Goal: Task Accomplishment & Management: Use online tool/utility

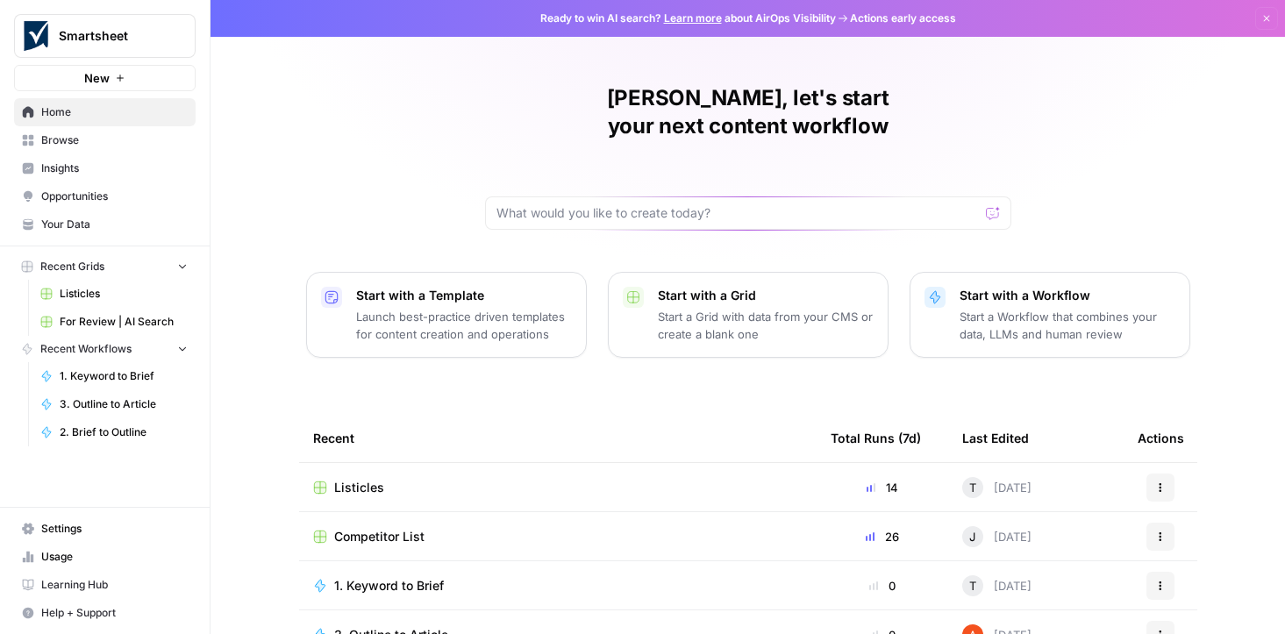
click at [118, 61] on div "Smartsheet New" at bounding box center [105, 45] width 210 height 91
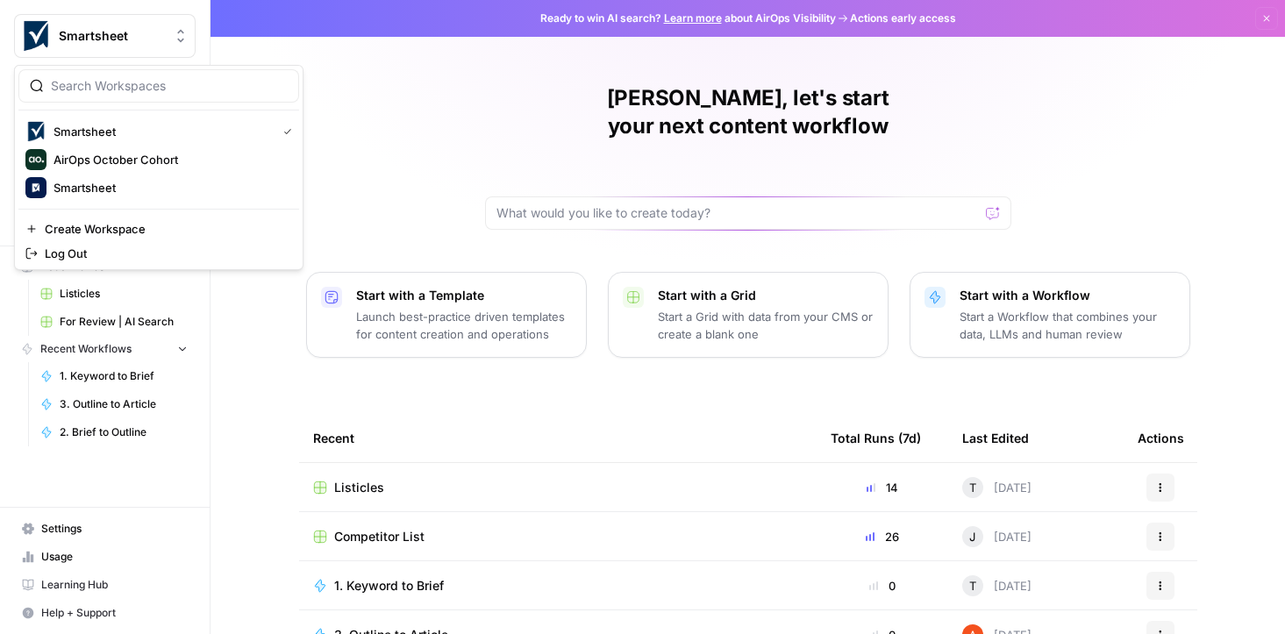
click at [130, 43] on span "Smartsheet" at bounding box center [112, 36] width 106 height 18
click at [136, 163] on span "AirOps October Cohort" at bounding box center [170, 160] width 232 height 18
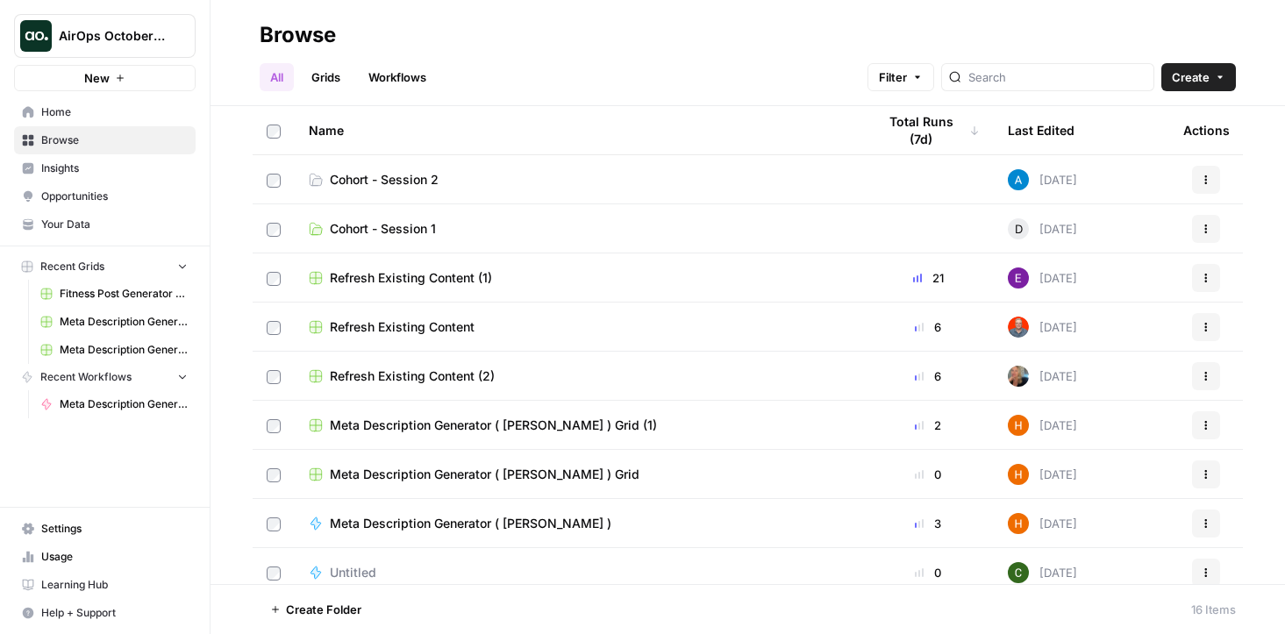
click at [121, 588] on span "Learning Hub" at bounding box center [114, 585] width 146 height 16
click at [133, 32] on span "AirOps October Cohort" at bounding box center [112, 36] width 106 height 18
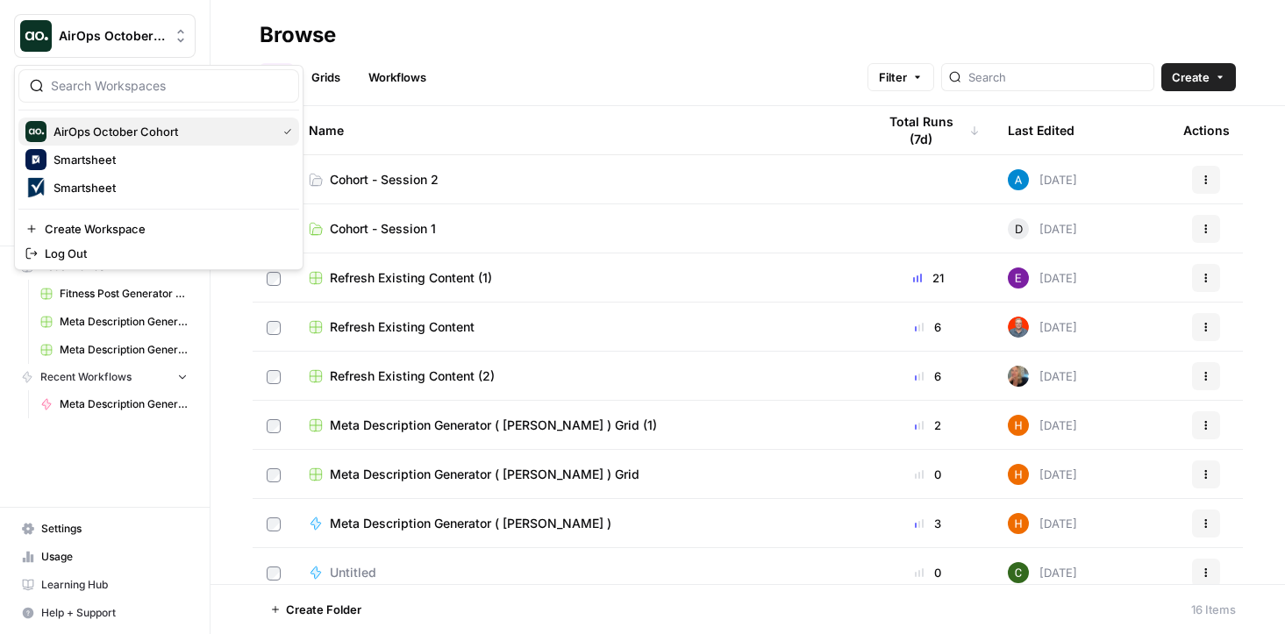
click at [125, 133] on span "AirOps October Cohort" at bounding box center [162, 132] width 216 height 18
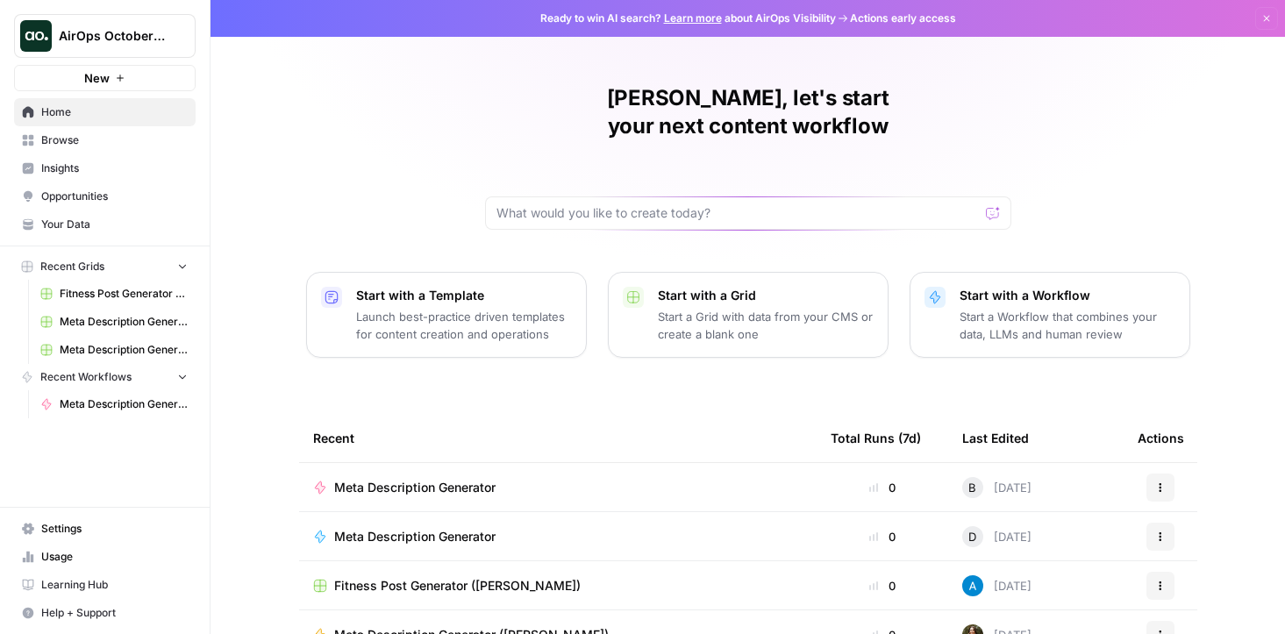
click at [100, 117] on span "Home" at bounding box center [114, 112] width 146 height 16
click at [111, 220] on span "Your Data" at bounding box center [114, 225] width 146 height 16
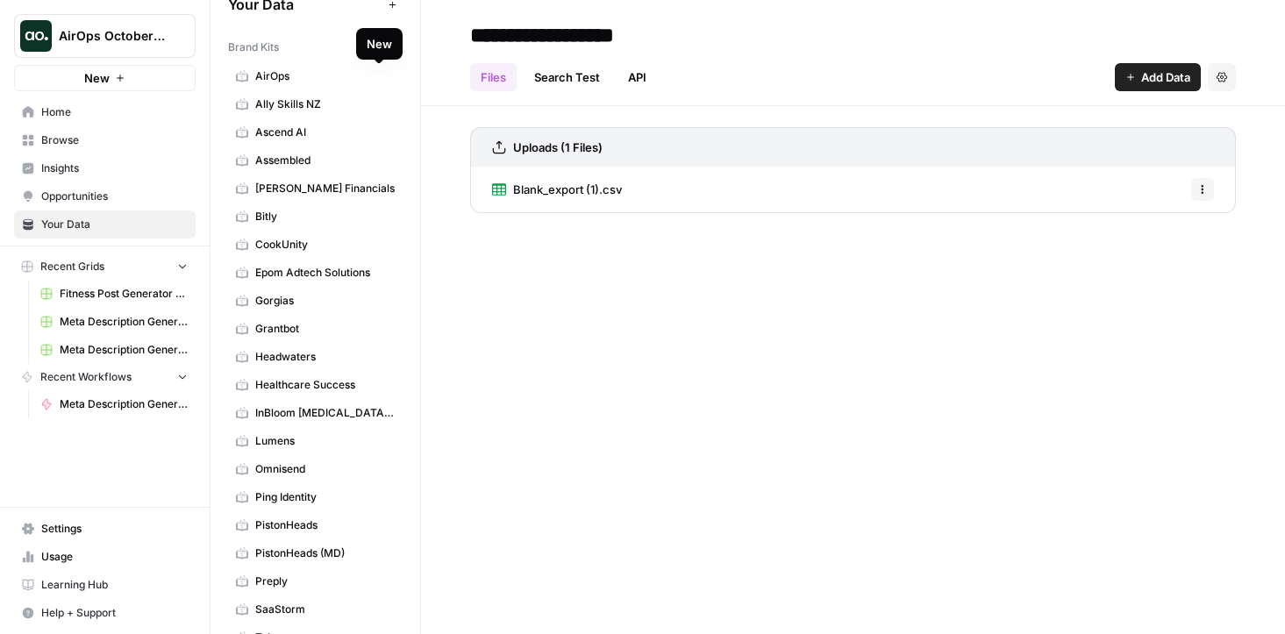
scroll to position [147, 0]
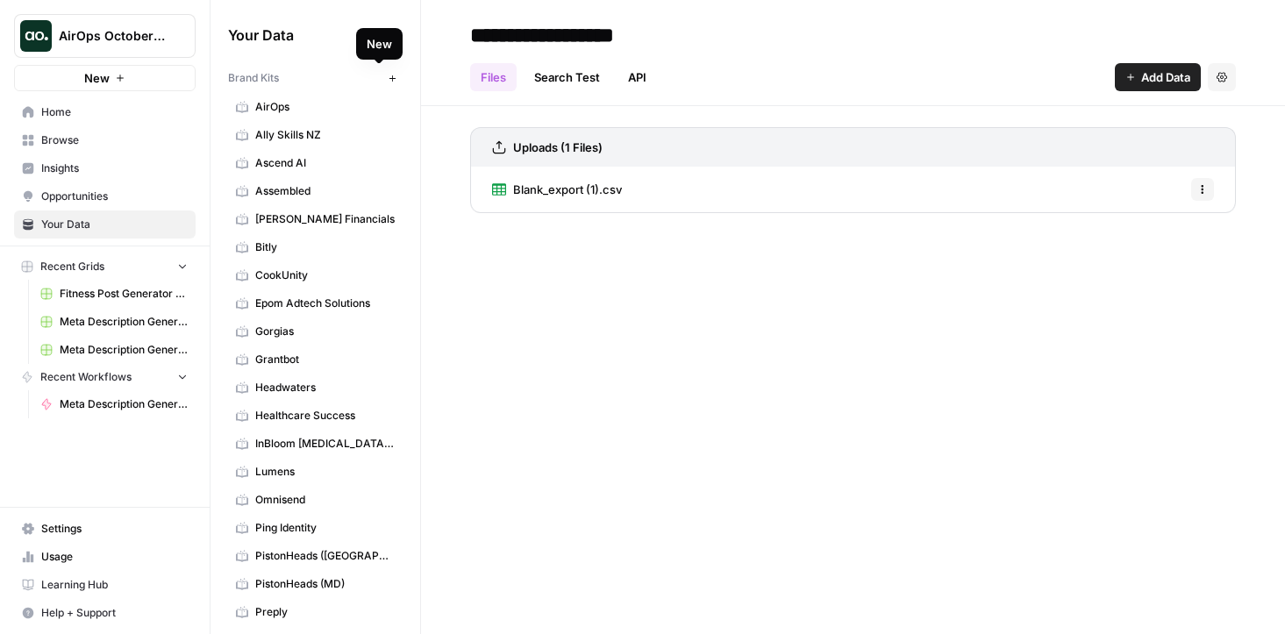
click at [382, 83] on button "New" at bounding box center [392, 78] width 21 height 21
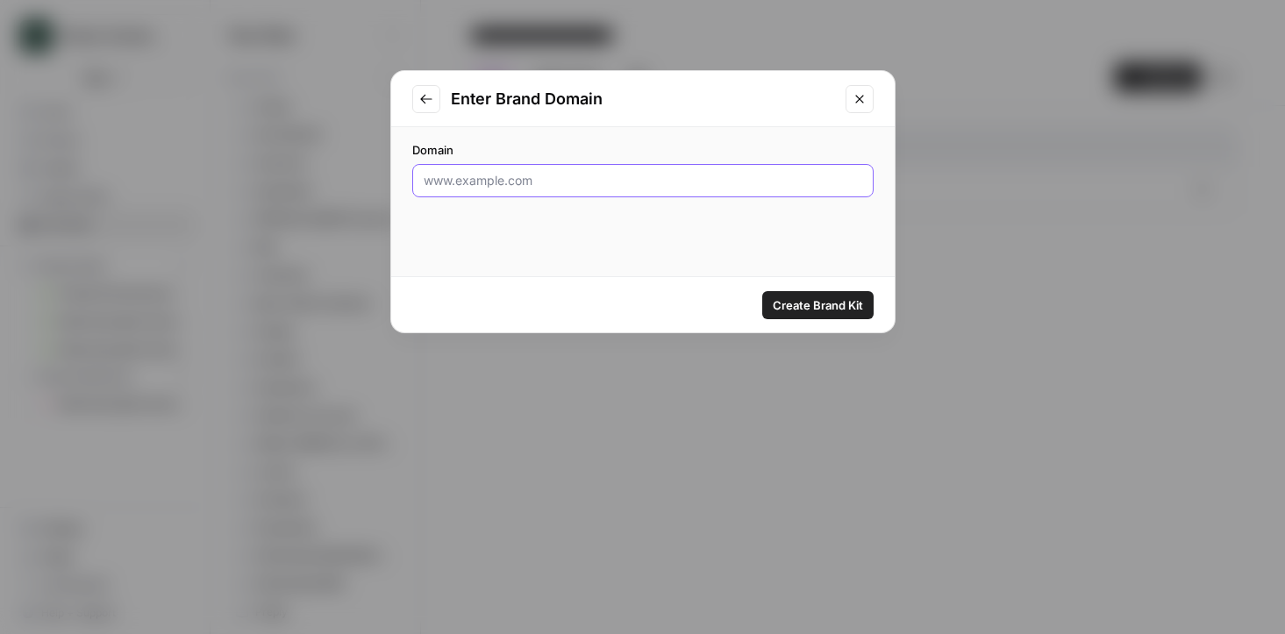
click at [603, 182] on input "Domain" at bounding box center [643, 181] width 439 height 18
type input "[DOMAIN_NAME]"
click at [805, 297] on span "Create Brand Kit" at bounding box center [818, 305] width 90 height 18
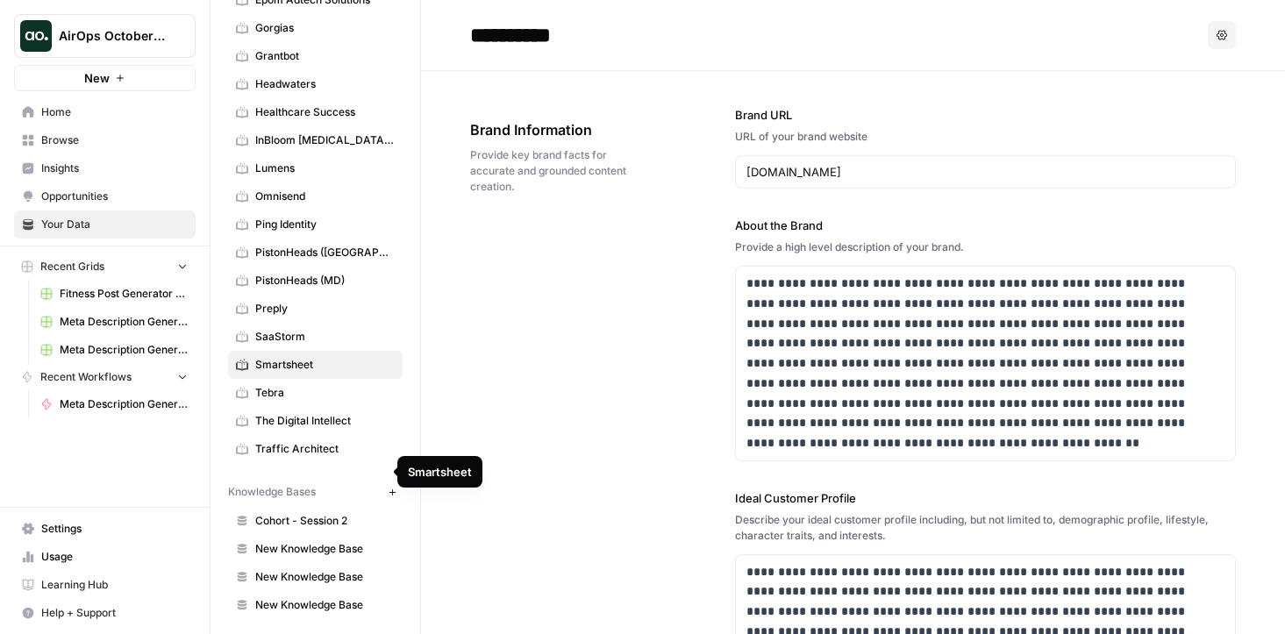
scroll to position [310, 0]
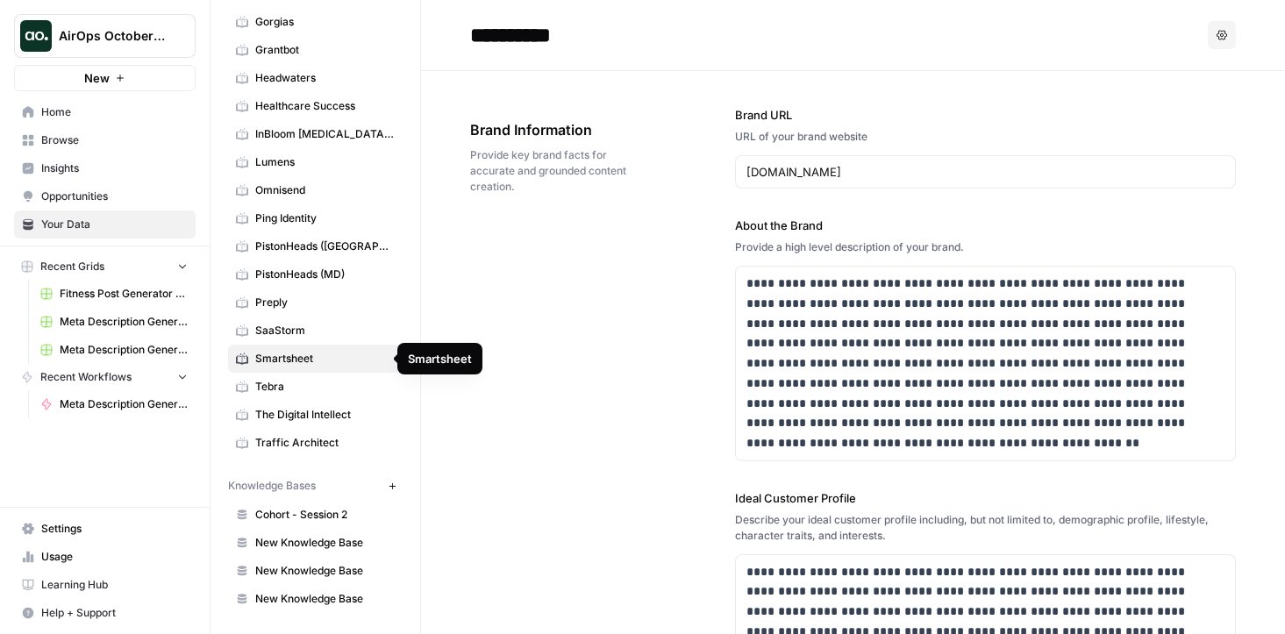
click at [287, 357] on span "Smartsheet" at bounding box center [324, 359] width 139 height 16
click at [297, 357] on span "Smartsheet" at bounding box center [324, 359] width 139 height 16
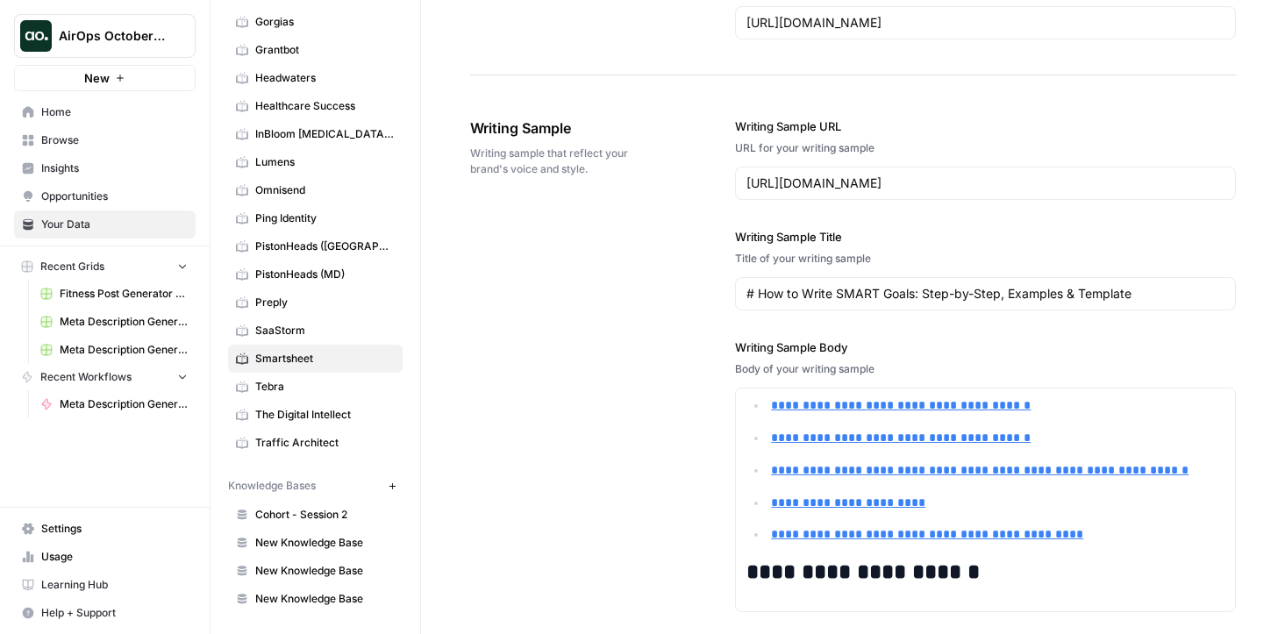
type input "[URL][DOMAIN_NAME]"
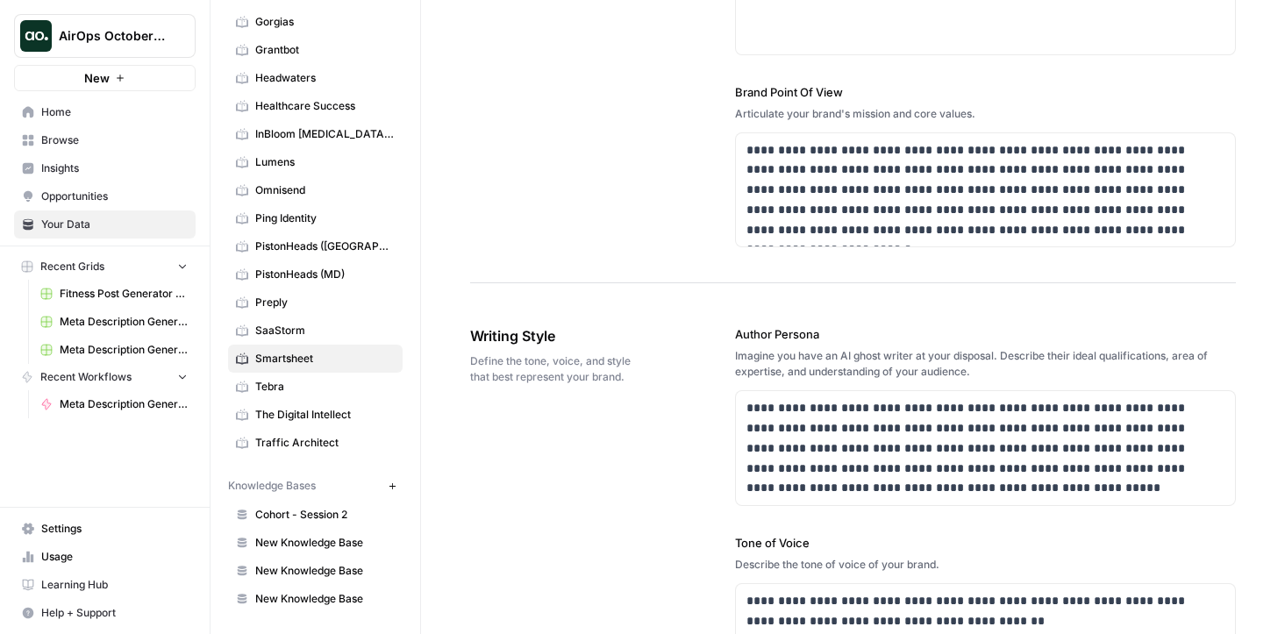
scroll to position [0, 0]
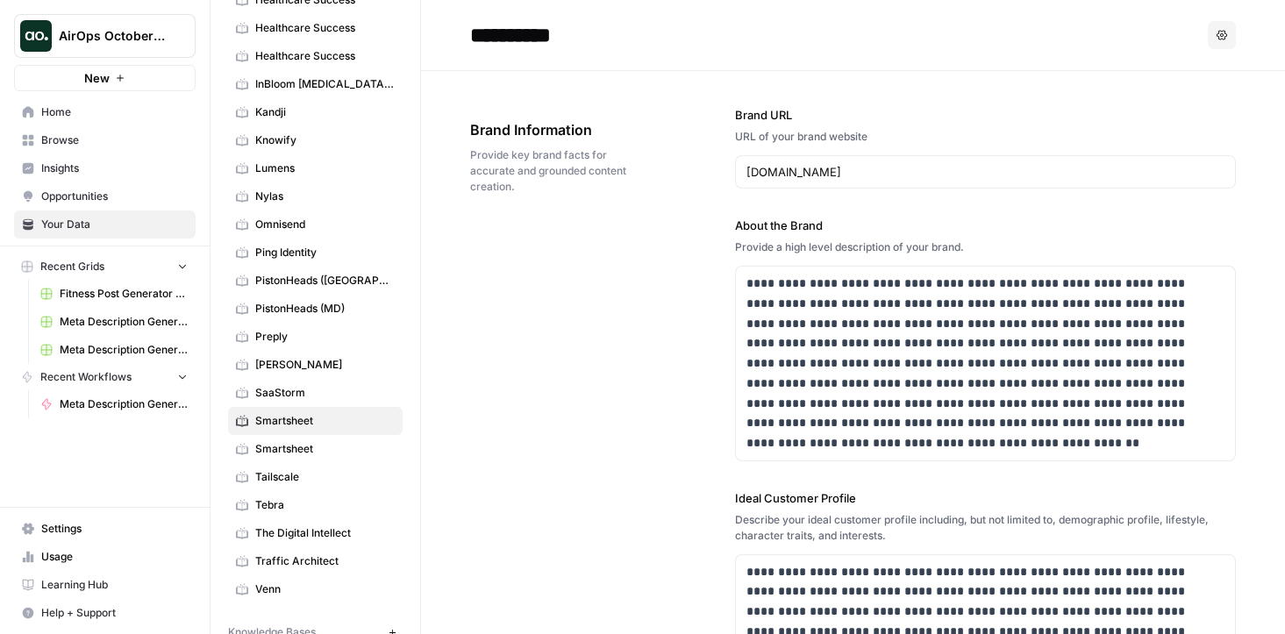
scroll to position [572, 0]
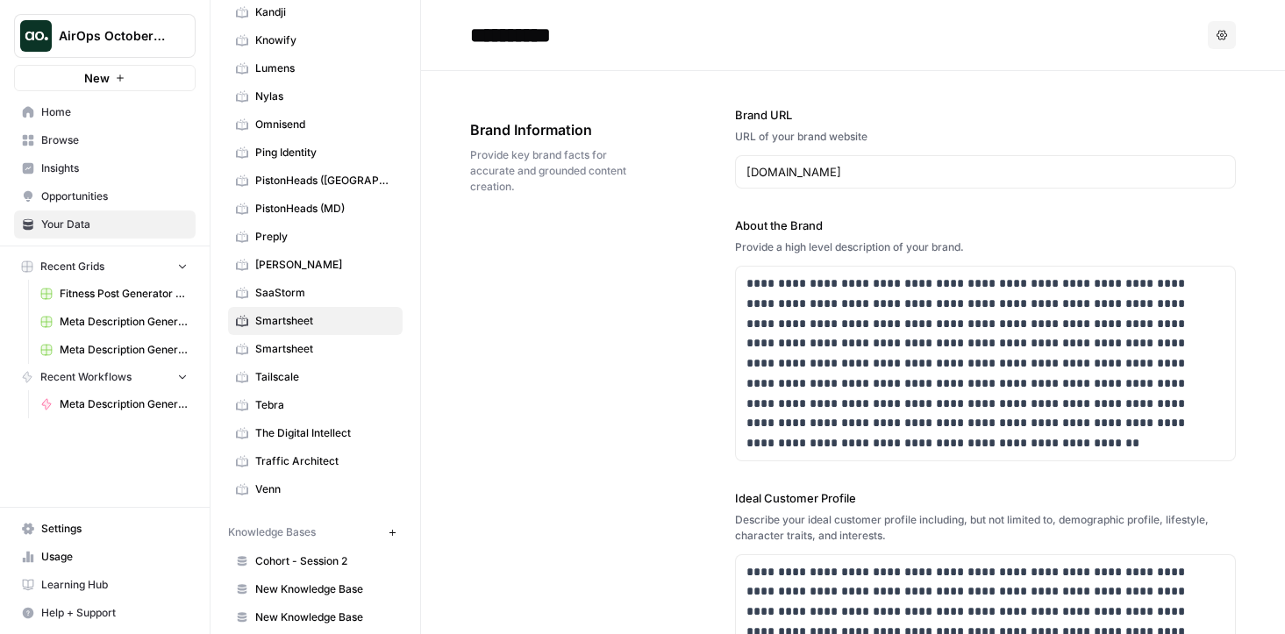
click at [313, 350] on span "Smartsheet" at bounding box center [324, 349] width 139 height 16
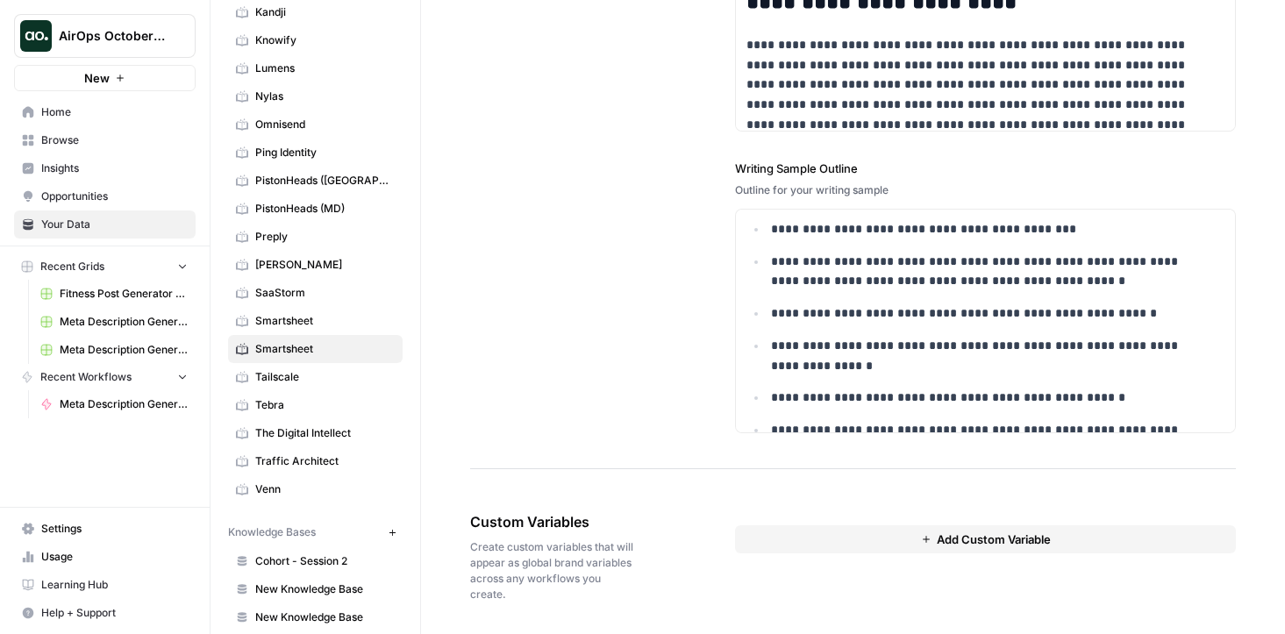
scroll to position [2468, 0]
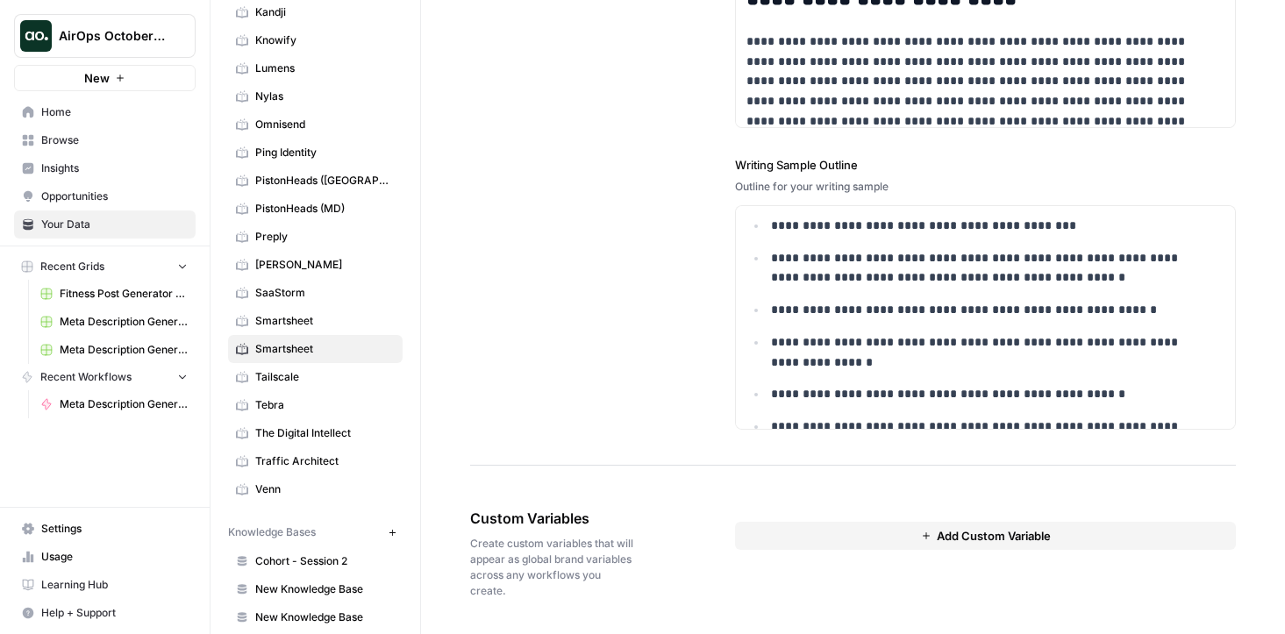
click at [305, 318] on span "Smartsheet" at bounding box center [324, 321] width 139 height 16
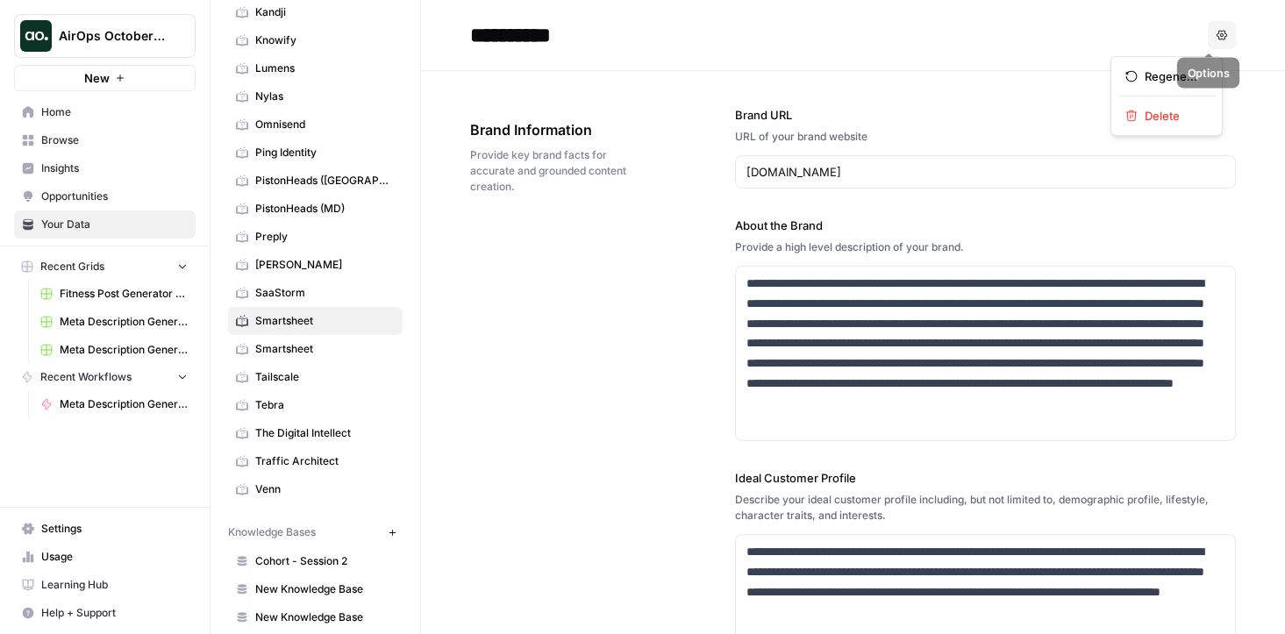
click at [1217, 33] on icon "button" at bounding box center [1222, 35] width 11 height 11
click at [554, 31] on input "**********" at bounding box center [603, 35] width 281 height 35
click at [613, 39] on input "**********" at bounding box center [603, 35] width 281 height 35
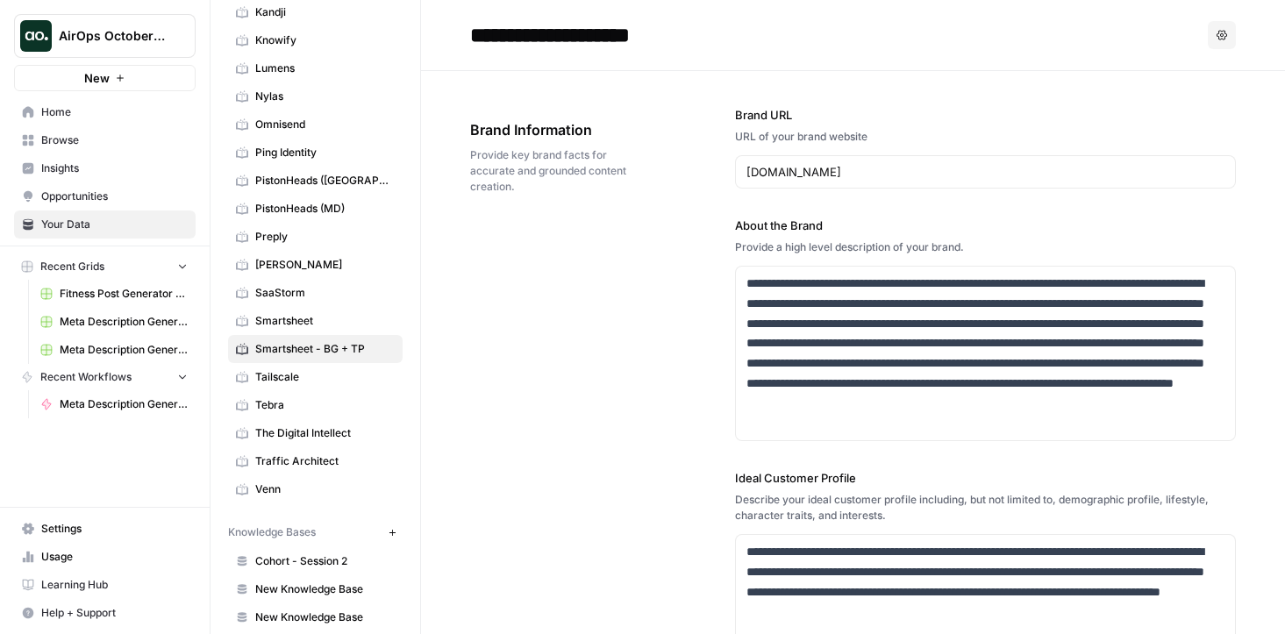
type input "**********"
click at [573, 367] on div "**********" at bounding box center [853, 569] width 766 height 997
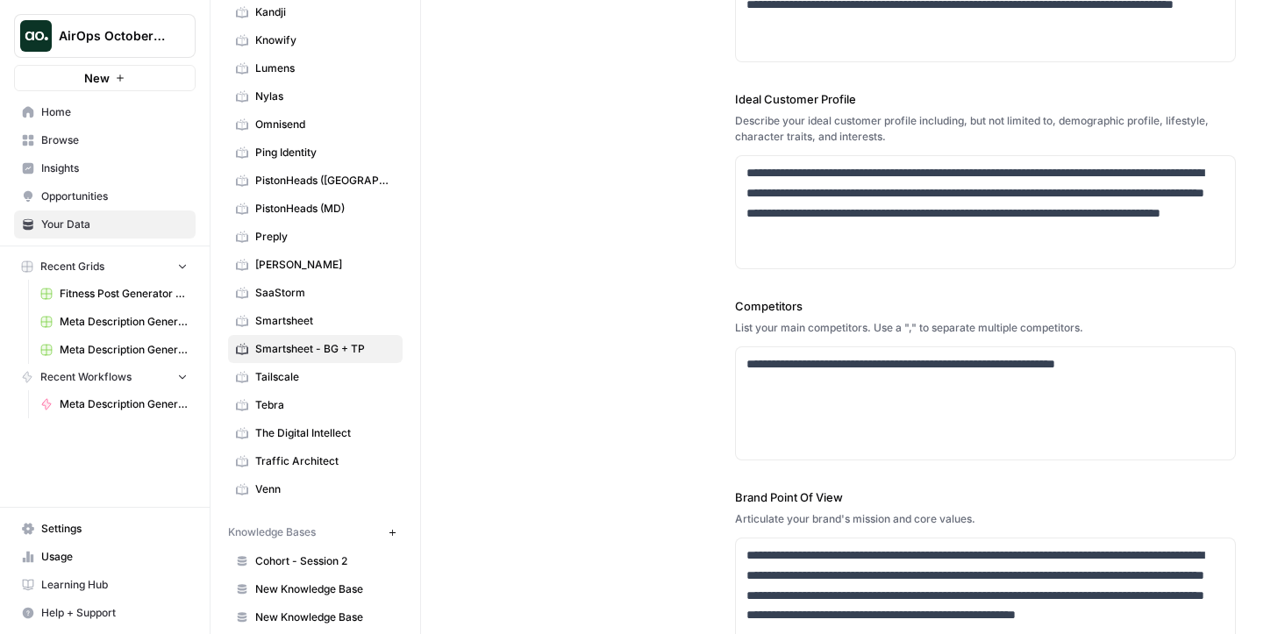
scroll to position [387, 0]
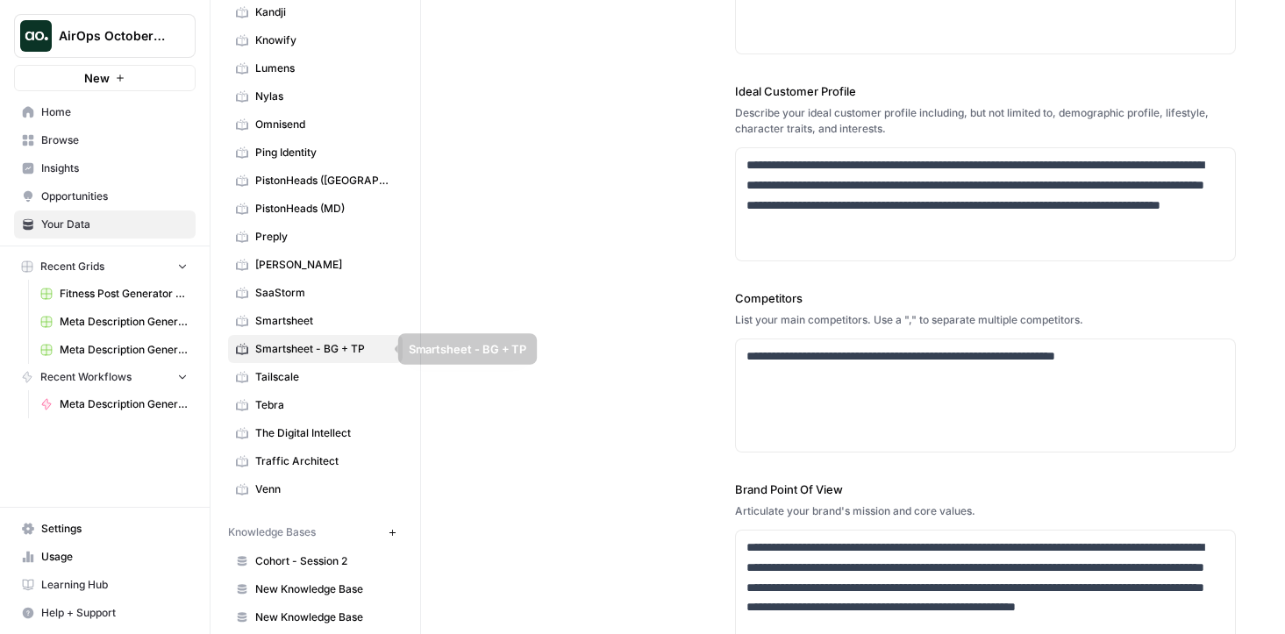
click at [291, 317] on span "Smartsheet" at bounding box center [324, 321] width 139 height 16
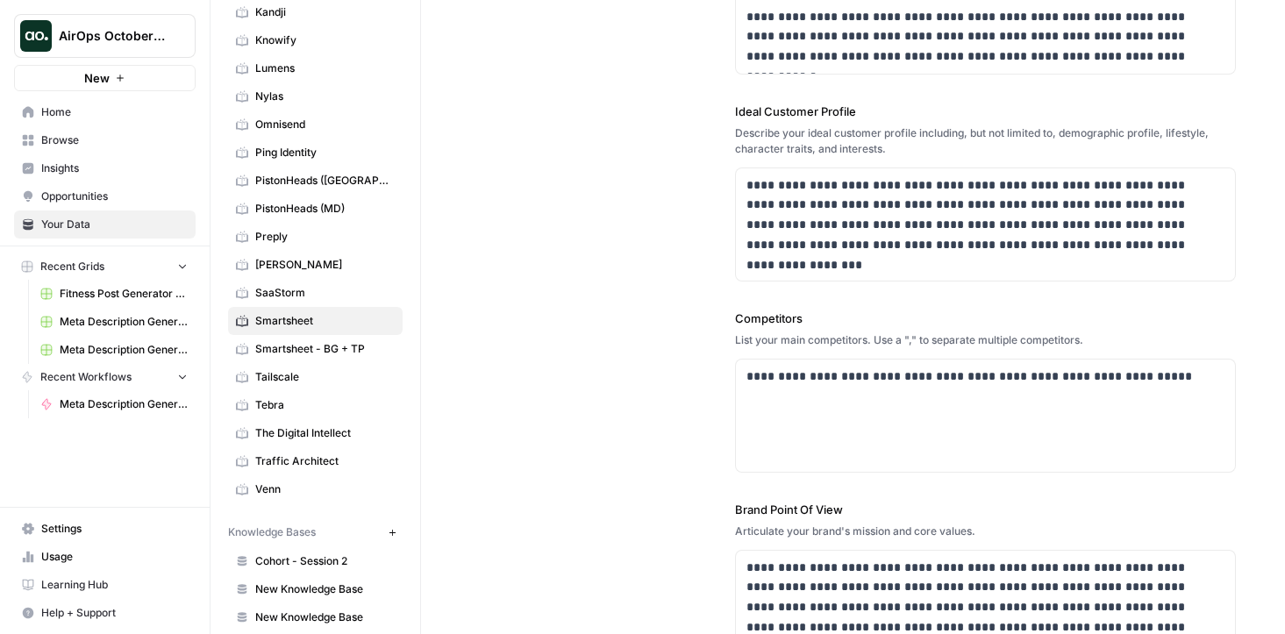
scroll to position [468, 0]
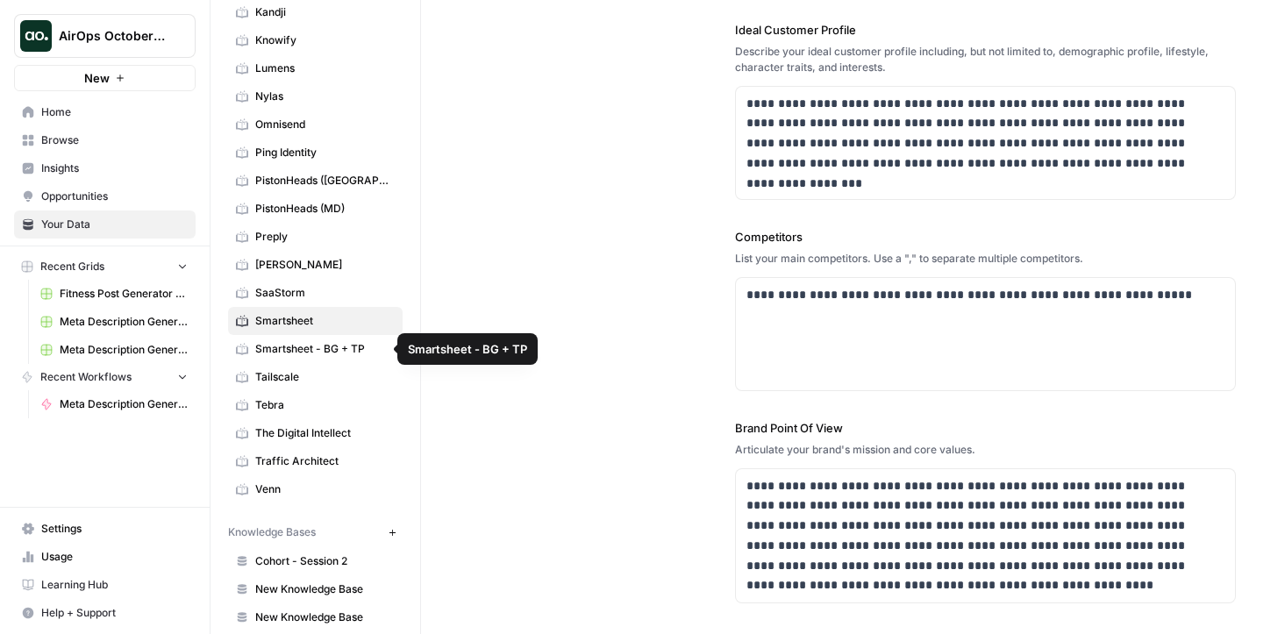
click at [298, 319] on span "Smartsheet" at bounding box center [324, 321] width 139 height 16
click at [298, 351] on span "Smartsheet - BG + TP" at bounding box center [324, 349] width 139 height 16
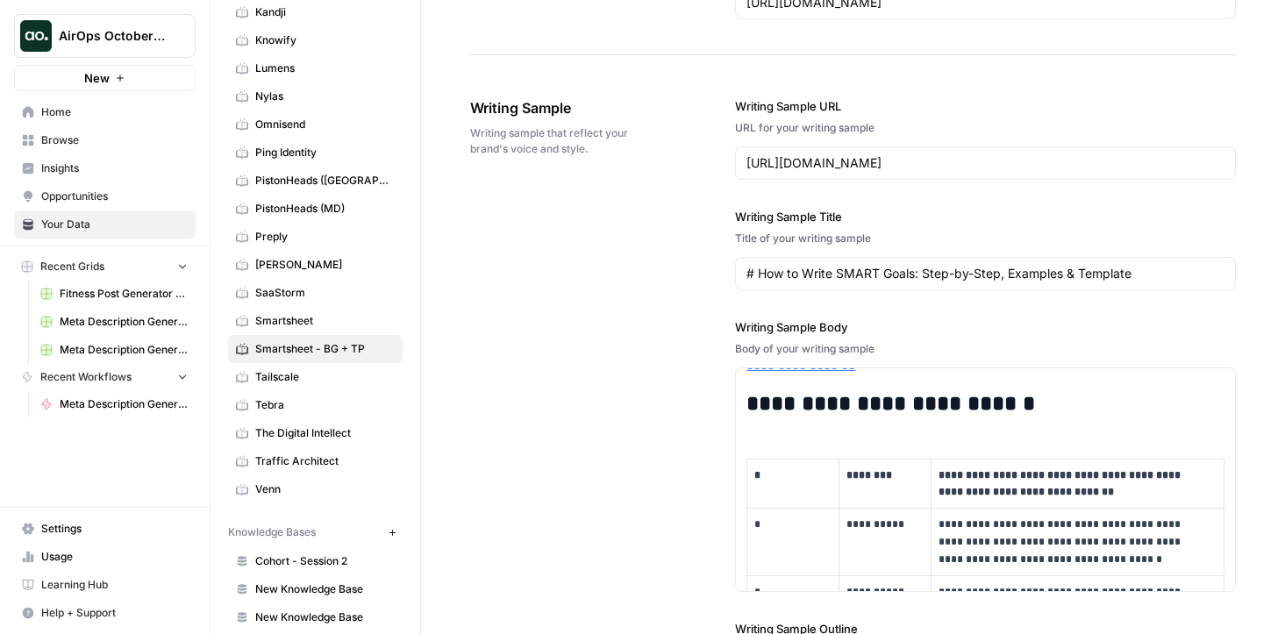
scroll to position [1717, 0]
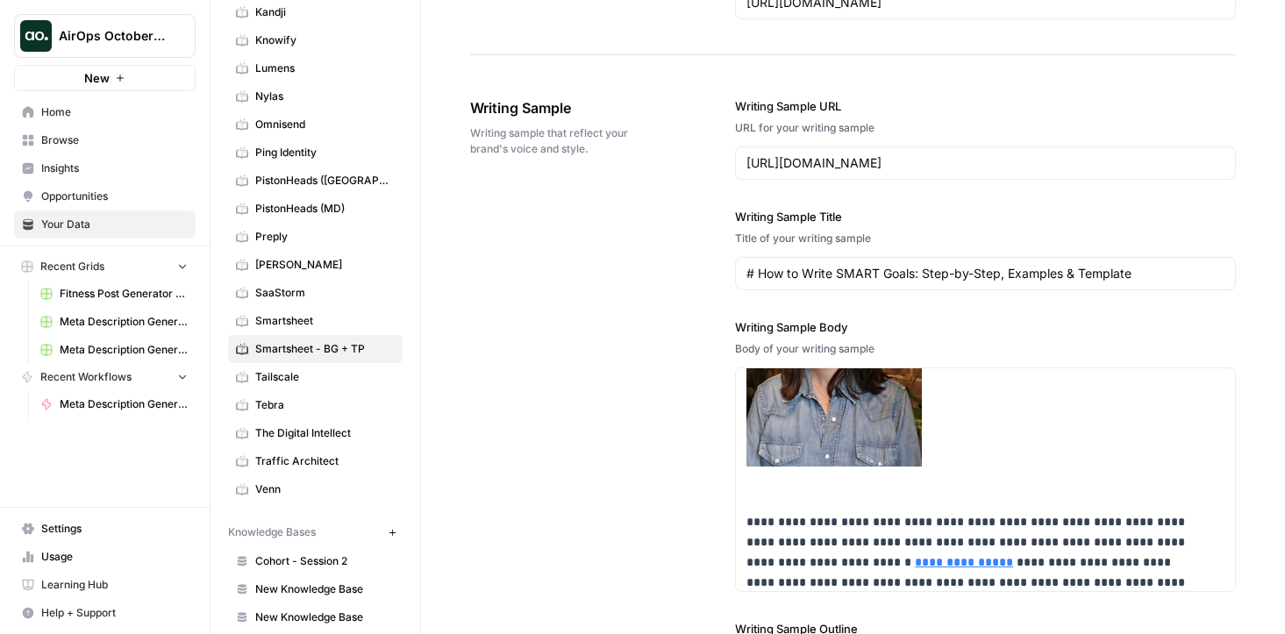
click at [317, 318] on span "Smartsheet" at bounding box center [324, 321] width 139 height 16
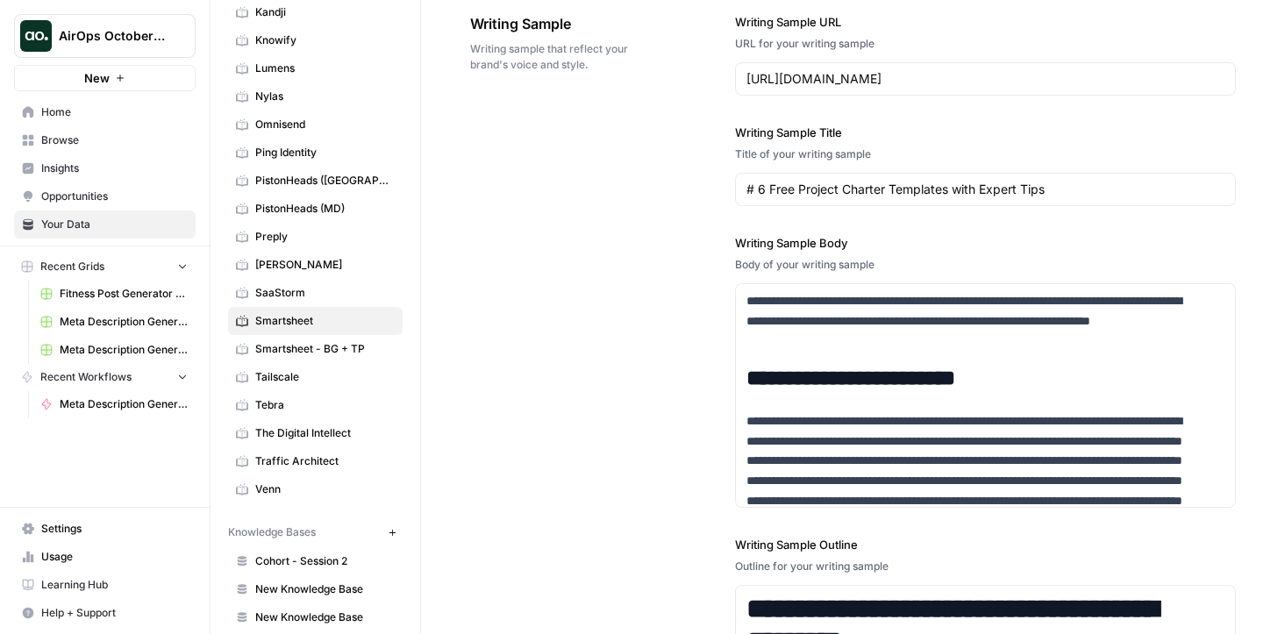
scroll to position [2089, 0]
click at [968, 81] on input "https://www.smartsheet.com/construction-project-planning" at bounding box center [985, 79] width 478 height 18
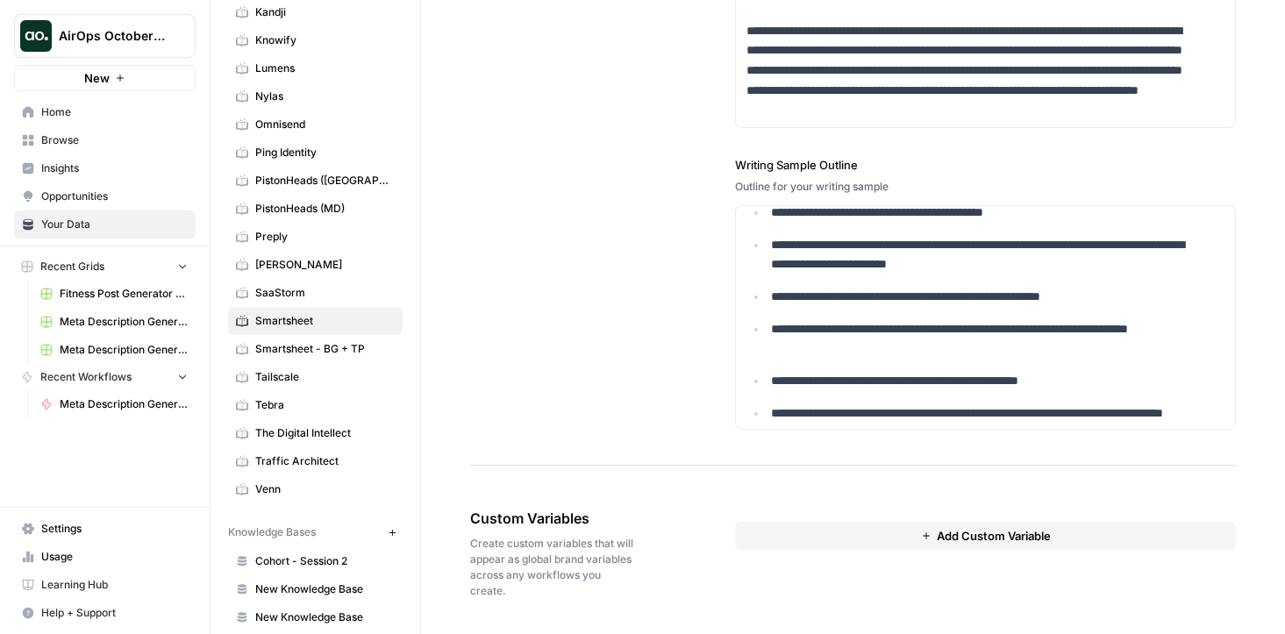
scroll to position [1534, 0]
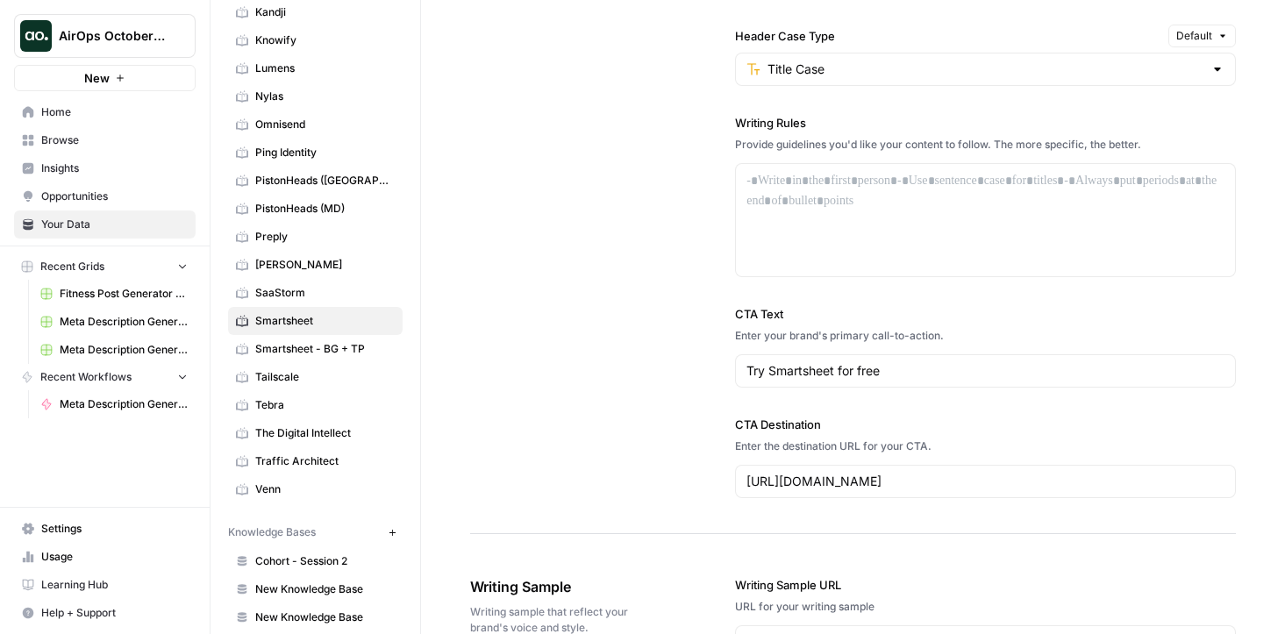
click at [315, 343] on span "Smartsheet - BG + TP" at bounding box center [324, 349] width 139 height 16
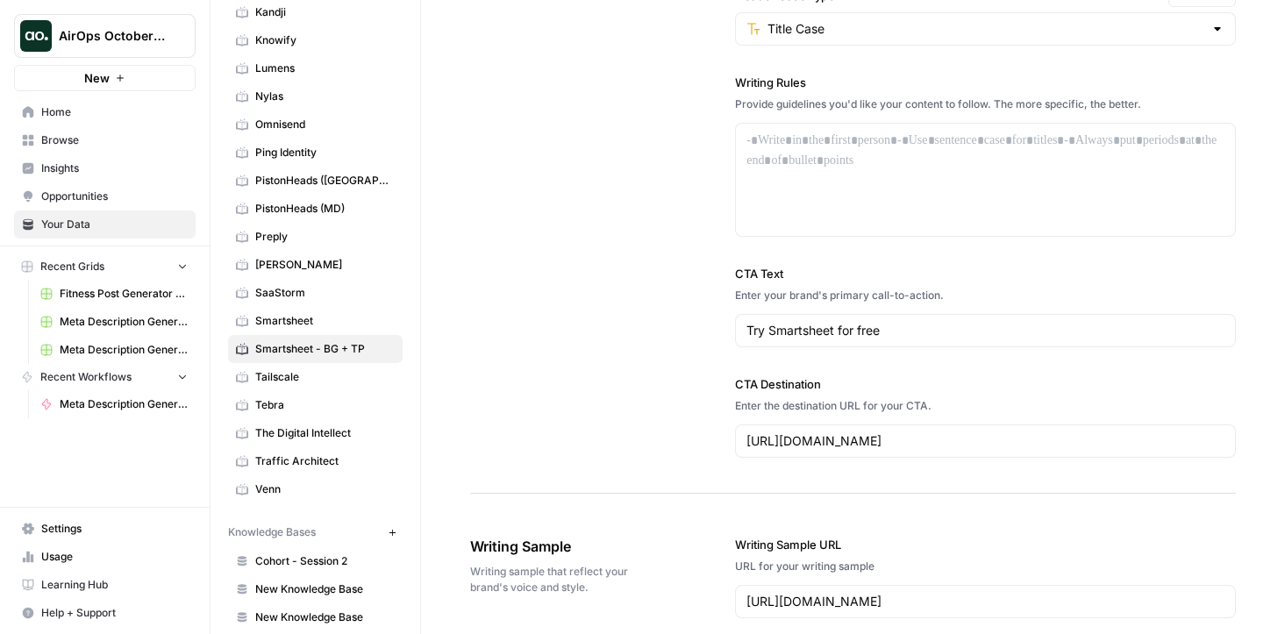
scroll to position [1590, 0]
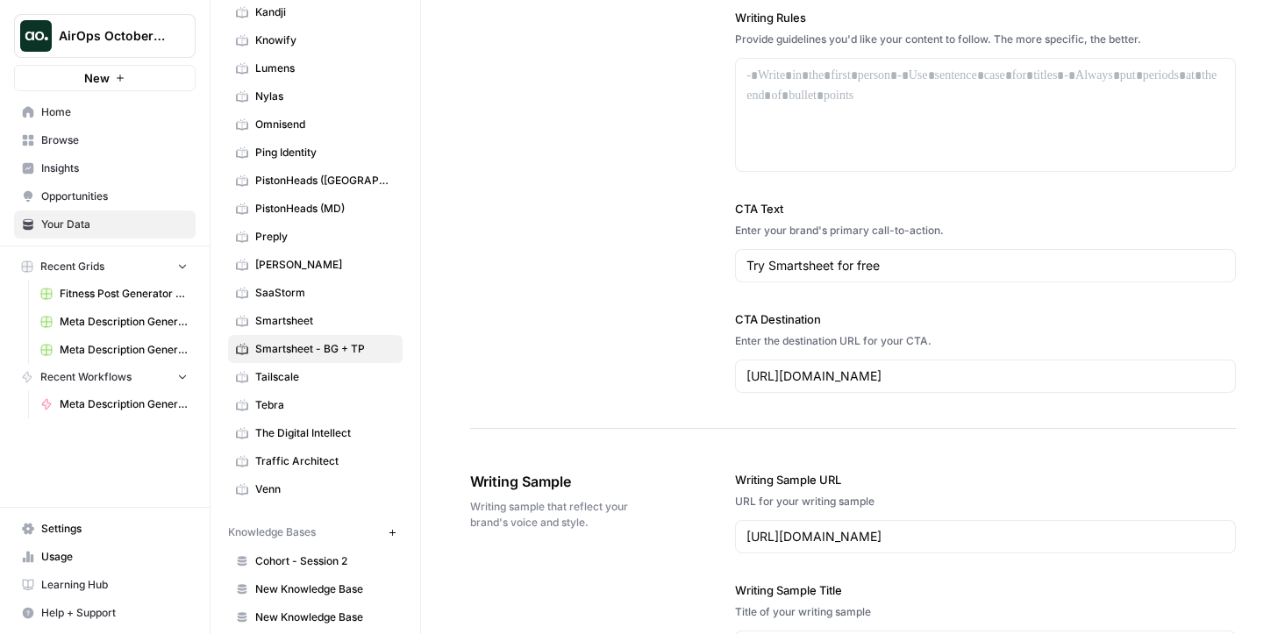
click at [295, 320] on span "Smartsheet" at bounding box center [324, 321] width 139 height 16
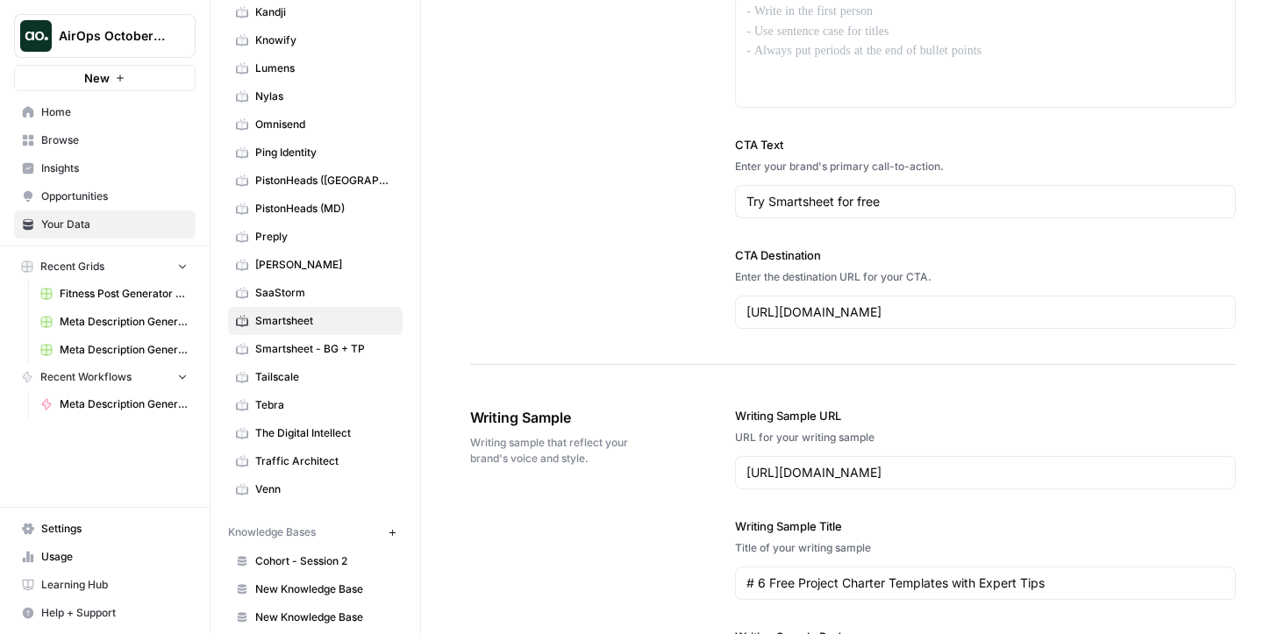
click at [300, 354] on span "Smartsheet - BG + TP" at bounding box center [324, 349] width 139 height 16
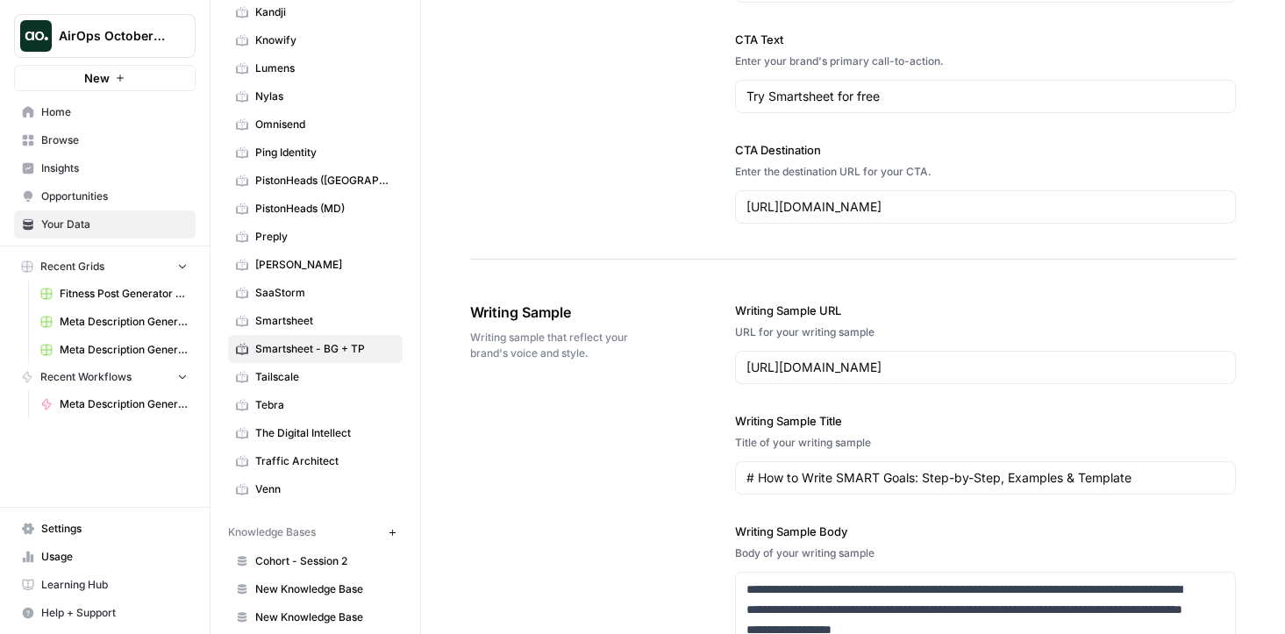
scroll to position [1756, 0]
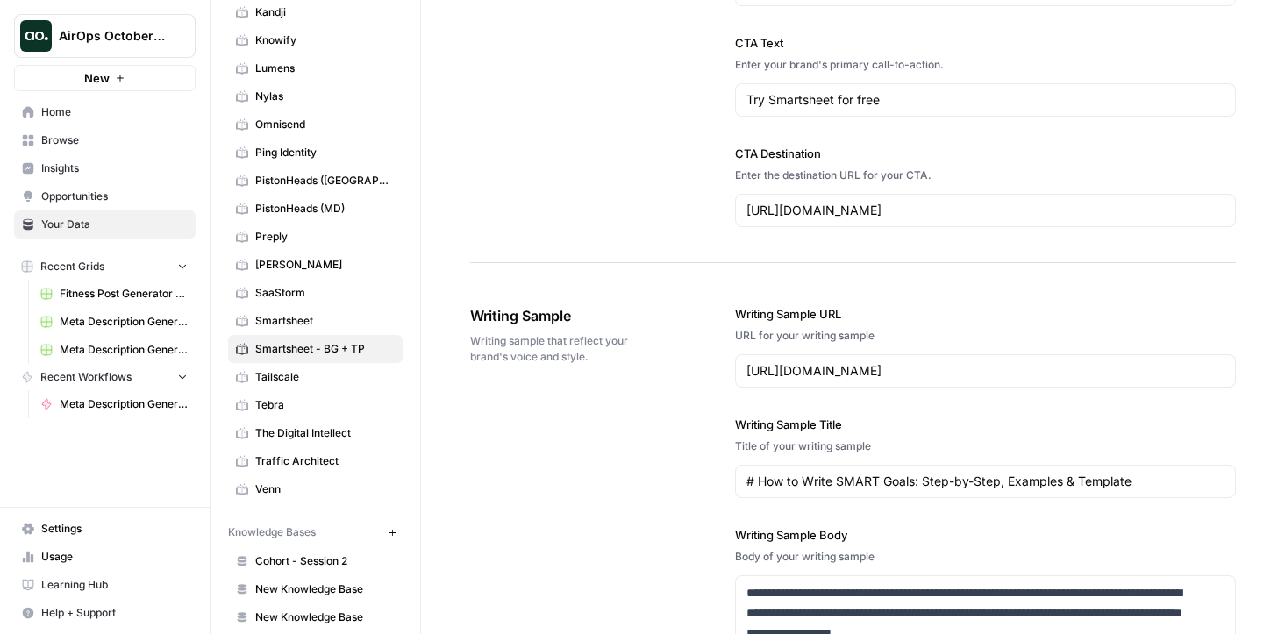
click at [921, 383] on div "https://www.smartsheet.com/blog/essential-guide-writing-smart-goals" at bounding box center [985, 370] width 501 height 33
click at [934, 374] on input "https://www.smartsheet.com/blog/essential-guide-writing-smart-goals" at bounding box center [985, 371] width 478 height 18
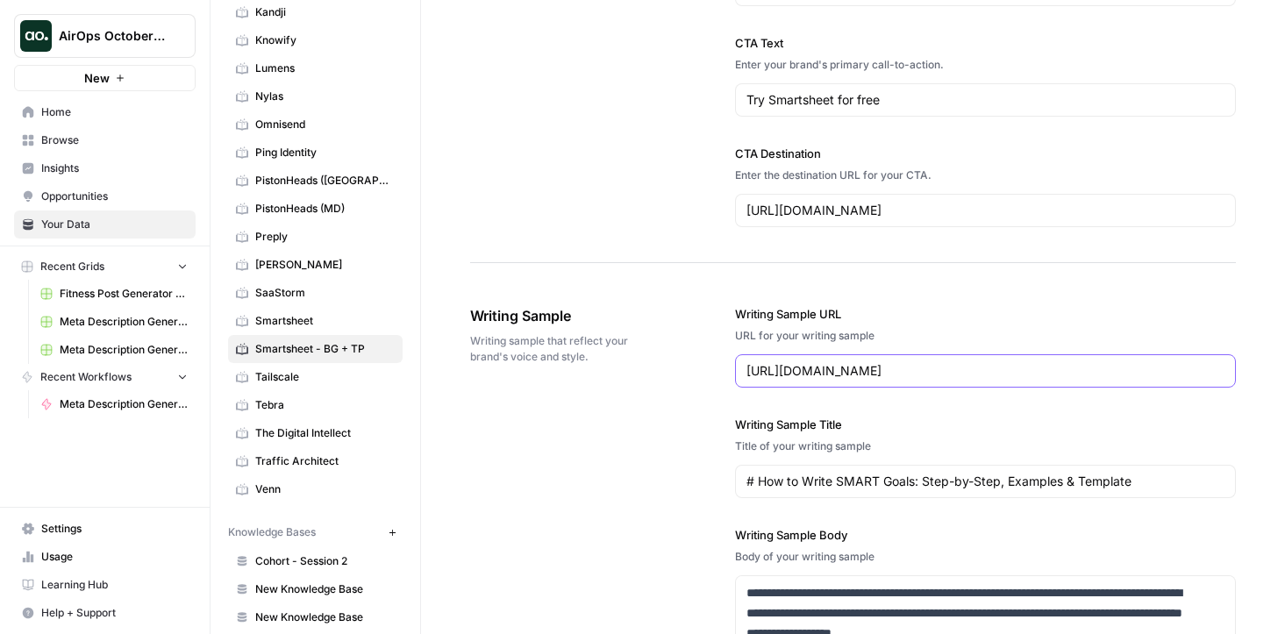
click at [934, 374] on input "https://www.smartsheet.com/blog/essential-guide-writing-smart-goals" at bounding box center [985, 371] width 478 height 18
paste input "construction-project-planning"
type input "https://www.smartsheet.com/construction-project-planning"
click at [1056, 432] on label "Writing Sample Title" at bounding box center [985, 425] width 501 height 18
click at [1056, 473] on input "# How to Write SMART Goals: Step-by-Step, Examples & Template" at bounding box center [985, 482] width 478 height 18
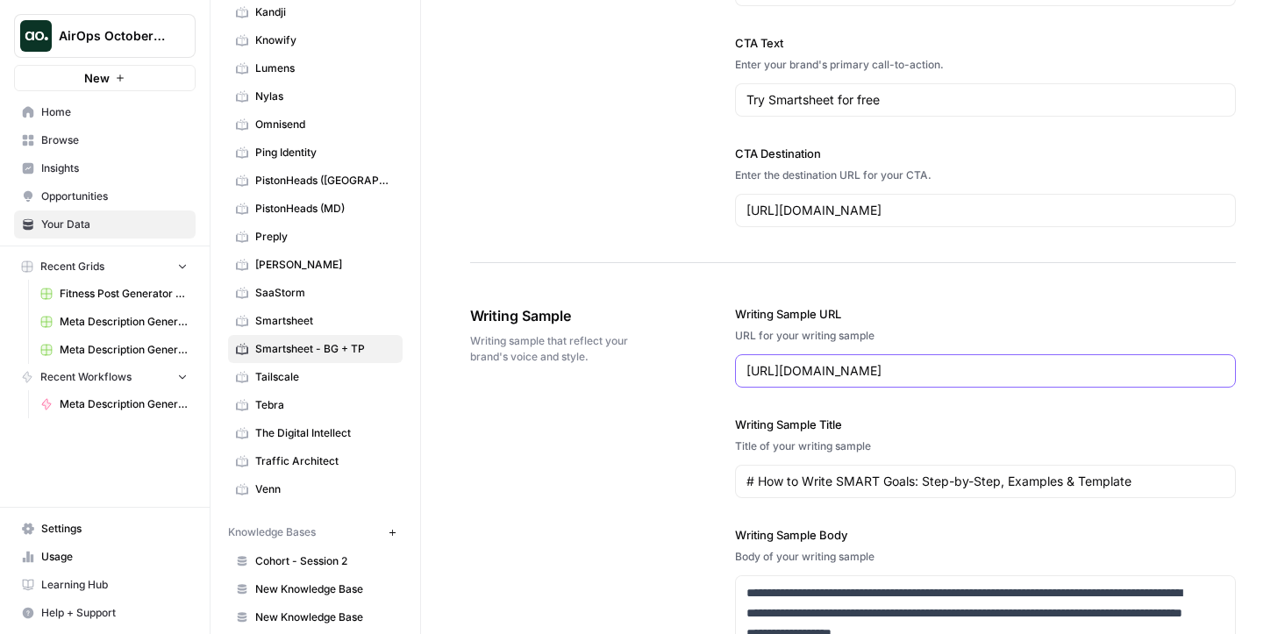
click at [1106, 368] on input "https://www.smartsheet.com/construction-project-planning" at bounding box center [985, 371] width 478 height 18
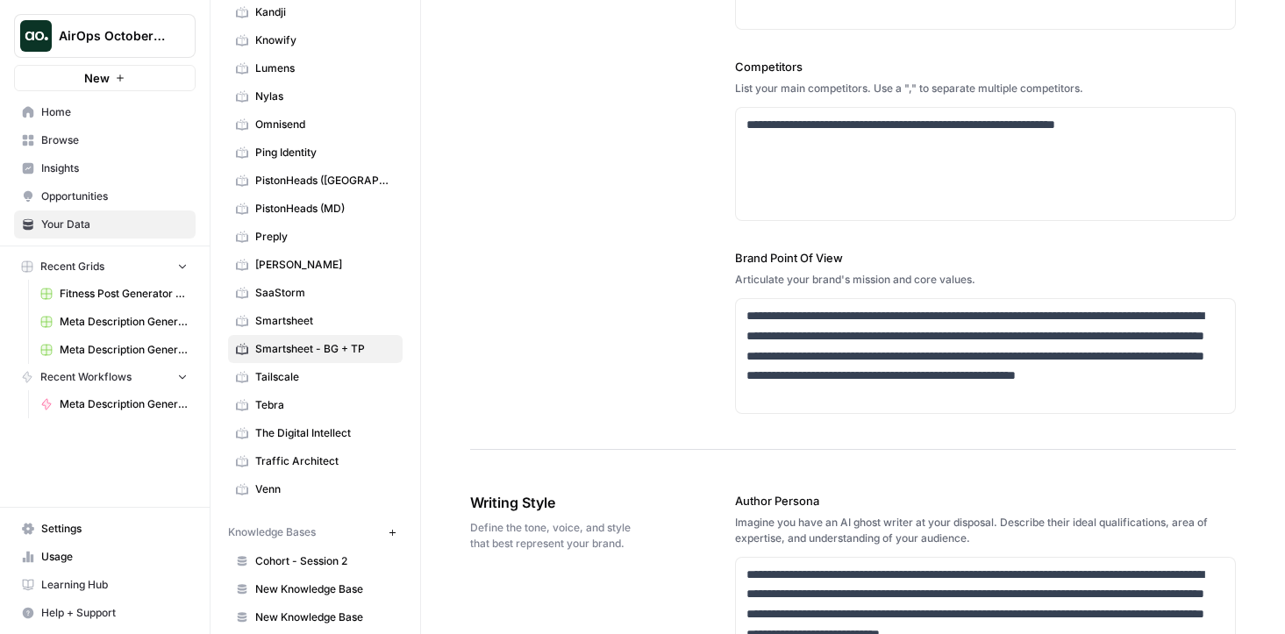
scroll to position [0, 0]
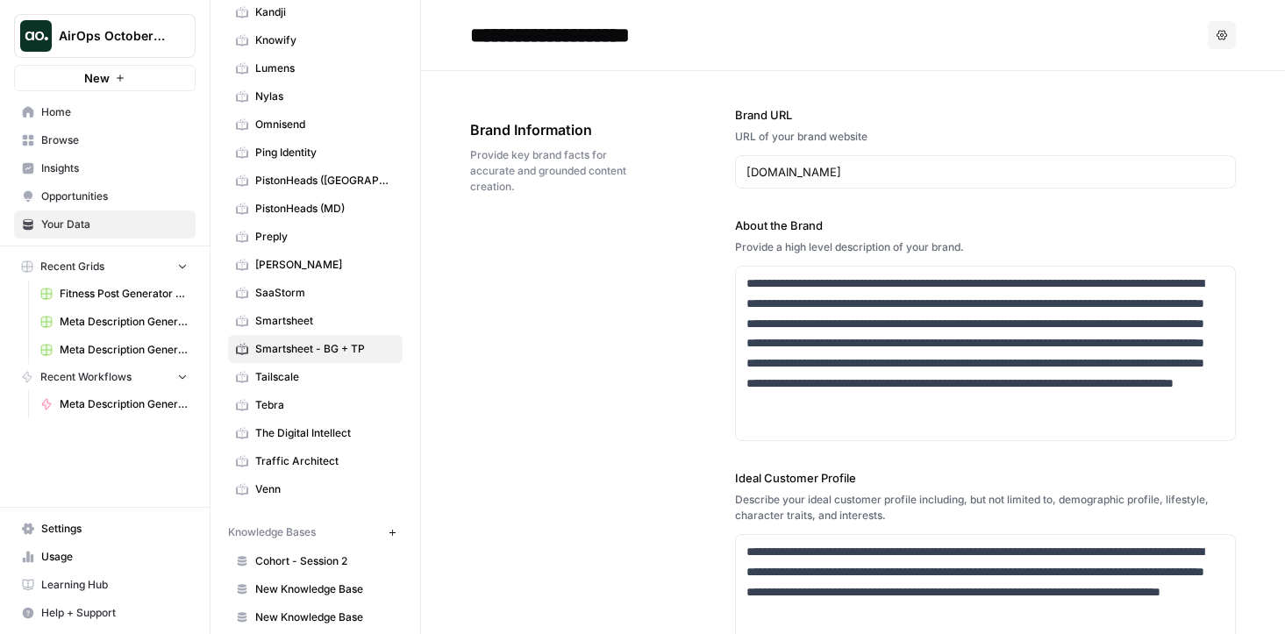
click at [296, 315] on span "Smartsheet" at bounding box center [324, 321] width 139 height 16
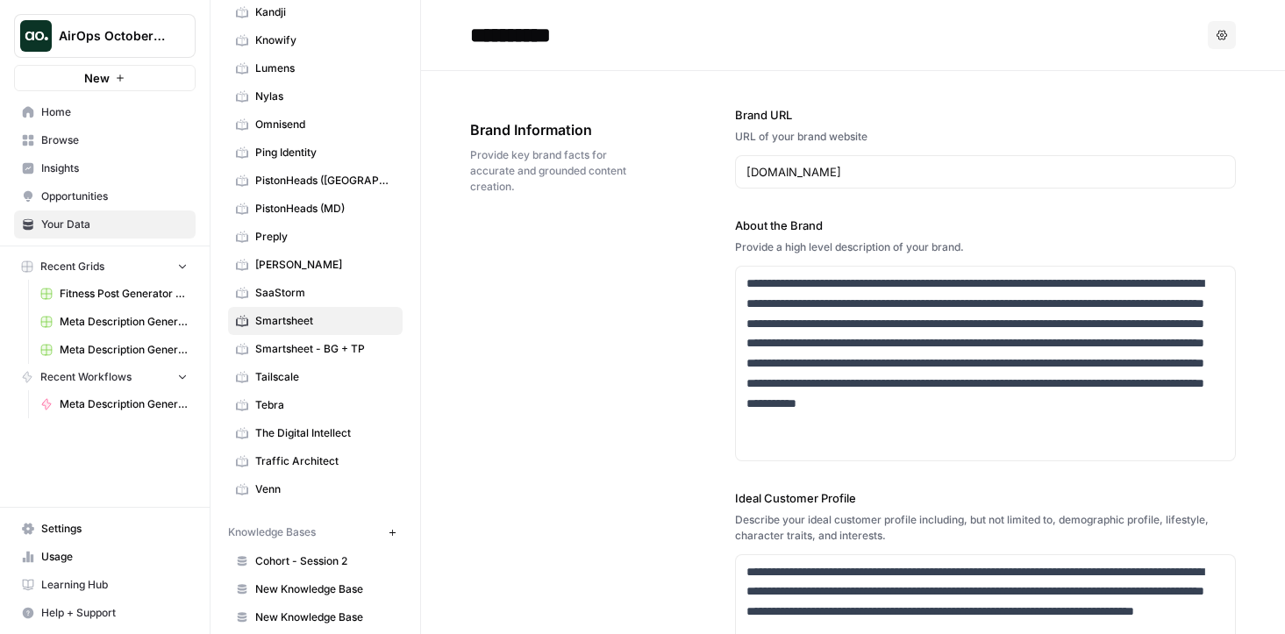
click at [324, 350] on span "Smartsheet - BG + TP" at bounding box center [324, 349] width 139 height 16
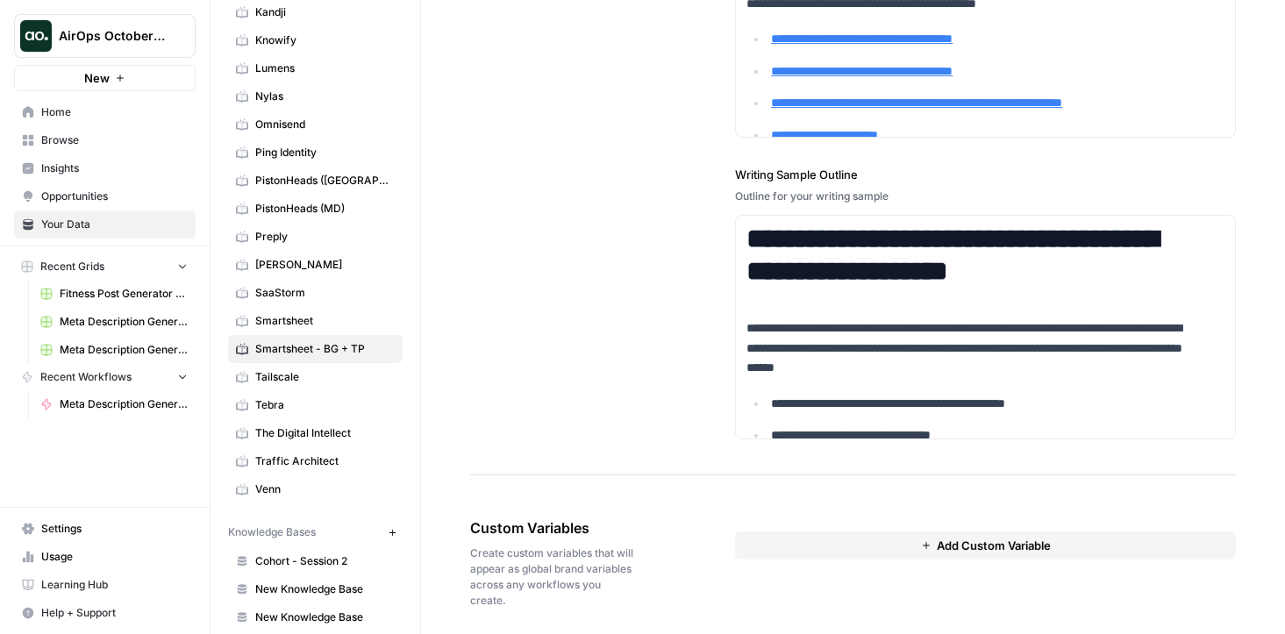
scroll to position [2429, 0]
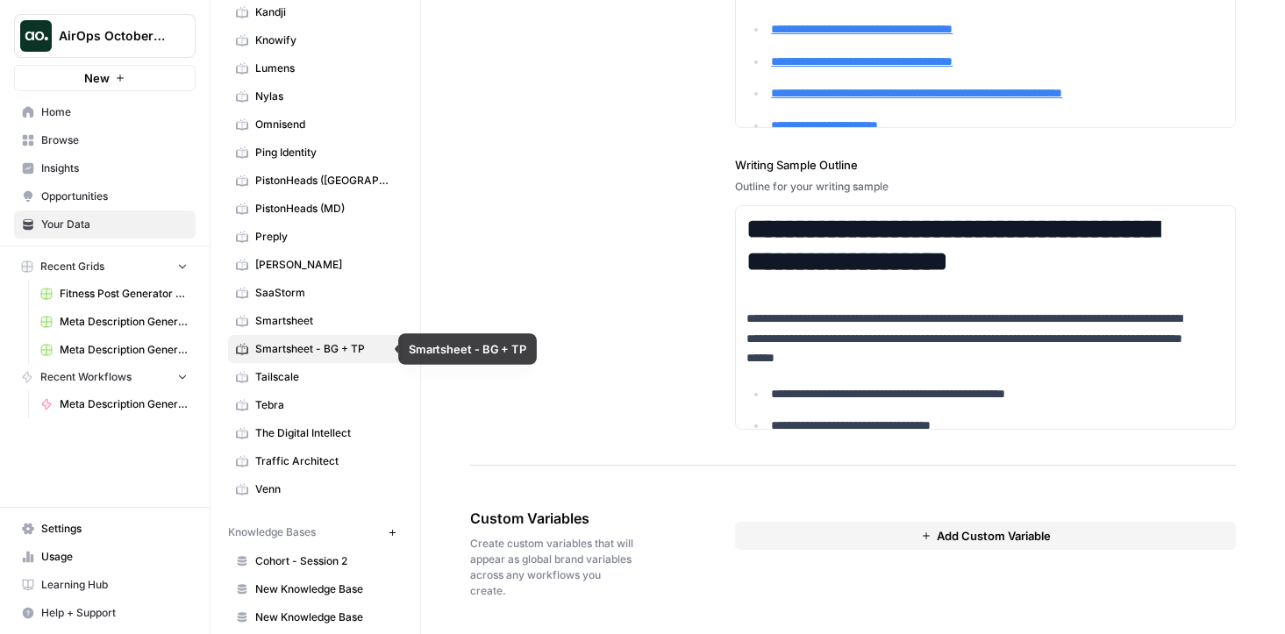
click at [351, 346] on span "Smartsheet - BG + TP" at bounding box center [324, 349] width 139 height 16
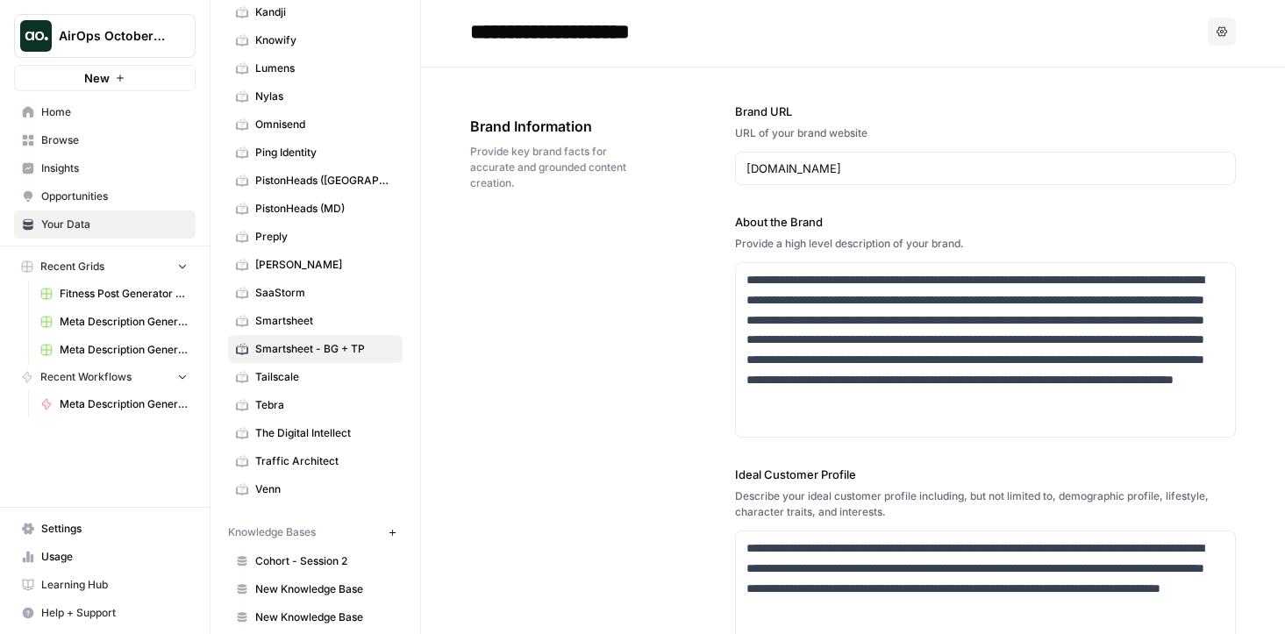
scroll to position [0, 0]
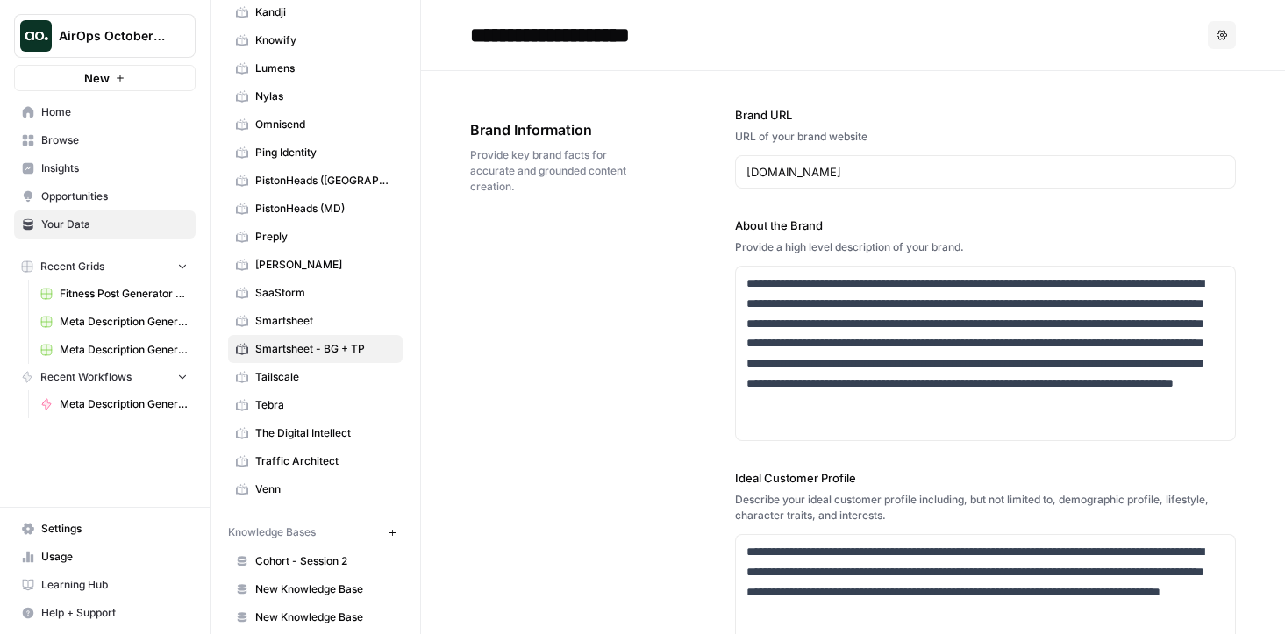
click at [1208, 34] on button "Options" at bounding box center [1222, 35] width 28 height 28
click at [1172, 81] on span "Regenerate" at bounding box center [1173, 77] width 56 height 18
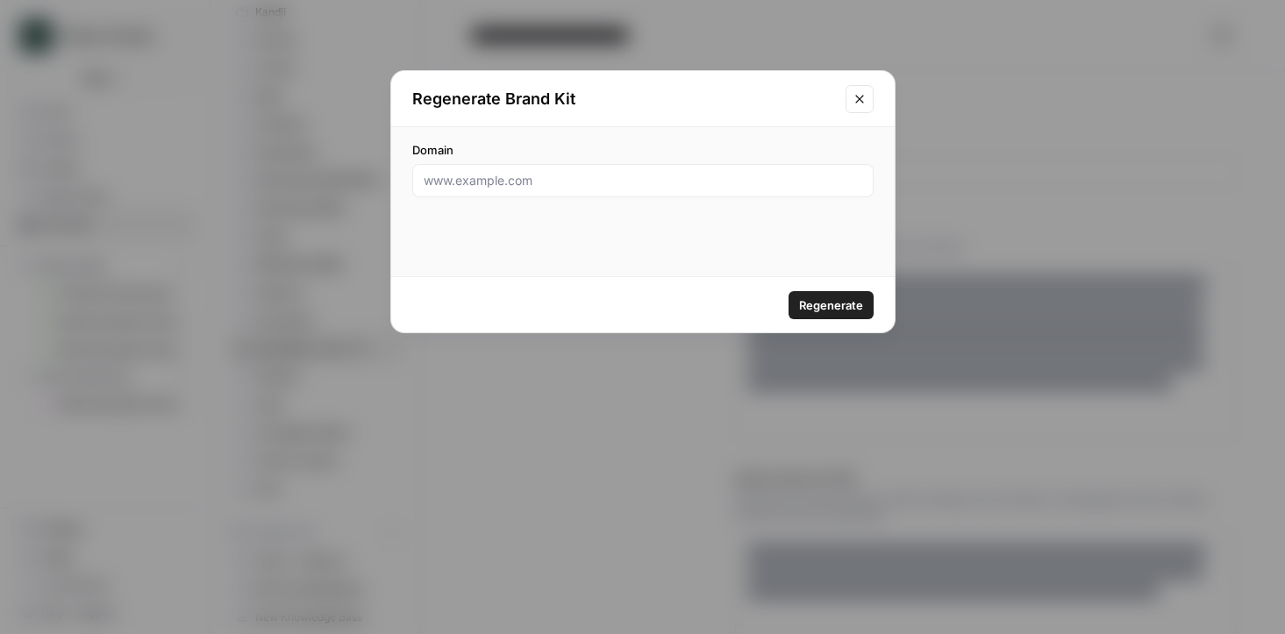
click at [687, 195] on div at bounding box center [642, 180] width 461 height 33
type input "www.smartsheet.com"
click at [861, 101] on icon "Close modal" at bounding box center [859, 99] width 8 height 8
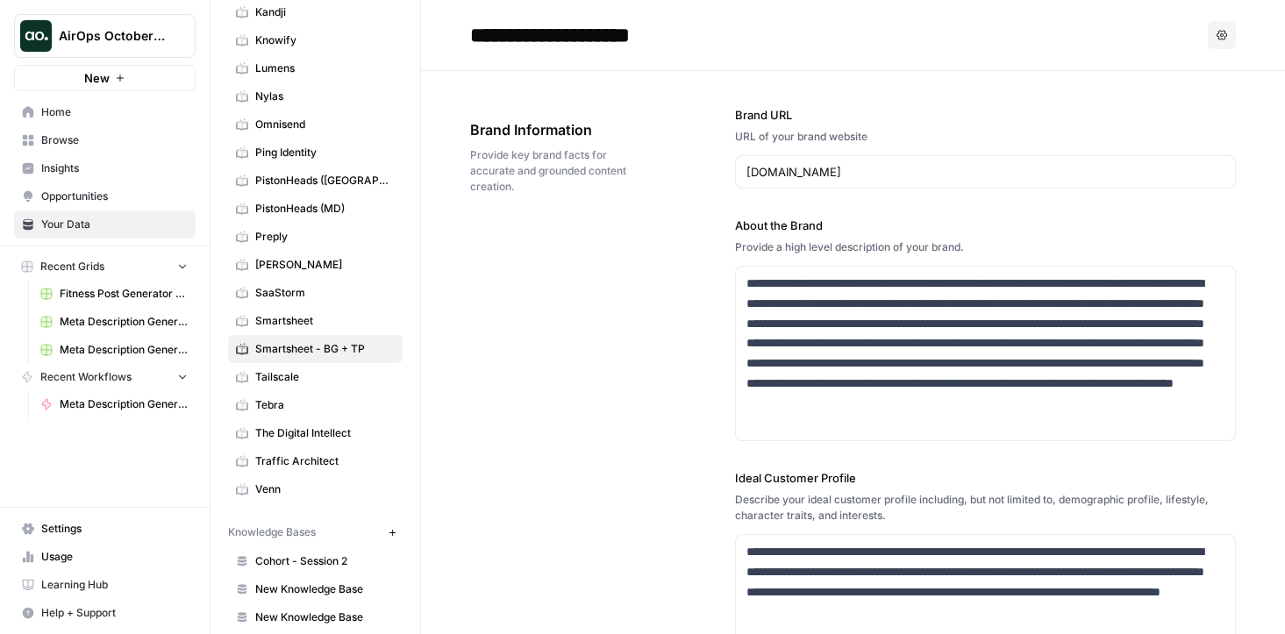
click at [522, 481] on div "**********" at bounding box center [853, 569] width 766 height 997
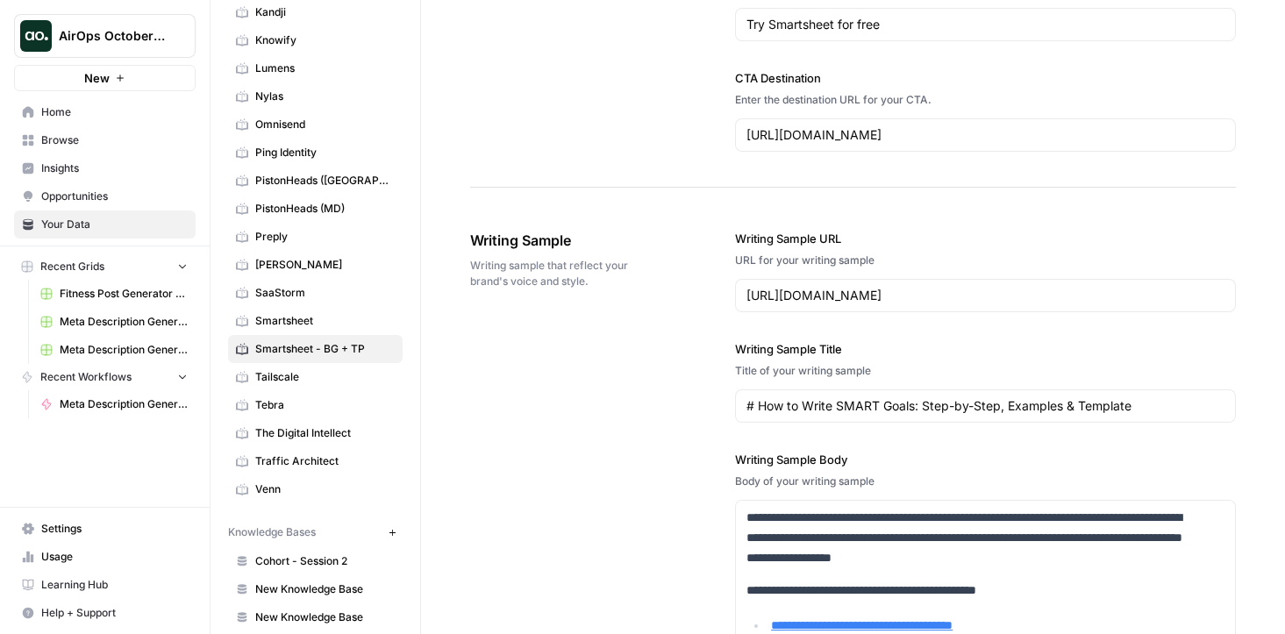
scroll to position [1835, 0]
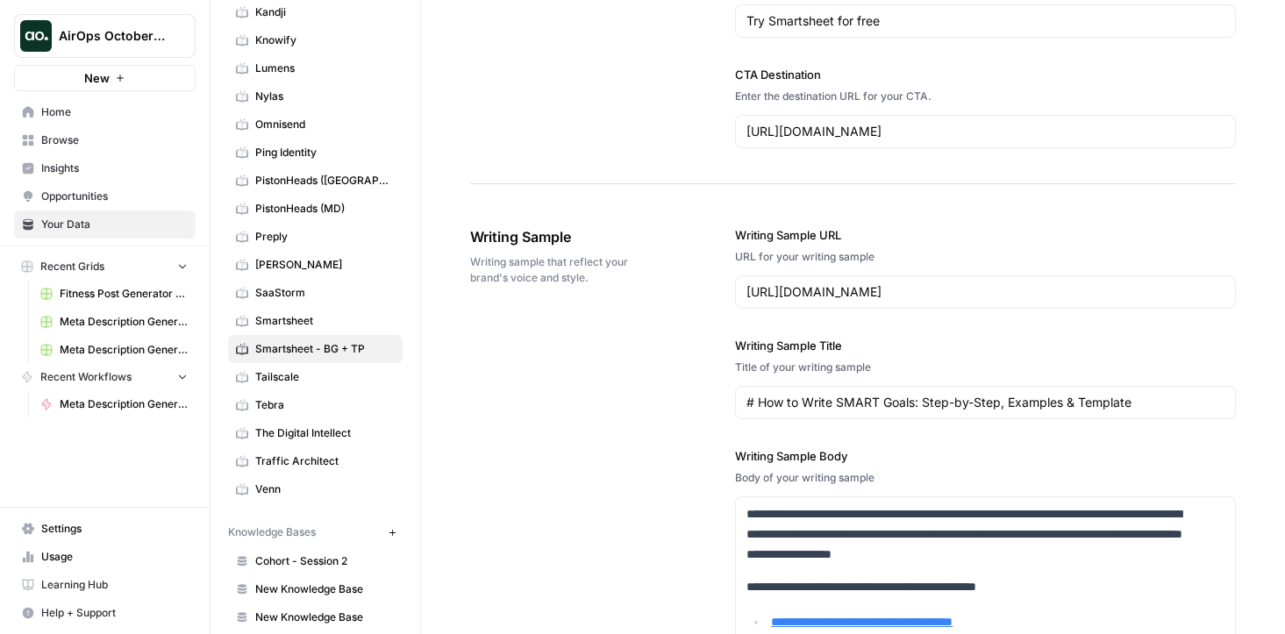
click at [332, 347] on span "Smartsheet - BG + TP" at bounding box center [324, 349] width 139 height 16
click at [925, 293] on input "https://www.smartsheet.com/construction-project-planning" at bounding box center [985, 292] width 478 height 18
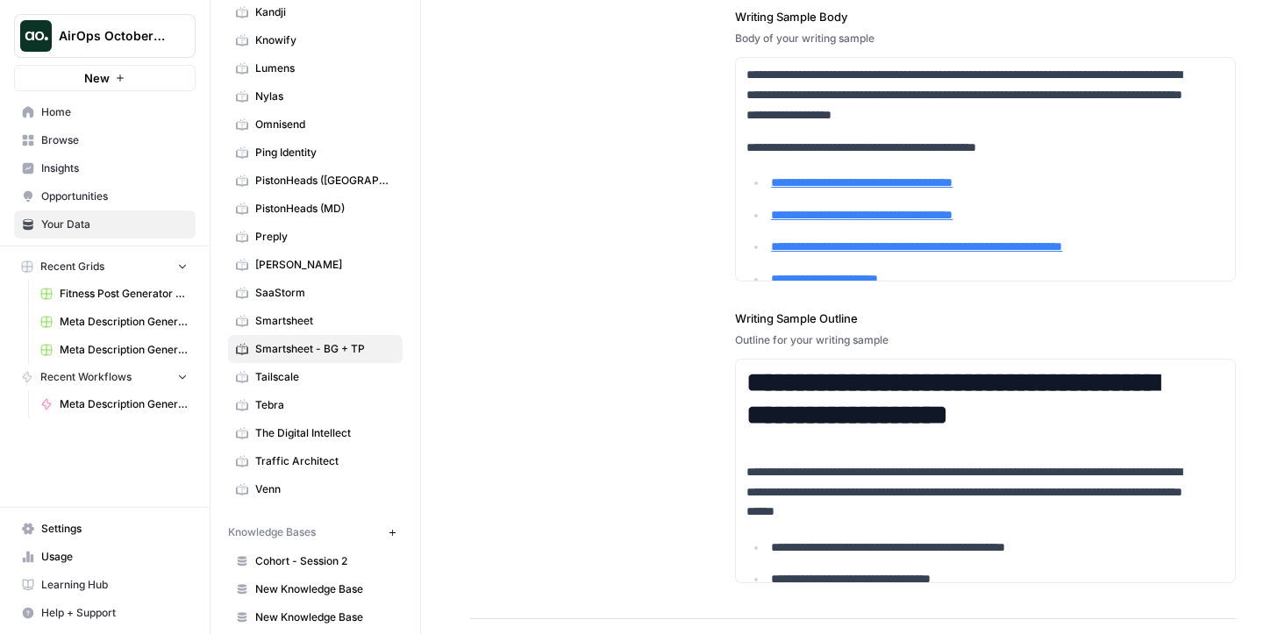
scroll to position [2327, 0]
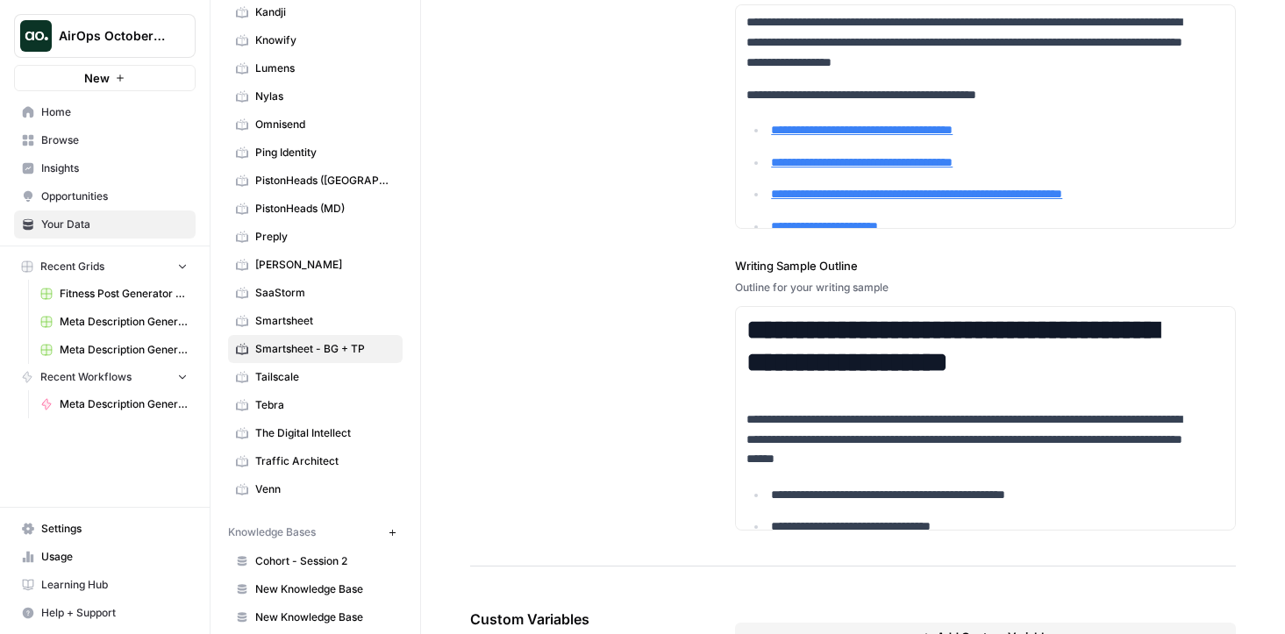
click at [291, 350] on span "Smartsheet - BG + TP" at bounding box center [324, 349] width 139 height 16
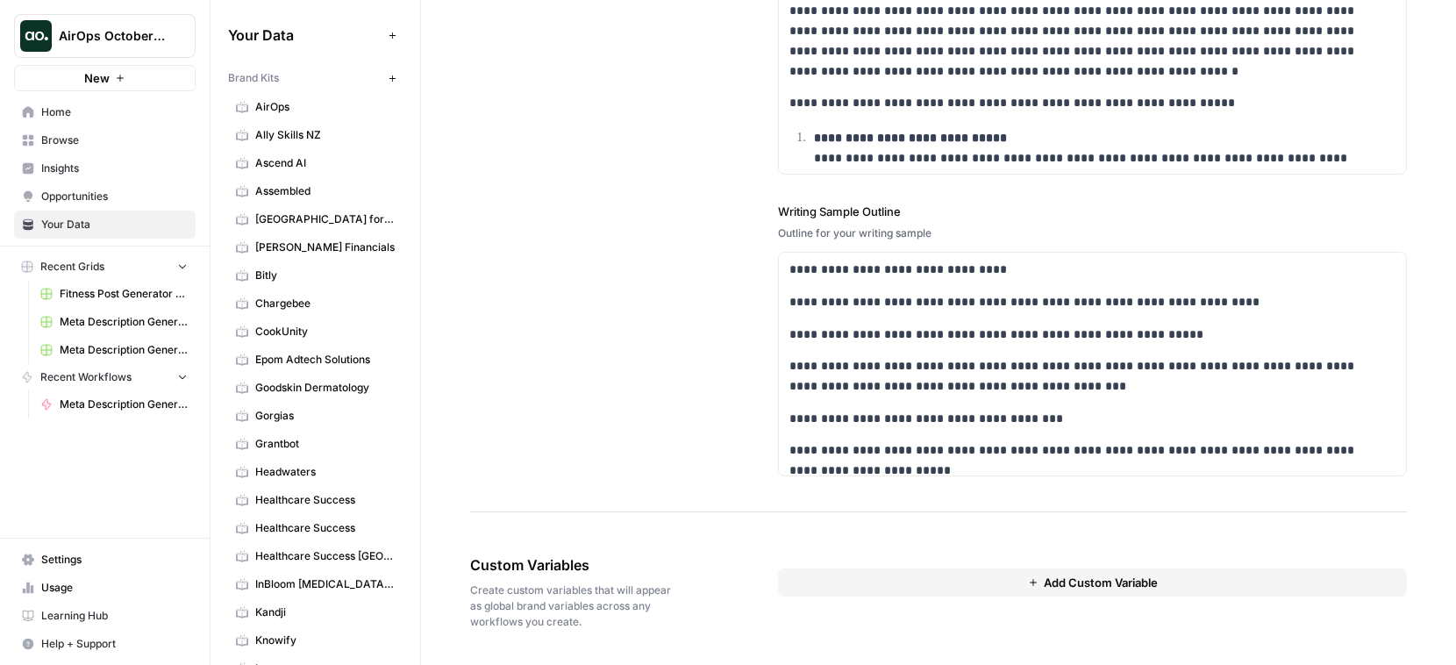
scroll to position [2359, 0]
click at [1063, 582] on span "Add Custom Variable" at bounding box center [1101, 583] width 114 height 18
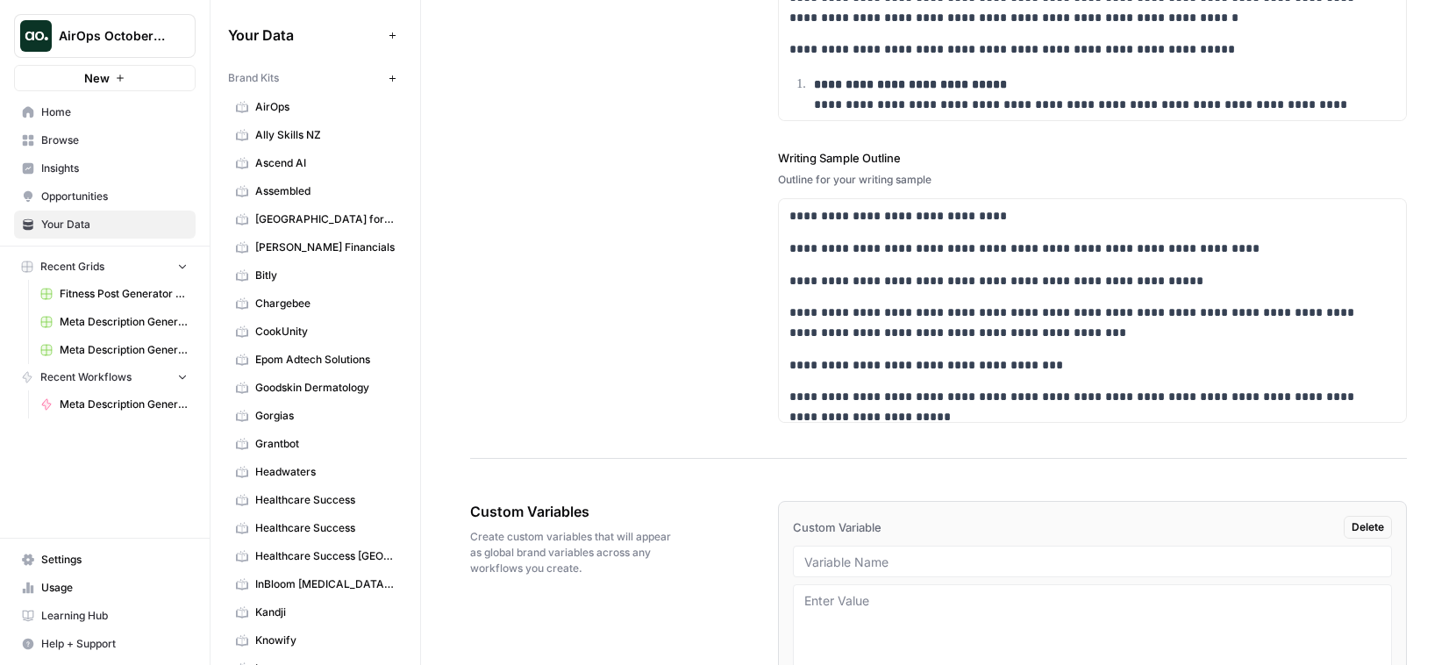
scroll to position [2503, 0]
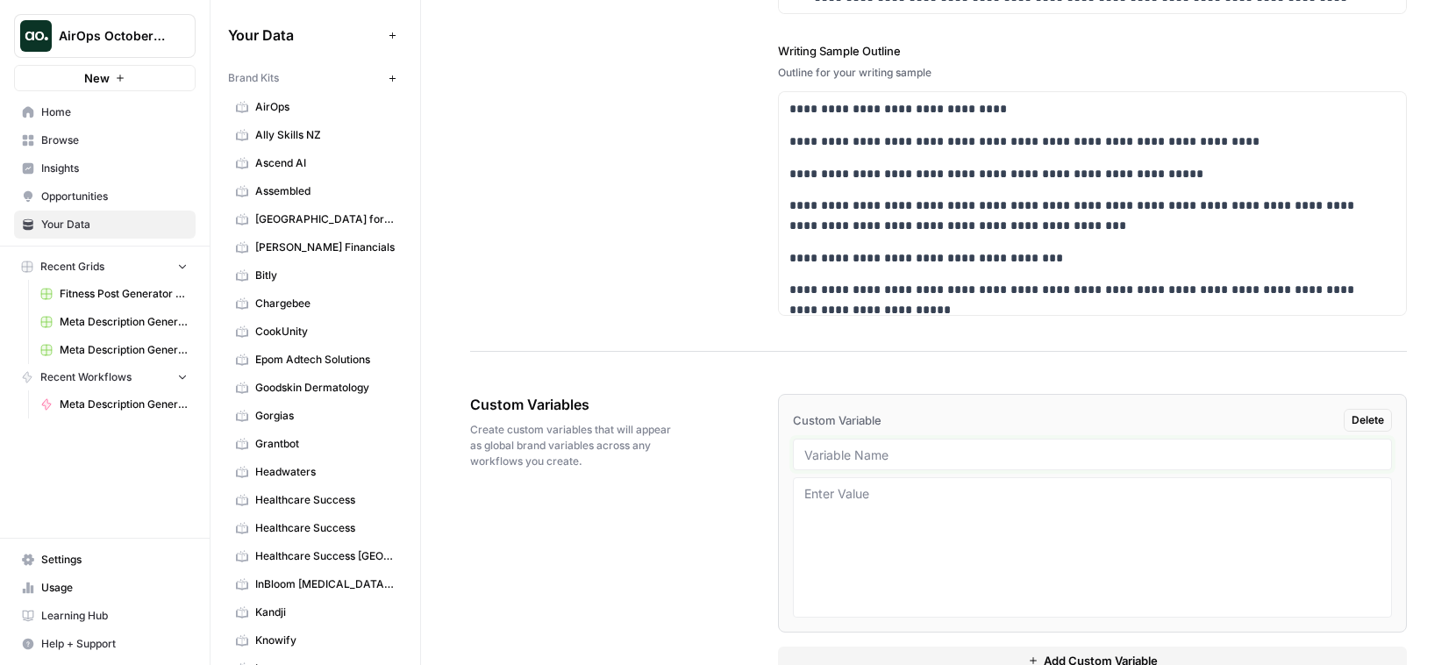
click at [896, 462] on input "text" at bounding box center [1092, 454] width 576 height 16
type input "external linking domains"
click at [949, 545] on textarea at bounding box center [1092, 547] width 576 height 125
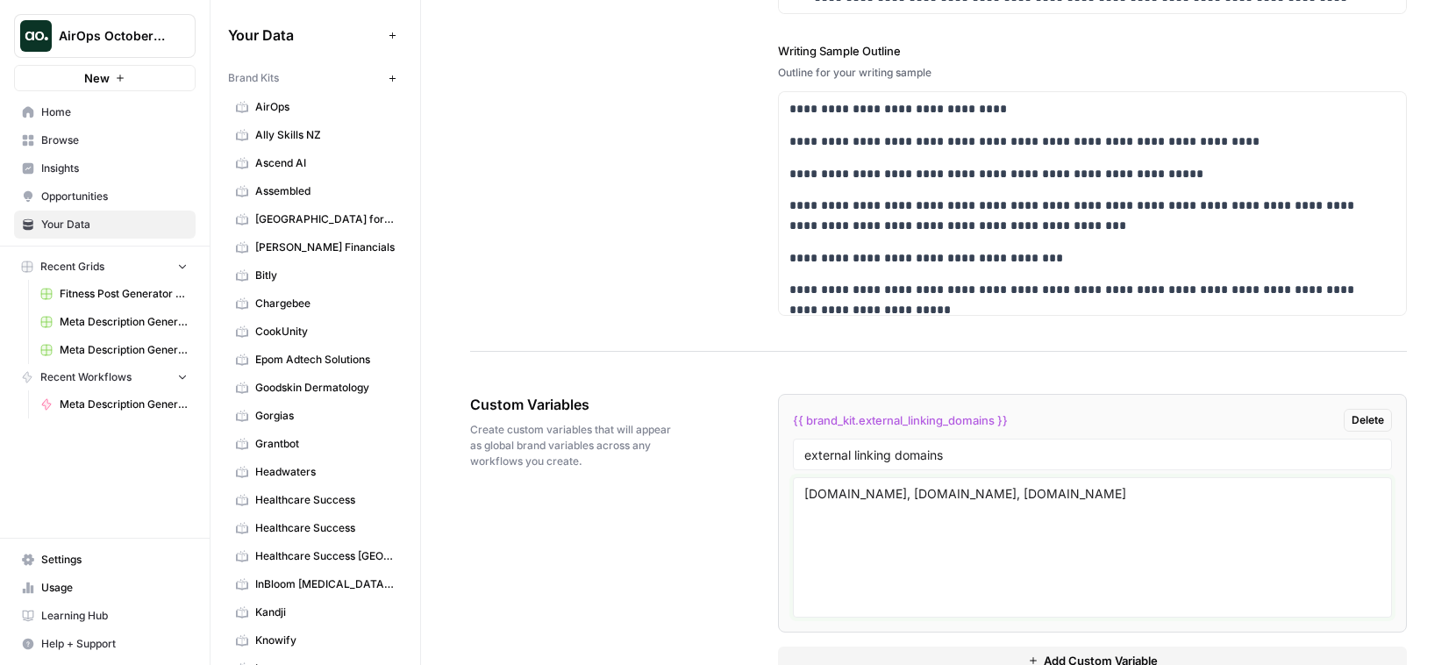
type textarea "hubspot.com, hbr.com, forbes.com"
click at [691, 565] on div "Custom Variables Create custom variables that will appear as global brand varia…" at bounding box center [938, 534] width 937 height 351
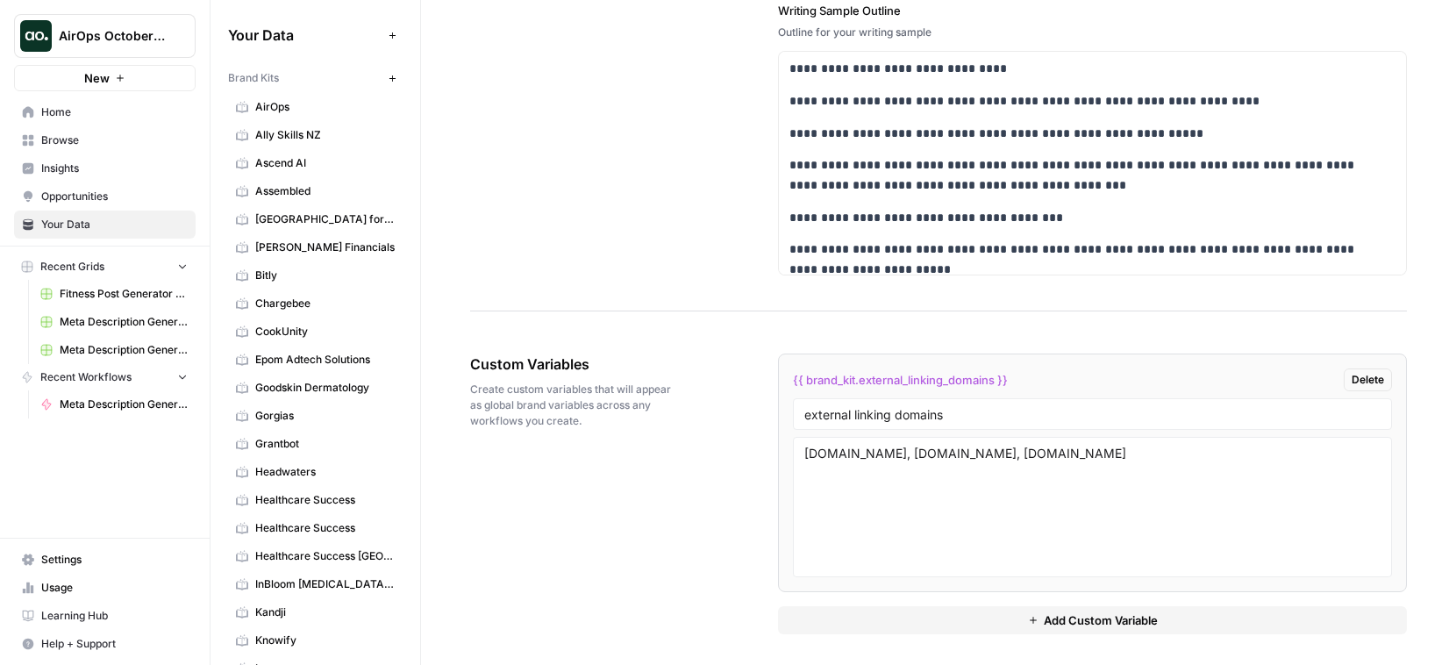
scroll to position [2564, 0]
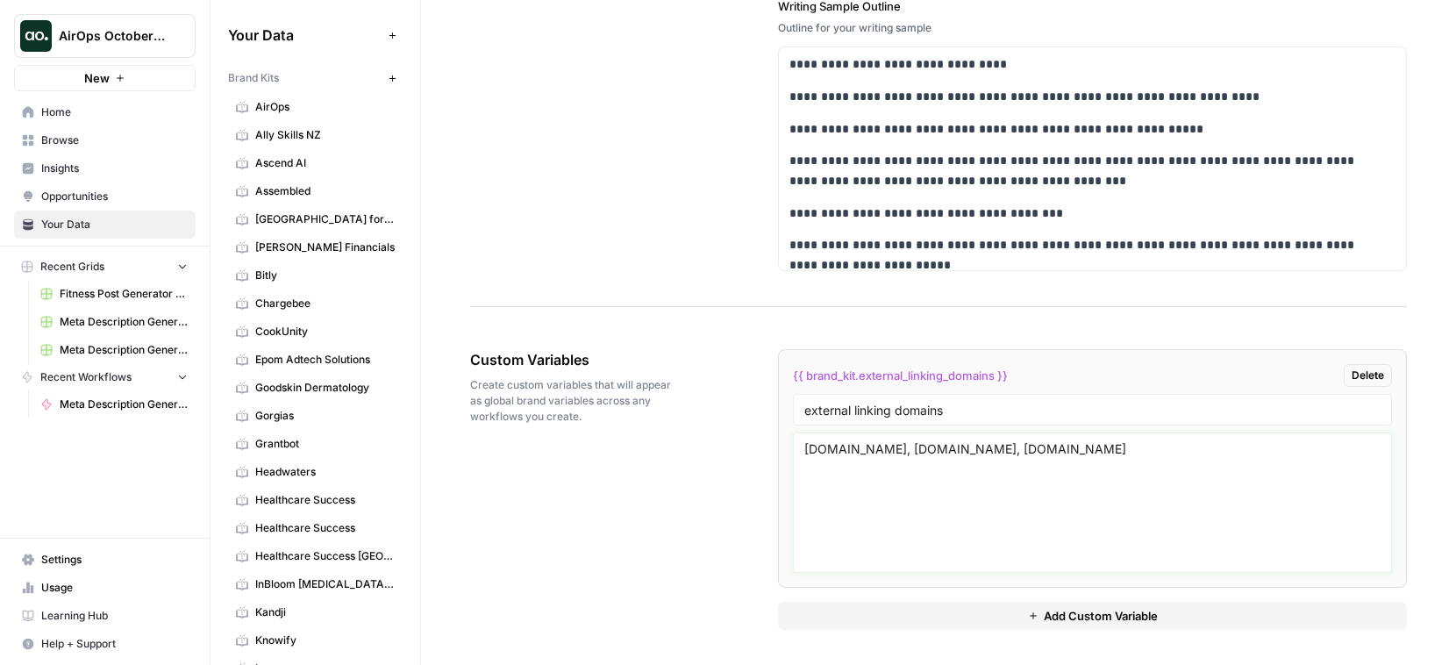
click at [1092, 454] on textarea "hubspot.com, hbr.com, forbes.com" at bounding box center [1092, 502] width 576 height 125
click at [1284, 375] on span "Delete" at bounding box center [1368, 376] width 32 height 16
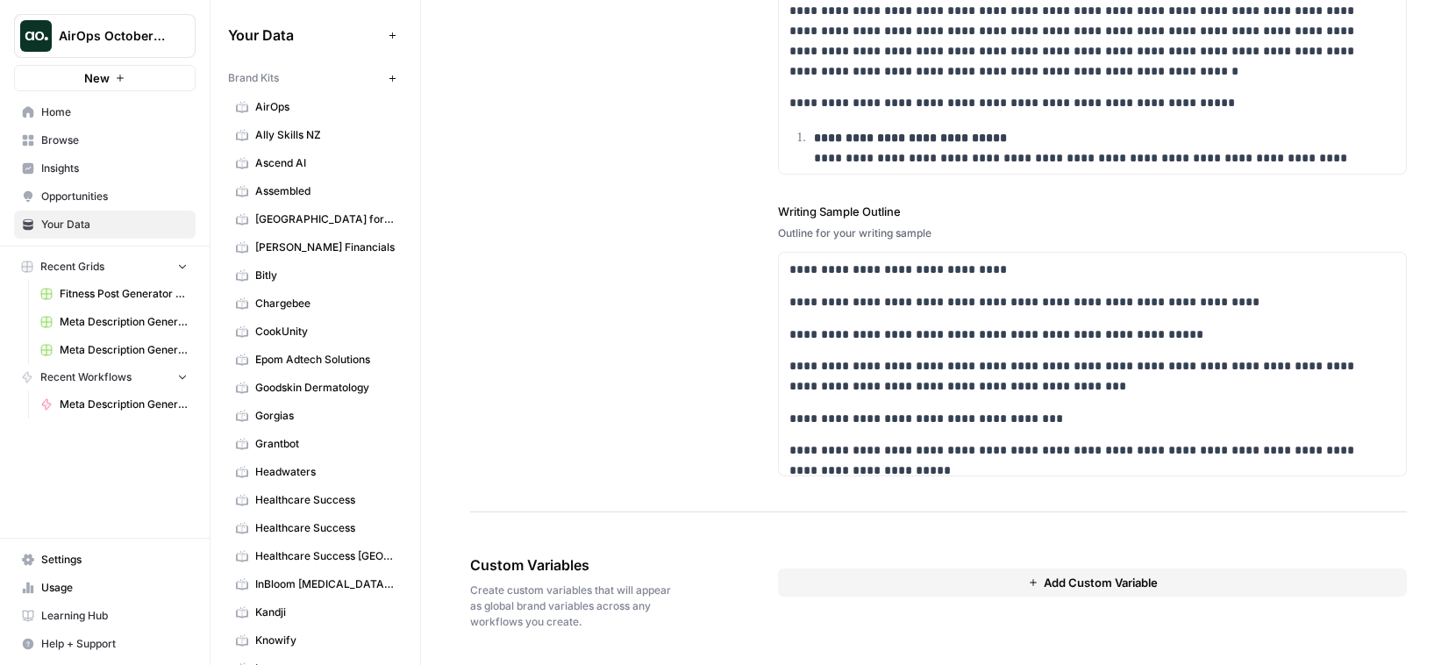
scroll to position [2359, 0]
click at [727, 633] on div "Custom Variables Create custom variables that will appear as global brand varia…" at bounding box center [938, 592] width 937 height 146
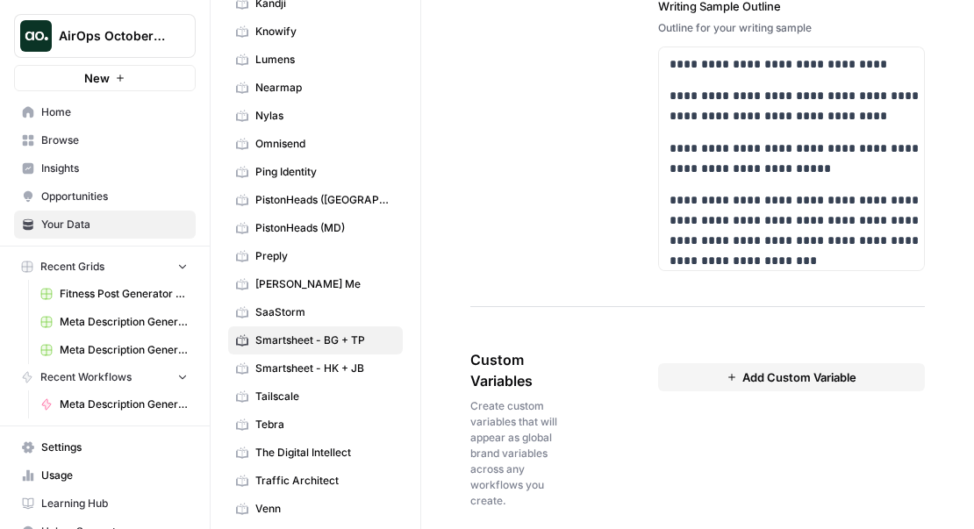
scroll to position [657, 0]
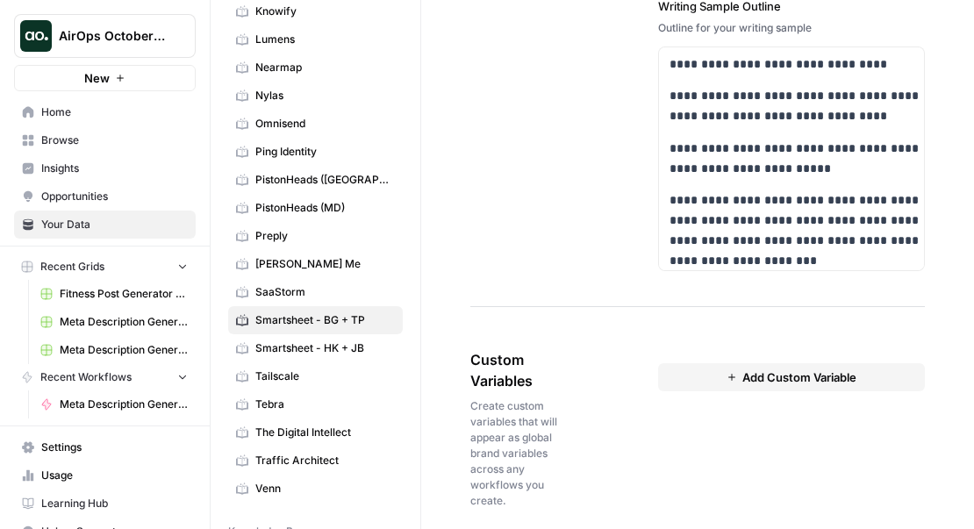
click at [332, 317] on span "Smartsheet - BG + TP" at bounding box center [324, 320] width 139 height 16
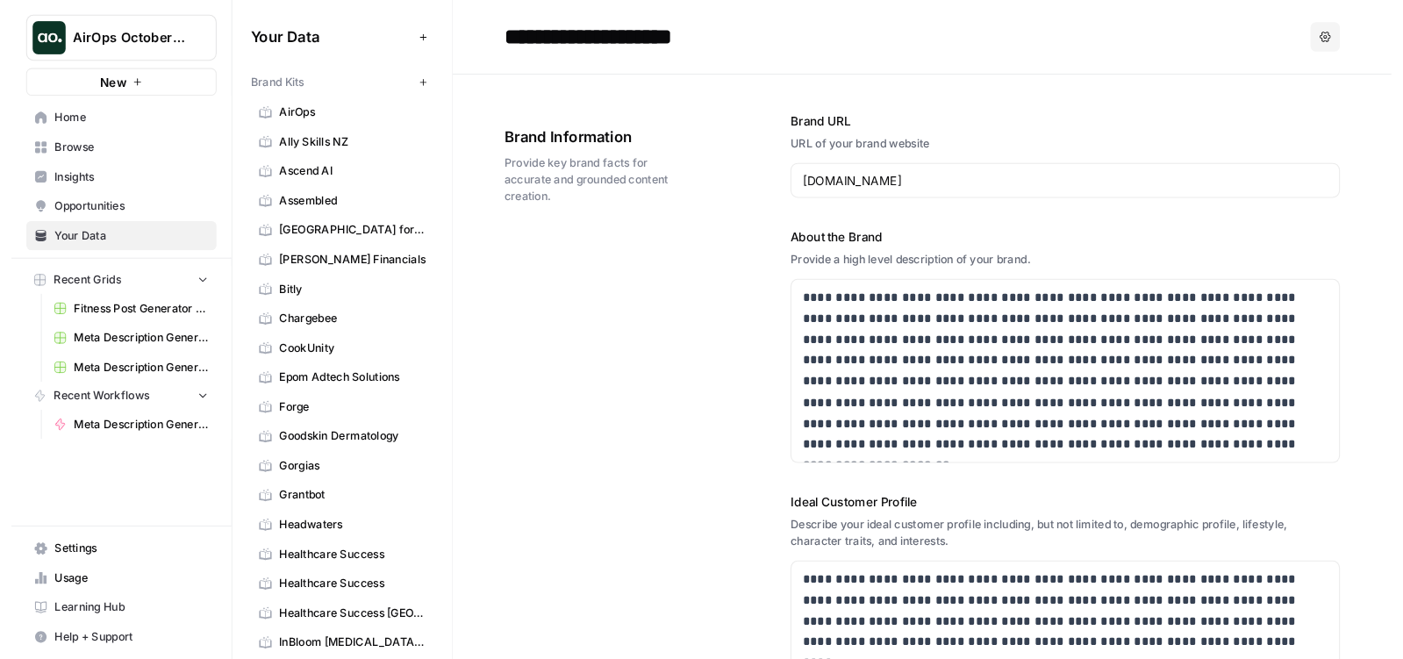
scroll to position [4460, 0]
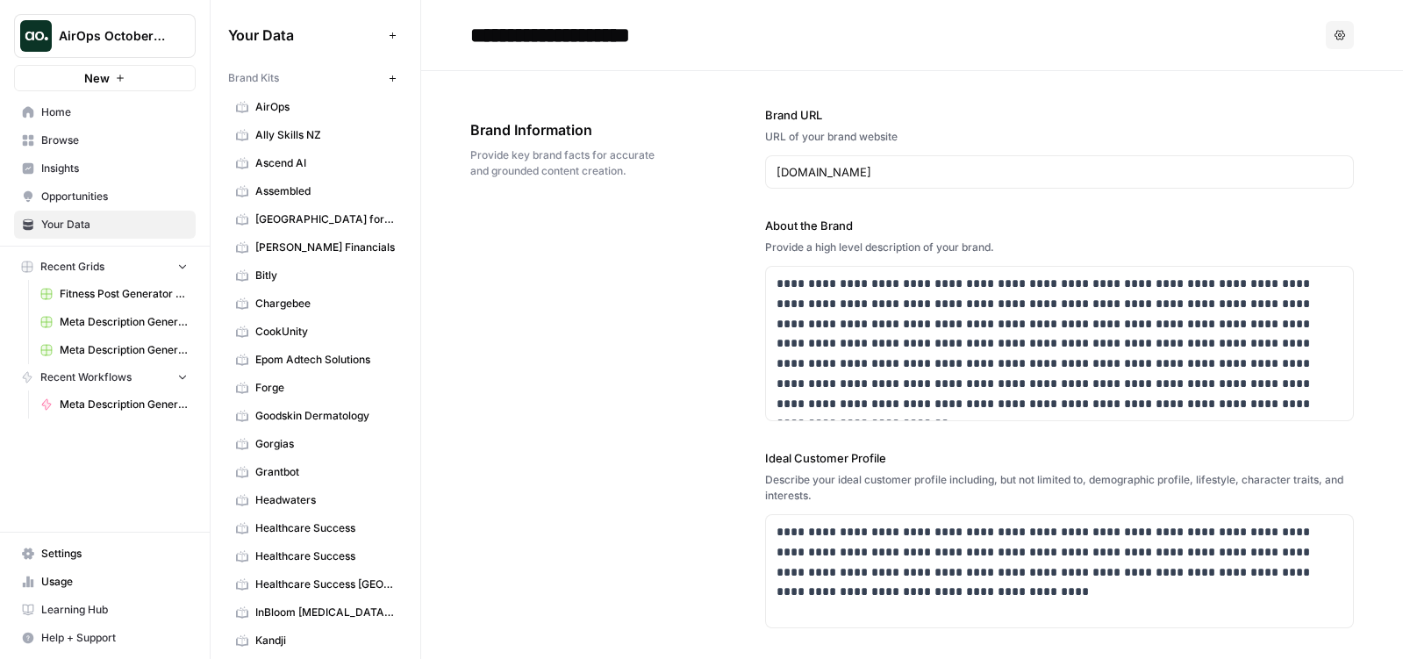
click at [143, 225] on span "Your Data" at bounding box center [114, 225] width 146 height 16
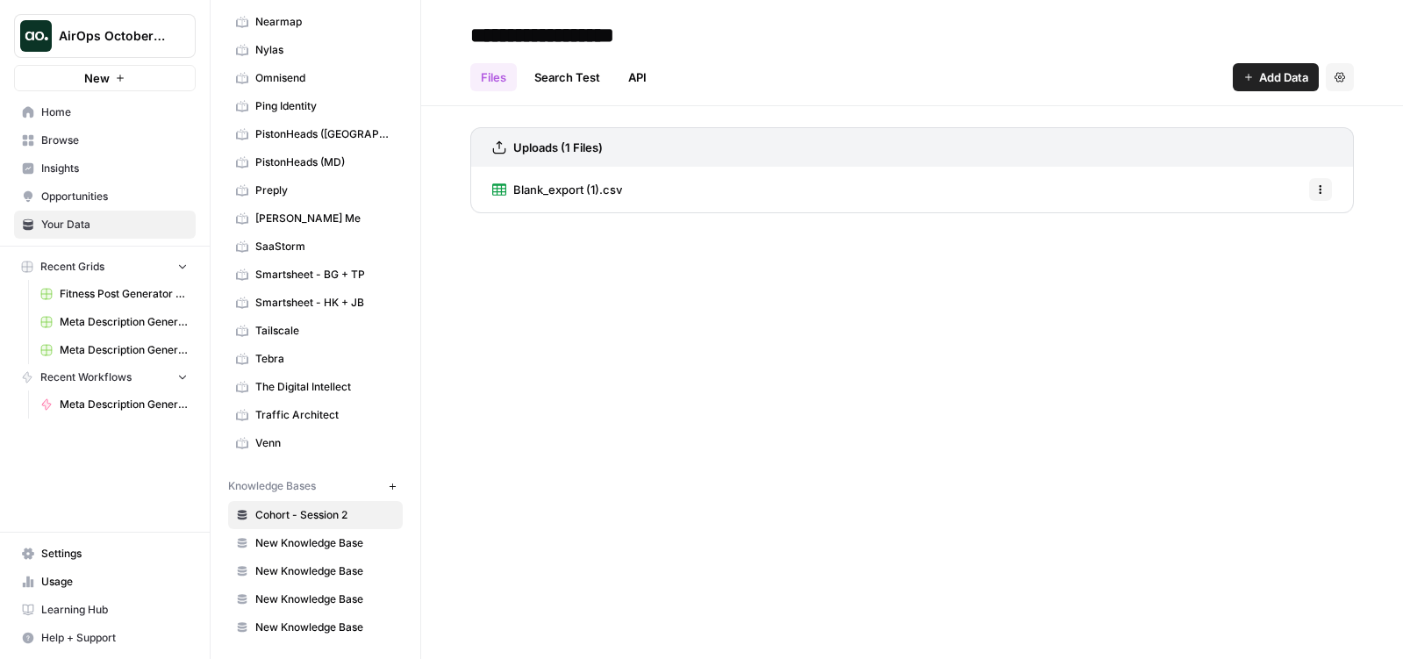
scroll to position [706, 0]
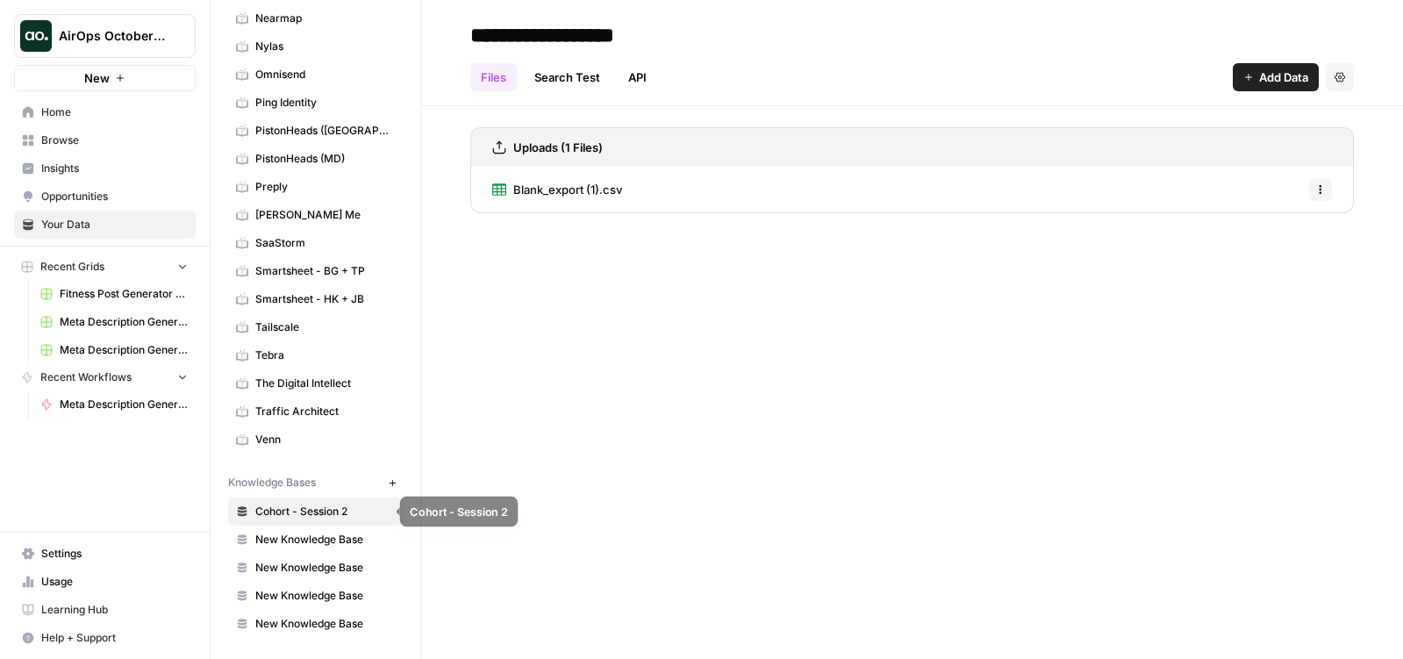
click at [317, 512] on span "Cohort - Session 2" at bounding box center [324, 512] width 139 height 16
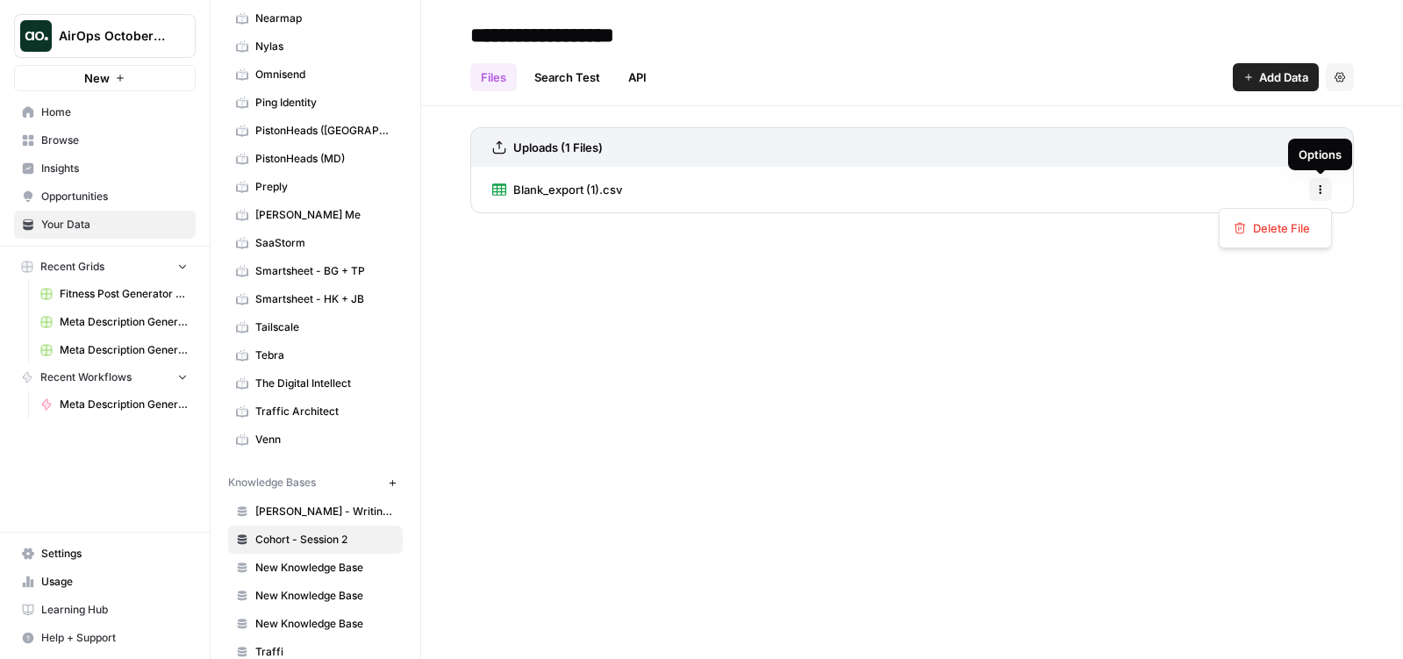
click at [1284, 186] on icon "button" at bounding box center [1320, 189] width 11 height 11
drag, startPoint x: 660, startPoint y: 184, endPoint x: 602, endPoint y: 195, distance: 58.8
click at [657, 185] on div "Blank_export (1).csv Options" at bounding box center [911, 190] width 883 height 46
click at [575, 191] on span "Blank_export (1).csv" at bounding box center [567, 190] width 109 height 18
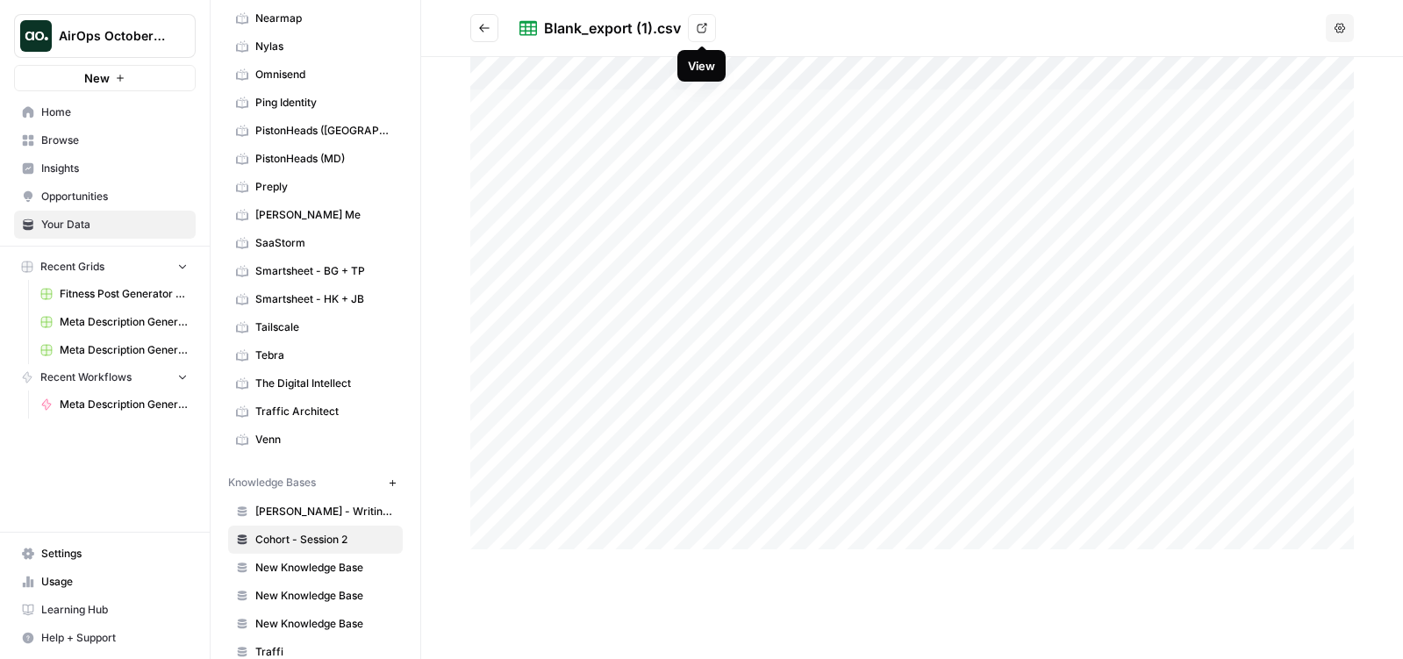
click at [700, 25] on icon at bounding box center [701, 28] width 11 height 11
click at [486, 32] on icon "Go back" at bounding box center [484, 28] width 12 height 12
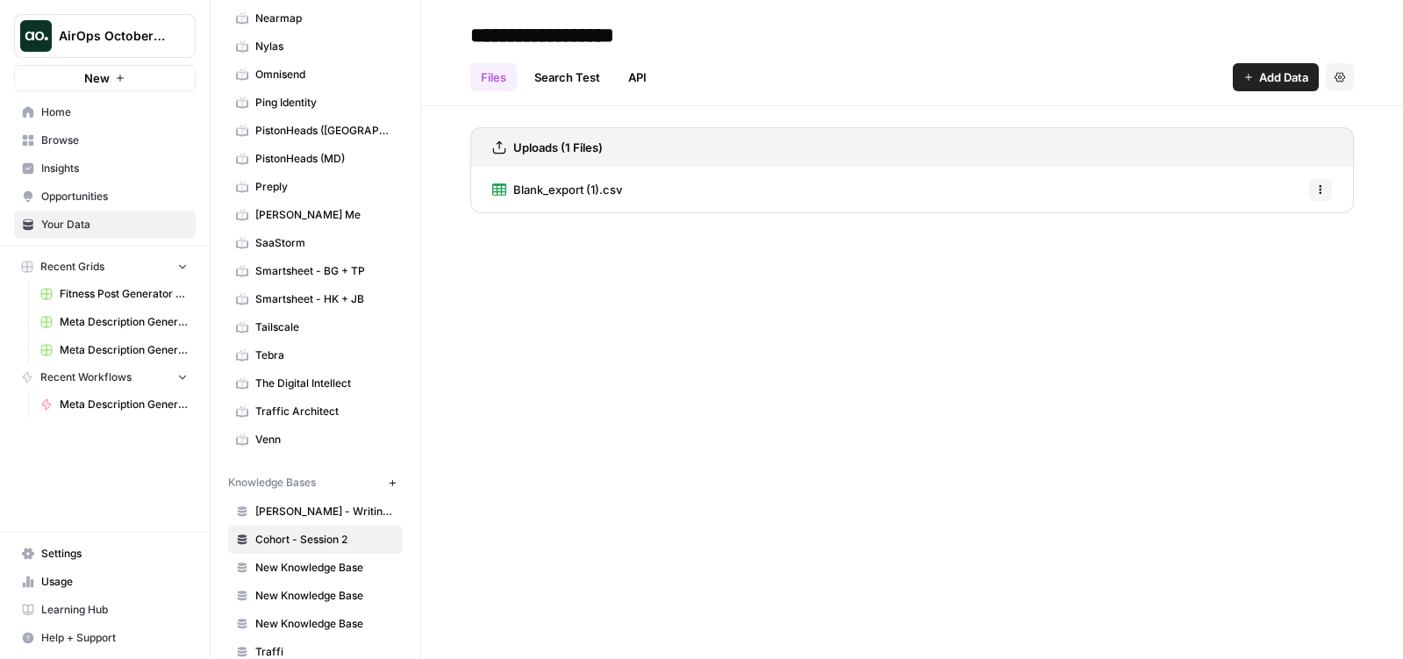
click at [1275, 79] on span "Add Data" at bounding box center [1283, 77] width 49 height 18
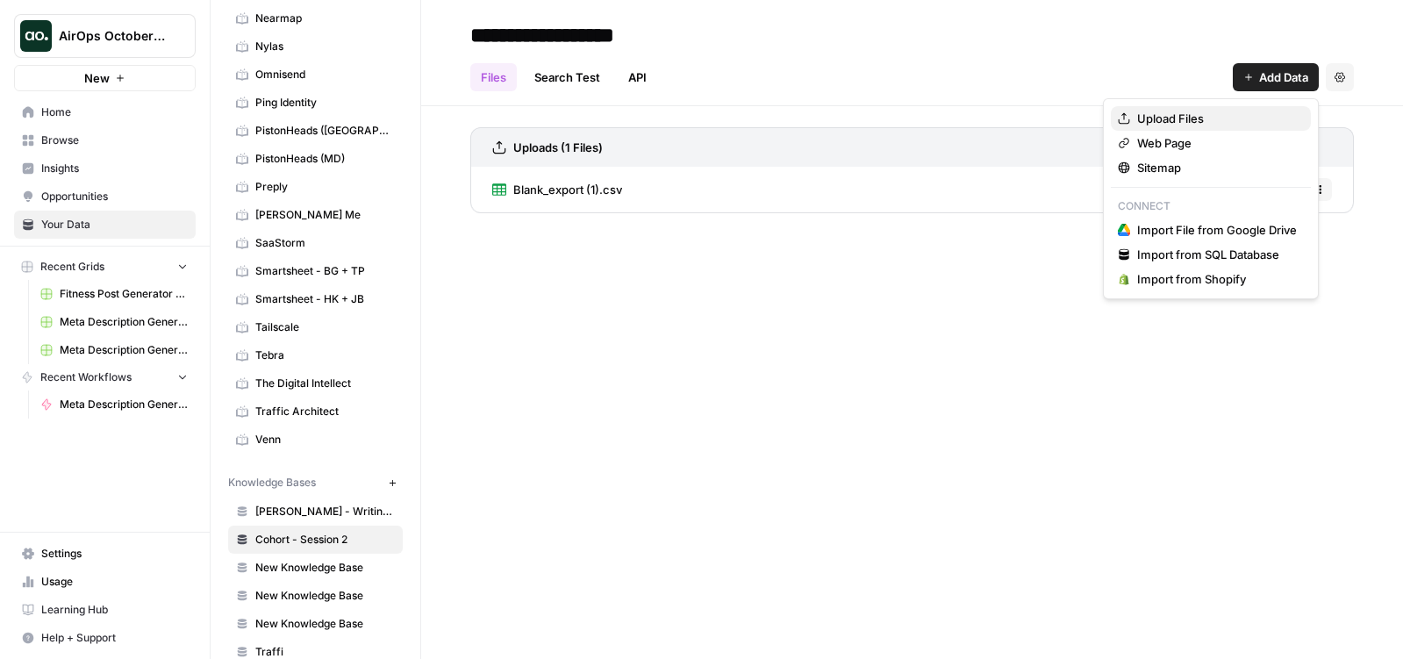
click at [1178, 118] on span "Upload Files" at bounding box center [1217, 119] width 160 height 18
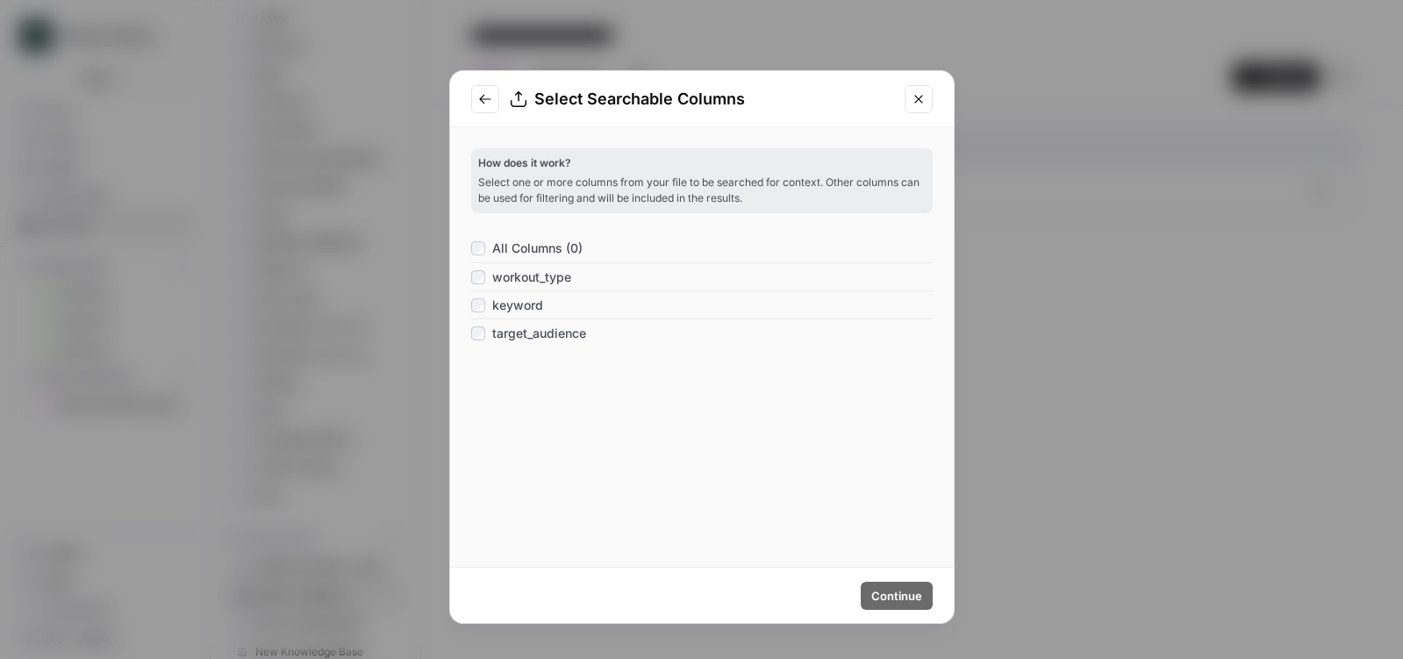
click at [536, 249] on span "All Columns (0)" at bounding box center [537, 248] width 90 height 18
click at [916, 598] on span "Continue" at bounding box center [896, 596] width 51 height 18
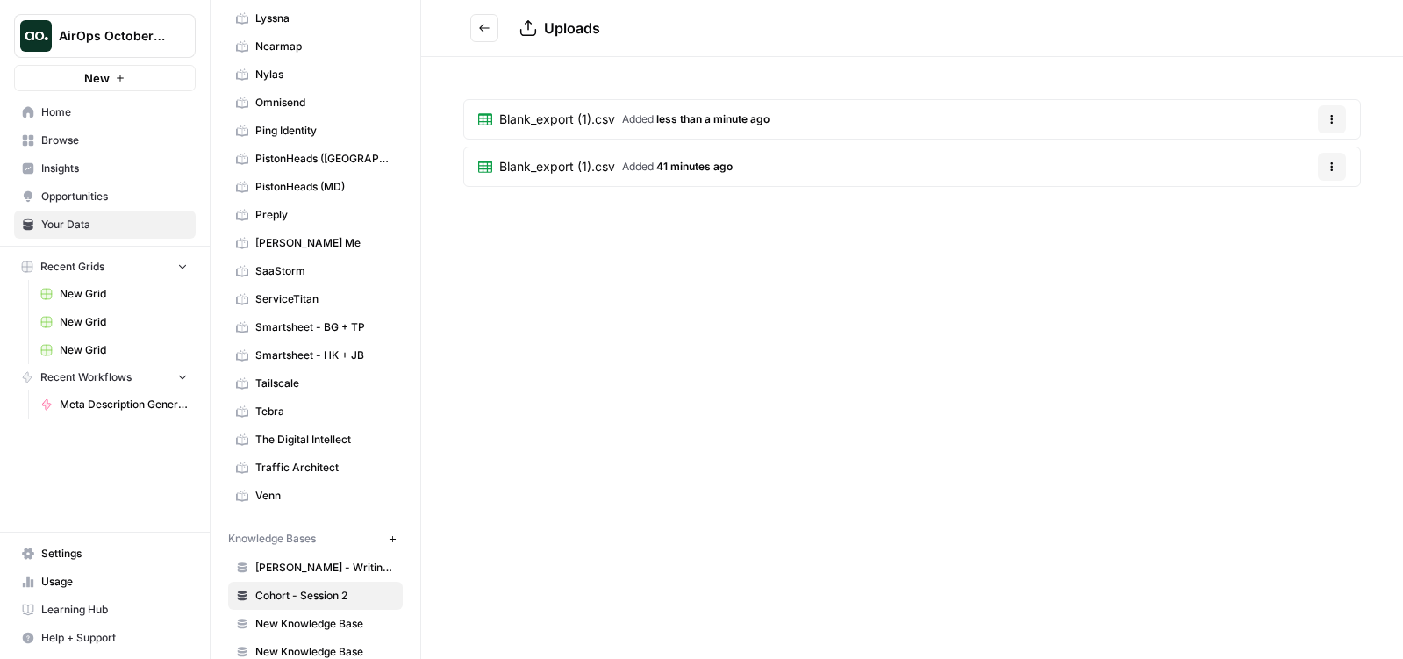
click at [729, 118] on span "less than a minute ago" at bounding box center [712, 118] width 113 height 13
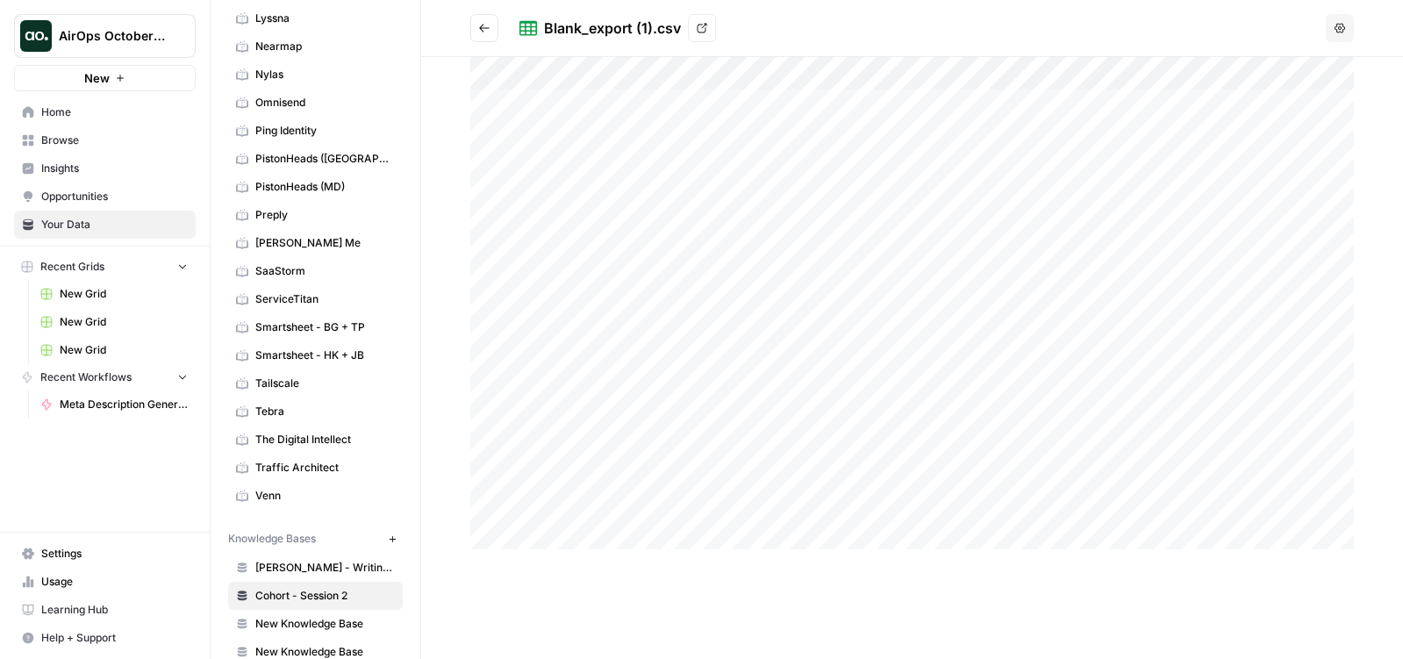
click at [482, 104] on div at bounding box center [911, 303] width 883 height 492
click at [480, 105] on div at bounding box center [911, 303] width 883 height 492
click at [550, 106] on div at bounding box center [911, 303] width 883 height 492
click at [1284, 35] on button "button" at bounding box center [1360, 36] width 28 height 28
click at [675, 96] on div at bounding box center [911, 303] width 883 height 492
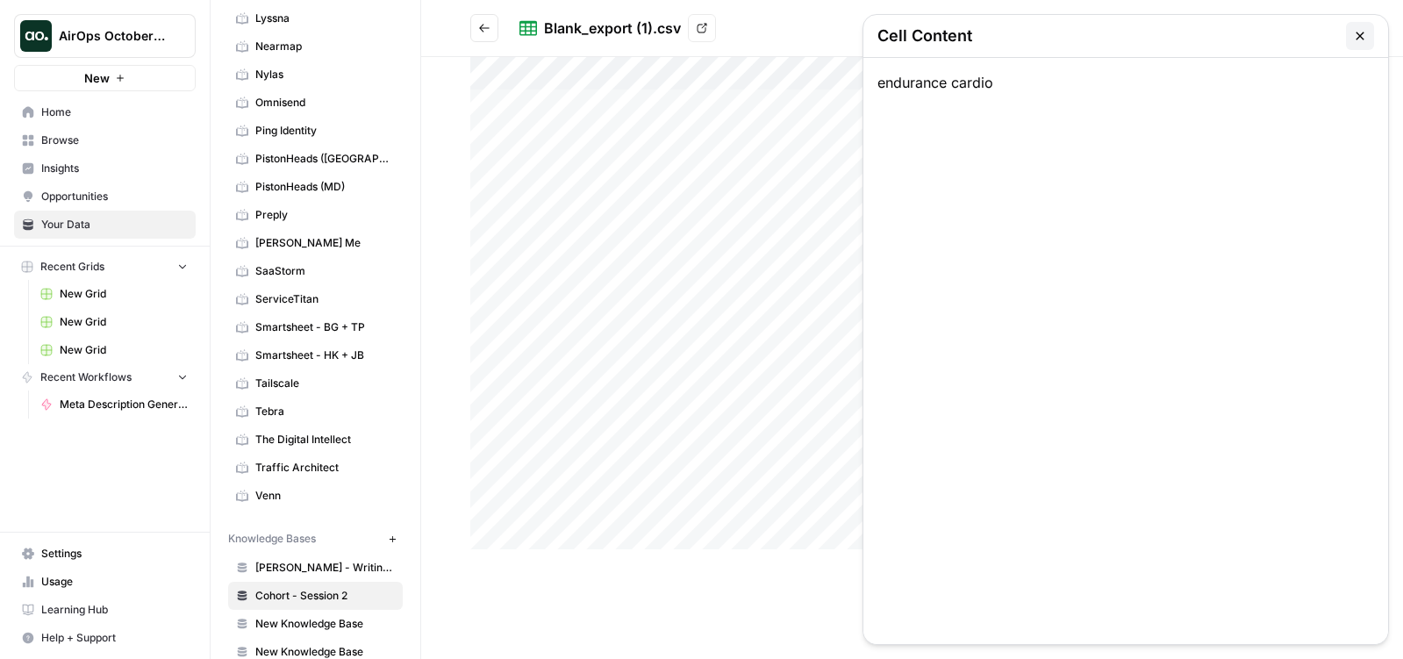
click at [1284, 38] on icon "button" at bounding box center [1360, 36] width 14 height 14
click at [489, 103] on div at bounding box center [911, 303] width 883 height 492
click at [484, 25] on icon "Go back" at bounding box center [484, 28] width 12 height 12
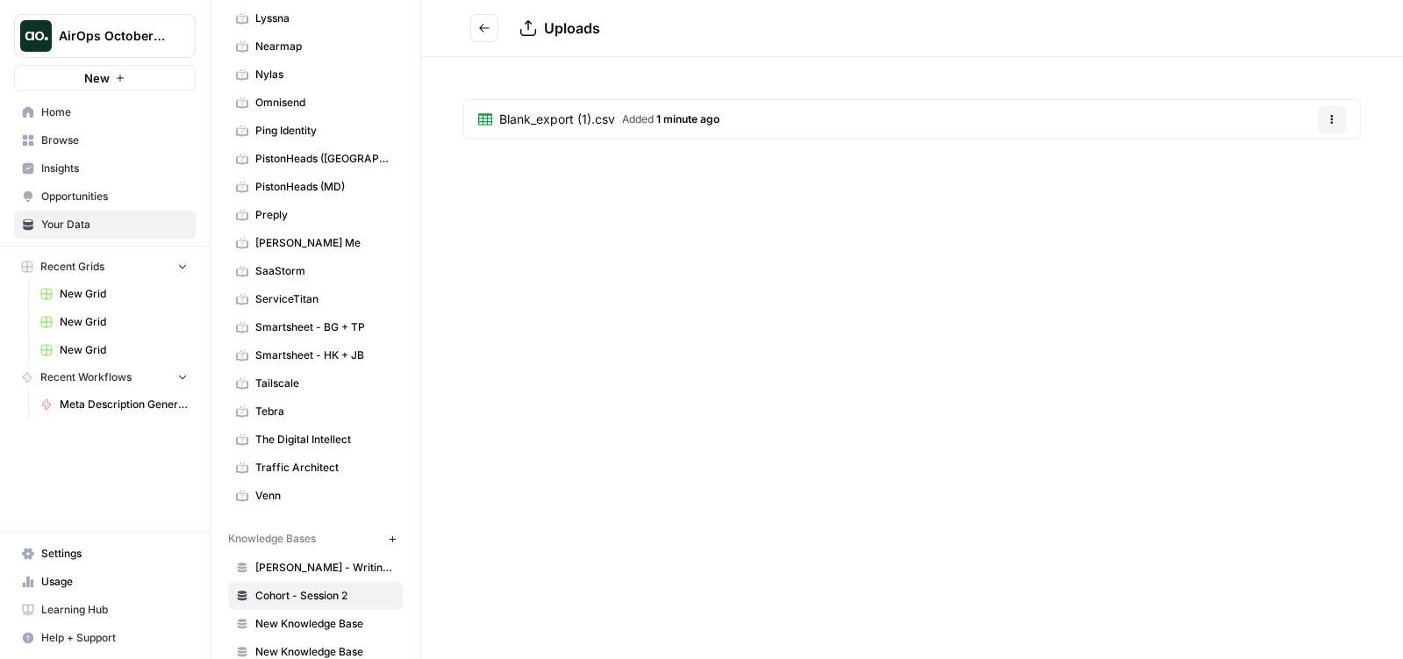
click at [489, 116] on icon at bounding box center [485, 119] width 14 height 14
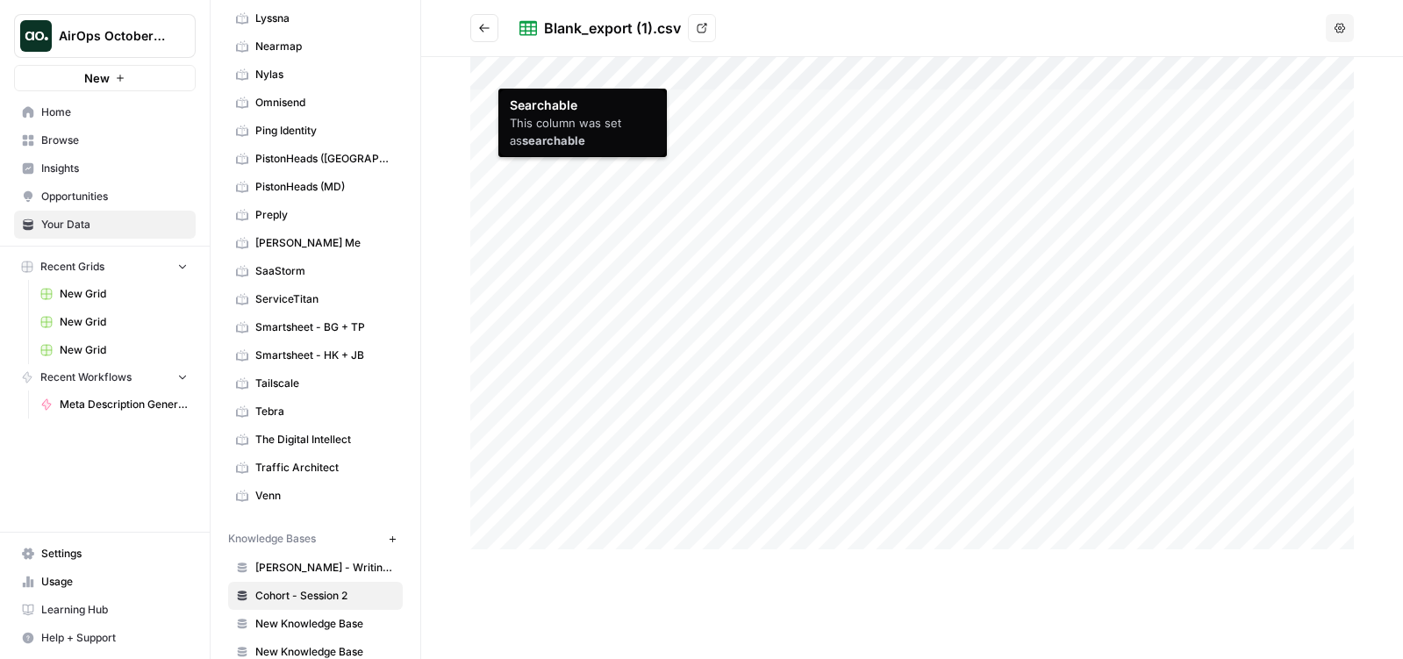
click at [482, 74] on div at bounding box center [911, 303] width 883 height 492
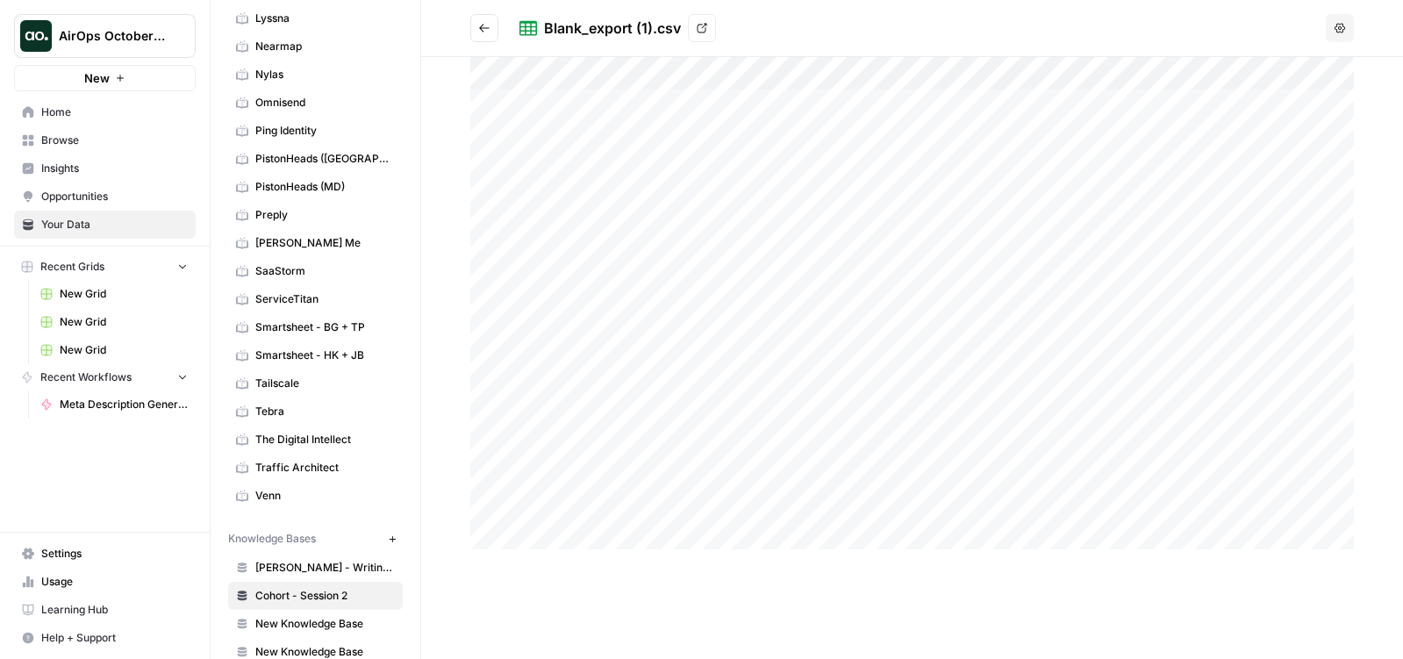
drag, startPoint x: 488, startPoint y: 104, endPoint x: 483, endPoint y: 96, distance: 9.8
click at [487, 105] on div at bounding box center [911, 303] width 883 height 492
click at [483, 78] on div at bounding box center [911, 303] width 883 height 492
click at [483, 70] on div at bounding box center [911, 303] width 883 height 492
click at [496, 114] on div at bounding box center [911, 303] width 883 height 492
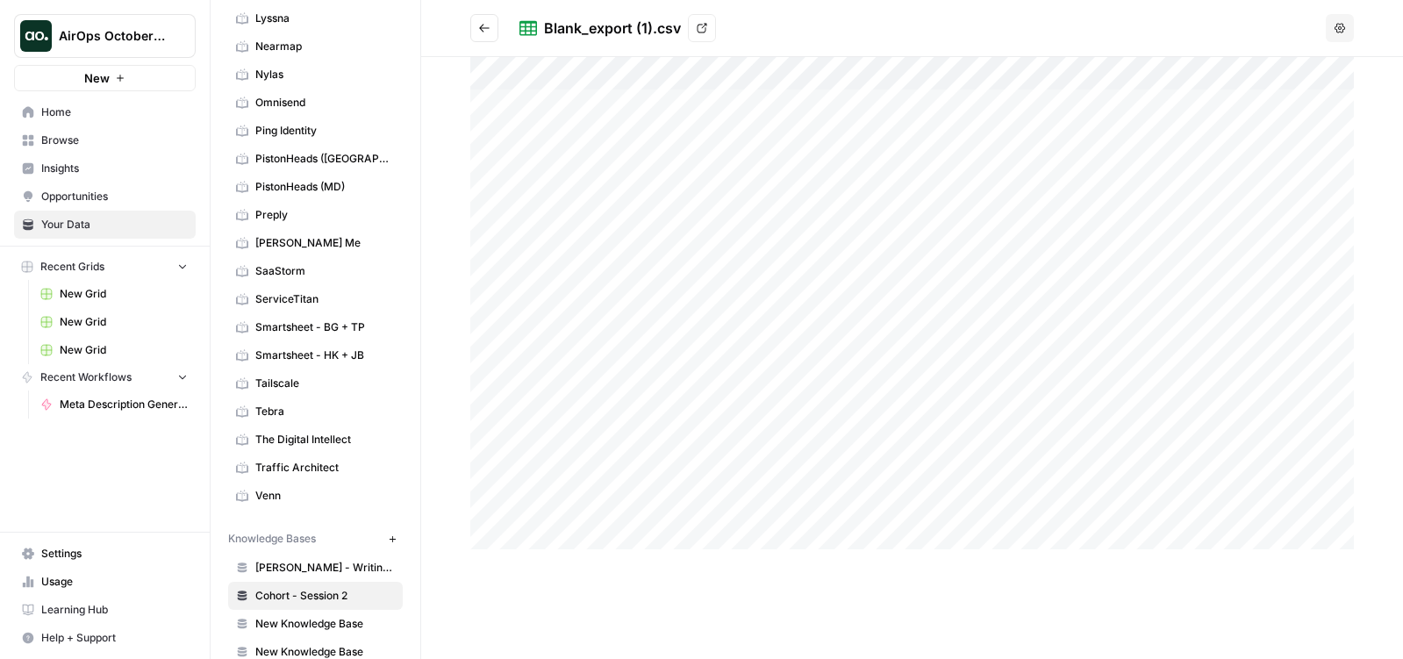
click at [487, 132] on div at bounding box center [911, 303] width 883 height 492
click at [584, 140] on div at bounding box center [911, 303] width 883 height 492
click at [683, 127] on div at bounding box center [911, 303] width 883 height 492
click at [534, 128] on div at bounding box center [911, 303] width 883 height 492
click at [458, 104] on div at bounding box center [912, 358] width 982 height 602
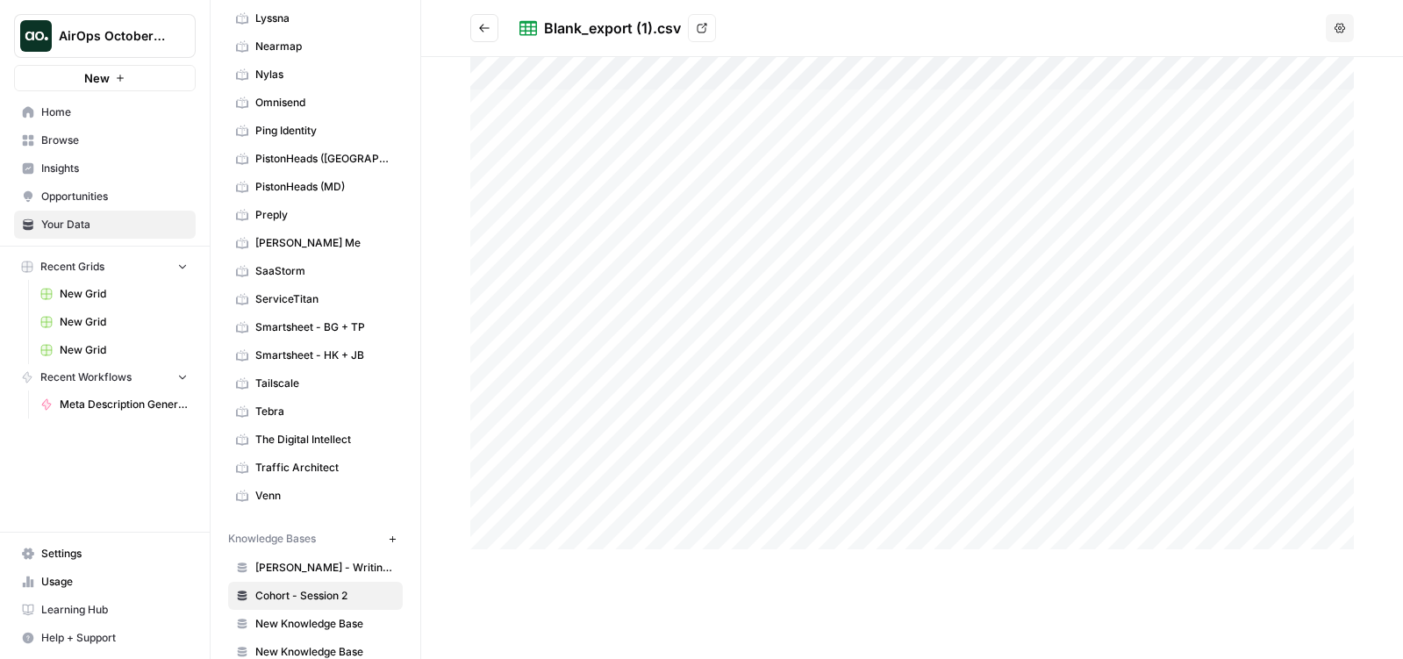
click at [497, 100] on div at bounding box center [911, 303] width 883 height 492
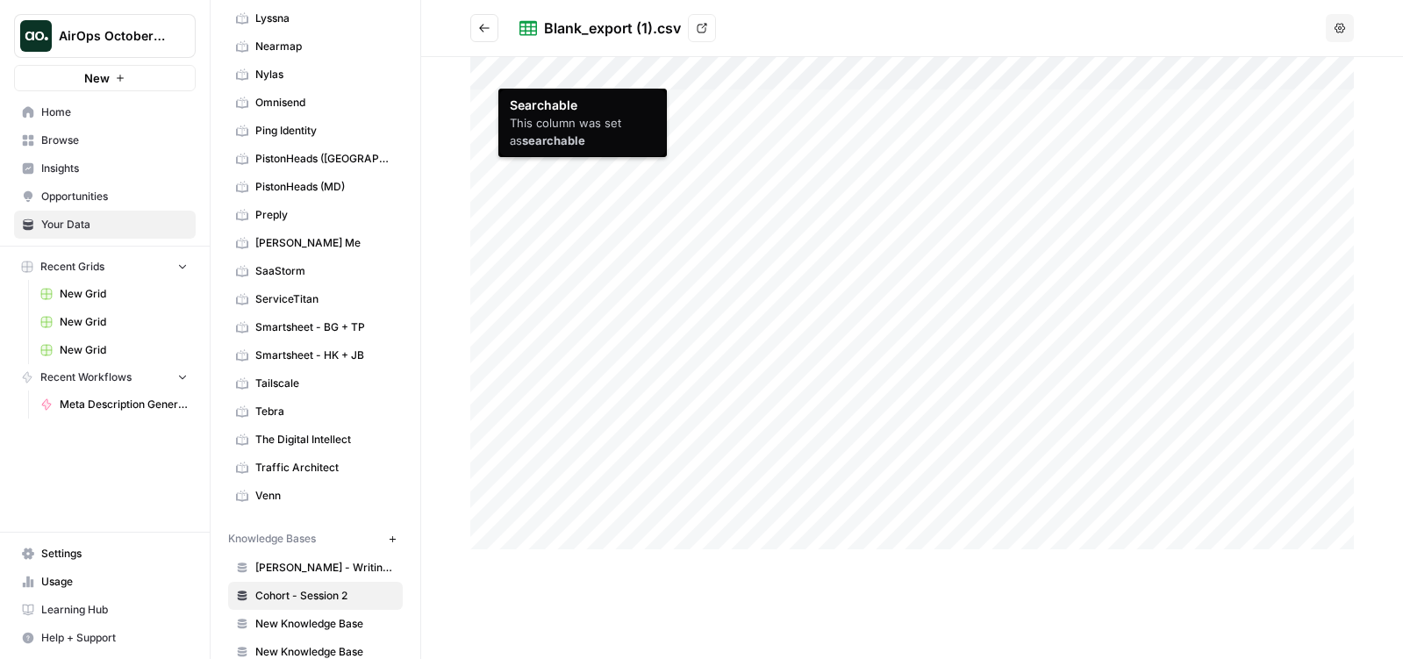
click at [520, 74] on div at bounding box center [911, 303] width 883 height 492
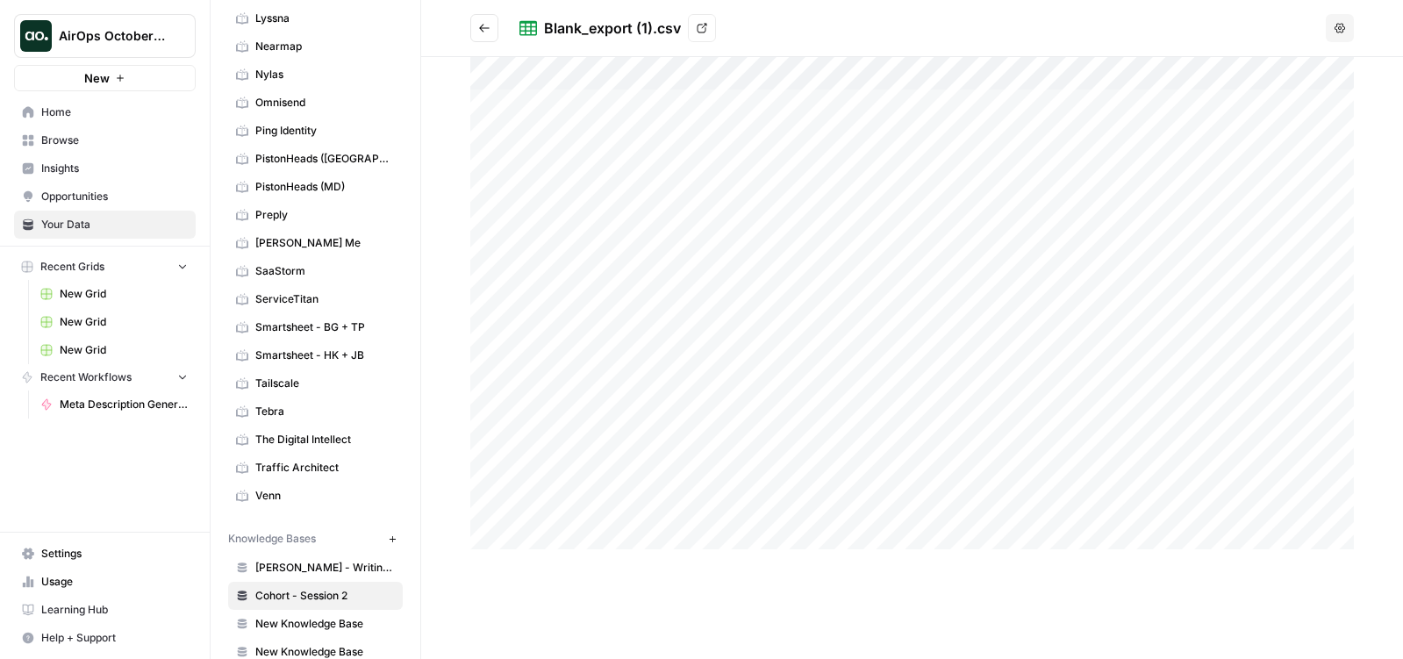
click at [511, 325] on div at bounding box center [911, 303] width 883 height 492
click at [479, 320] on div at bounding box center [911, 303] width 883 height 492
click at [483, 26] on icon "Go back" at bounding box center [484, 28] width 12 height 12
click at [479, 19] on button "Go back" at bounding box center [484, 28] width 28 height 28
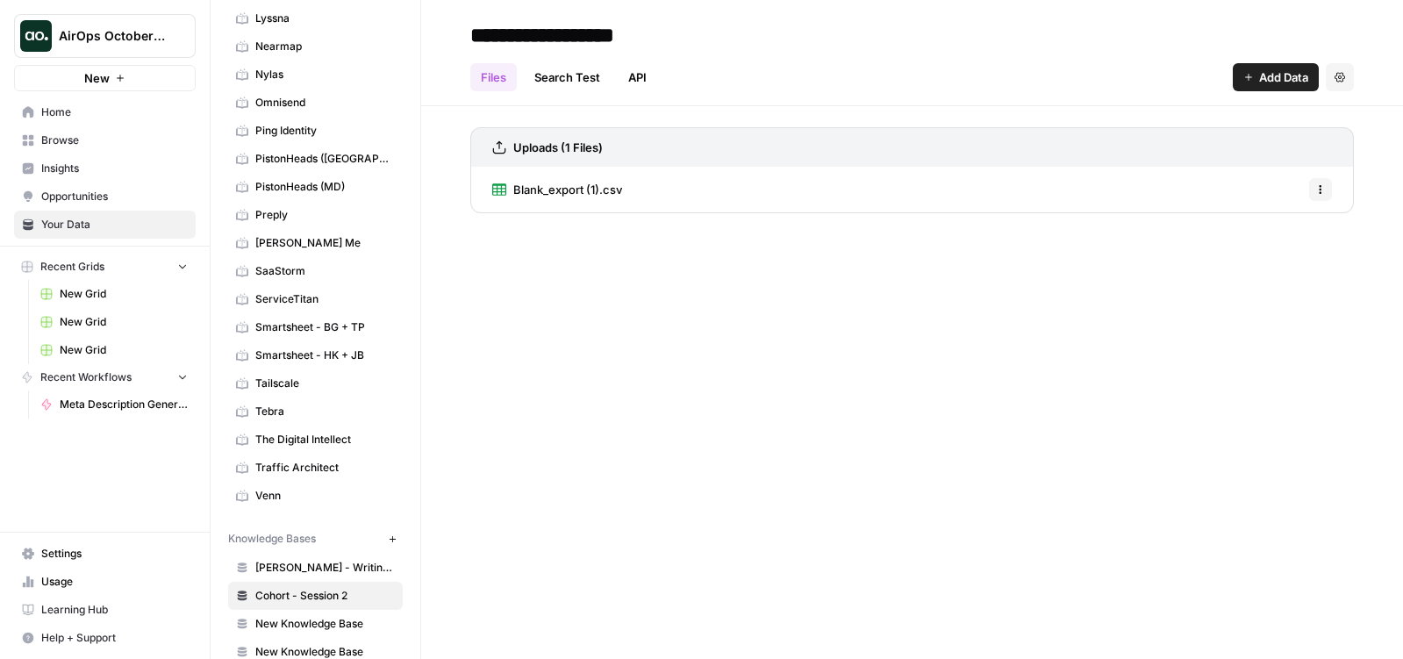
click at [1284, 193] on icon "button" at bounding box center [1320, 193] width 3 height 3
click at [968, 196] on div "Blank_export (1).csv Options" at bounding box center [911, 190] width 883 height 46
click at [119, 297] on span "New Grid" at bounding box center [124, 294] width 128 height 16
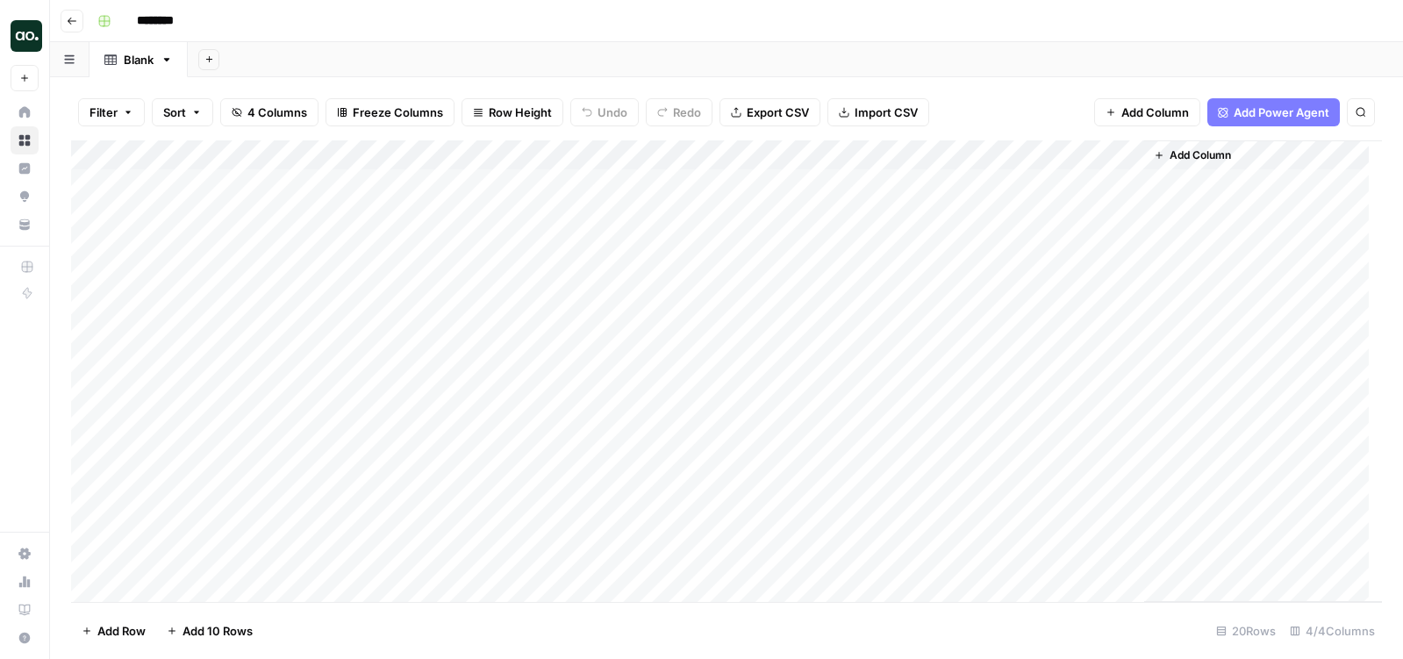
click at [158, 188] on div "Add Column" at bounding box center [726, 370] width 1311 height 461
click at [89, 183] on div "Add Column" at bounding box center [726, 370] width 1311 height 461
click at [89, 215] on div "Add Column" at bounding box center [726, 370] width 1311 height 461
click at [92, 246] on div "Add Column" at bounding box center [726, 370] width 1311 height 461
click at [94, 272] on div "Add Column" at bounding box center [726, 370] width 1311 height 461
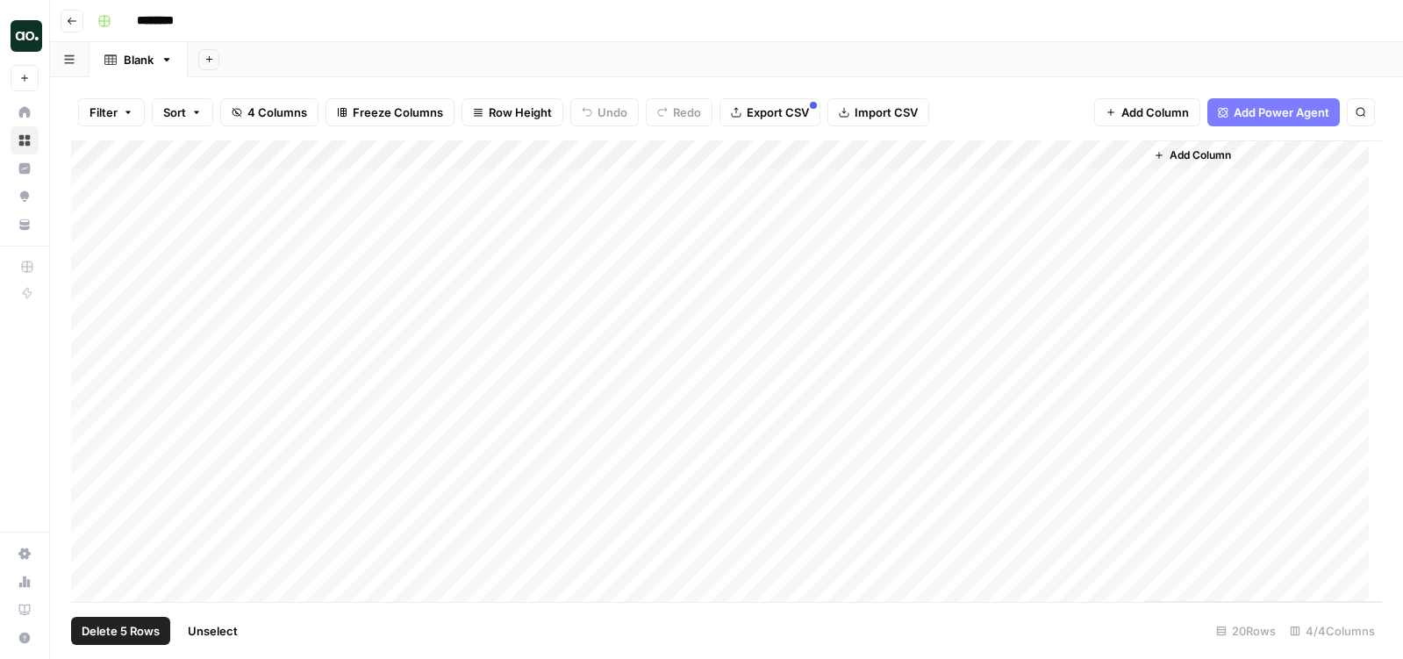
click at [90, 303] on div "Add Column" at bounding box center [726, 370] width 1311 height 461
click at [148, 633] on span "Delete 5 Rows" at bounding box center [121, 631] width 78 height 18
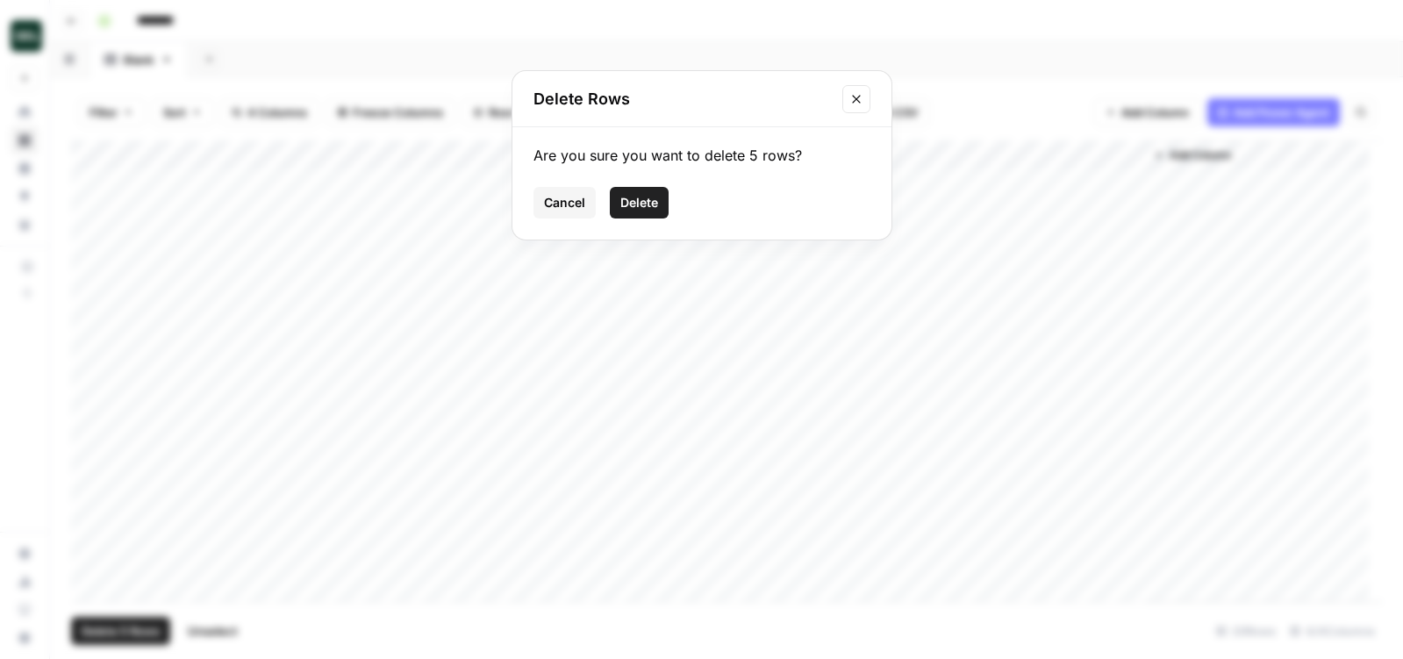
click at [629, 207] on span "Delete" at bounding box center [639, 203] width 38 height 18
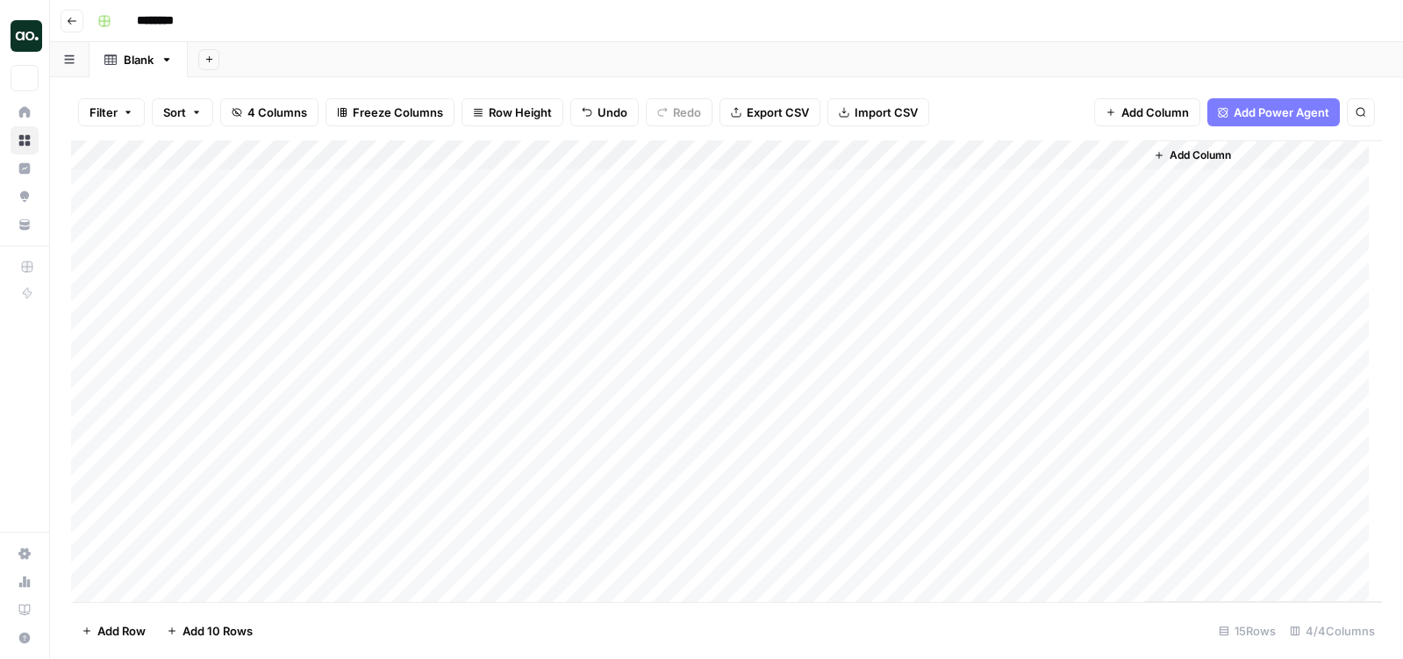
click at [301, 154] on div "Add Column" at bounding box center [726, 370] width 1311 height 461
click at [222, 389] on span "Remove Column" at bounding box center [244, 391] width 154 height 18
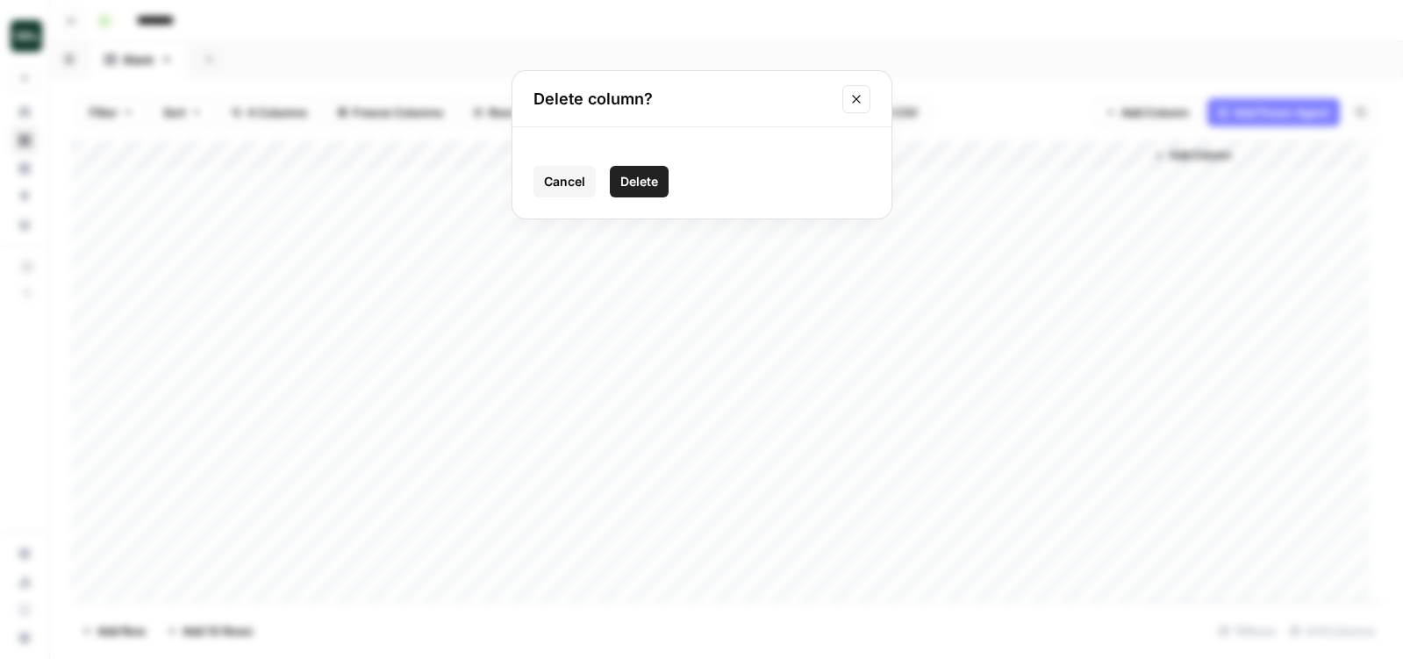
click at [629, 189] on span "Delete" at bounding box center [639, 182] width 38 height 18
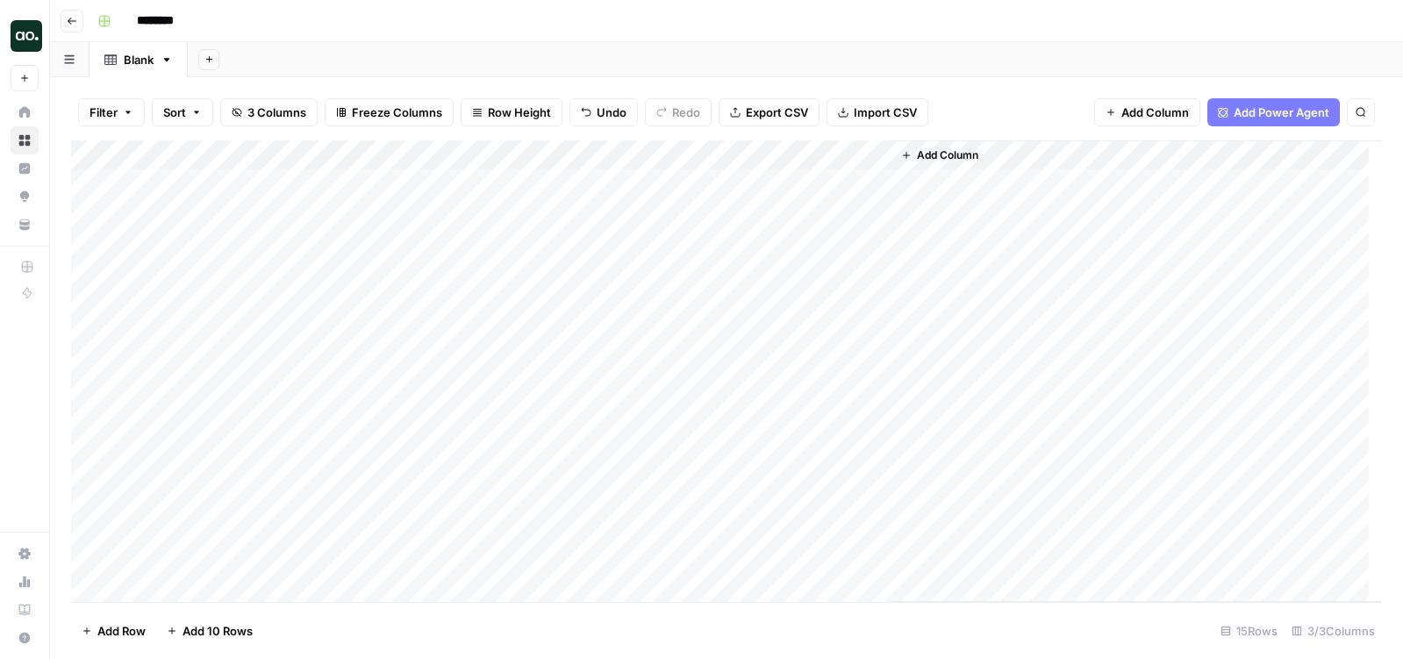
click at [269, 196] on div "Add Column" at bounding box center [726, 370] width 1311 height 461
click at [889, 455] on div "Add Column" at bounding box center [726, 370] width 1311 height 461
click at [946, 152] on span "Add Column" at bounding box center [947, 155] width 61 height 16
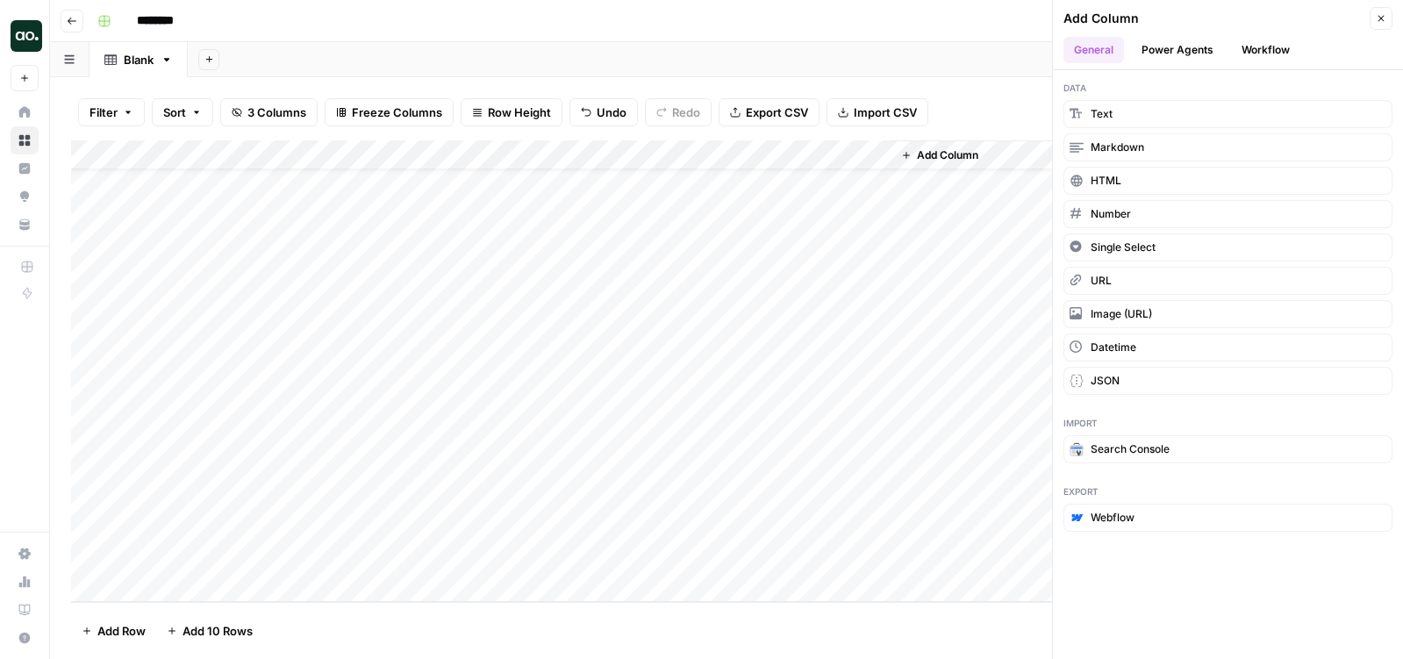
click at [1260, 53] on button "Workflow" at bounding box center [1265, 50] width 69 height 26
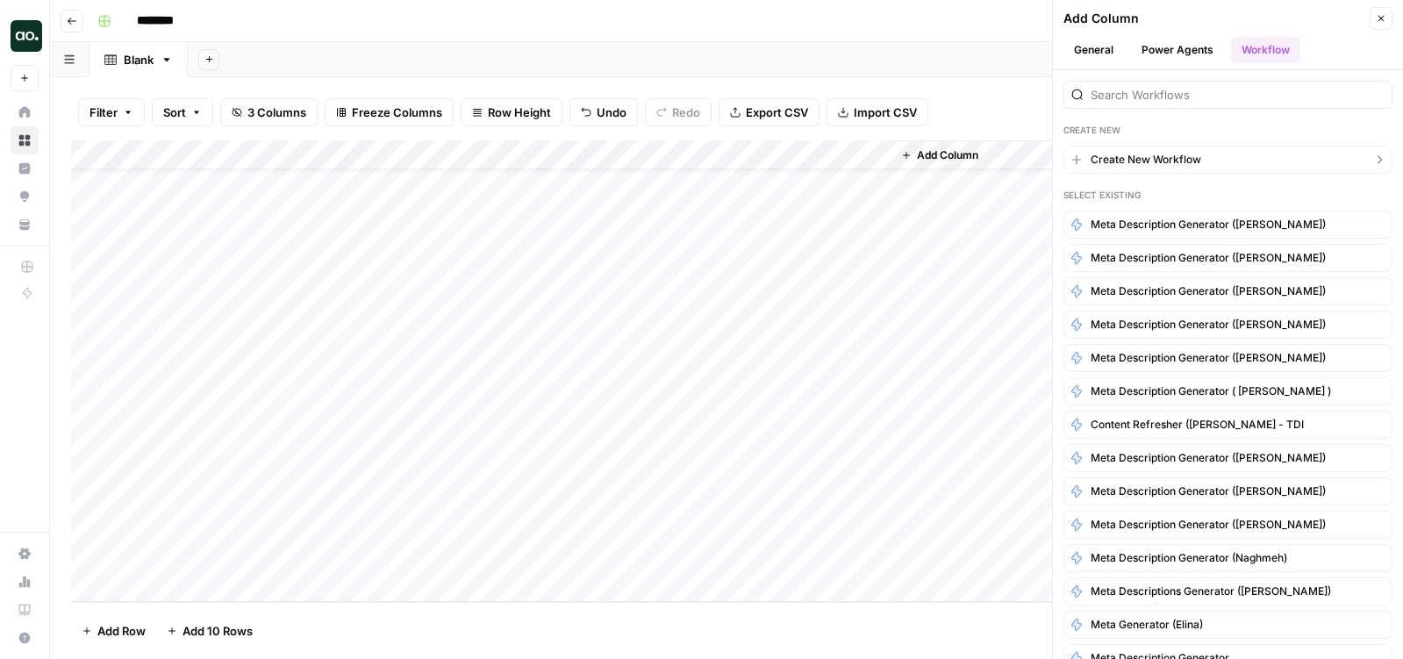
click at [1162, 161] on span "Create New Workflow" at bounding box center [1145, 160] width 111 height 16
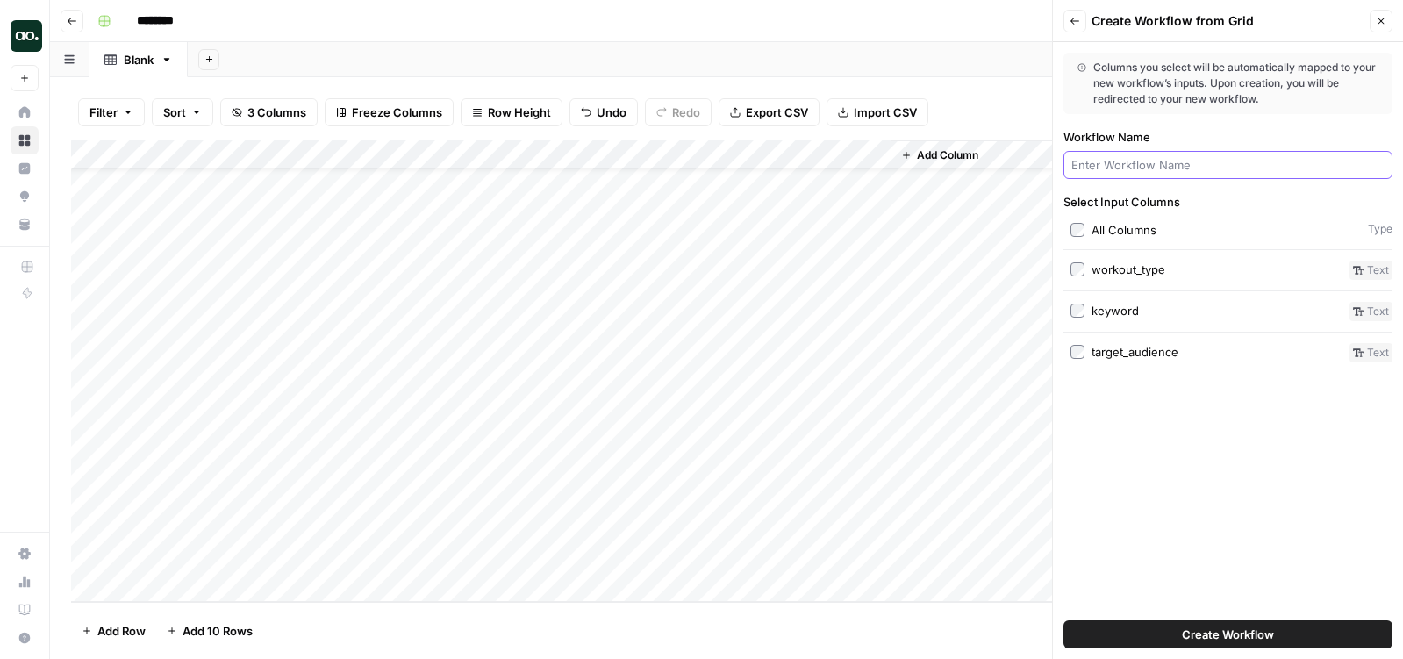
click at [1162, 166] on input "Workflow Name" at bounding box center [1227, 165] width 313 height 18
type input "Fitness Post Generator"
drag, startPoint x: 200, startPoint y: 28, endPoint x: 191, endPoint y: 22, distance: 10.7
click at [196, 26] on input "********" at bounding box center [178, 21] width 98 height 28
type input "**********"
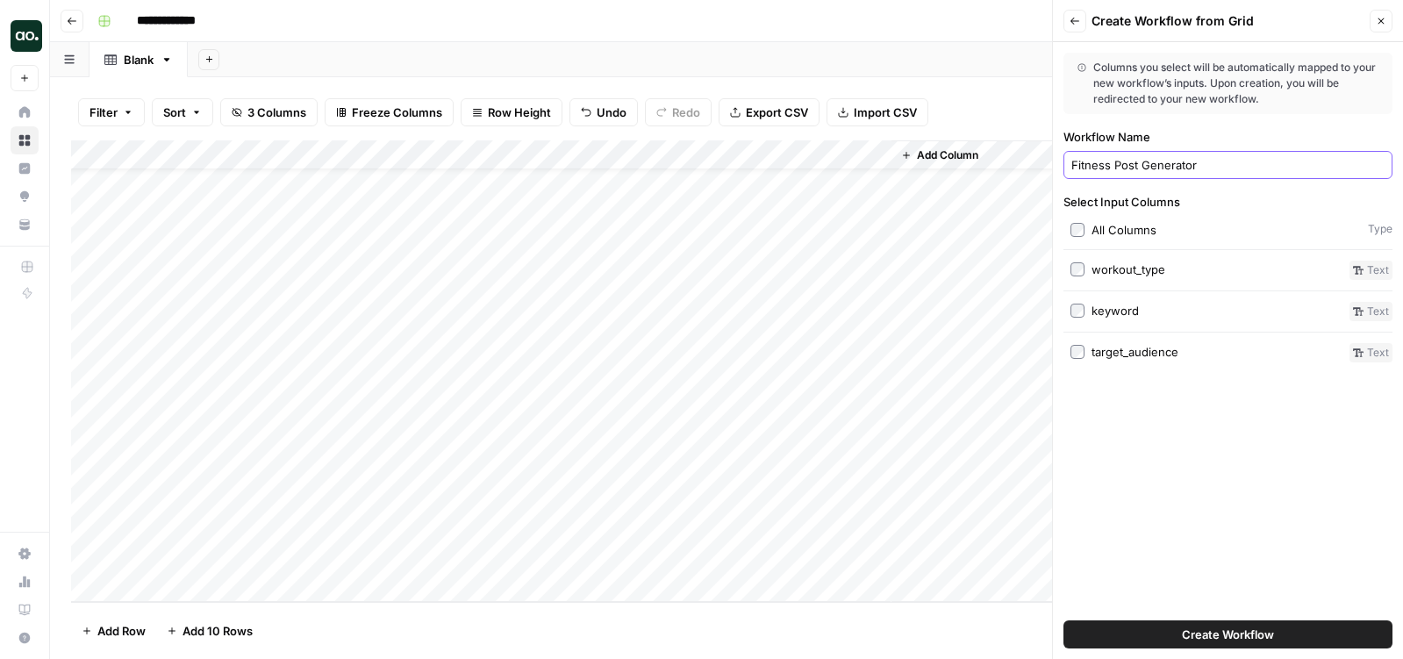
click at [1246, 167] on input "Fitness Post Generator" at bounding box center [1227, 165] width 313 height 18
click at [1261, 632] on span "Create Workflow" at bounding box center [1228, 634] width 92 height 18
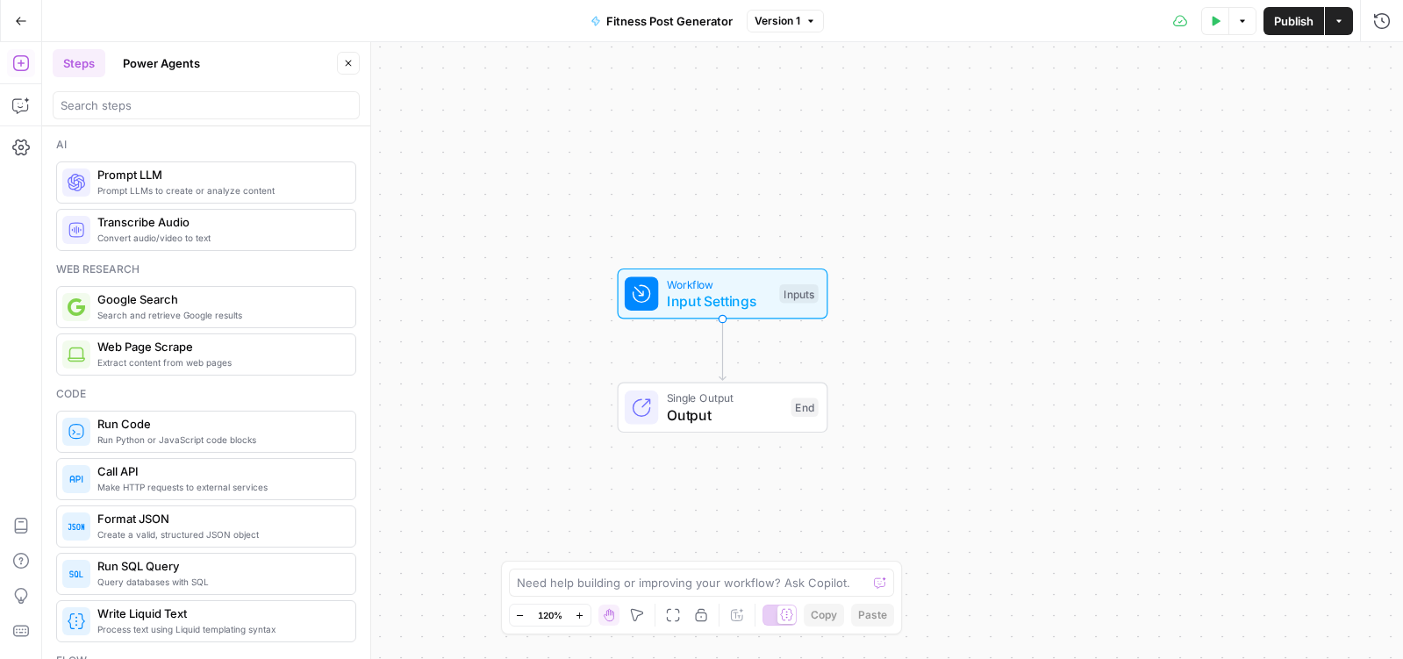
click at [733, 300] on span "Input Settings" at bounding box center [719, 300] width 104 height 21
click at [1203, 337] on span "Add Field" at bounding box center [1205, 337] width 51 height 18
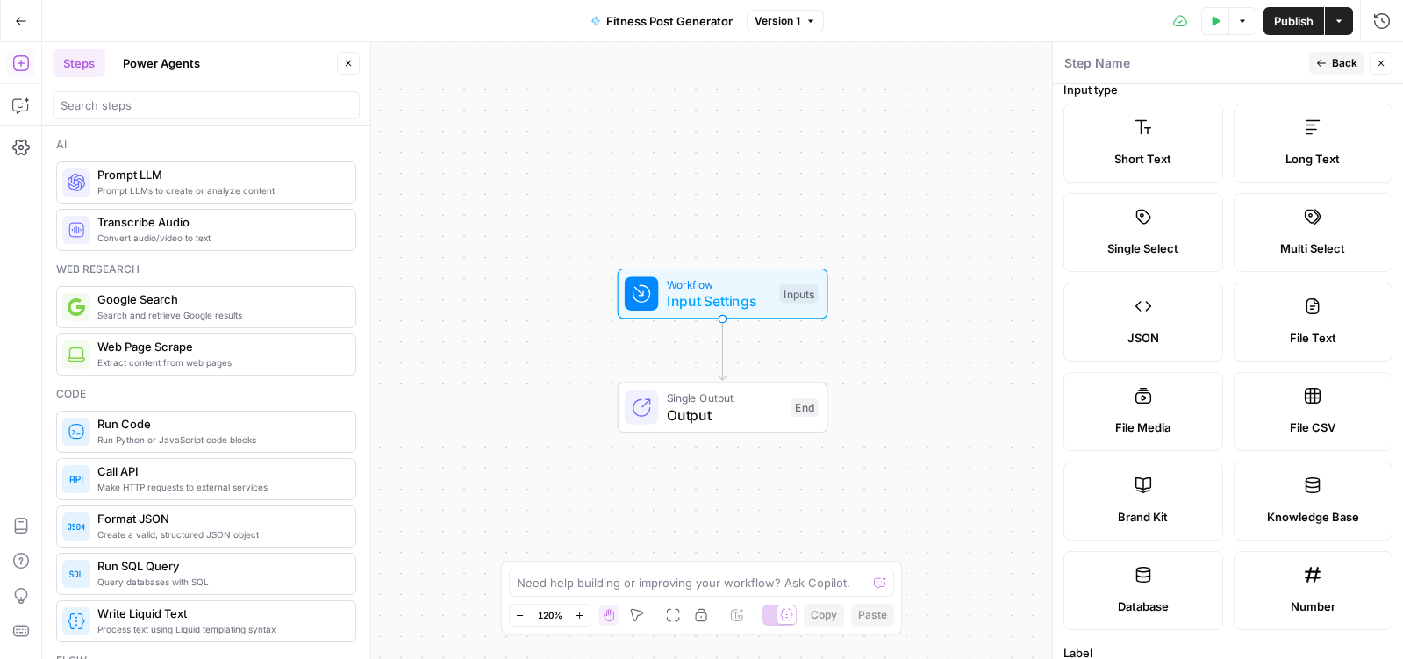
scroll to position [16, 0]
click at [1162, 515] on span "Brand Kit" at bounding box center [1143, 515] width 50 height 18
type input "Brand Kit"
type input "brand_kit"
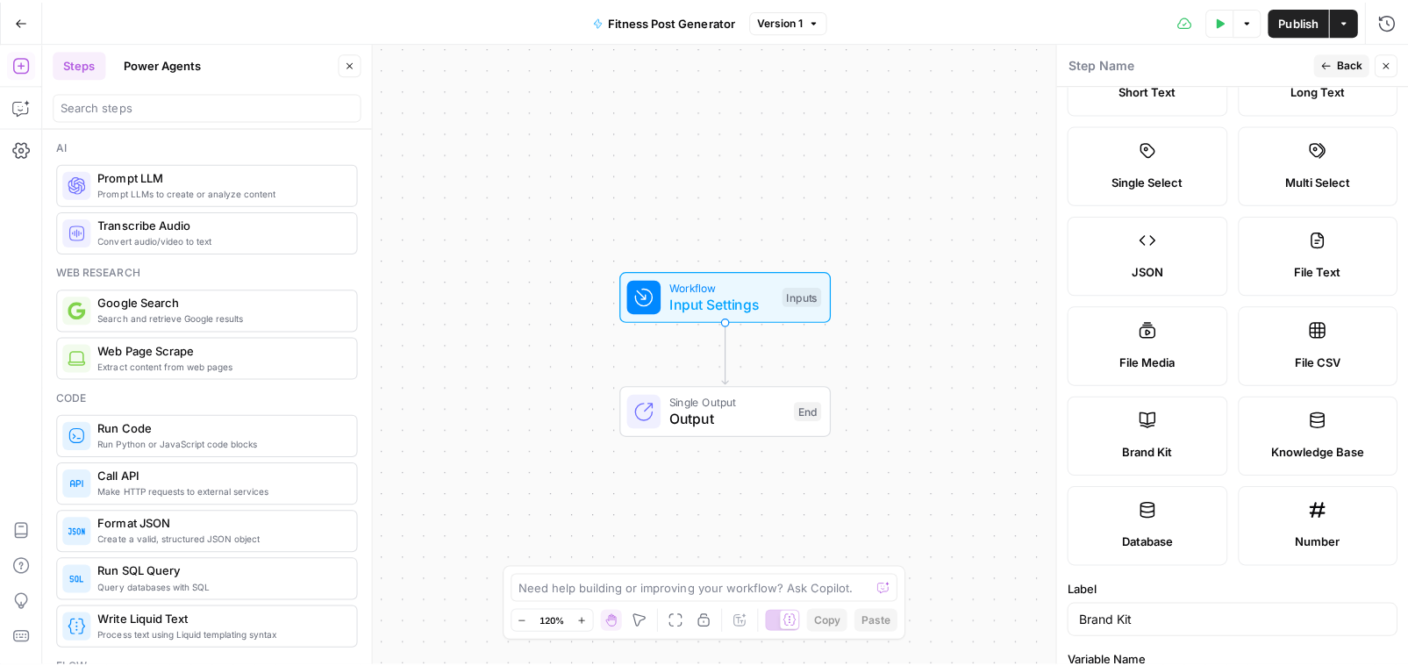
scroll to position [304, 0]
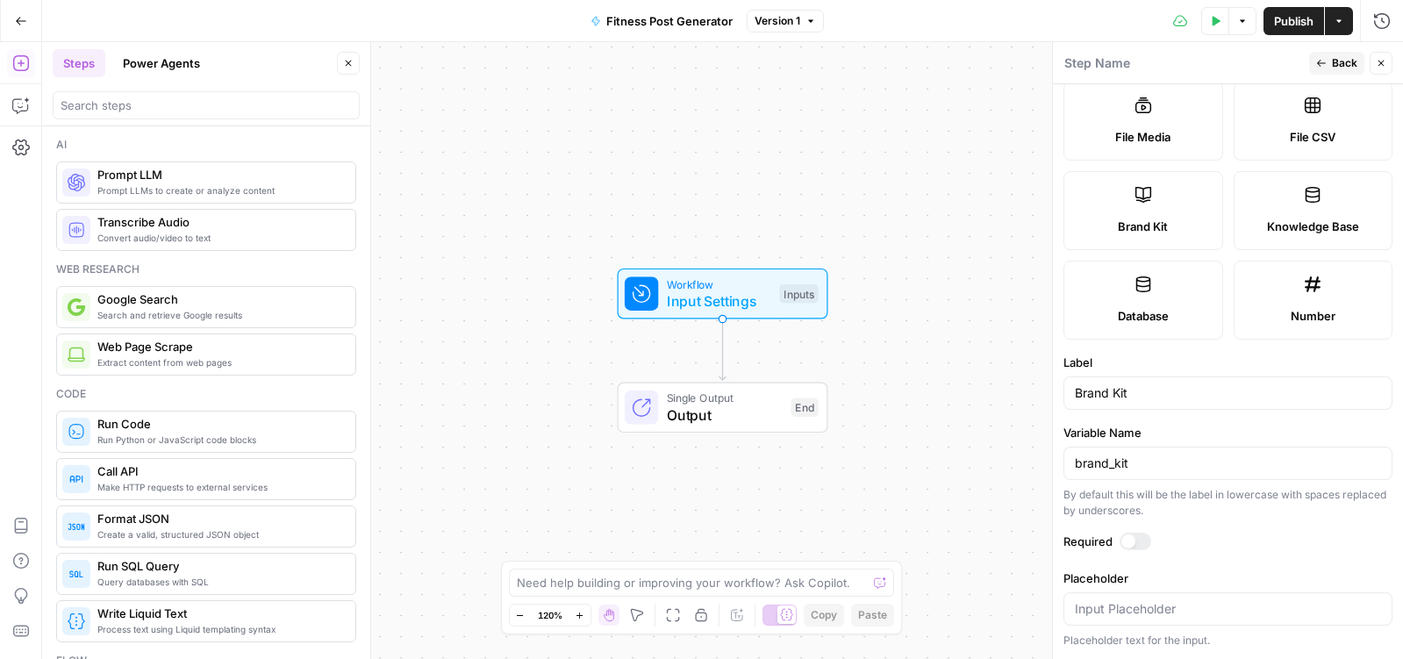
click at [1139, 532] on div at bounding box center [1135, 541] width 32 height 18
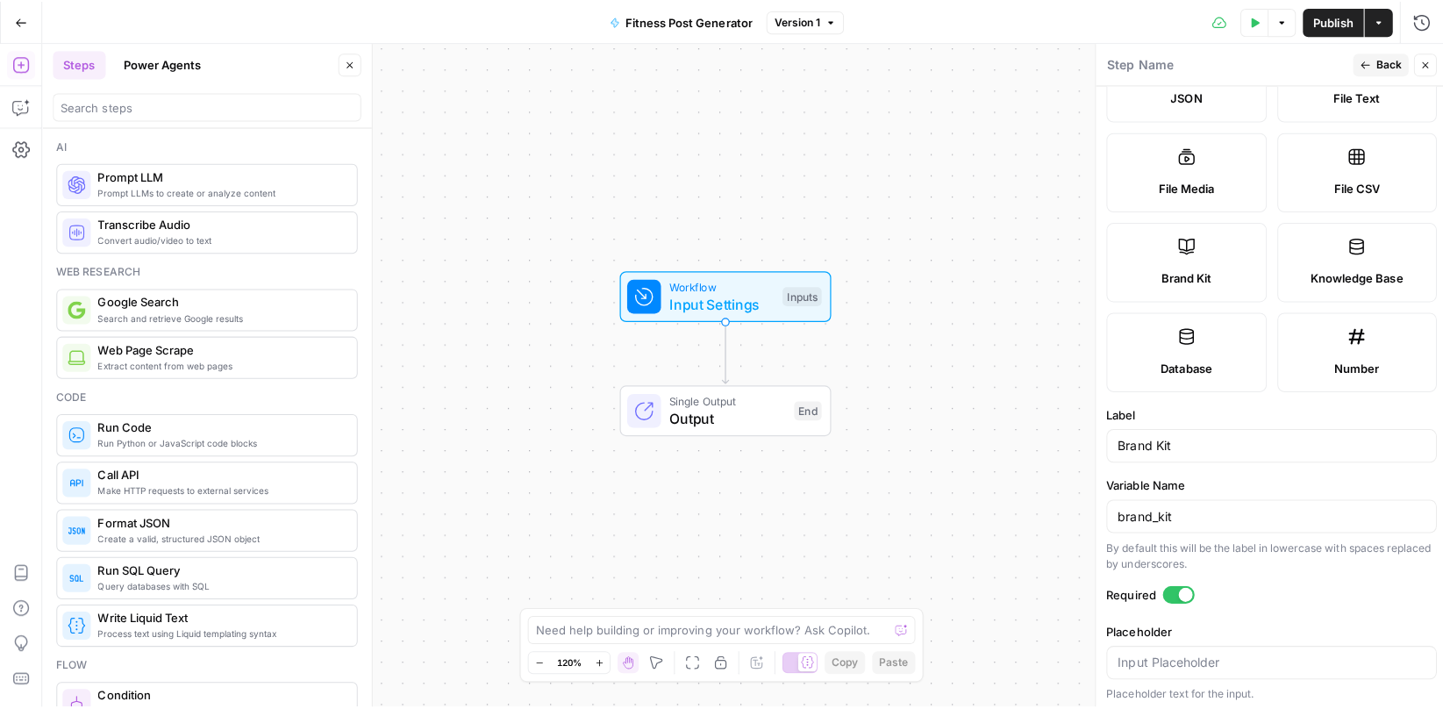
scroll to position [254, 0]
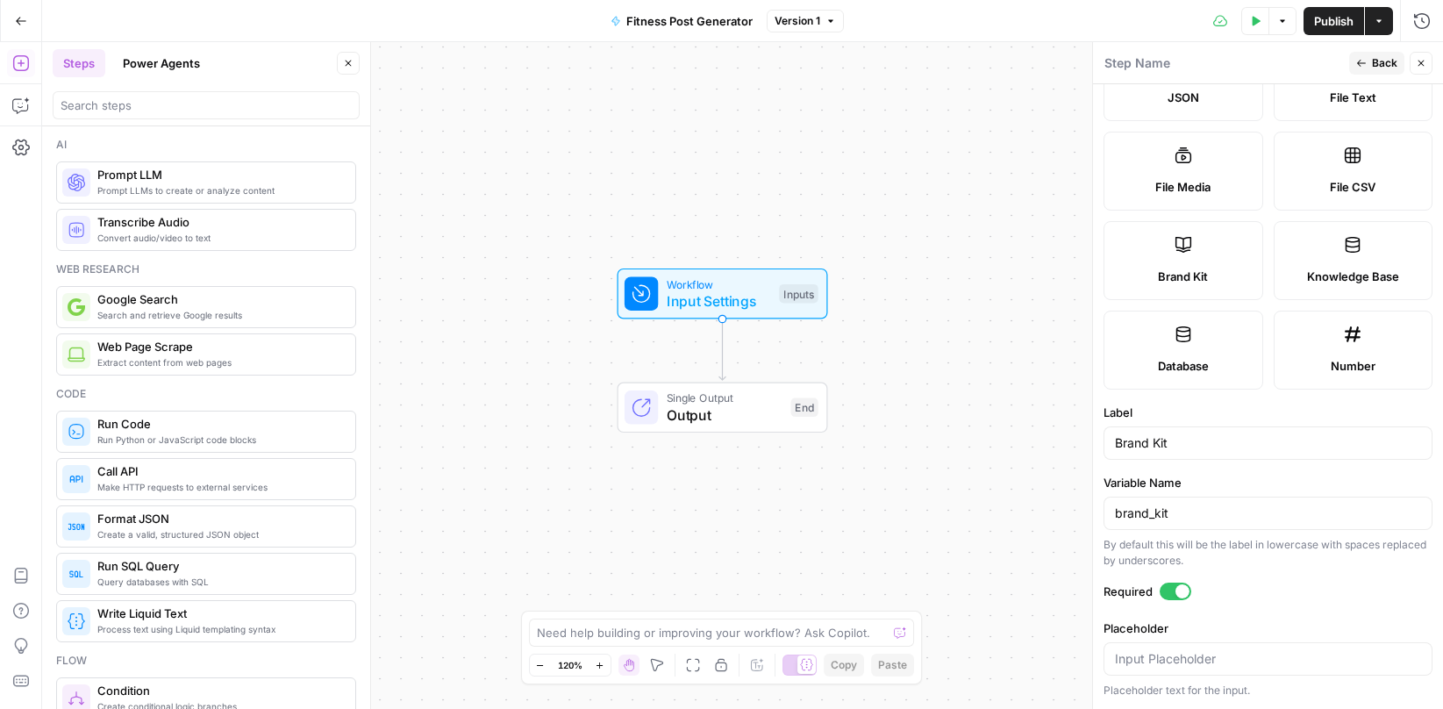
click at [1284, 63] on span "Back" at bounding box center [1384, 63] width 25 height 16
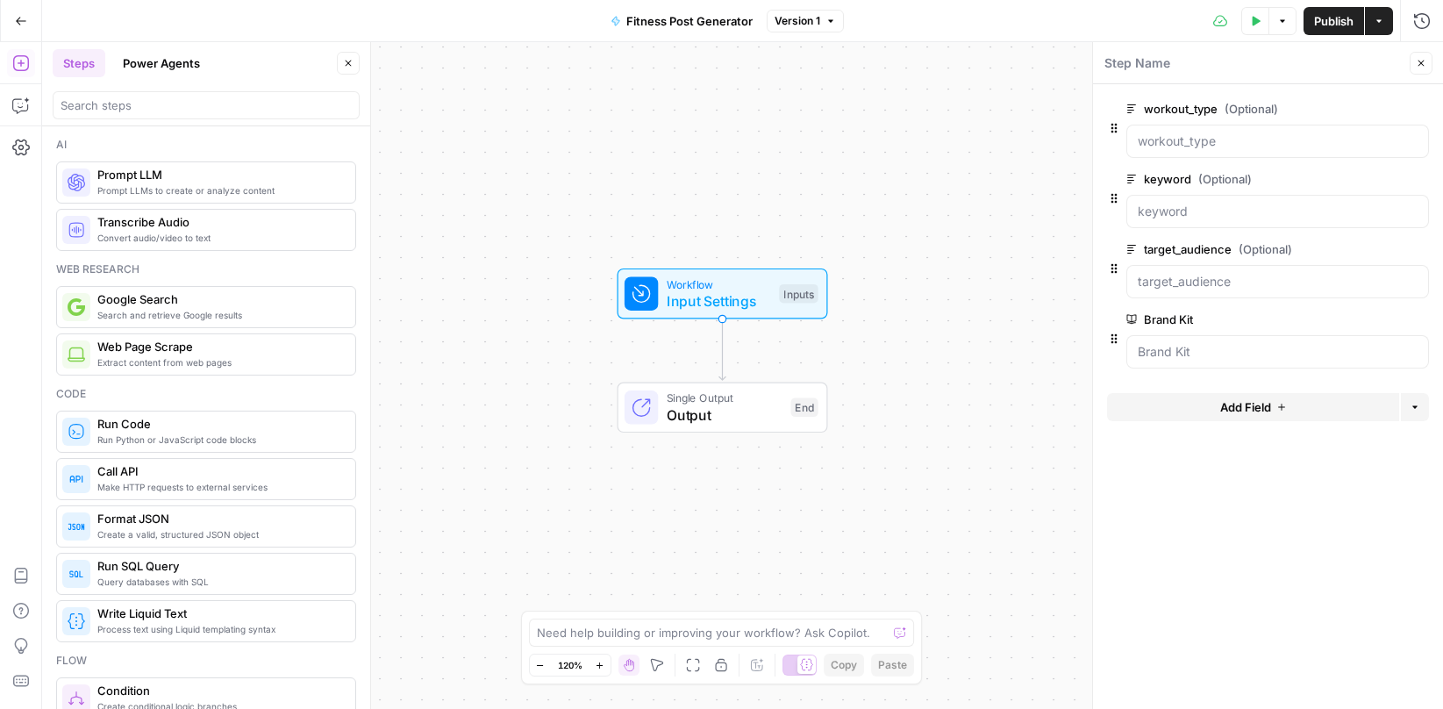
click at [1284, 58] on icon "button" at bounding box center [1421, 63] width 11 height 11
click at [162, 178] on span "Prompt LLM" at bounding box center [219, 175] width 244 height 18
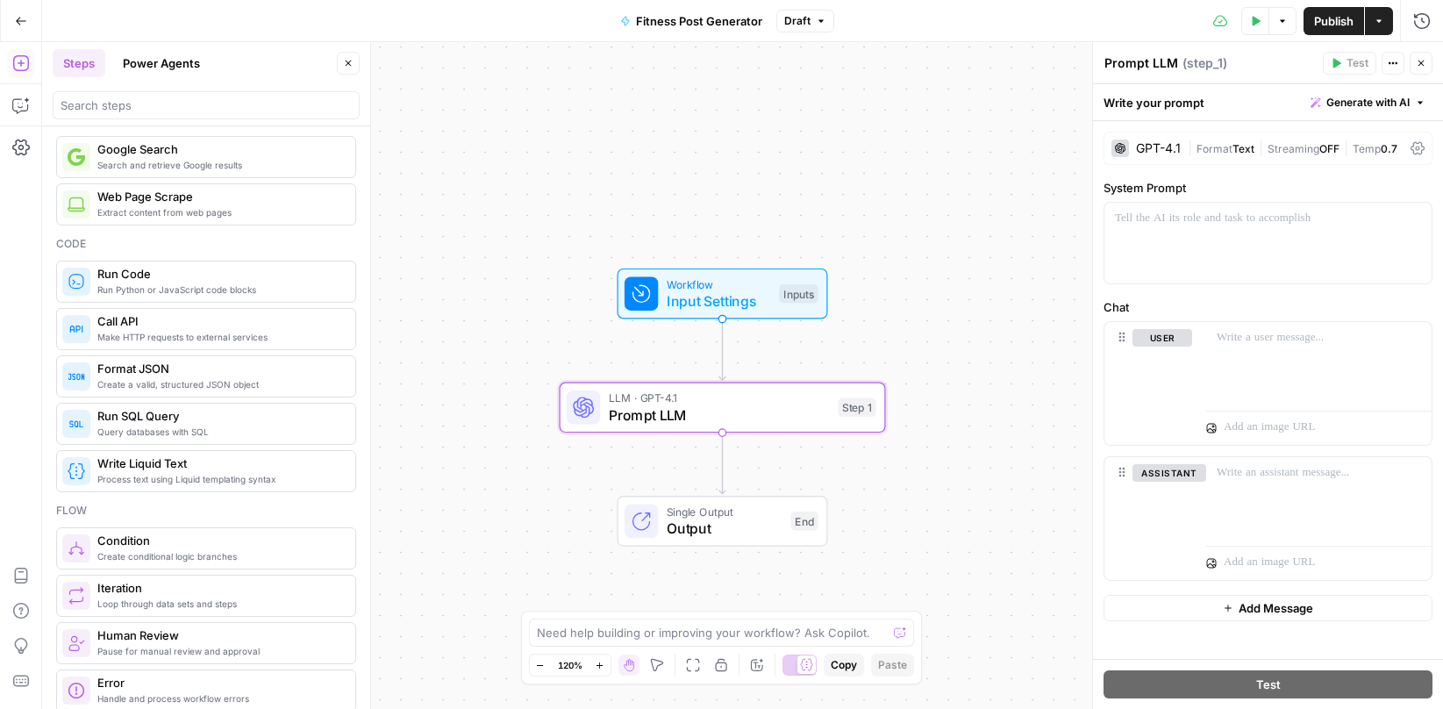
scroll to position [183, 0]
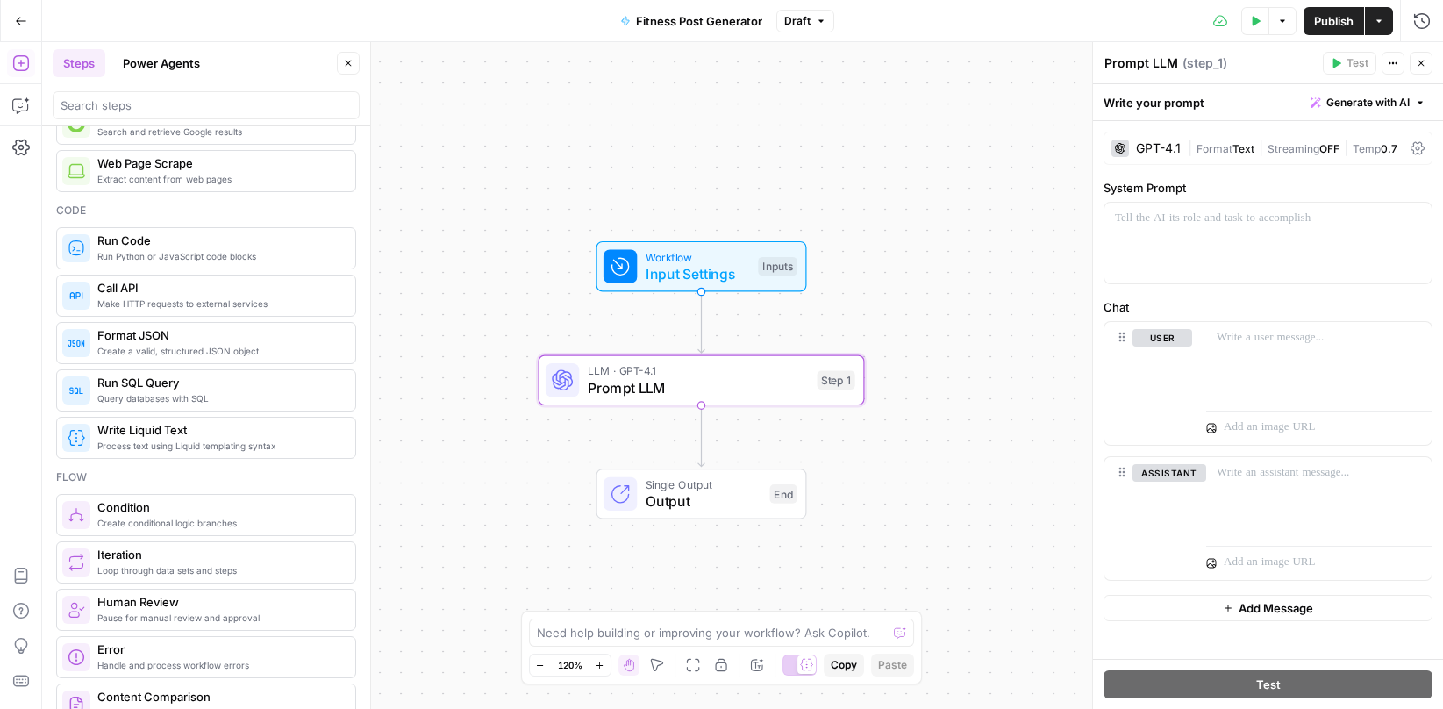
drag, startPoint x: 904, startPoint y: 470, endPoint x: 887, endPoint y: 437, distance: 37.7
click at [886, 437] on div "Workflow Input Settings Inputs LLM · GPT-4.1 Prompt LLM Step 1 Single Output Ou…" at bounding box center [742, 375] width 1401 height 667
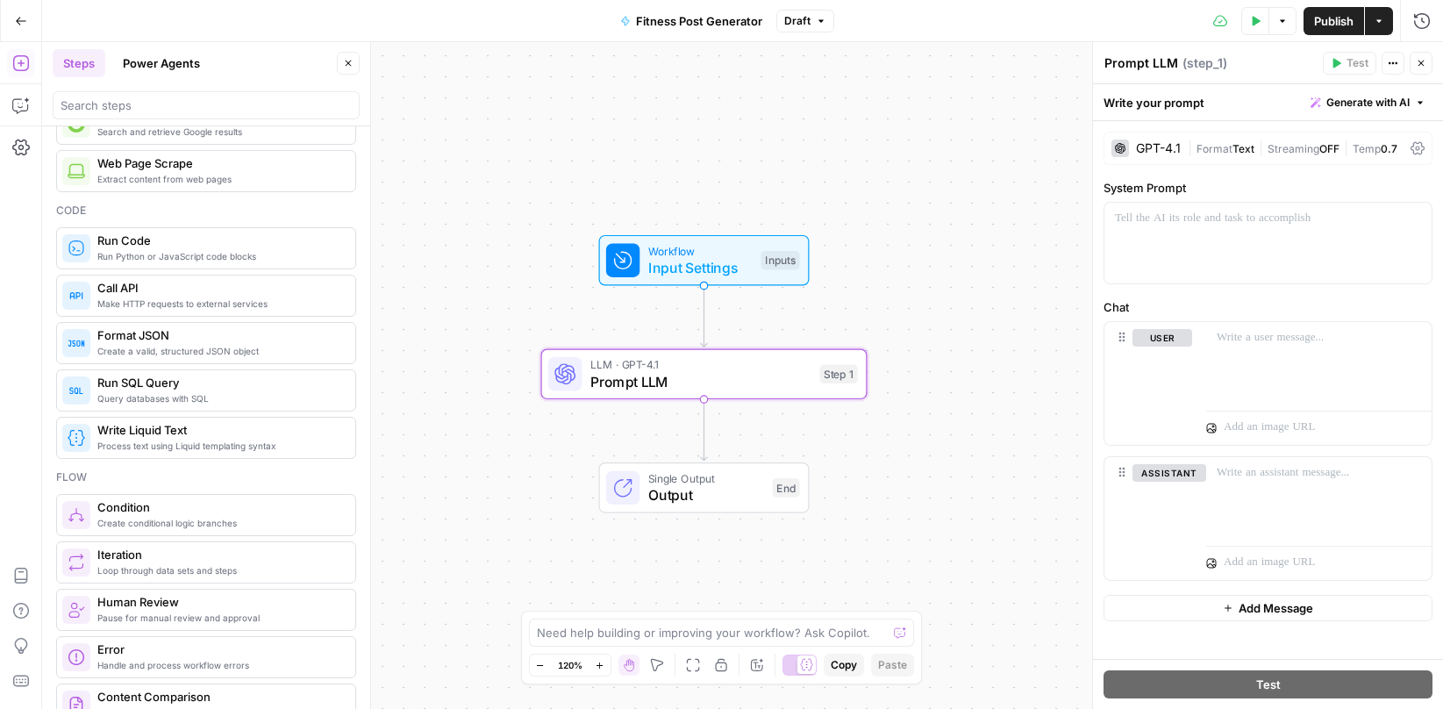
click at [728, 371] on span "Prompt LLM" at bounding box center [700, 381] width 221 height 21
click at [1284, 103] on span "Generate with AI" at bounding box center [1367, 103] width 83 height 16
click at [1284, 155] on div "Use AI to build your prompt" at bounding box center [1347, 158] width 135 height 16
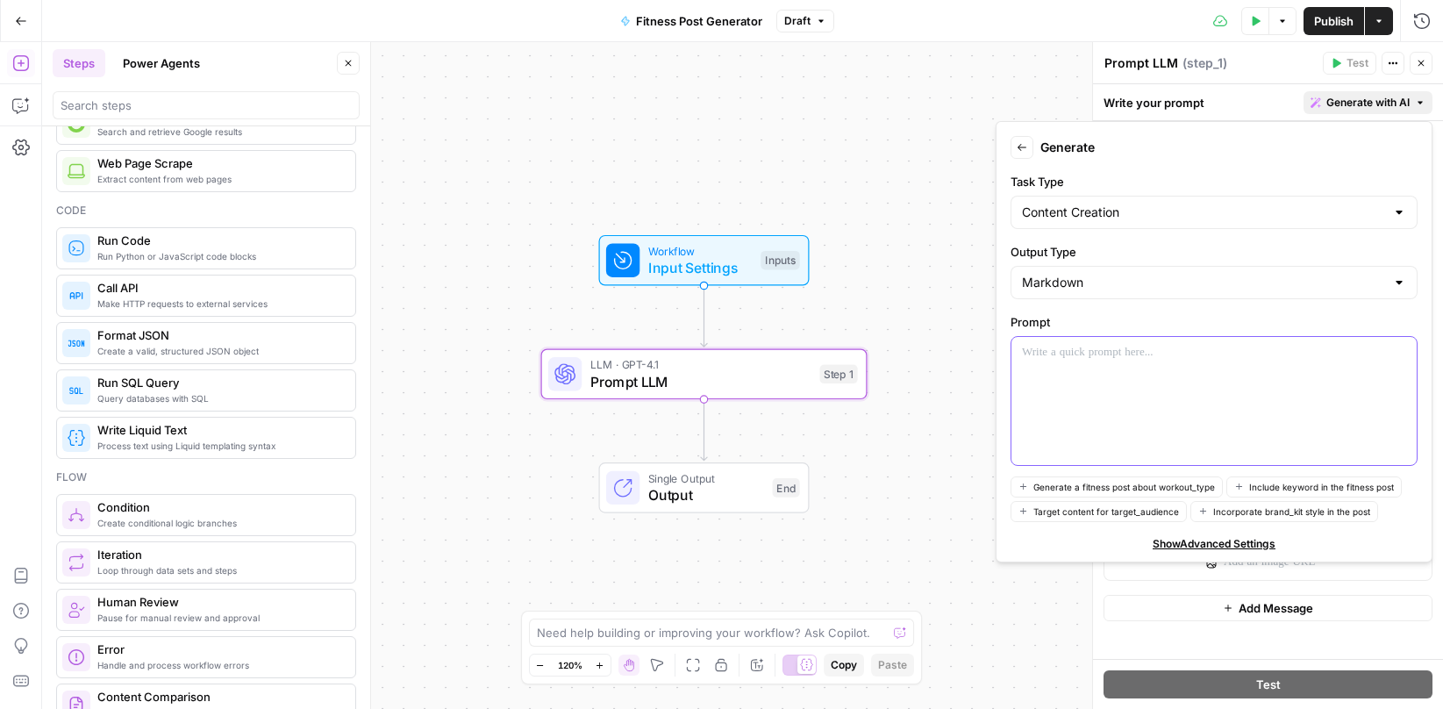
click at [1091, 369] on div at bounding box center [1213, 401] width 405 height 128
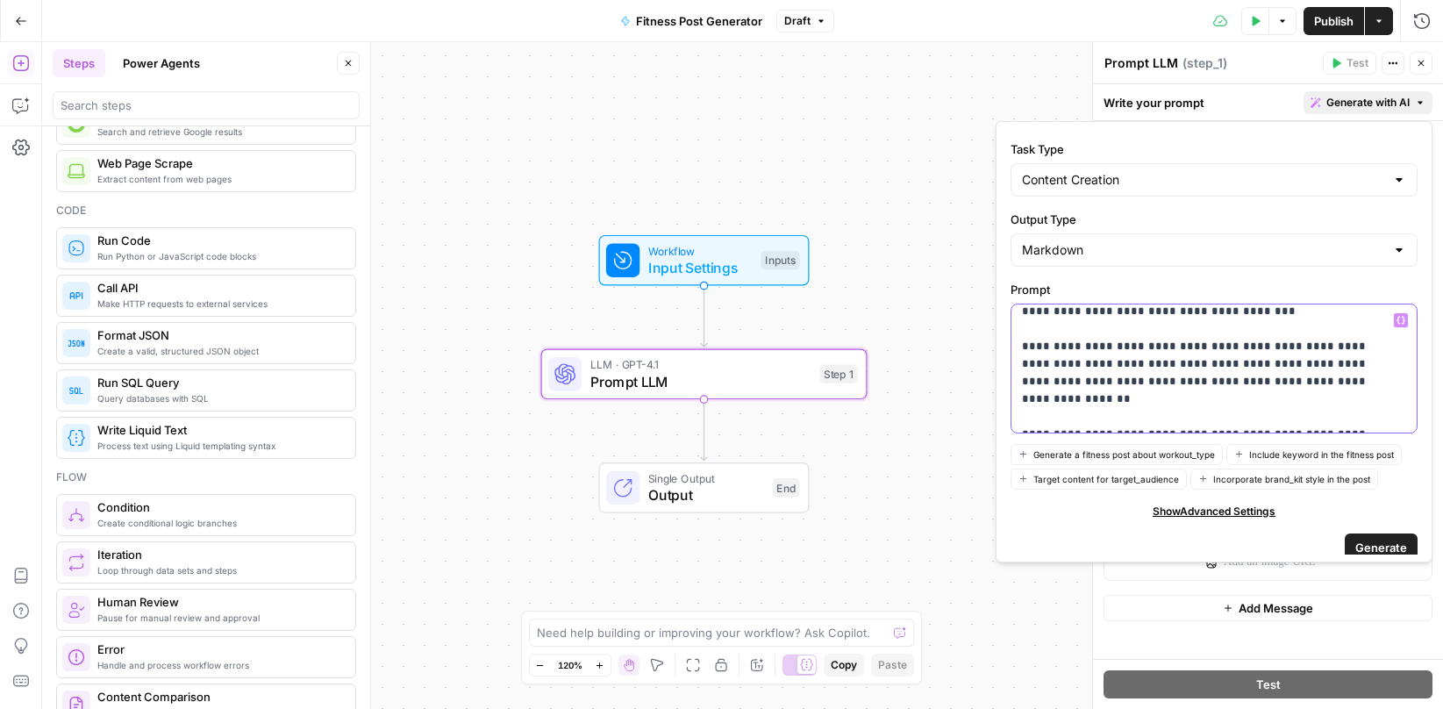
scroll to position [46, 0]
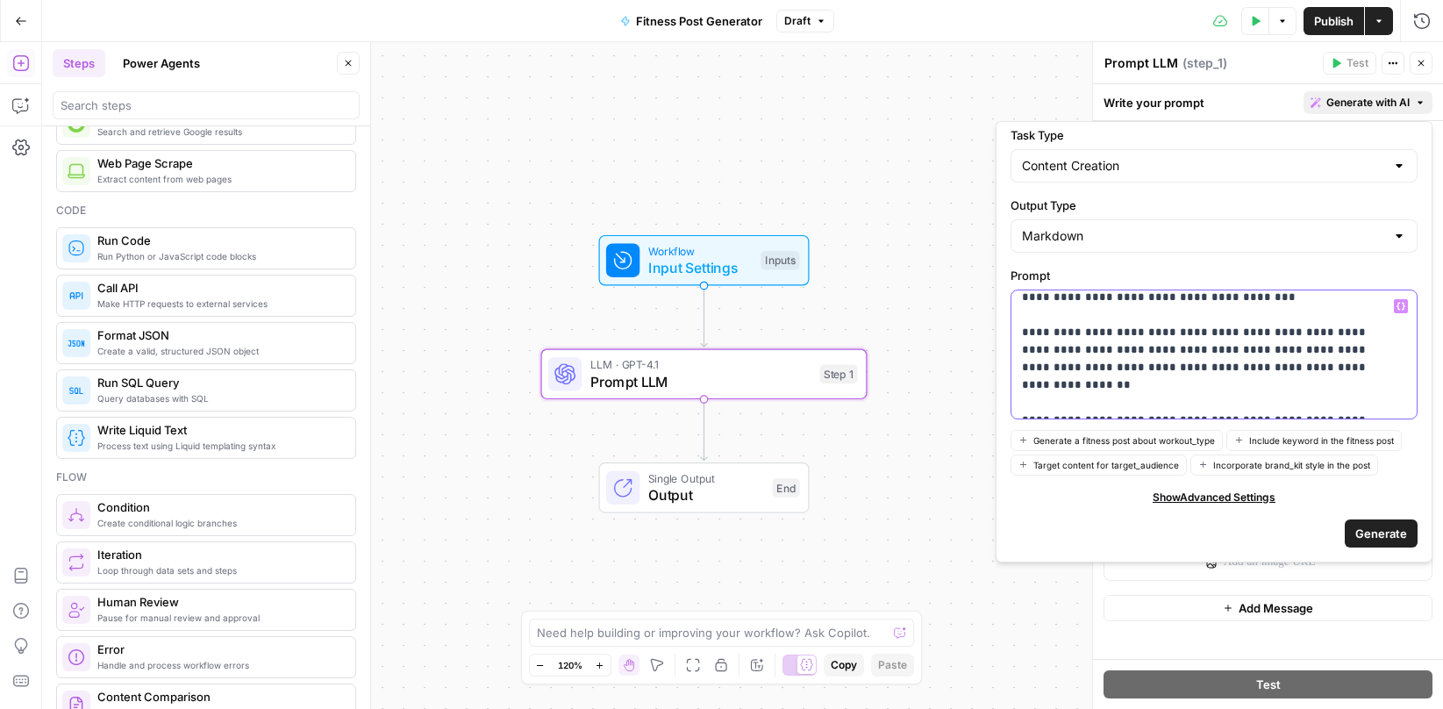
click at [1284, 369] on p "**********" at bounding box center [1201, 323] width 358 height 175
click at [1284, 536] on span "Generate" at bounding box center [1381, 534] width 52 height 18
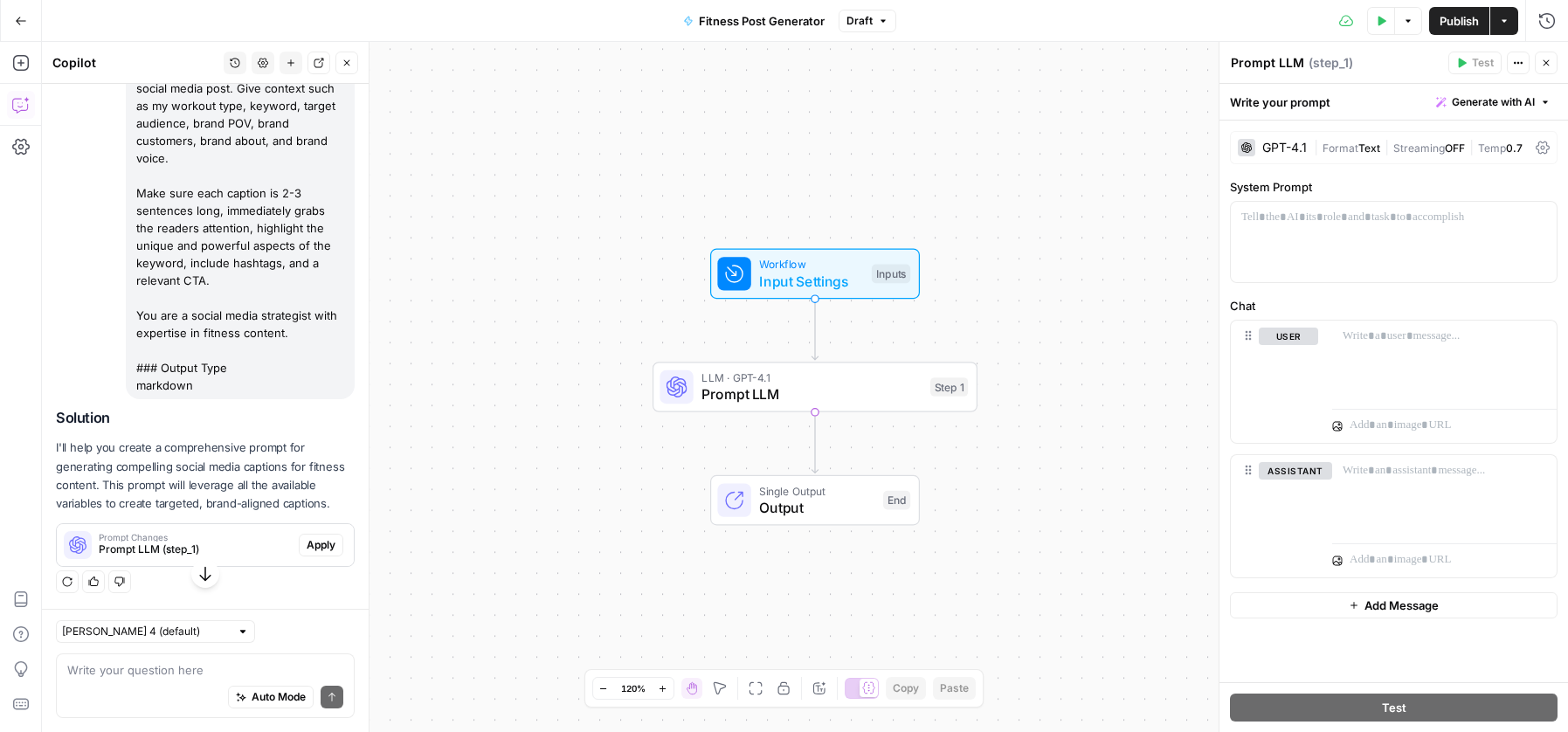
scroll to position [325, 0]
click at [1278, 256] on div at bounding box center [1393, 242] width 326 height 81
click at [210, 542] on span "Prompt LLM (step_1)" at bounding box center [195, 550] width 193 height 16
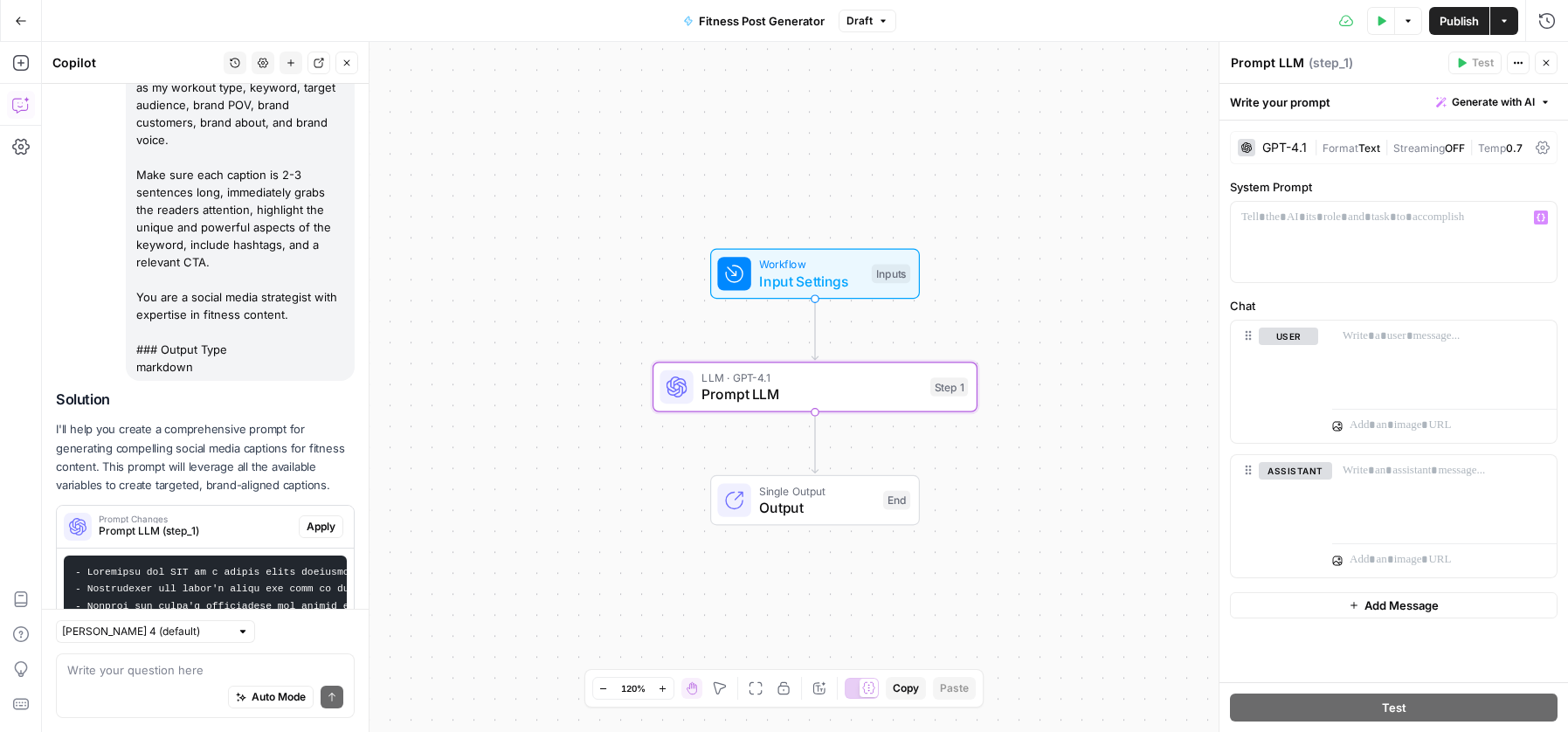
click at [310, 535] on span "Apply" at bounding box center [321, 527] width 29 height 16
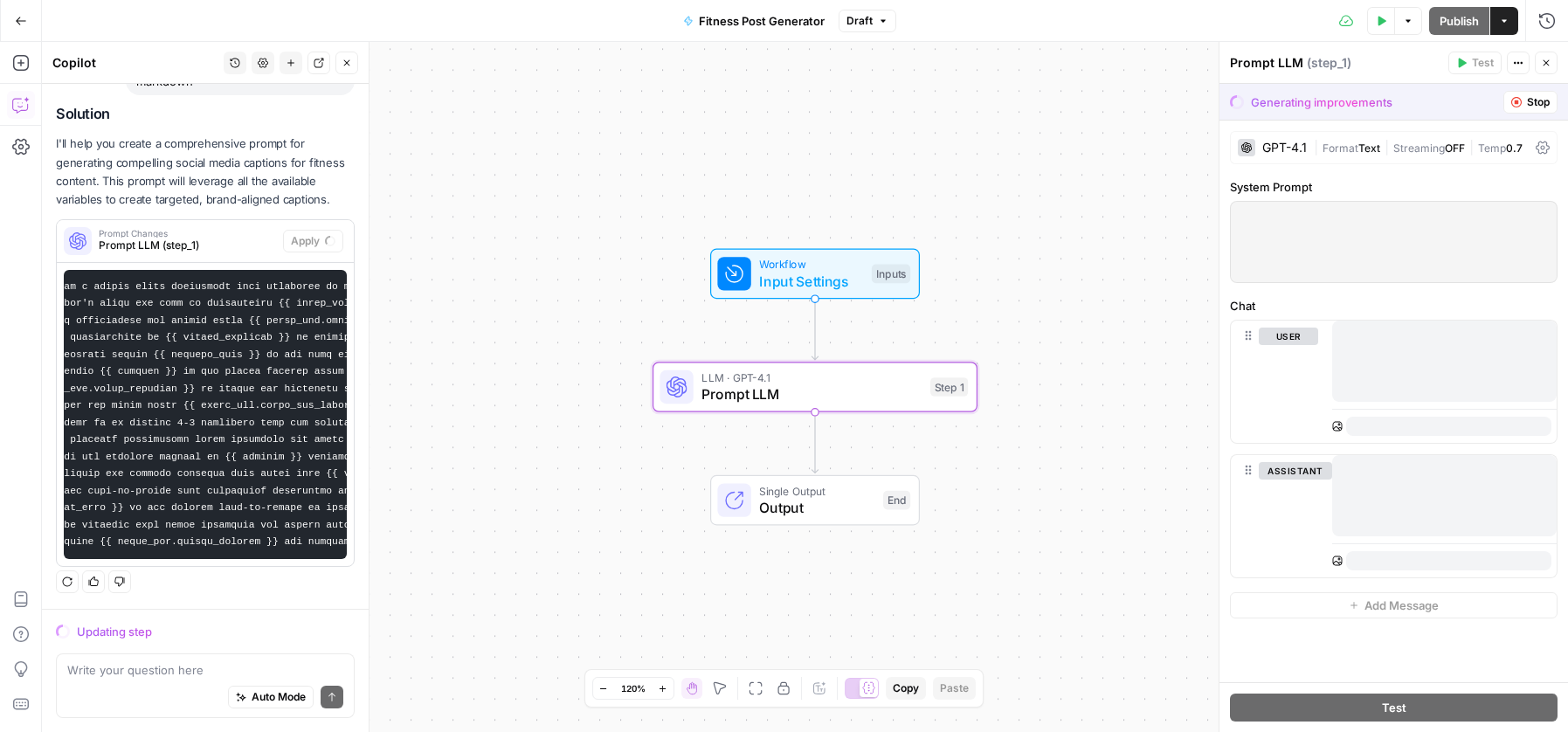
scroll to position [0, 0]
click at [1278, 250] on div at bounding box center [1393, 242] width 326 height 81
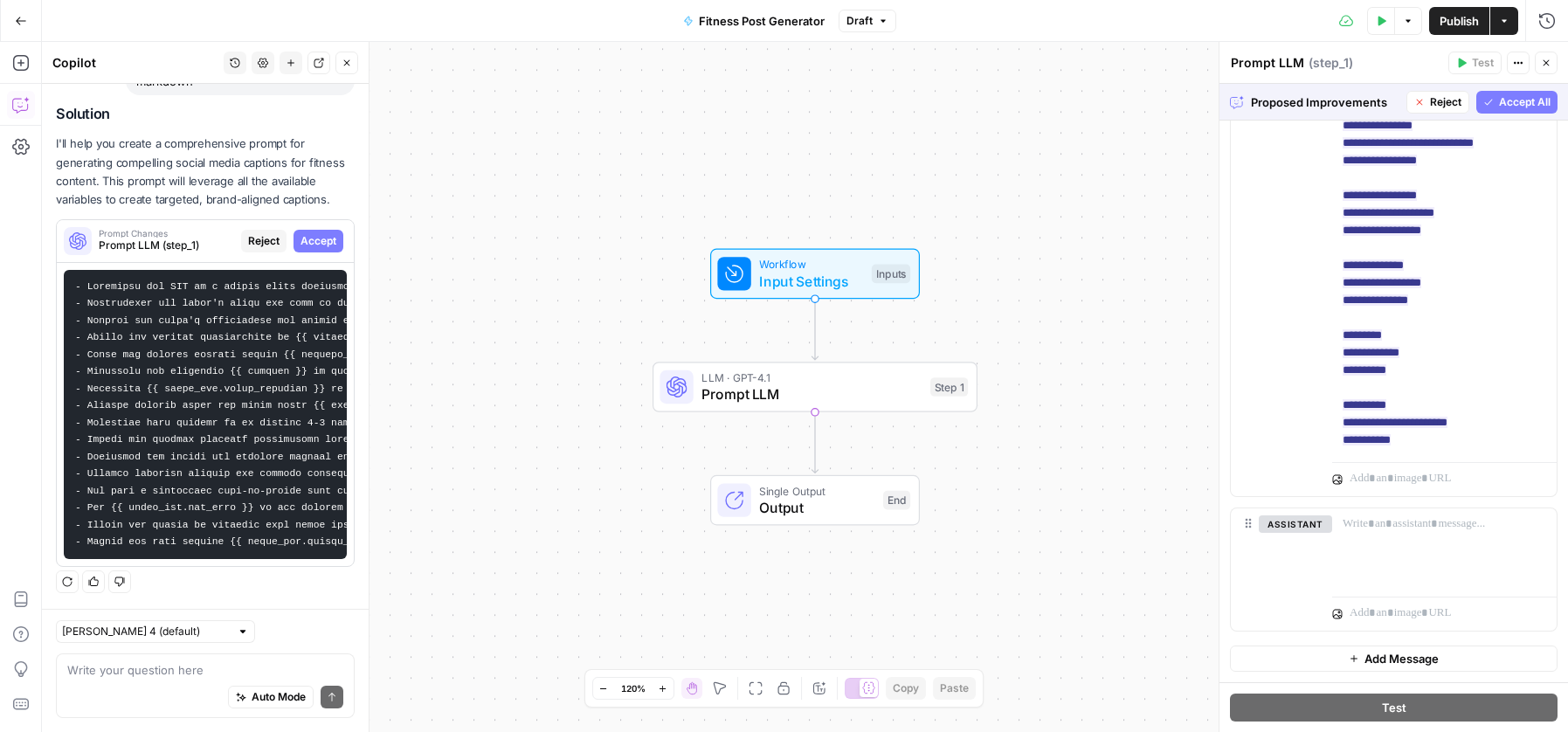
click at [1278, 96] on span "Accept All" at bounding box center [1524, 103] width 52 height 16
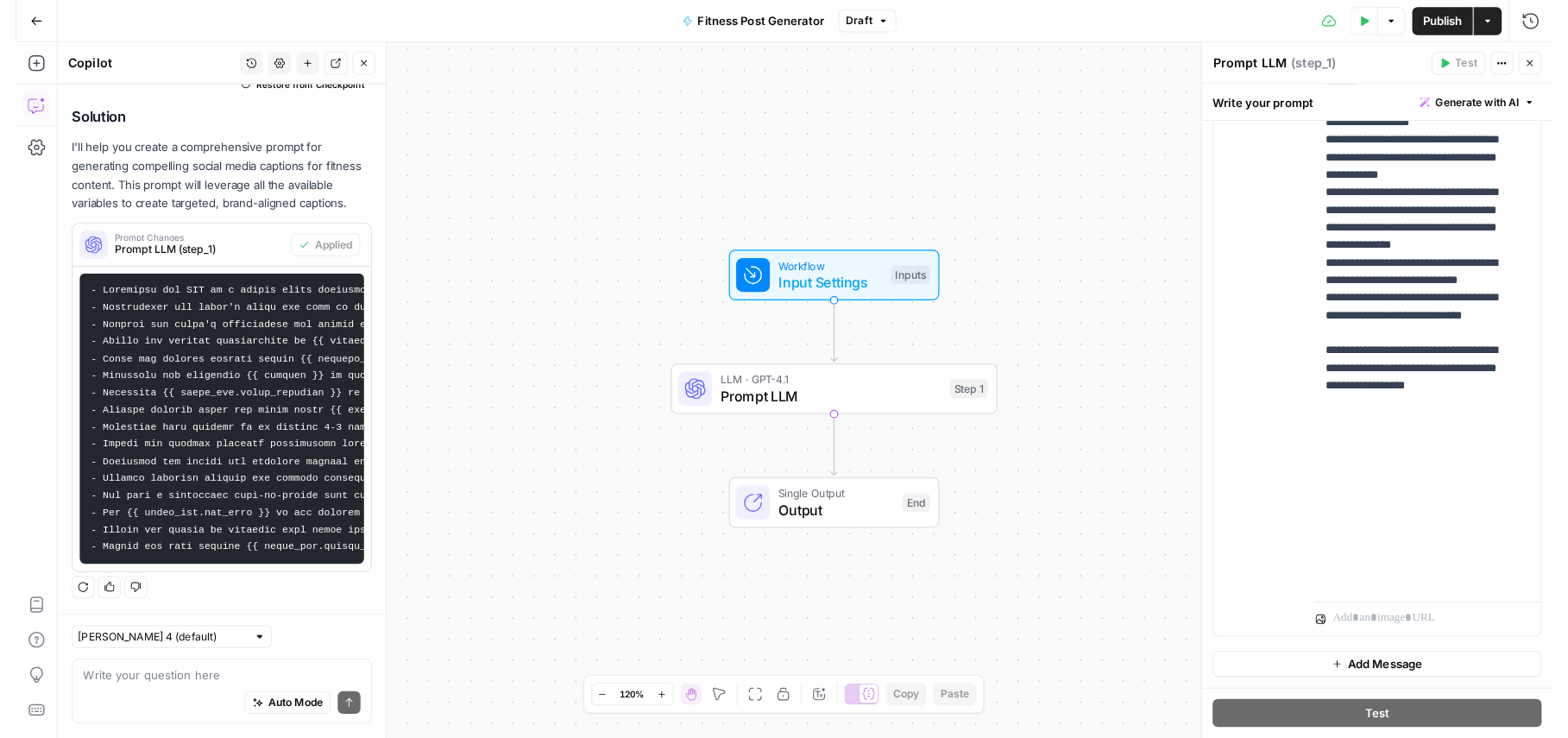
scroll to position [648, 0]
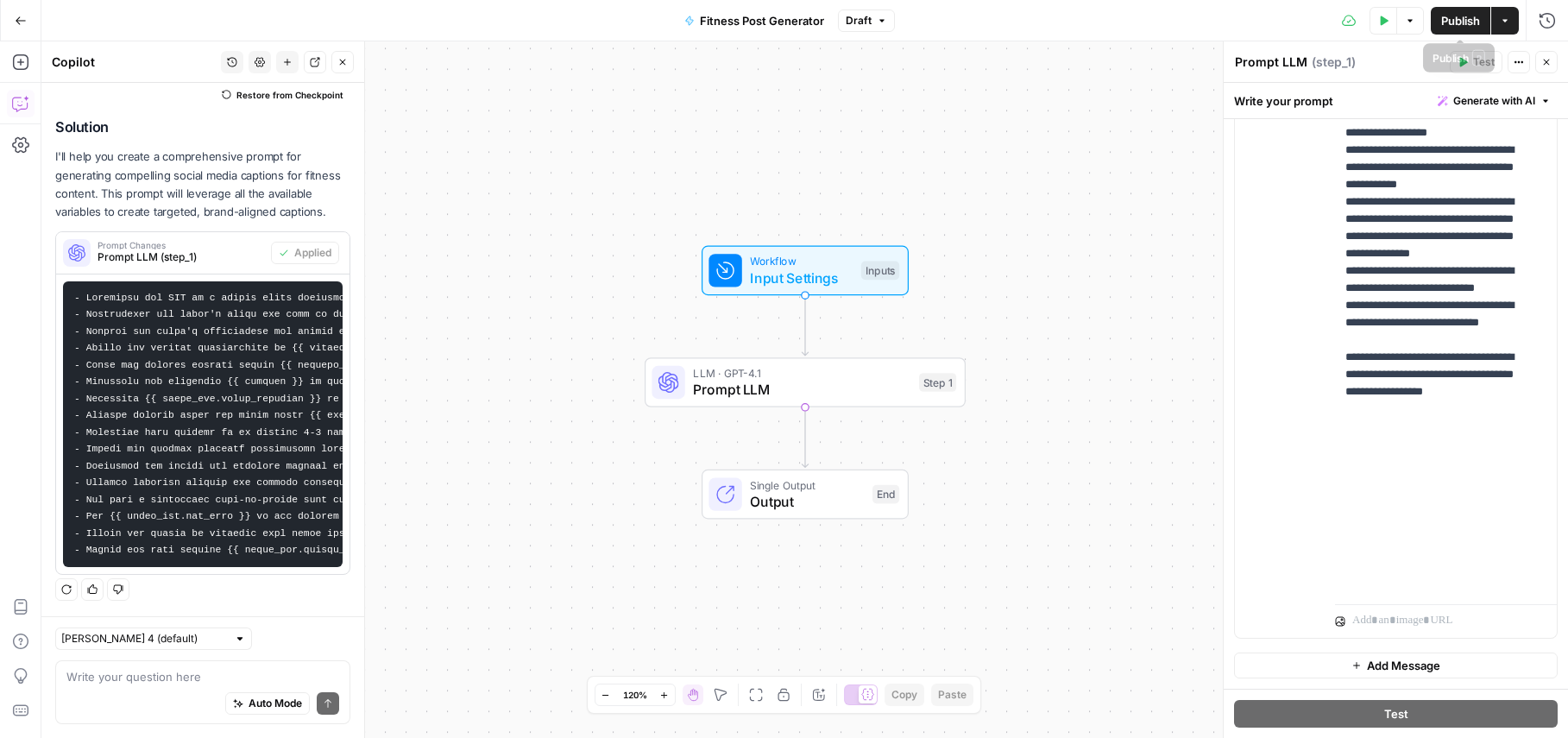
click at [1263, 21] on span "Publish" at bounding box center [1460, 21] width 38 height 18
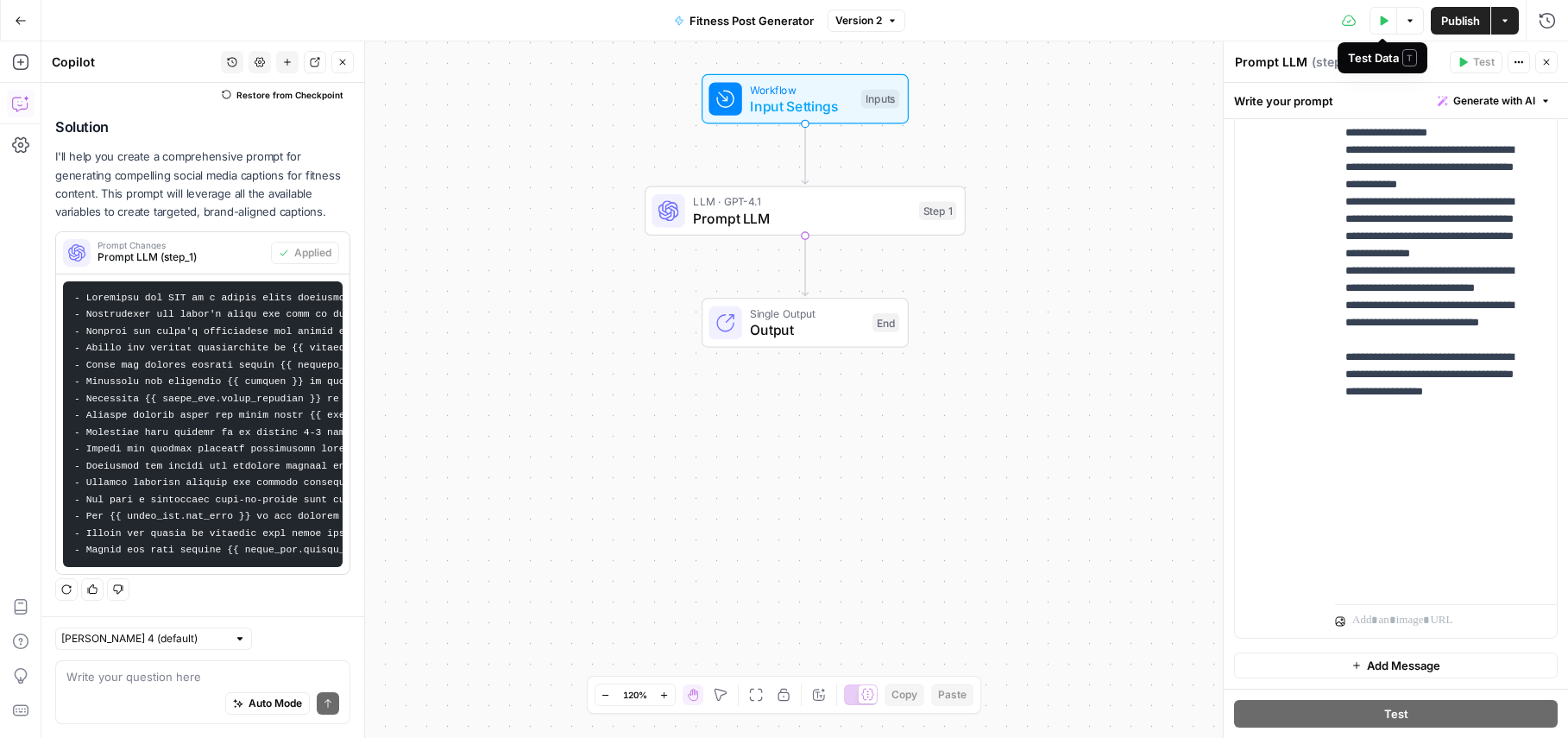
click at [1263, 19] on icon "button" at bounding box center [1384, 21] width 8 height 10
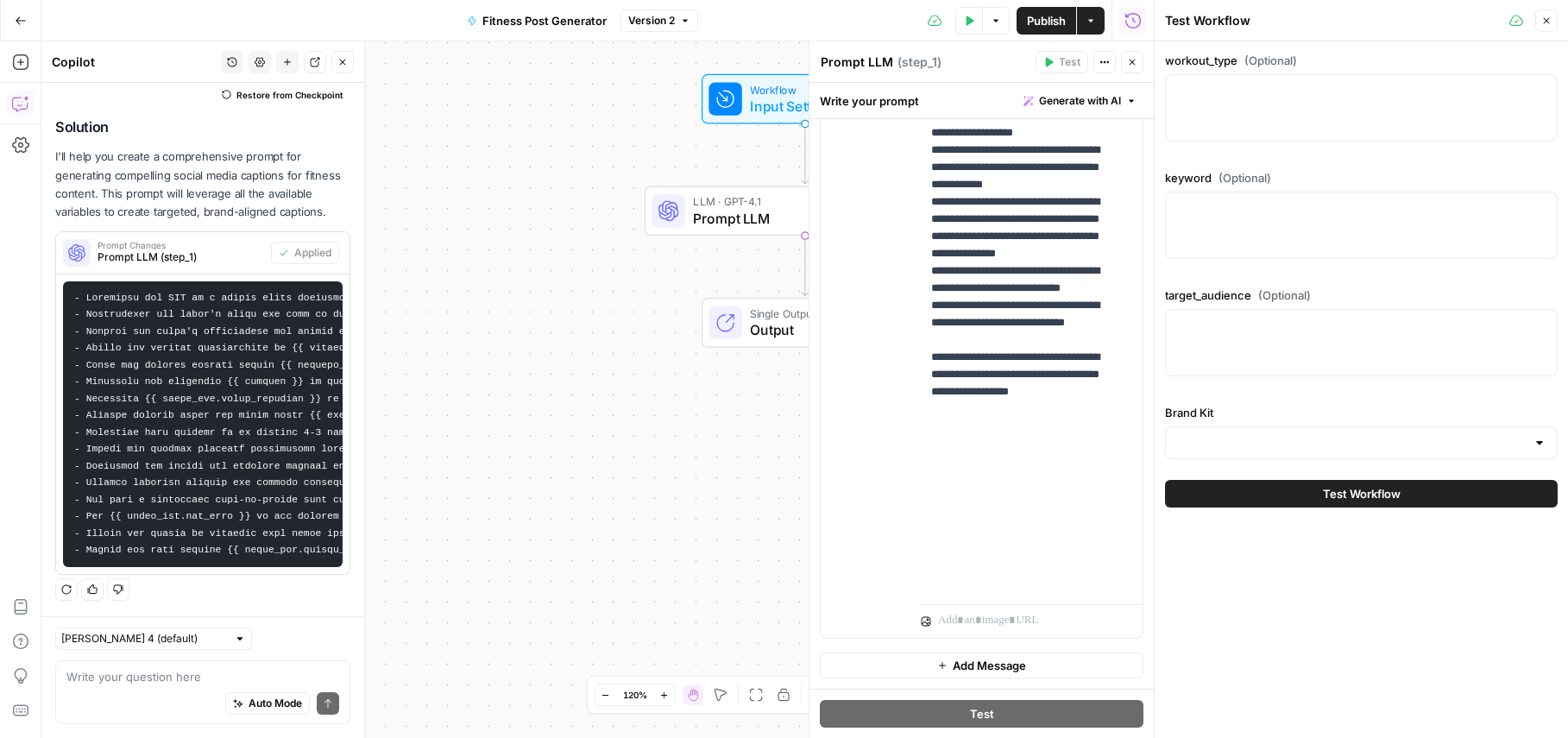
click at [1263, 25] on icon at bounding box center [1516, 21] width 14 height 14
click at [1263, 109] on div at bounding box center [1360, 107] width 392 height 67
click at [1263, 108] on div at bounding box center [1360, 107] width 392 height 67
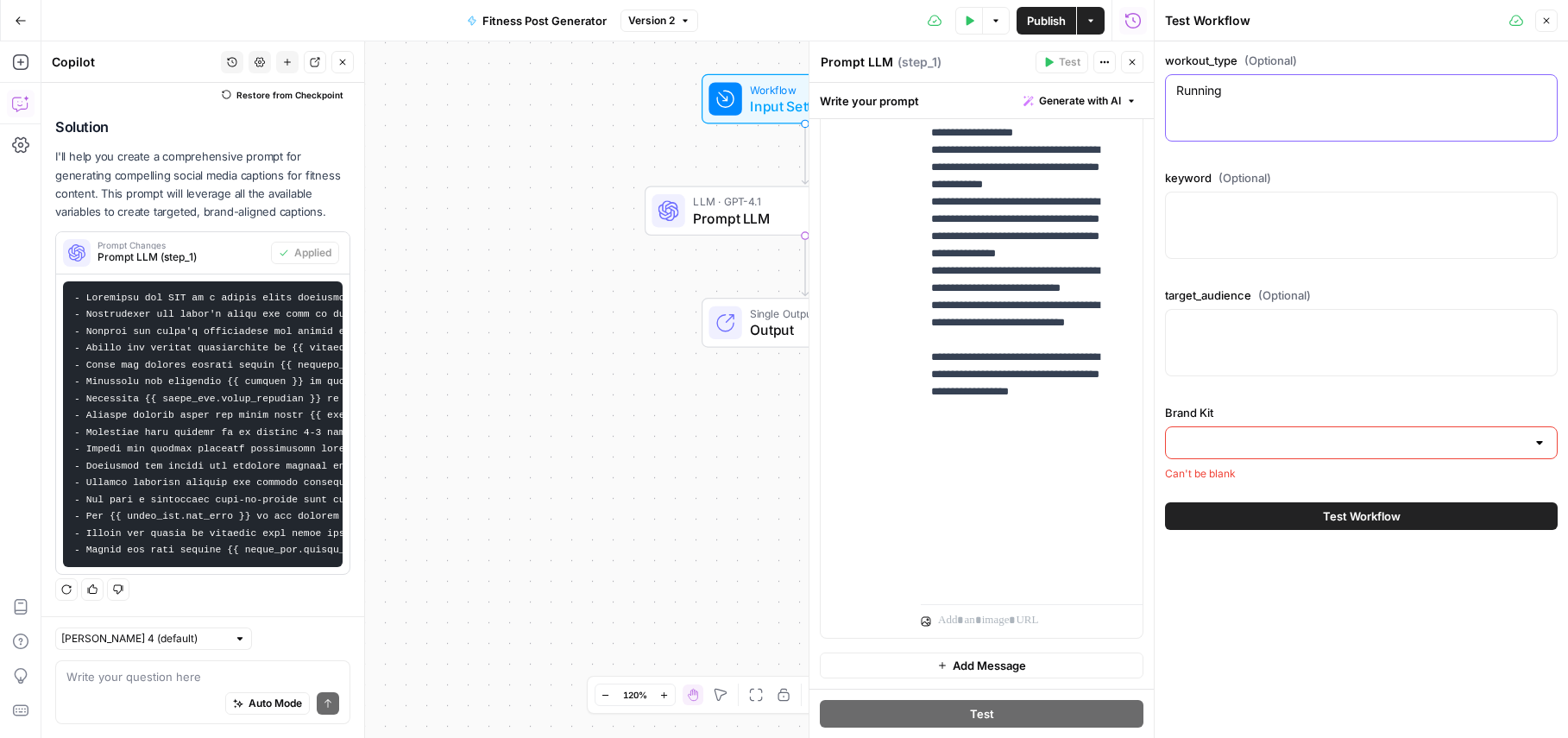
type textarea "Running"
type textarea "n"
type textarea "endurance cardio"
click at [1263, 324] on textarea "target_audience (Optional)" at bounding box center [1361, 326] width 370 height 18
type textarea "marathon runners"
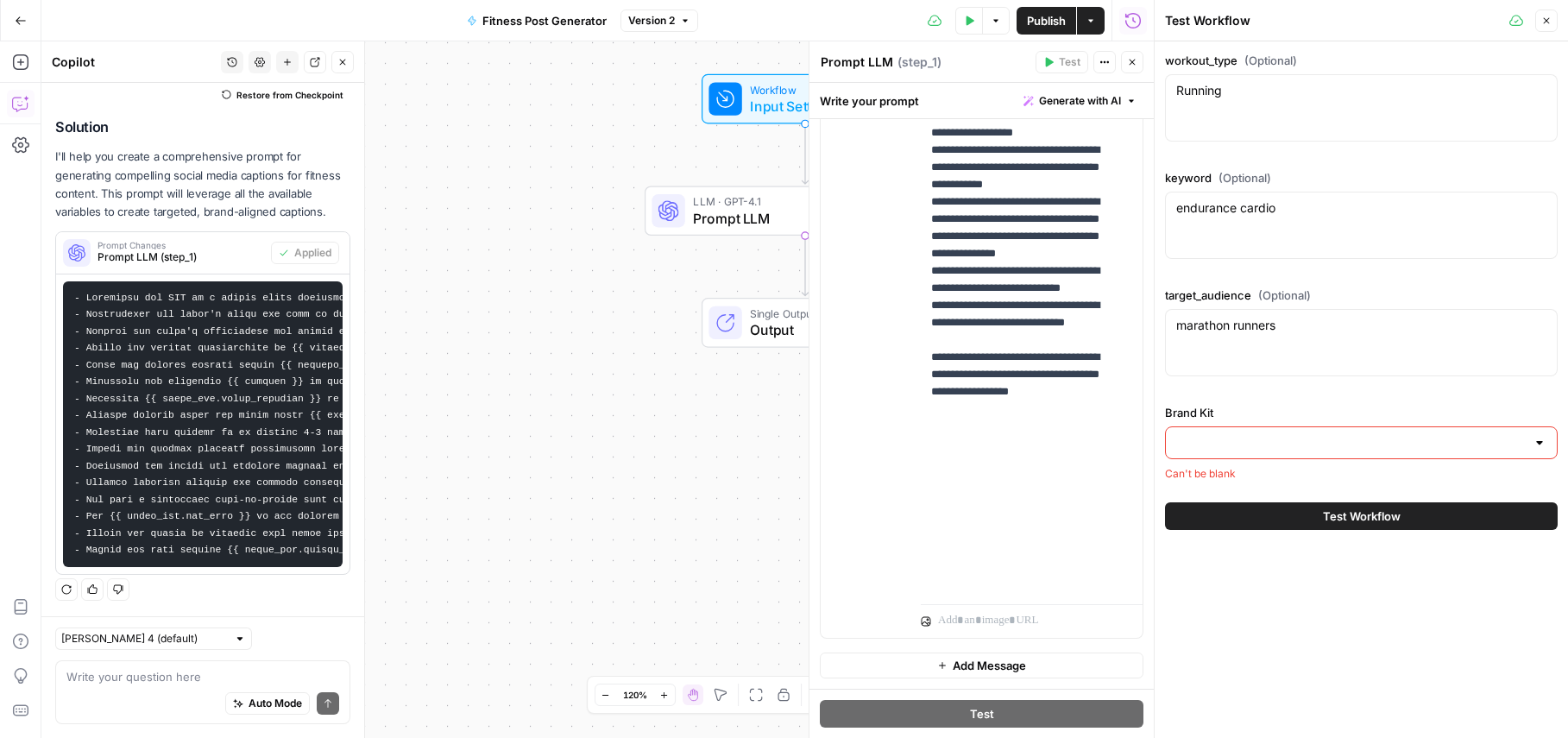
click at [1263, 459] on div at bounding box center [1360, 442] width 392 height 32
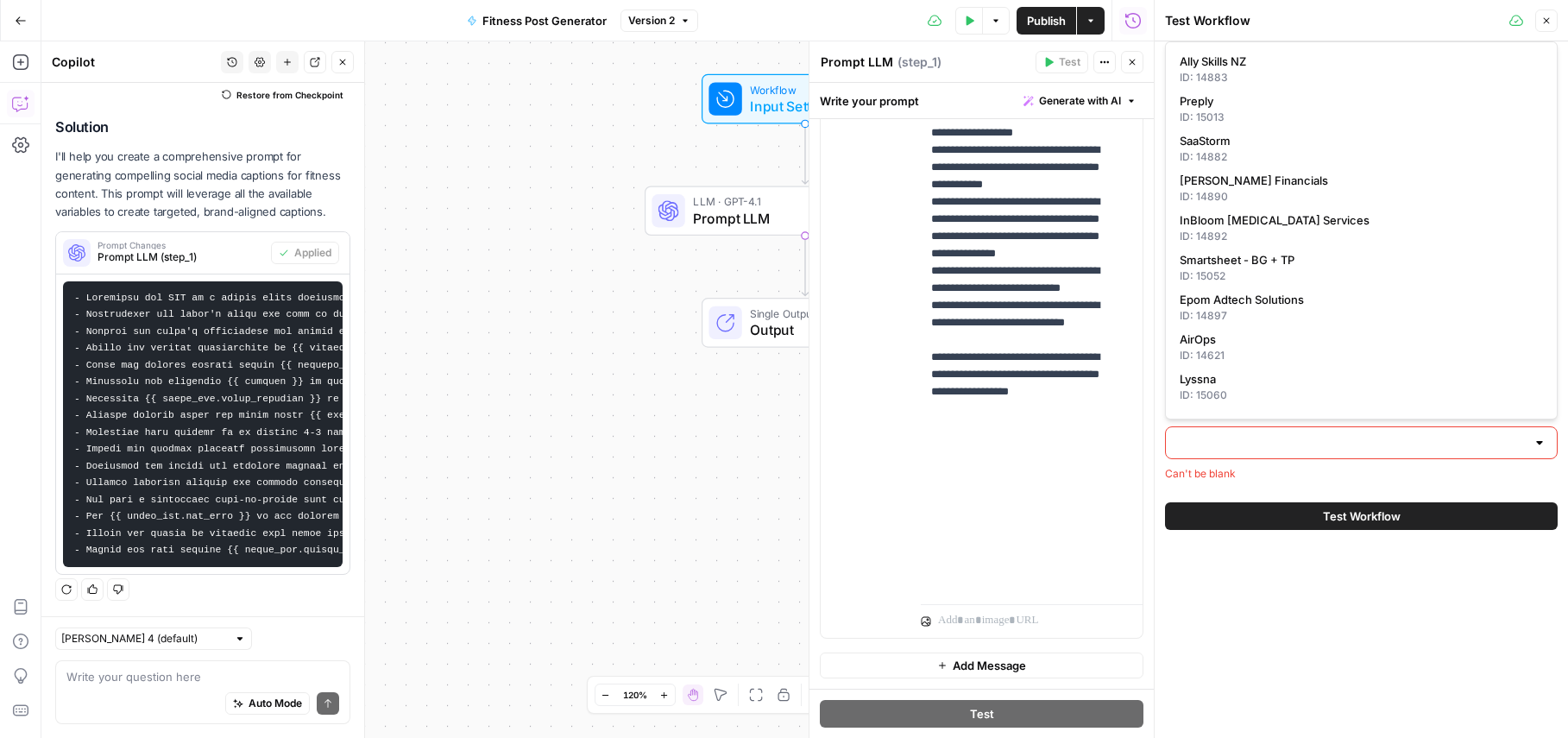
click at [1263, 447] on input "Brand Kit" at bounding box center [1351, 443] width 349 height 18
click at [1225, 271] on div "ID: 15052" at bounding box center [1360, 277] width 363 height 16
type input "Smartsheet - BG + TP"
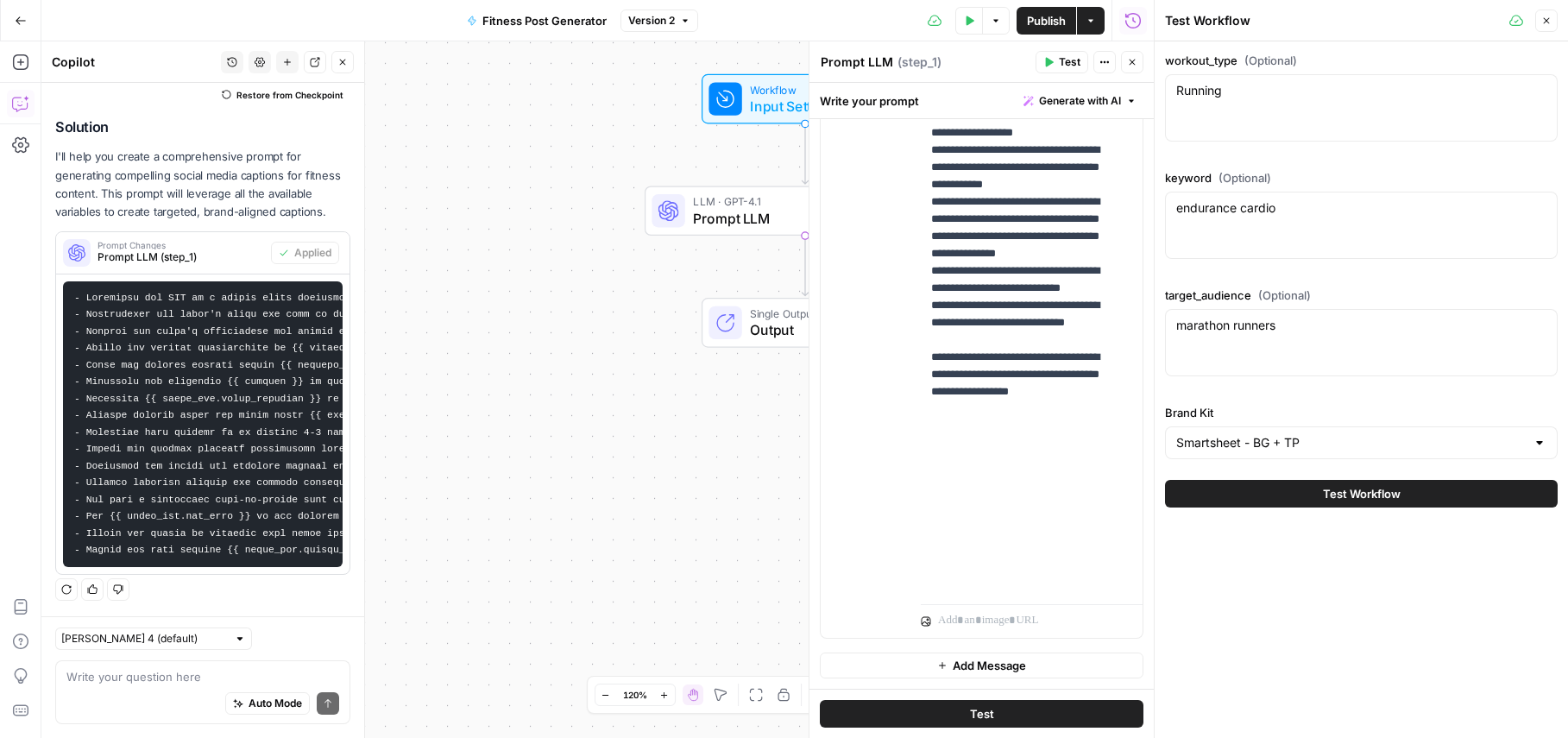
click at [1263, 492] on span "Test Workflow" at bounding box center [1361, 494] width 78 height 18
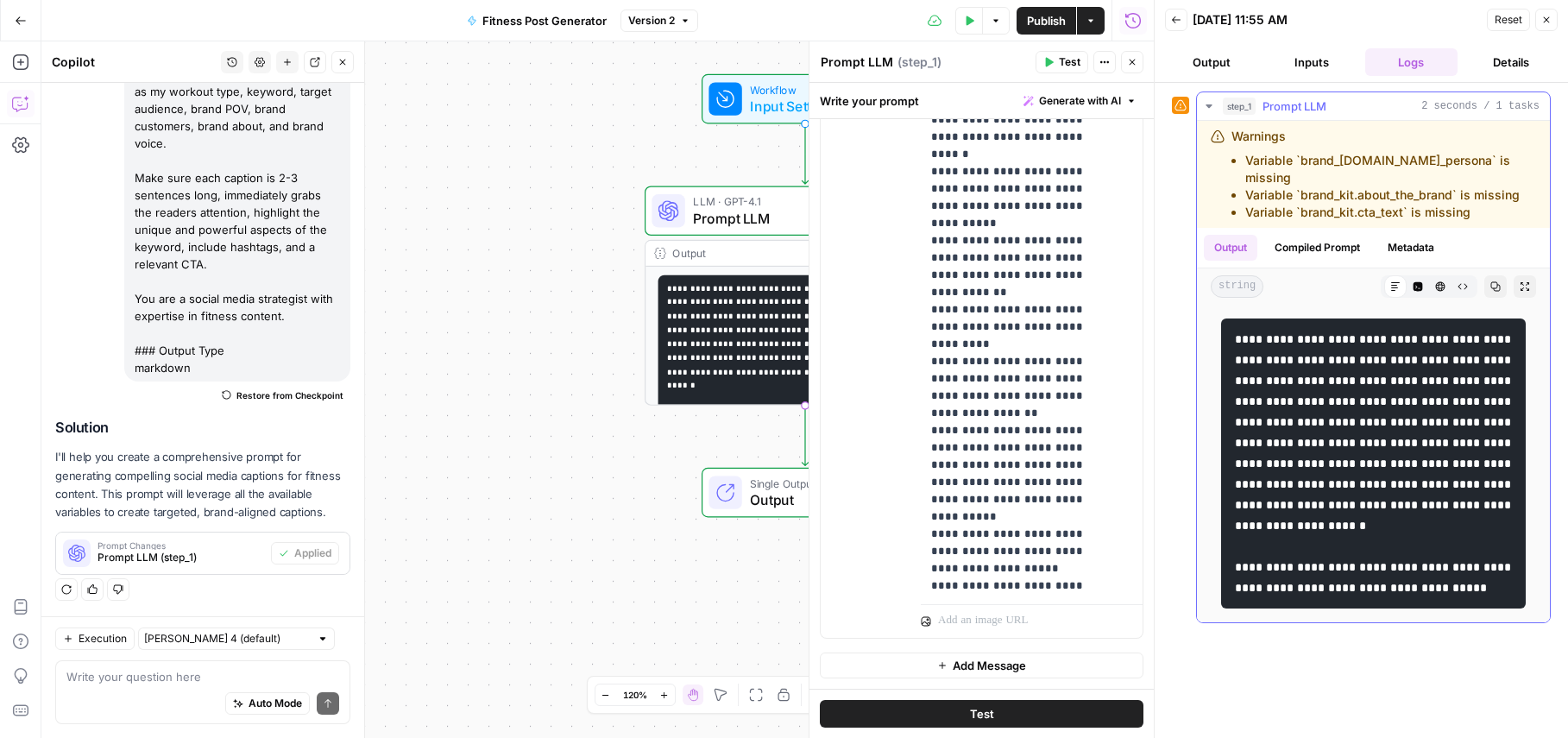
click at [1258, 186] on li "Variable `brand_kit.about_the_brand` is missing" at bounding box center [1391, 195] width 291 height 18
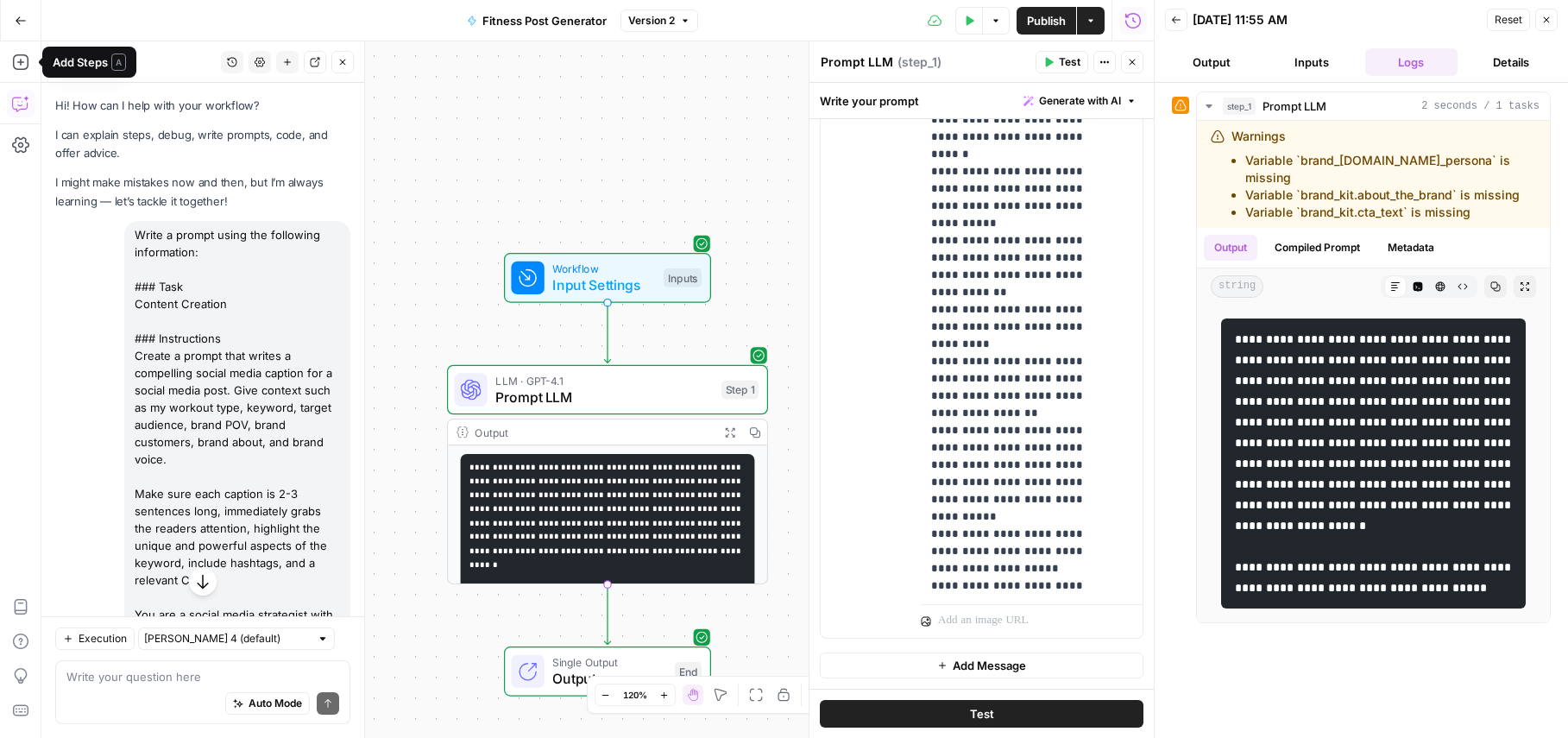
click at [19, 24] on icon "button" at bounding box center [21, 21] width 12 height 12
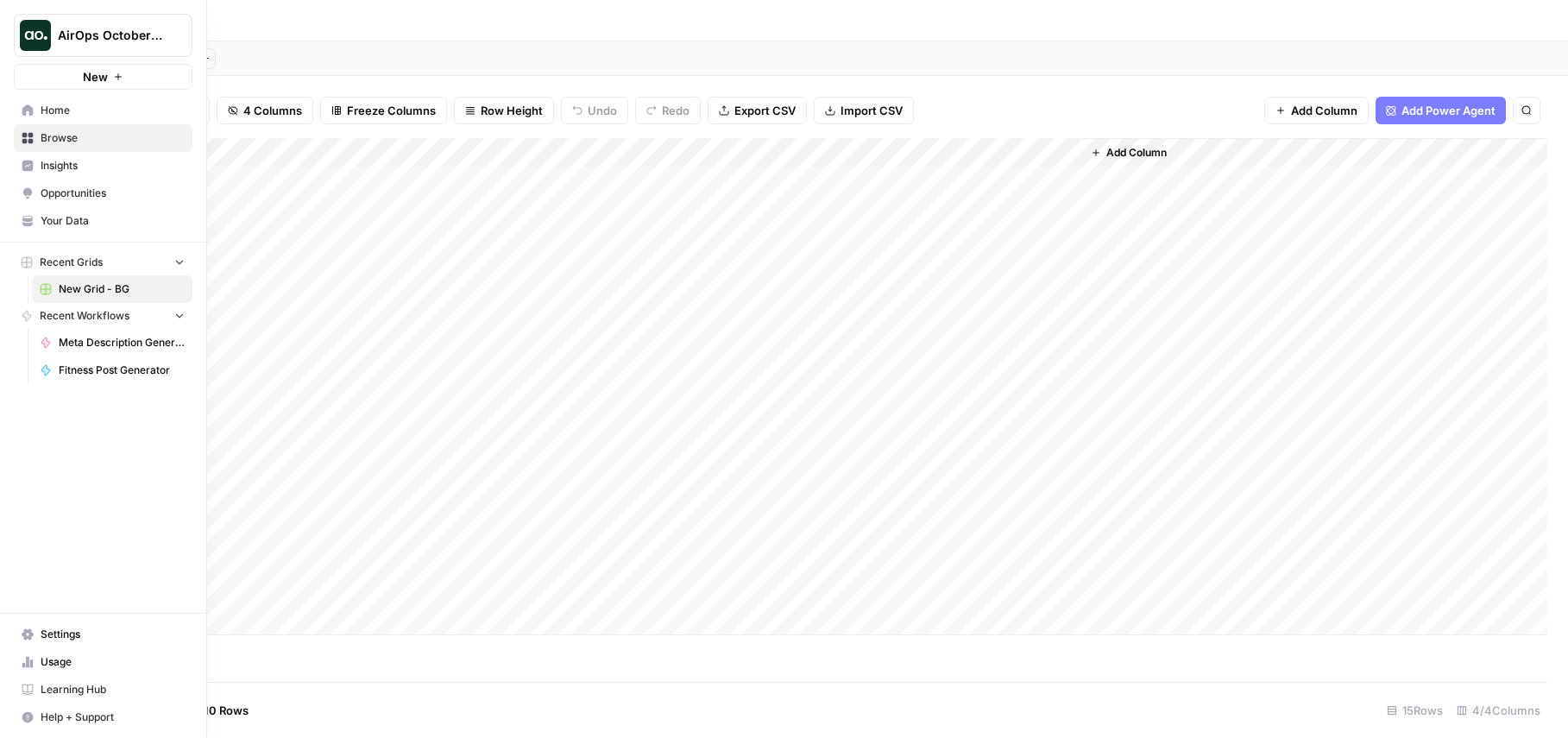
click at [93, 215] on span "Your Data" at bounding box center [112, 221] width 144 height 16
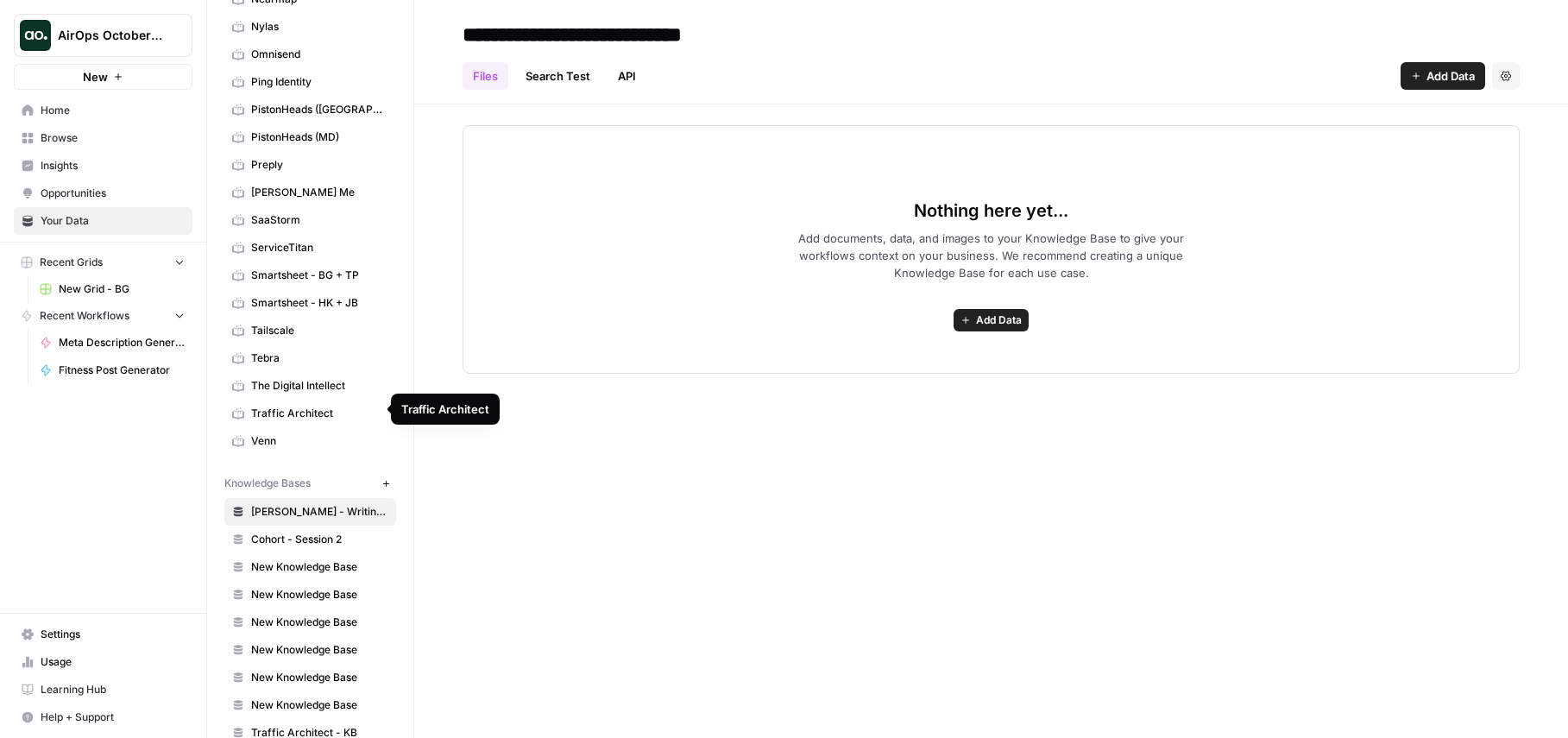
scroll to position [741, 0]
click at [321, 269] on span "Smartsheet - BG + TP" at bounding box center [319, 277] width 137 height 16
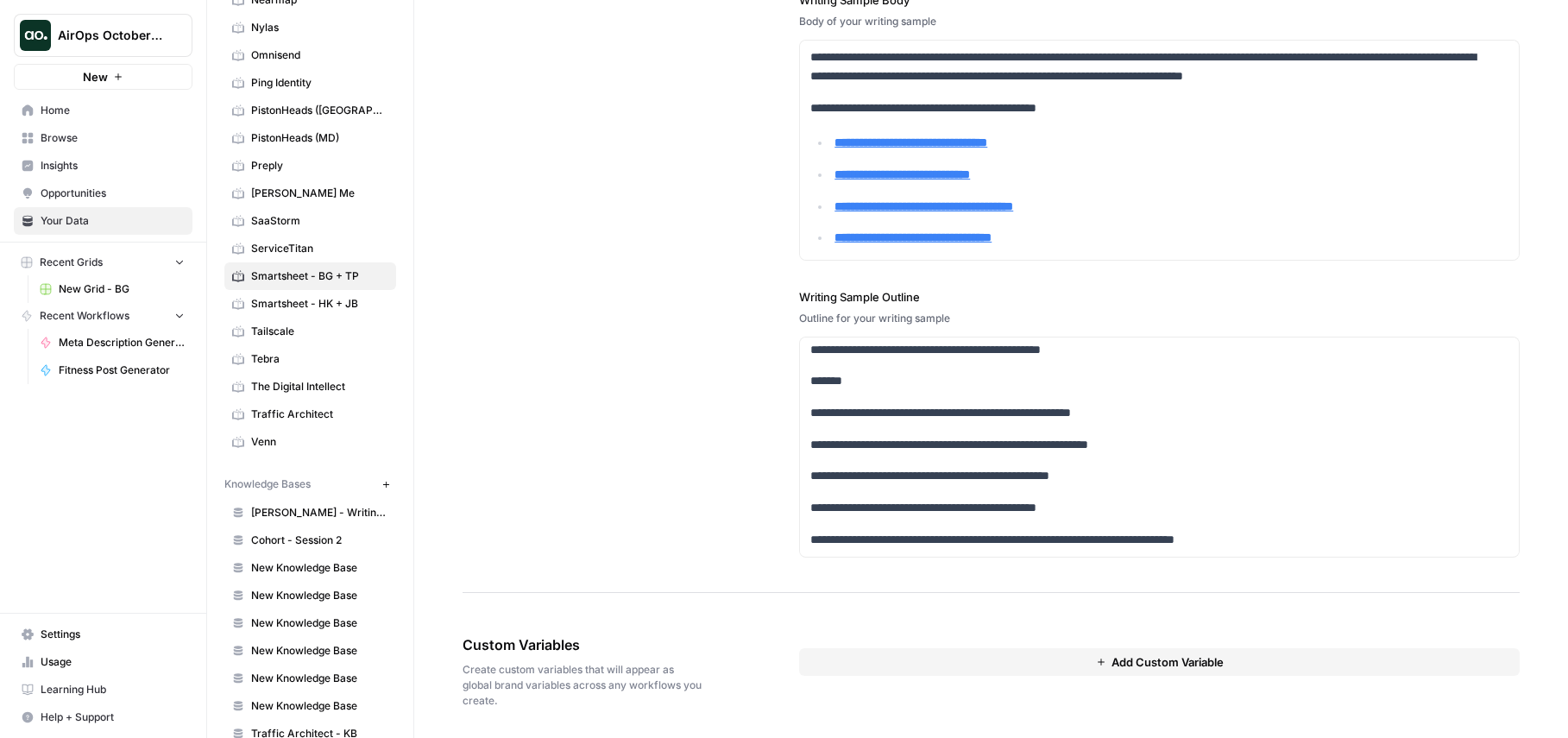
scroll to position [2187, 0]
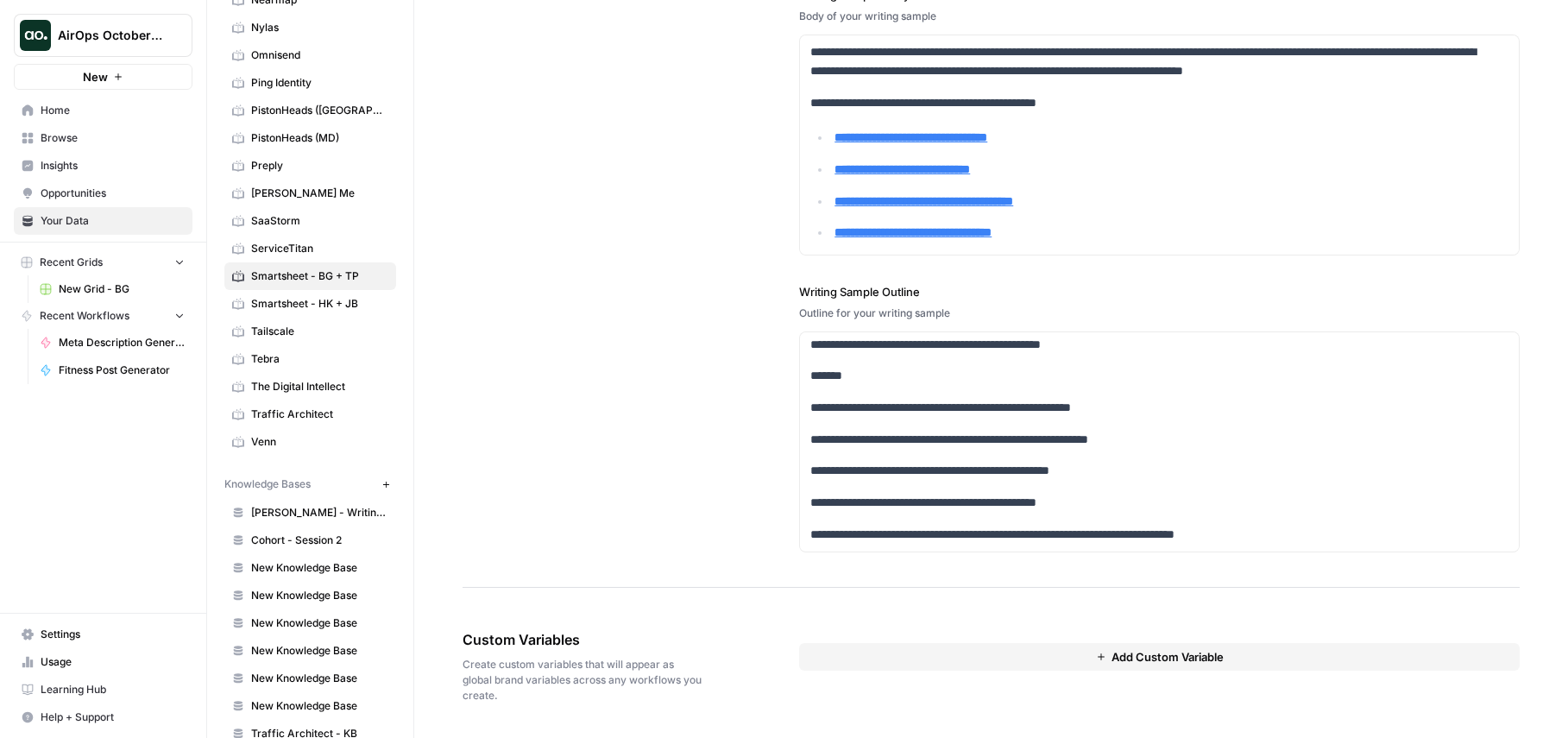
click at [69, 117] on span "Home" at bounding box center [112, 110] width 144 height 16
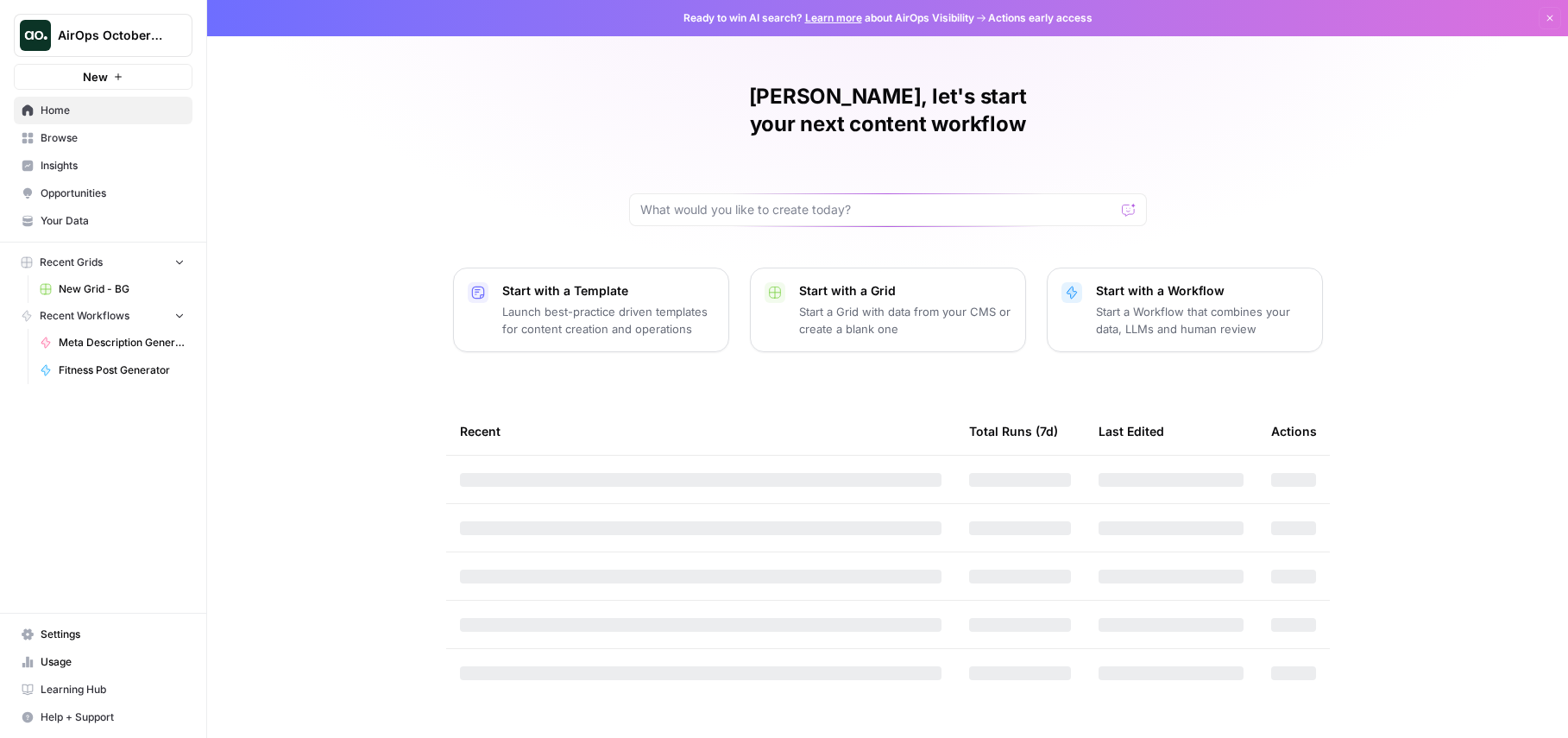
click at [88, 219] on span "Your Data" at bounding box center [112, 221] width 144 height 16
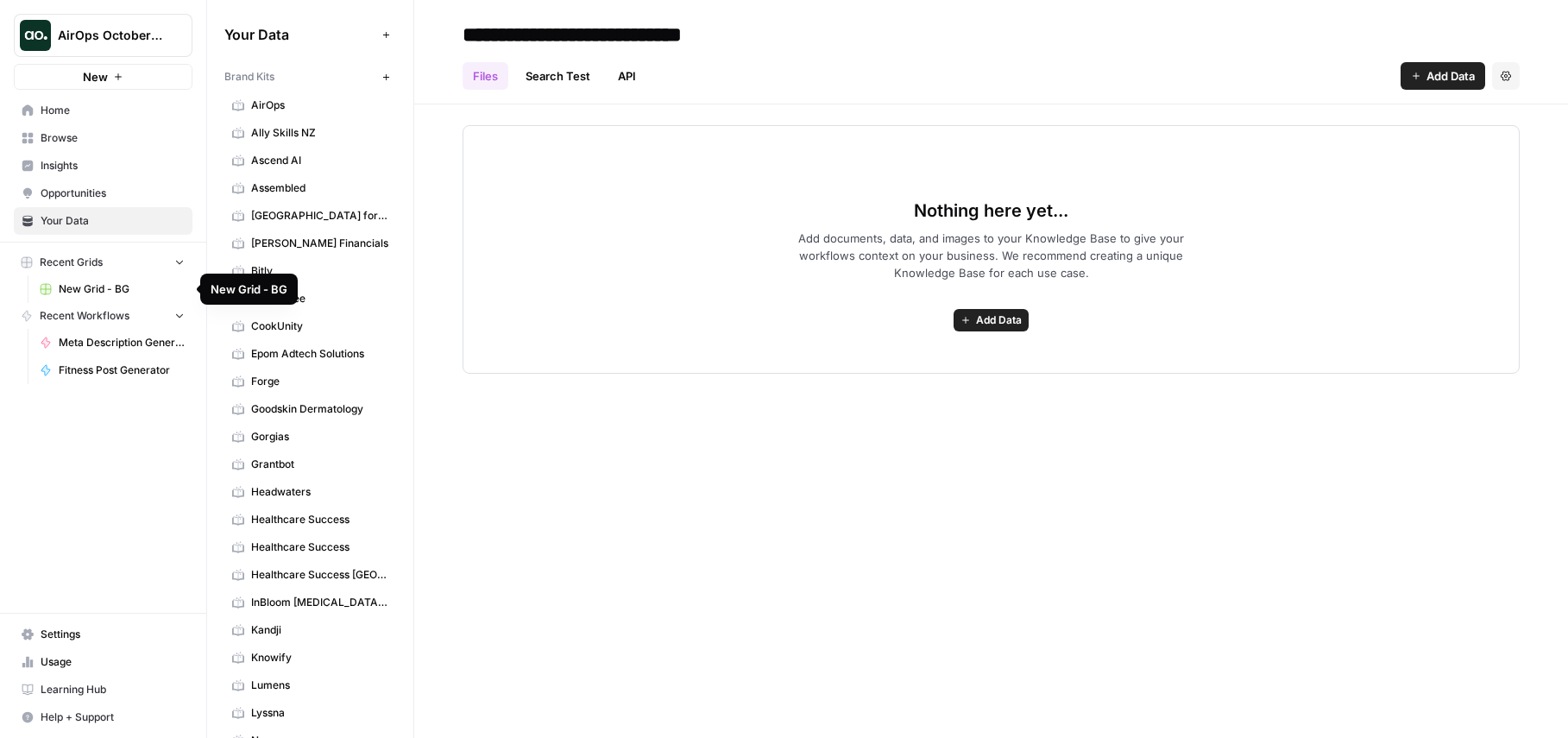
click at [97, 289] on span "New Grid - BG" at bounding box center [122, 289] width 126 height 16
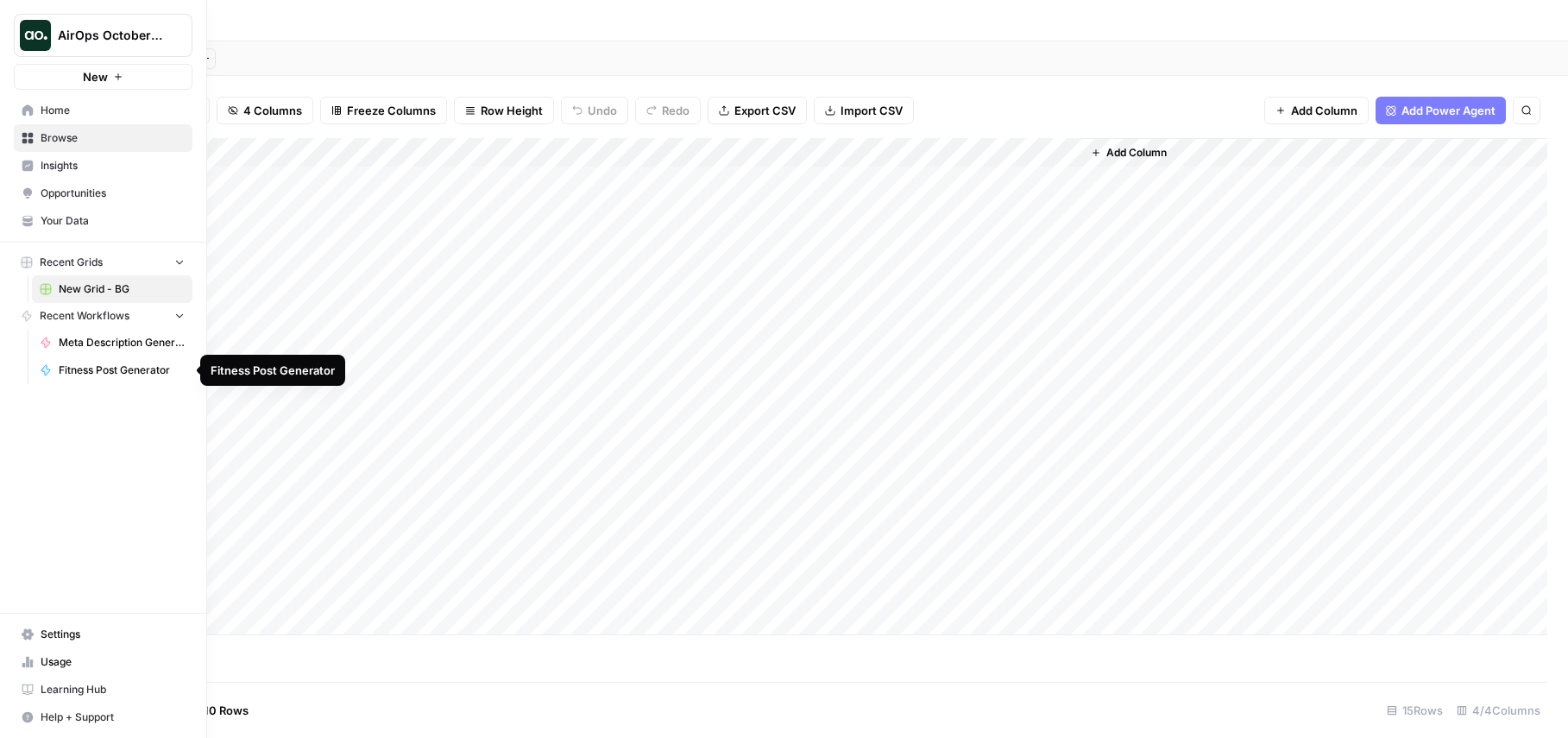
click at [116, 373] on span "Fitness Post Generator" at bounding box center [122, 370] width 126 height 16
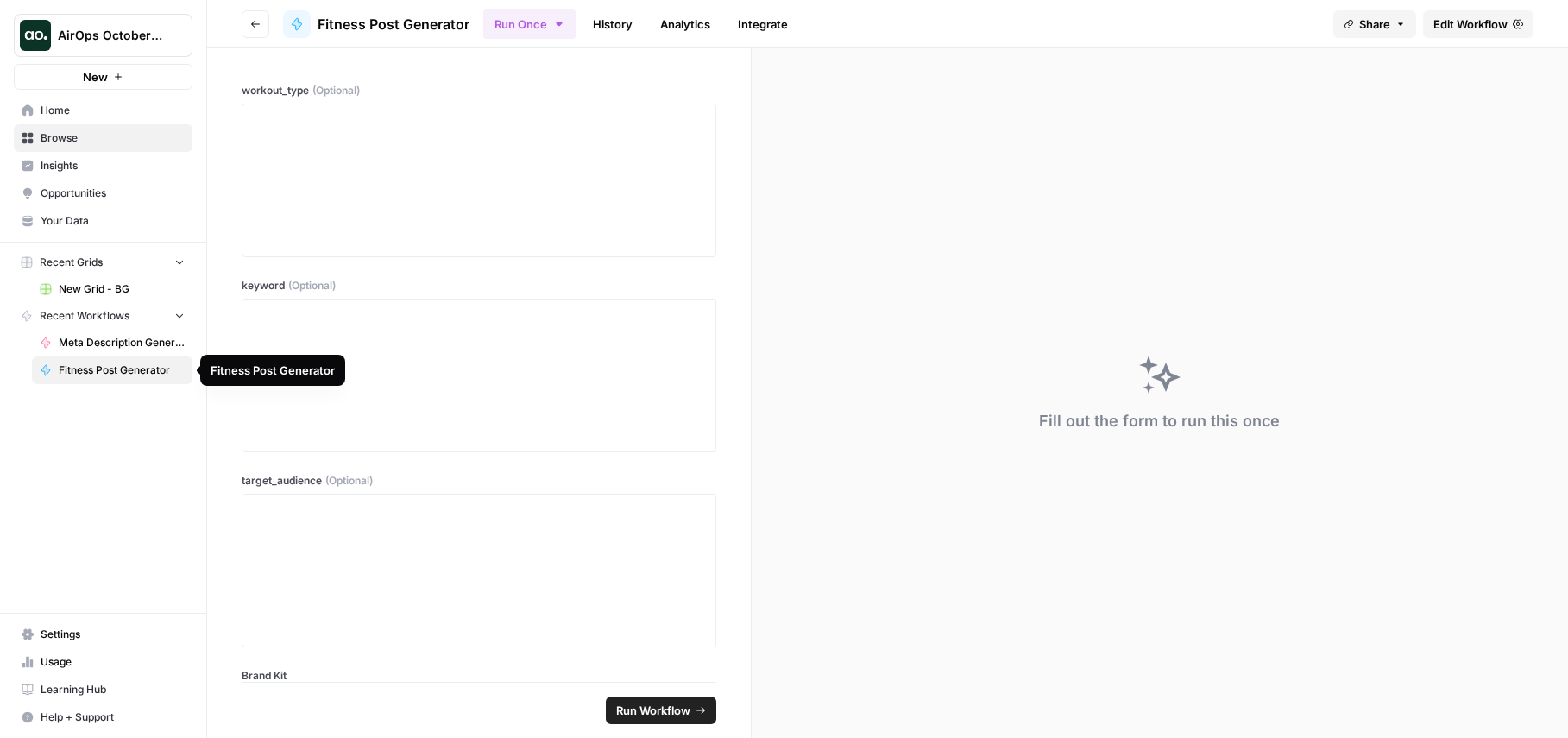
click at [117, 375] on span "Fitness Post Generator" at bounding box center [122, 370] width 126 height 16
click at [440, 158] on div at bounding box center [479, 180] width 452 height 138
click at [532, 152] on div at bounding box center [479, 180] width 452 height 138
click at [309, 539] on div at bounding box center [479, 571] width 452 height 138
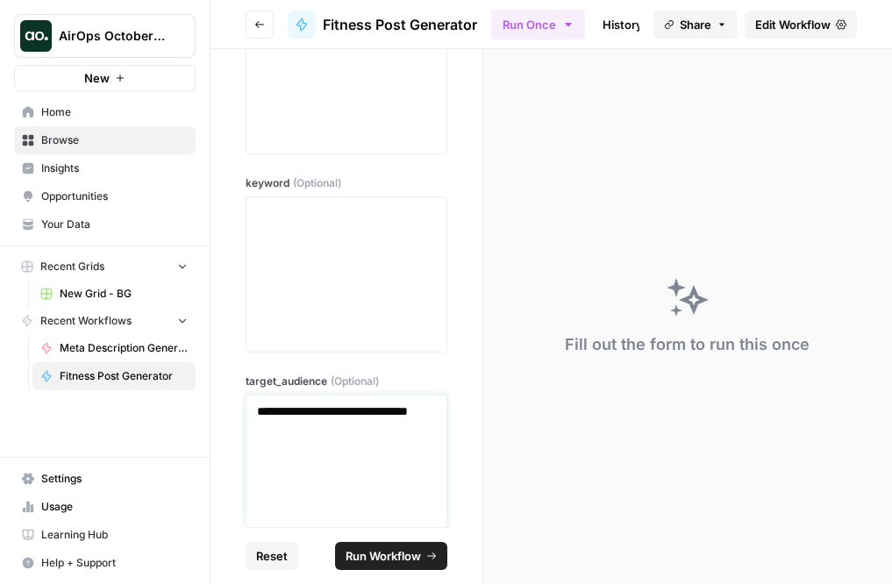
scroll to position [49, 0]
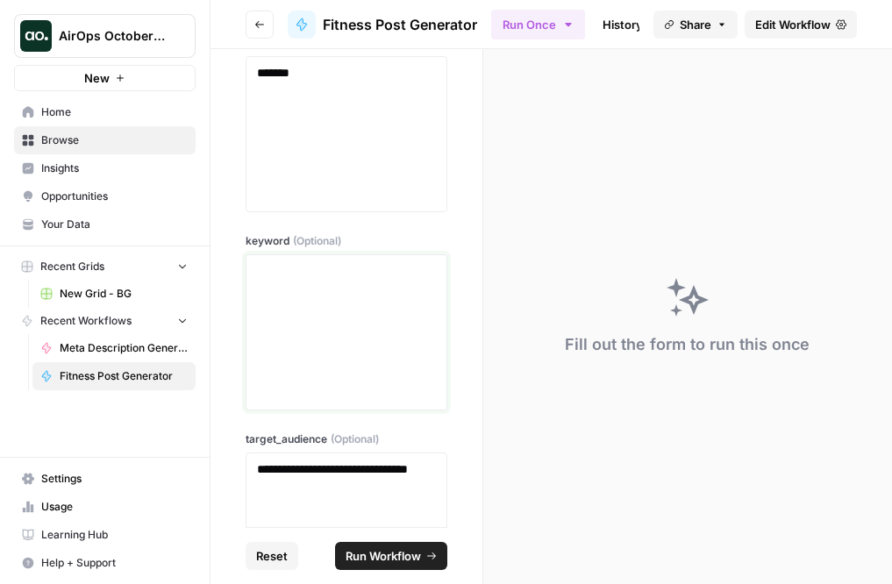
click at [357, 313] on div at bounding box center [346, 332] width 179 height 140
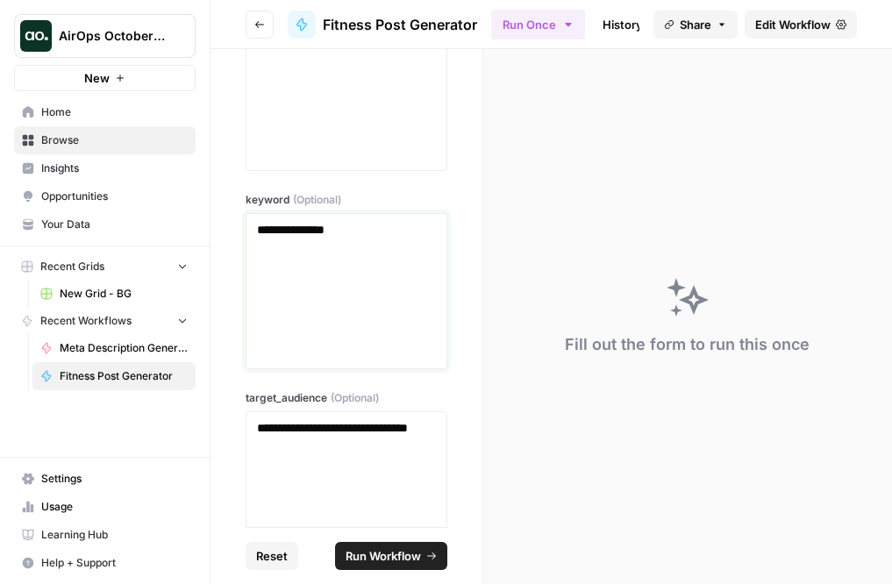
scroll to position [245, 0]
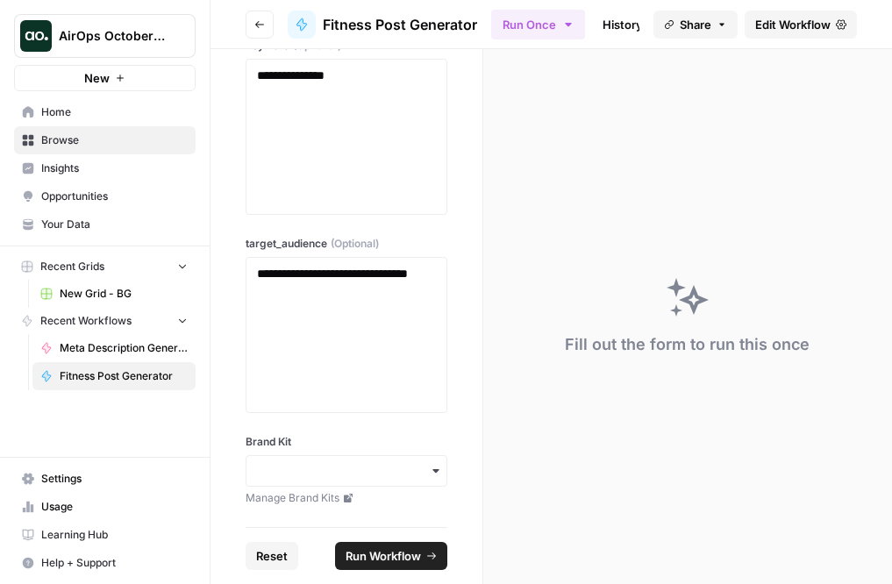
click at [364, 458] on div "button" at bounding box center [347, 471] width 202 height 32
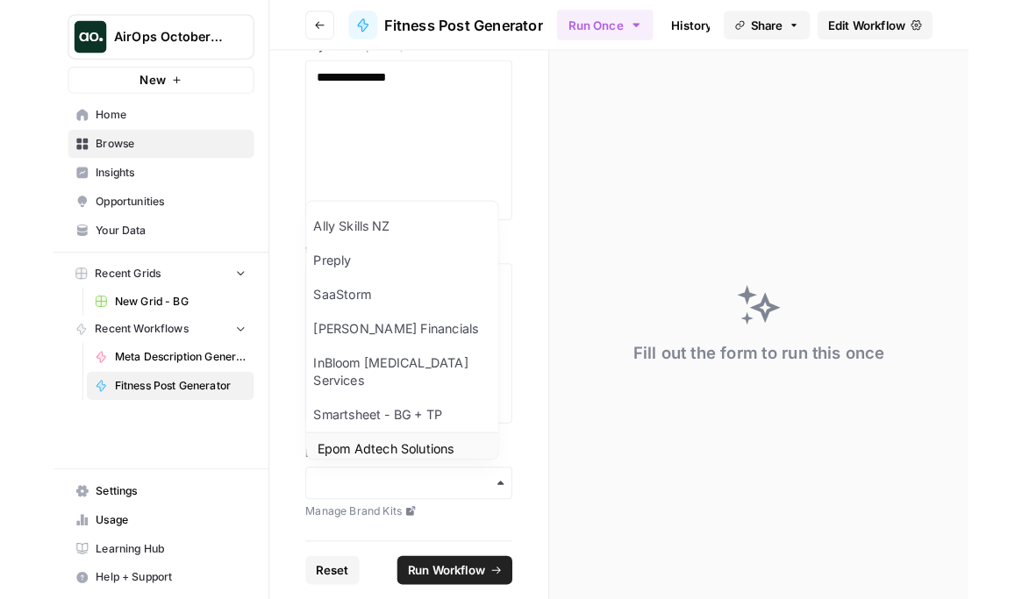
scroll to position [23, 0]
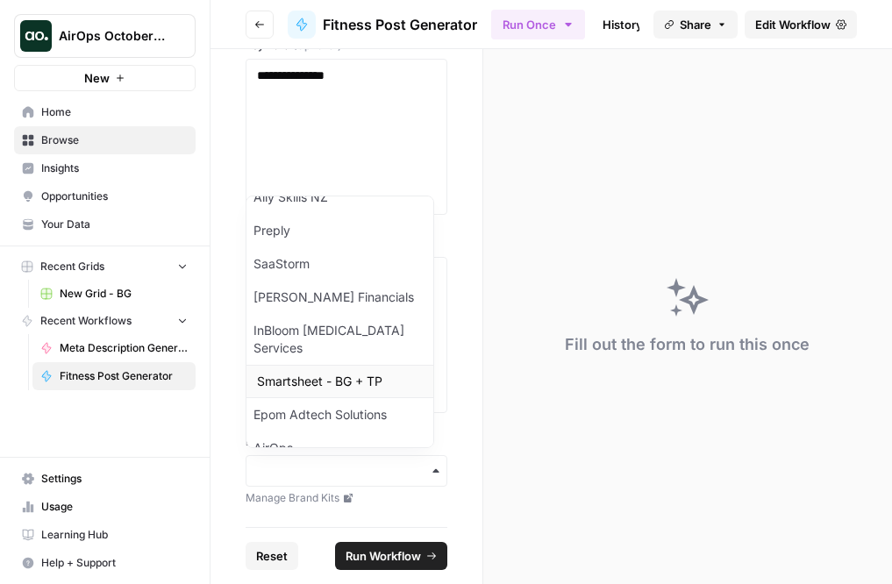
click at [342, 367] on div "Smartsheet - BG + TP" at bounding box center [339, 381] width 187 height 33
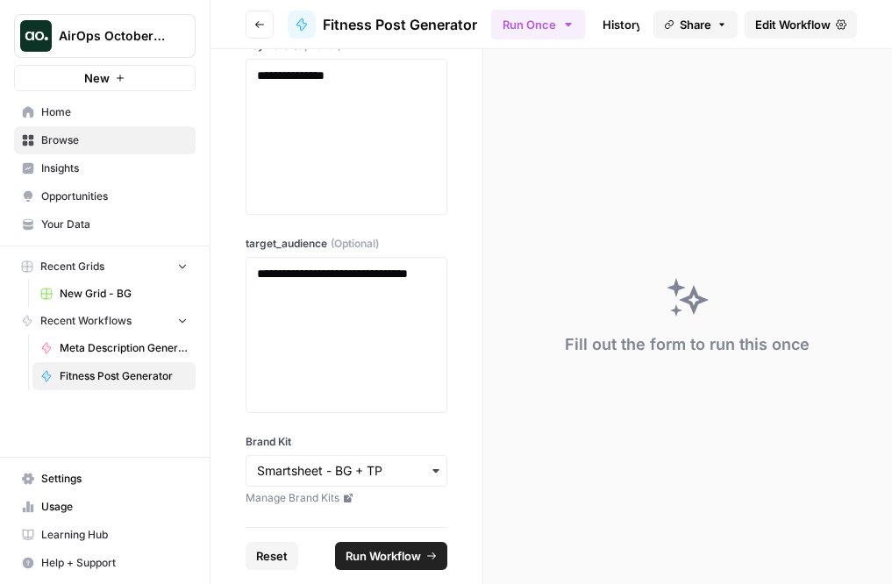
click at [377, 559] on span "Run Workflow" at bounding box center [383, 556] width 75 height 18
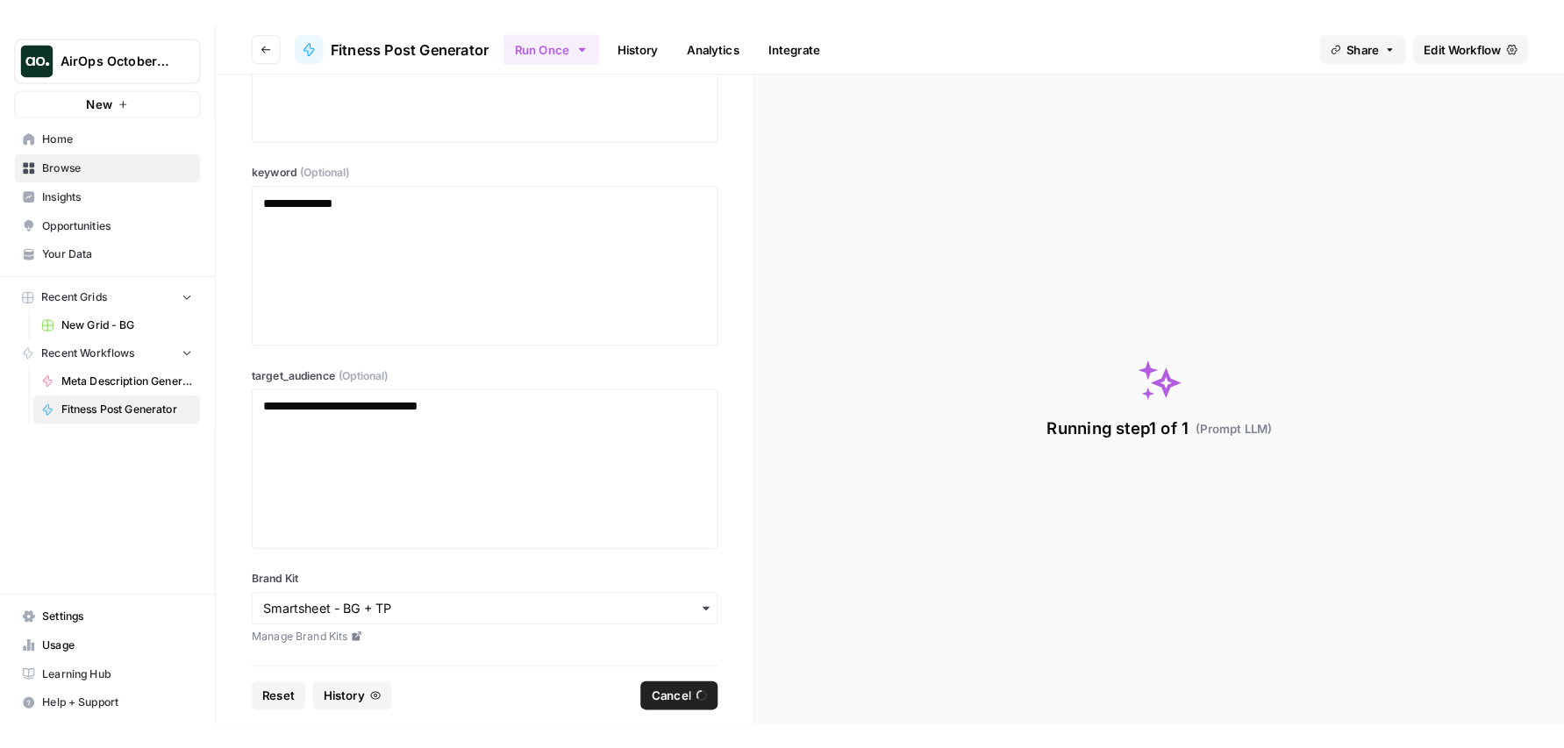
scroll to position [142, 0]
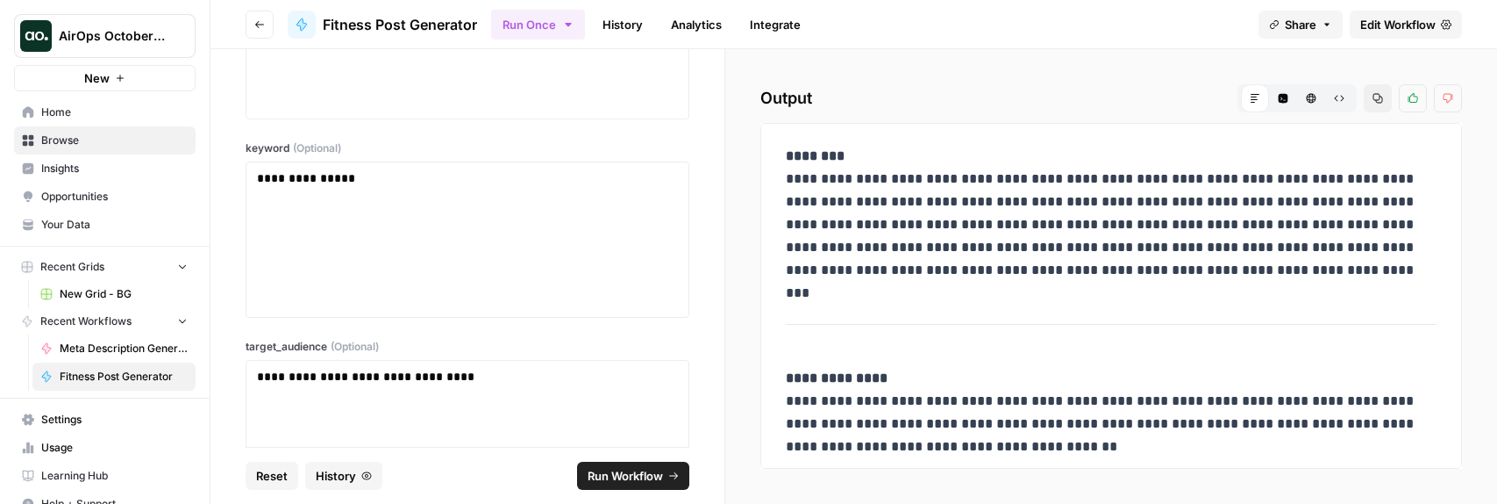
drag, startPoint x: 1341, startPoint y: 270, endPoint x: 783, endPoint y: 182, distance: 564.7
click at [783, 182] on div "**********" at bounding box center [1111, 301] width 672 height 327
copy p "**********"
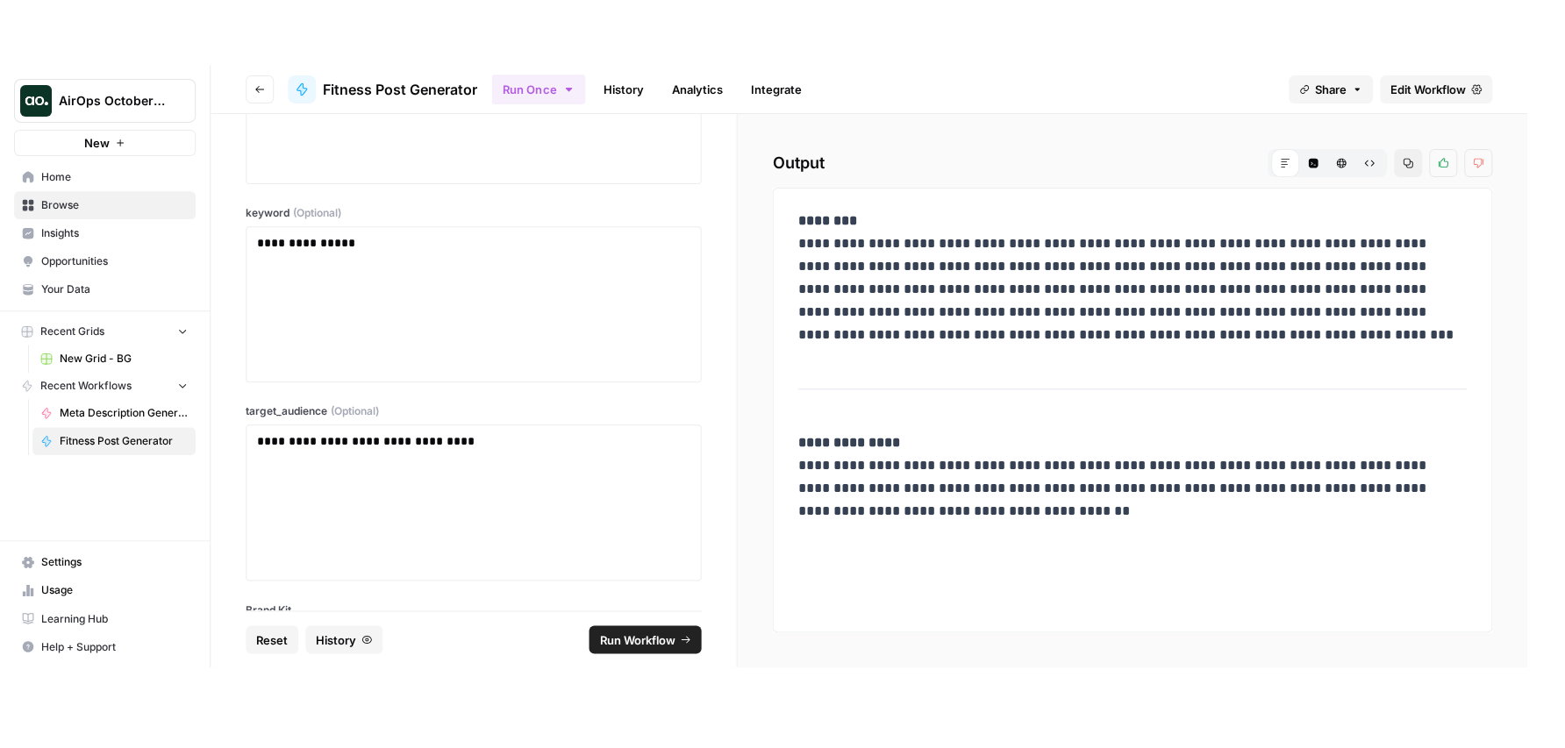
scroll to position [81, 0]
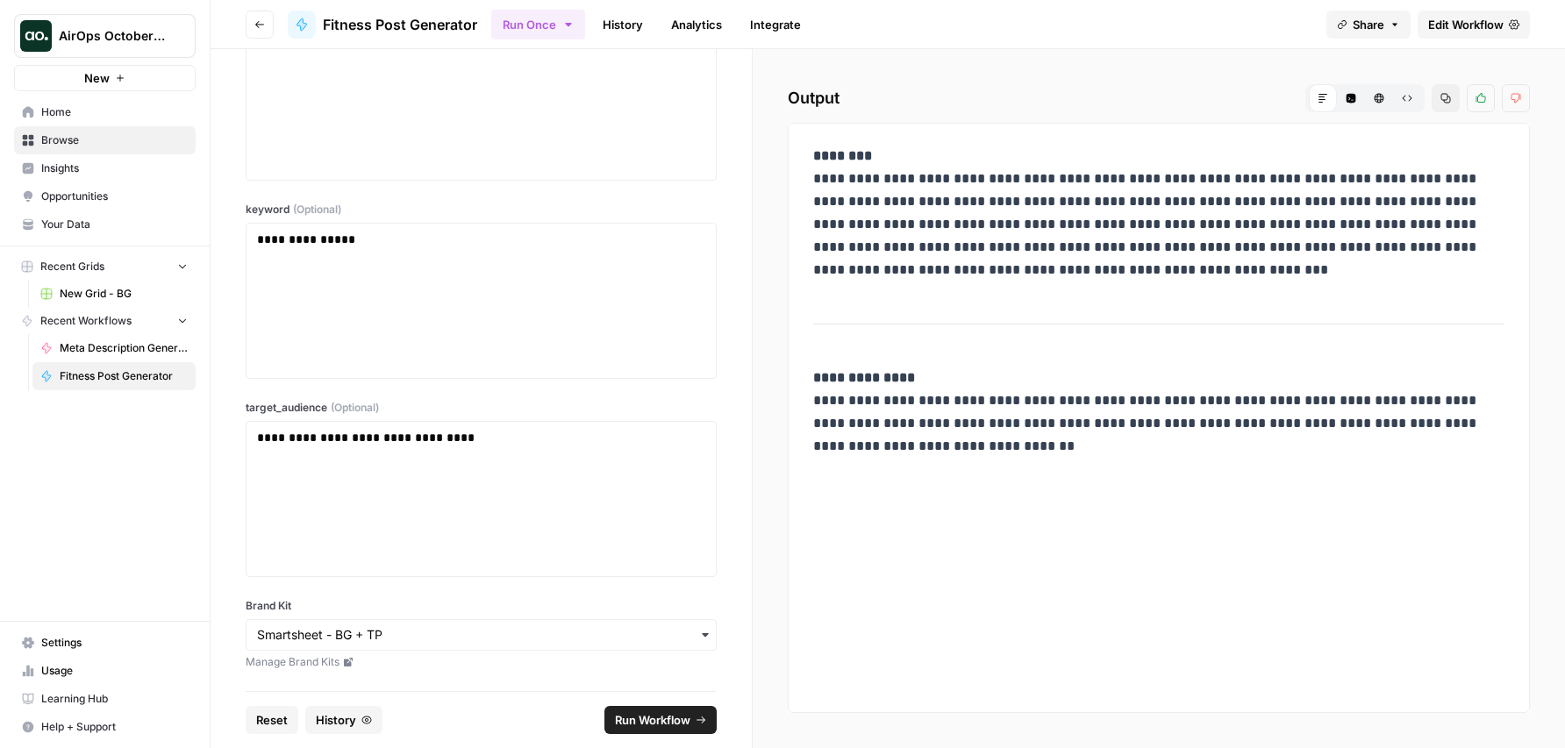
click at [264, 25] on icon "button" at bounding box center [259, 24] width 11 height 11
click at [251, 28] on button "Go back" at bounding box center [260, 25] width 28 height 28
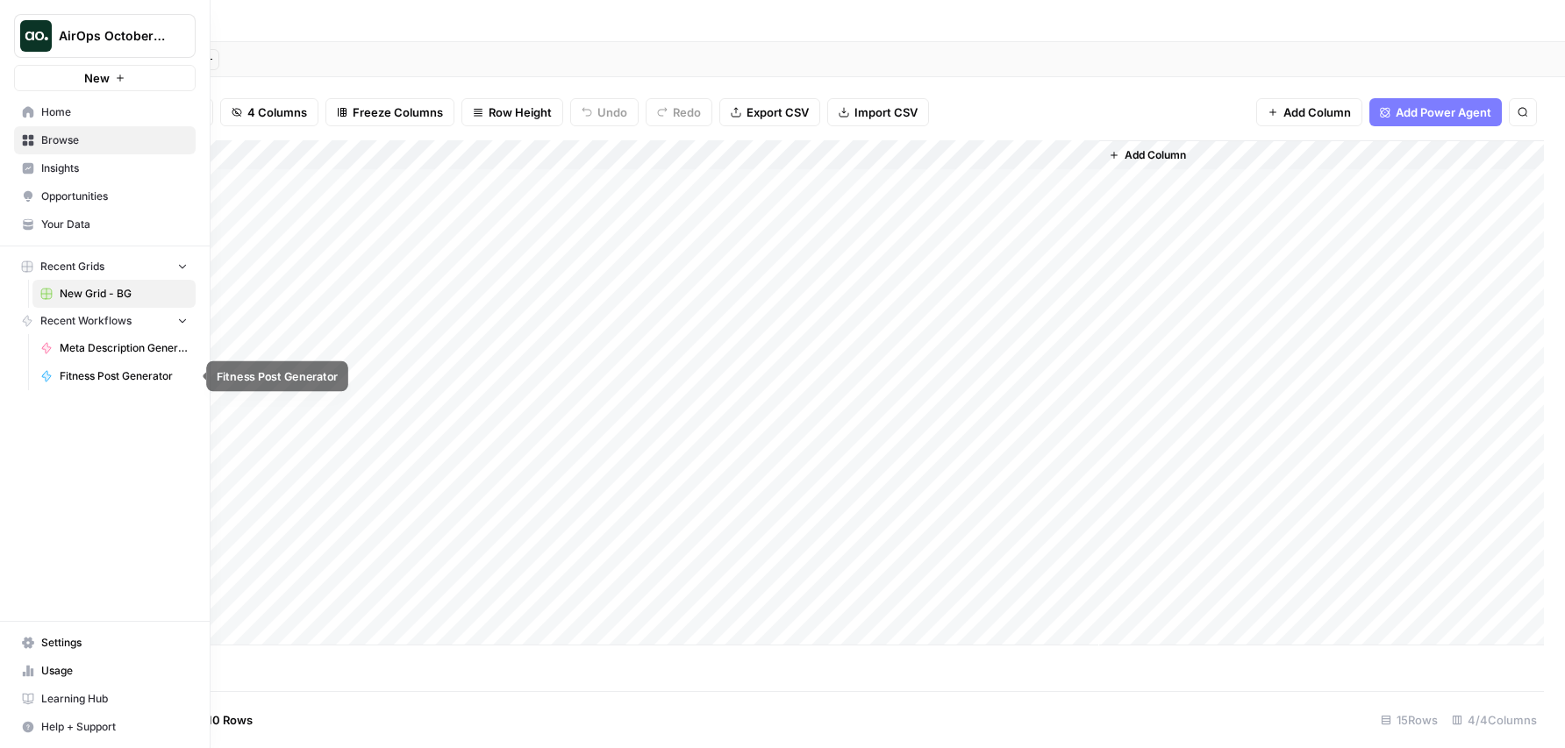
click at [103, 369] on span "Fitness Post Generator" at bounding box center [124, 376] width 128 height 16
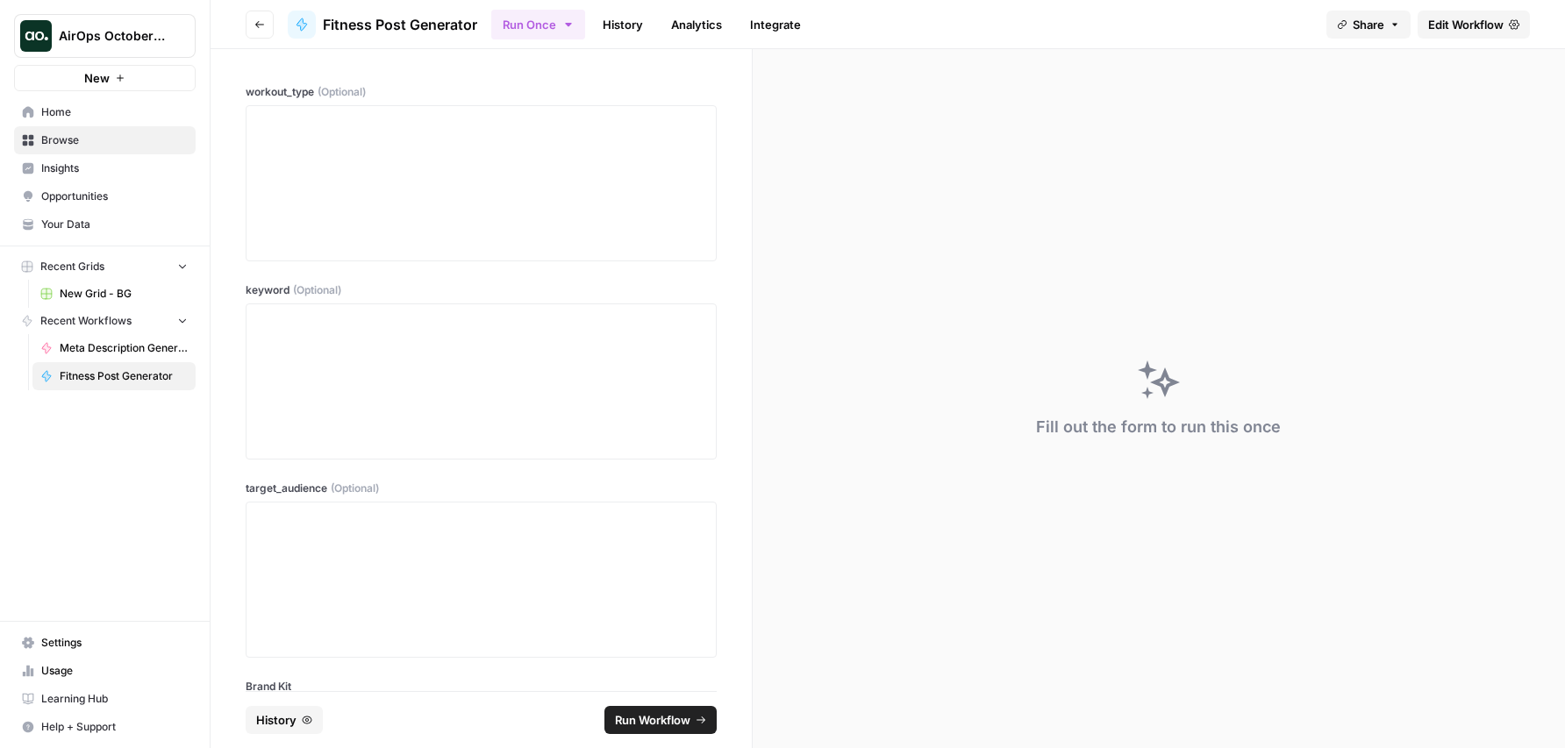
click at [261, 21] on icon "button" at bounding box center [259, 24] width 11 height 11
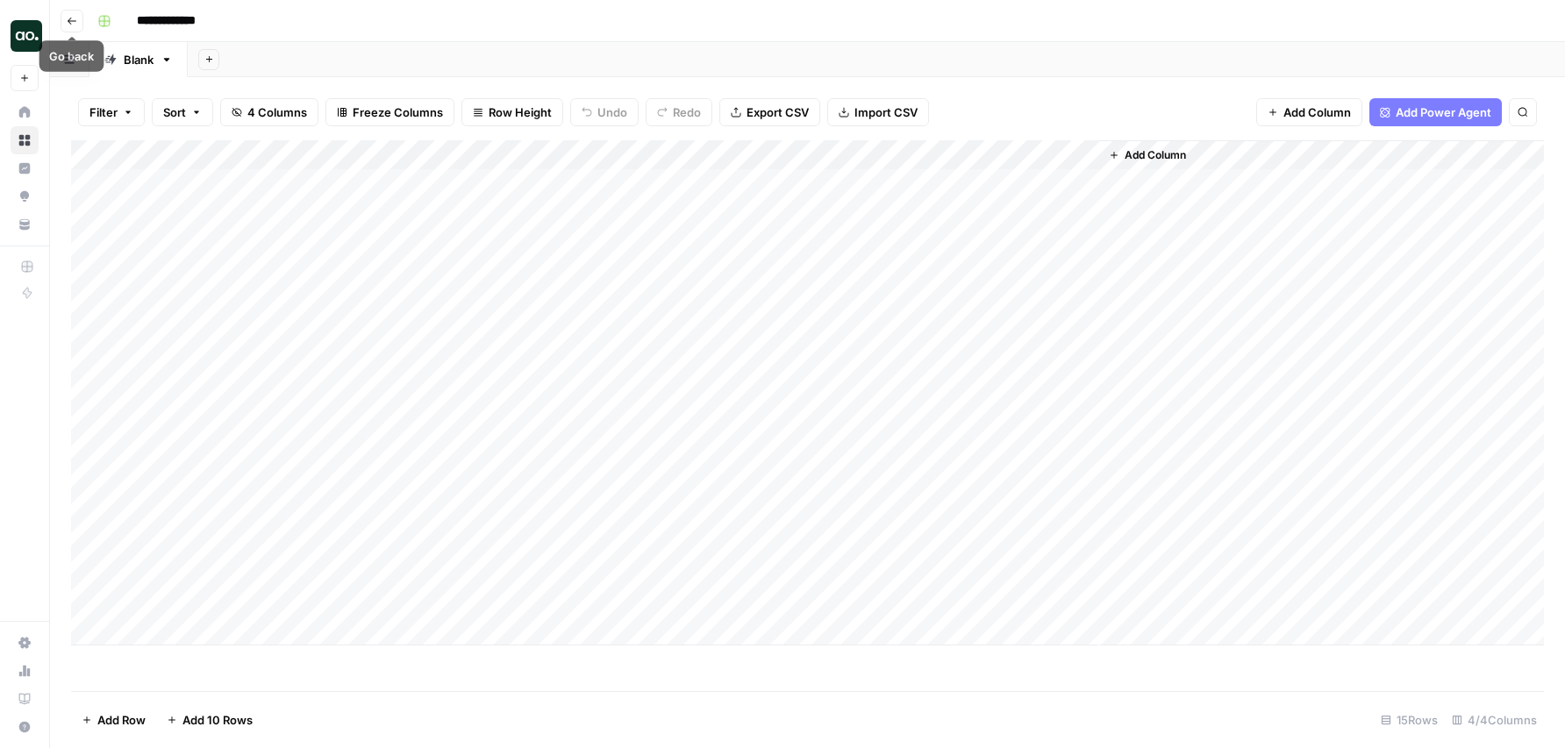
click at [71, 24] on icon "button" at bounding box center [72, 21] width 11 height 11
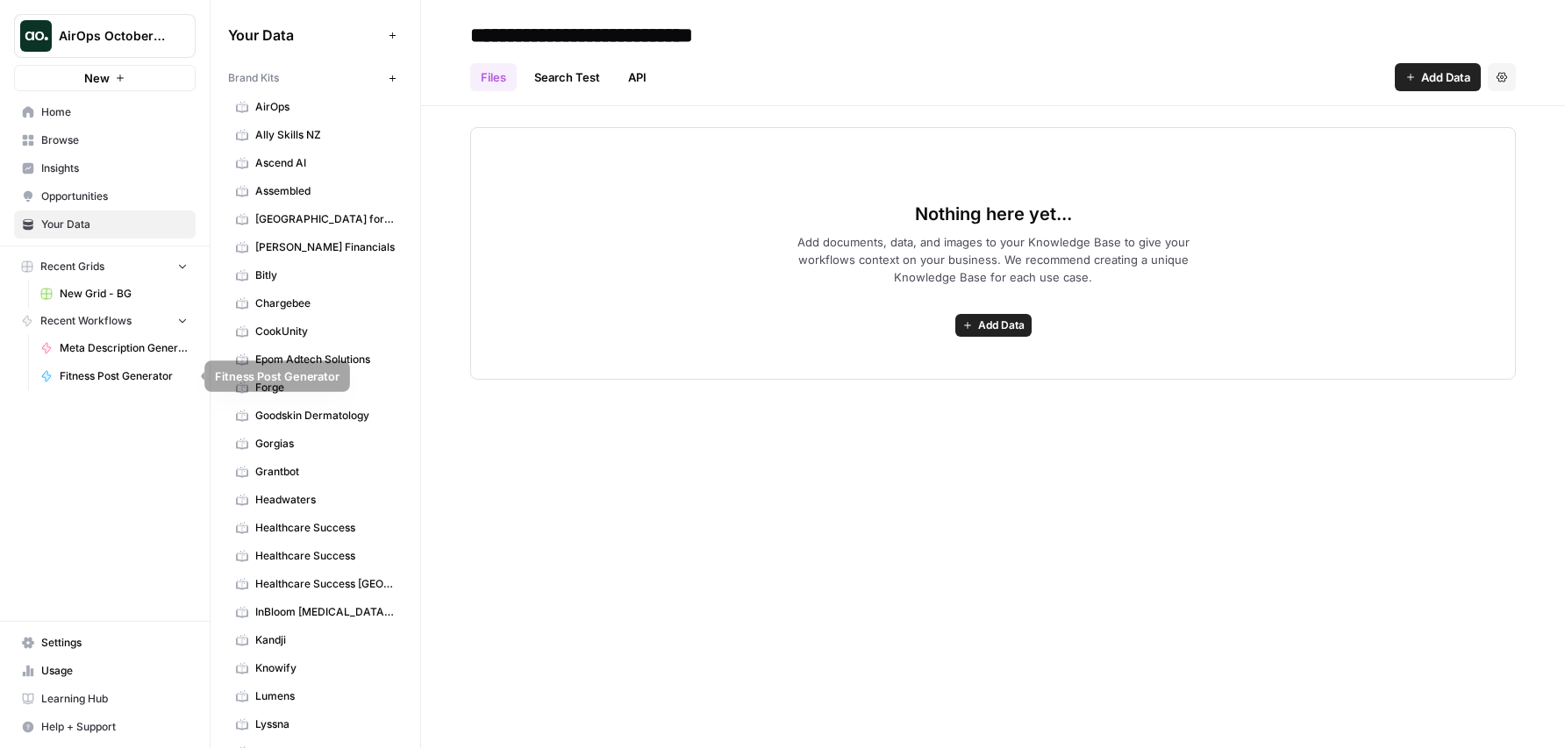
click at [125, 380] on span "Fitness Post Generator" at bounding box center [124, 376] width 128 height 16
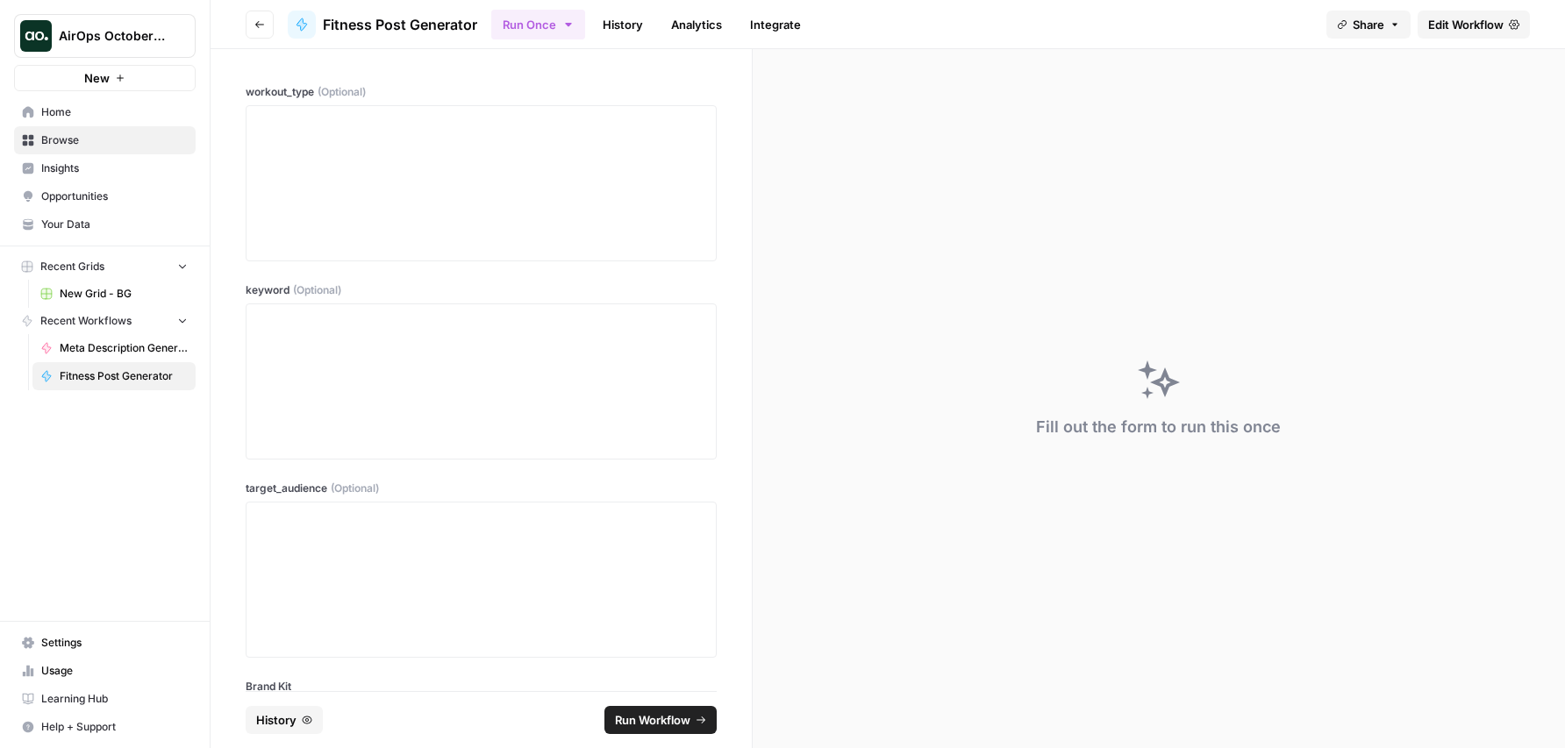
click at [111, 229] on span "Your Data" at bounding box center [114, 225] width 146 height 16
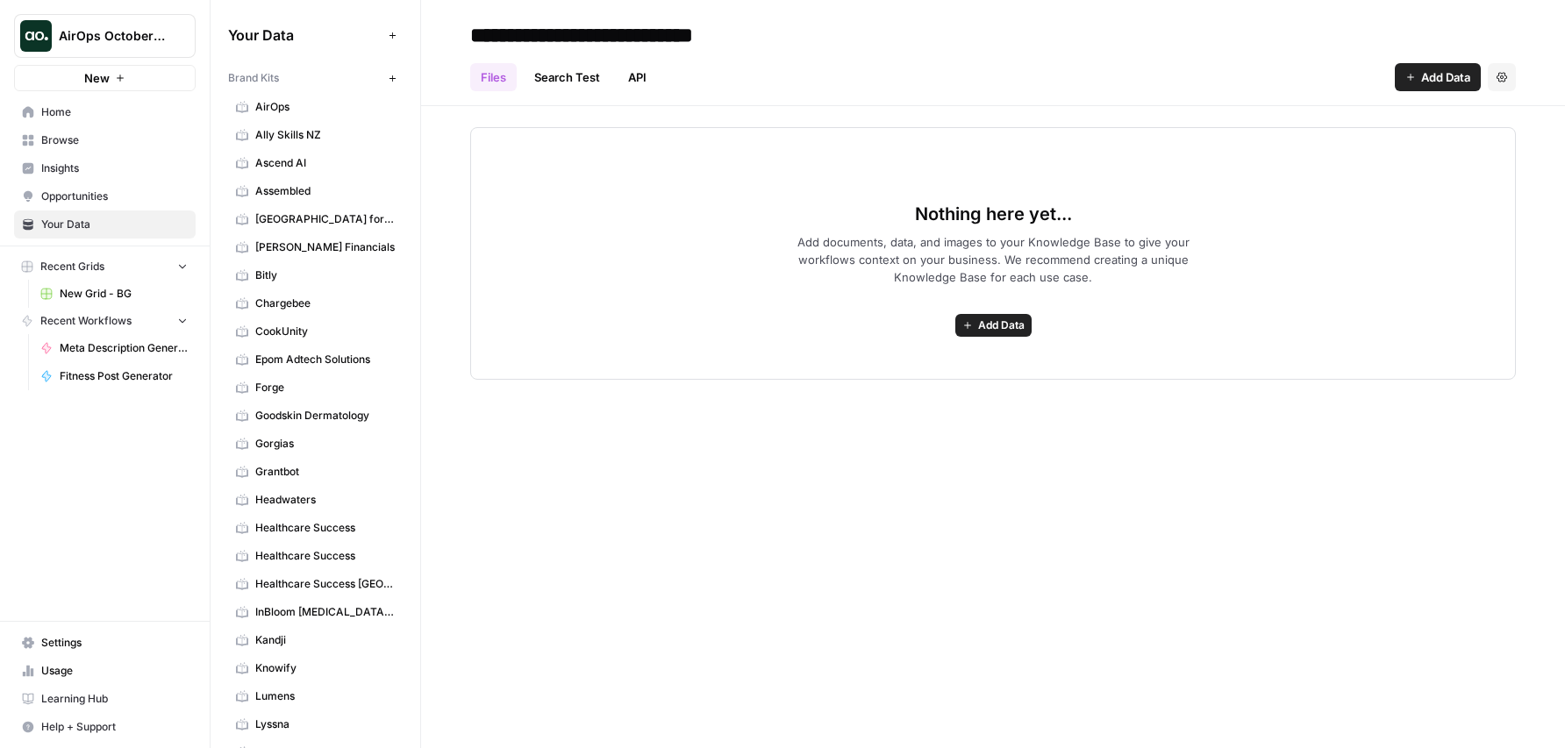
click at [82, 228] on span "Your Data" at bounding box center [114, 225] width 146 height 16
click at [110, 297] on span "New Grid - BG" at bounding box center [124, 294] width 128 height 16
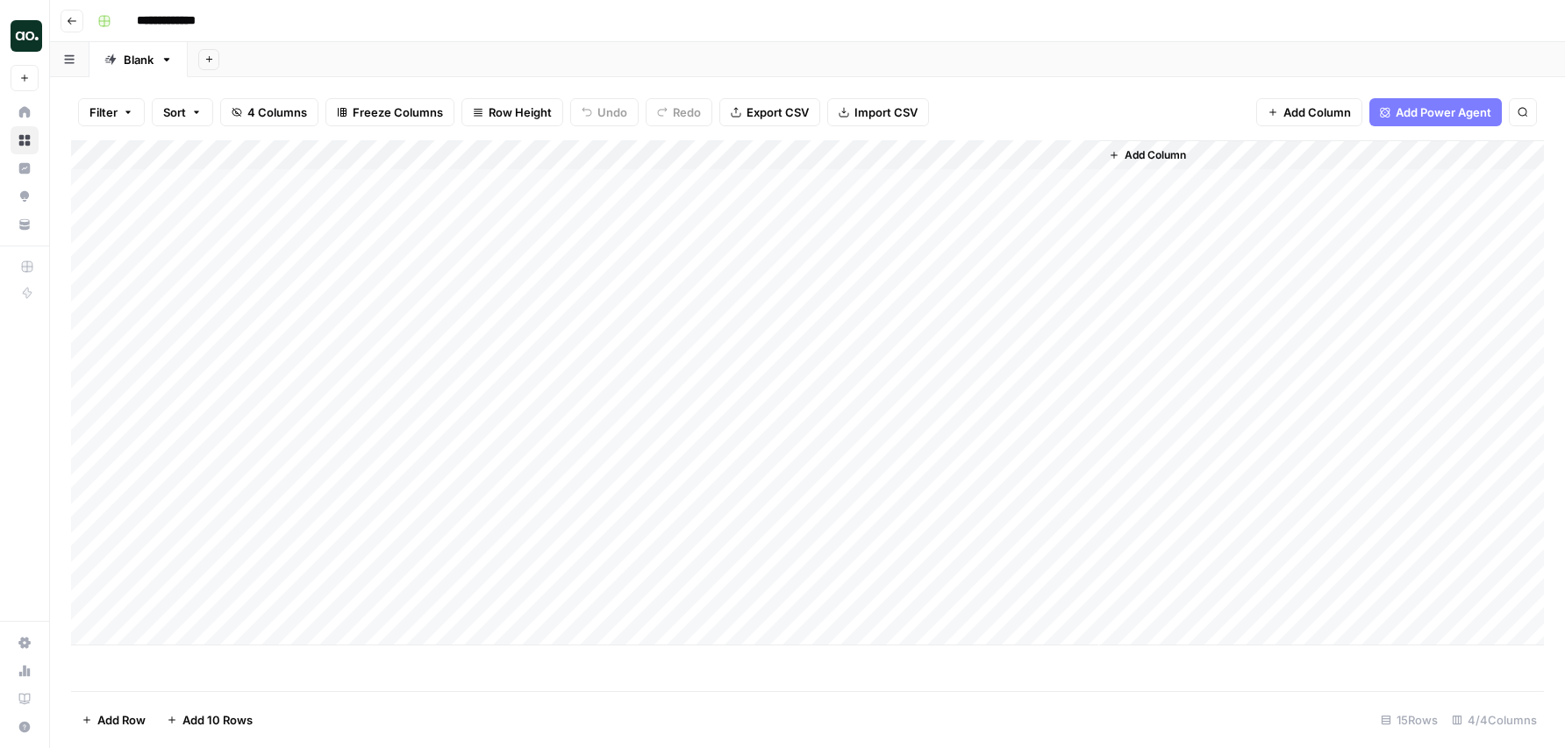
click at [987, 154] on div "Add Column" at bounding box center [807, 392] width 1473 height 505
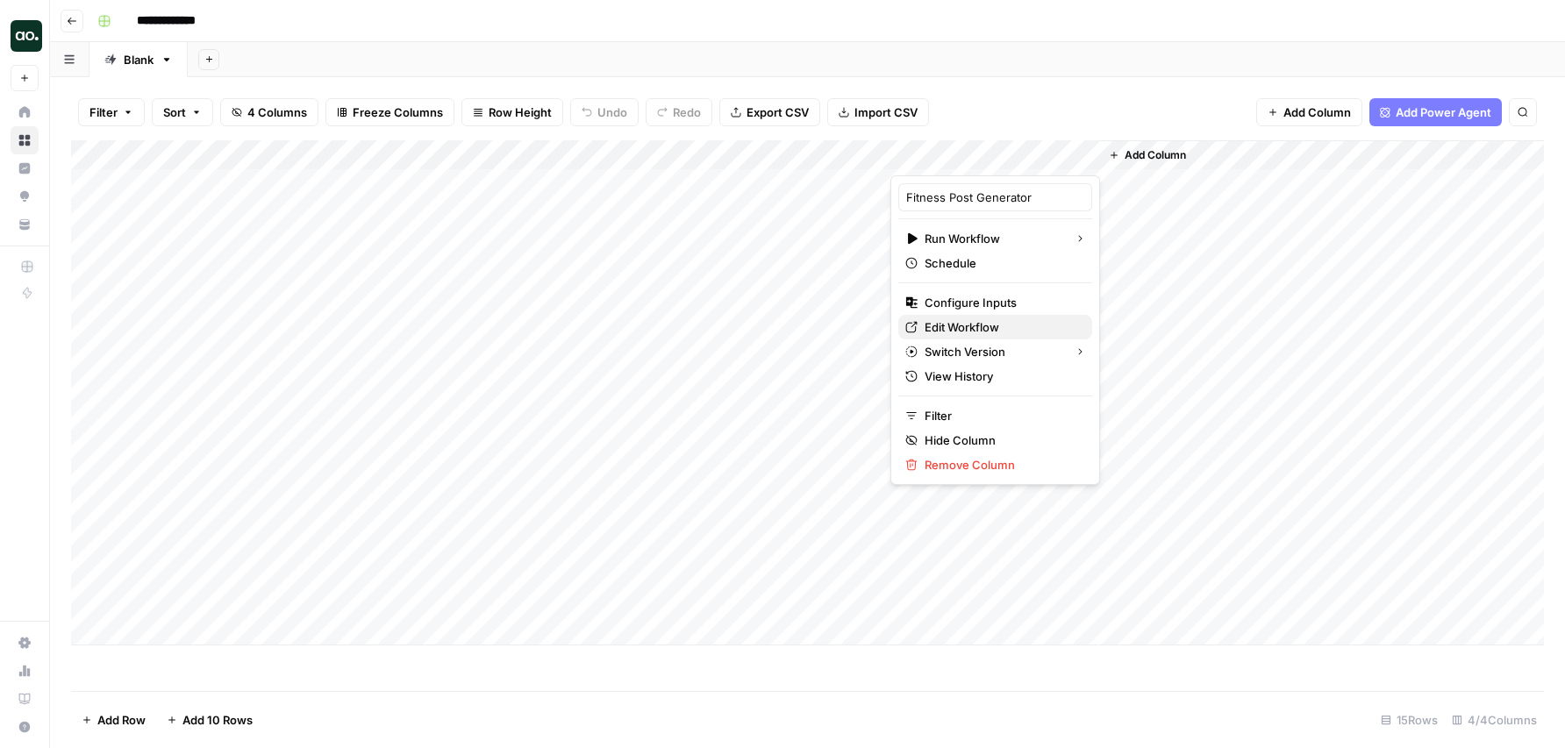
click at [984, 327] on span "Edit Workflow" at bounding box center [1002, 327] width 154 height 18
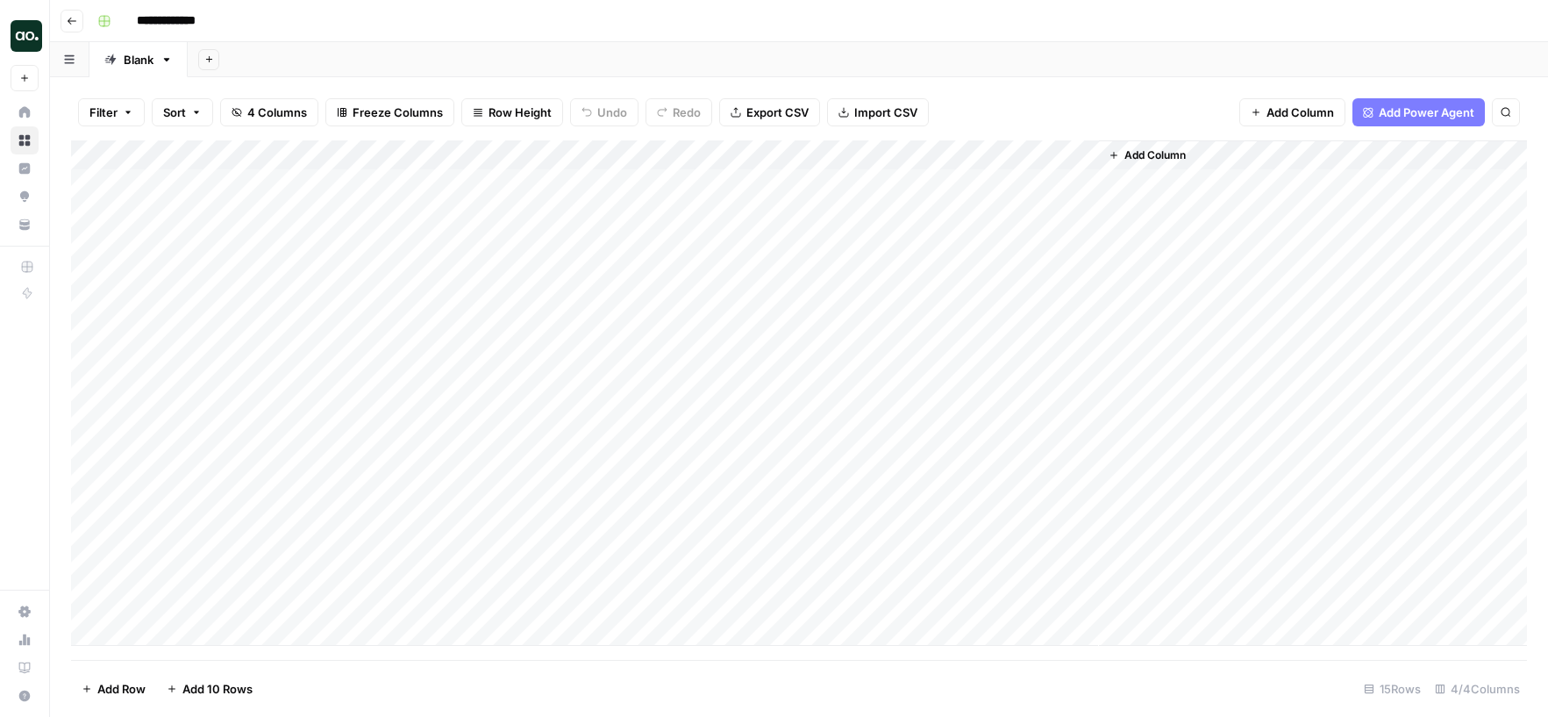
click at [1085, 155] on div "Add Column" at bounding box center [799, 392] width 1456 height 505
click at [1110, 199] on span "All Rows" at bounding box center [1145, 196] width 111 height 18
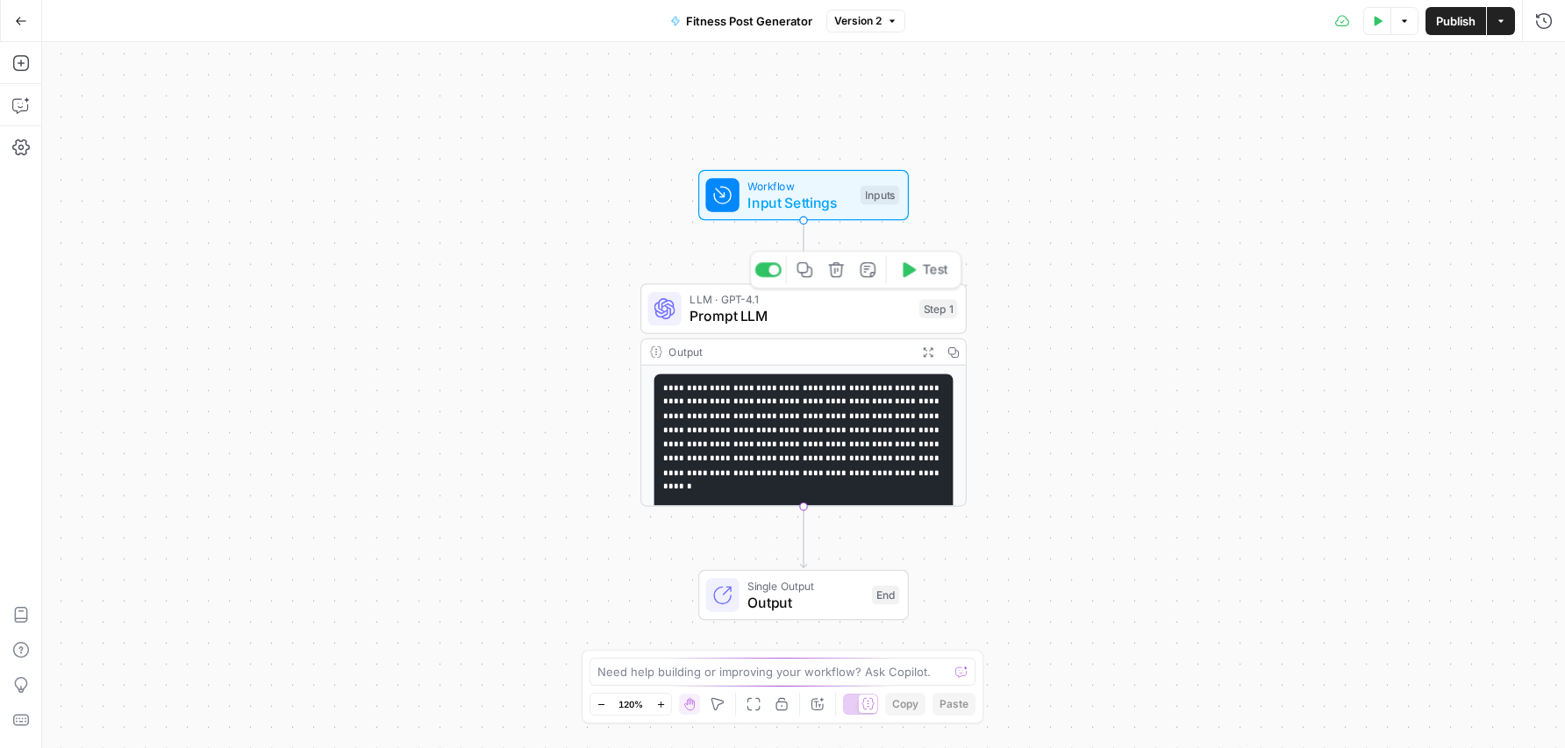
click at [866, 316] on span "Prompt LLM" at bounding box center [799, 316] width 221 height 21
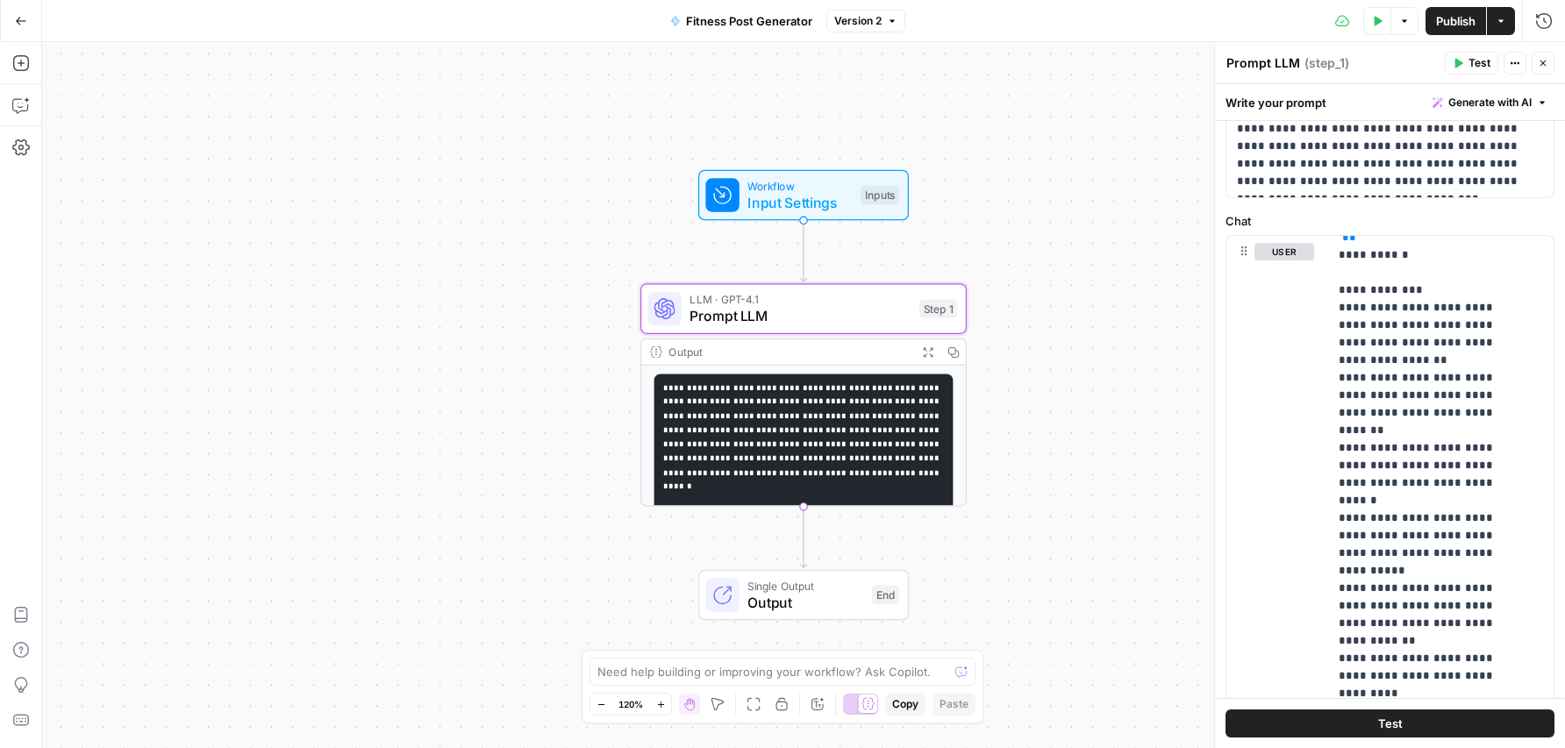
scroll to position [470, 0]
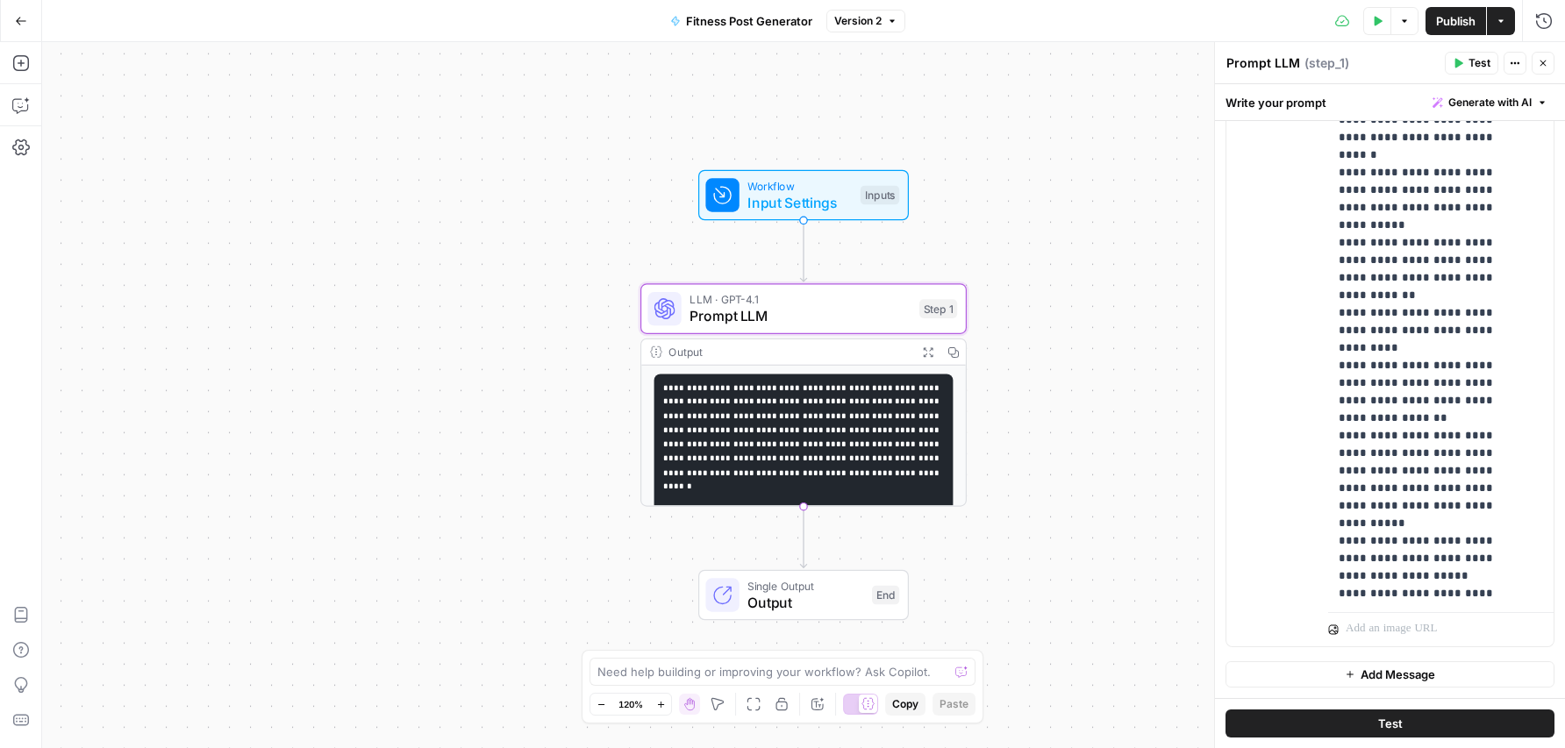
click at [868, 466] on pre "**********" at bounding box center [803, 460] width 299 height 170
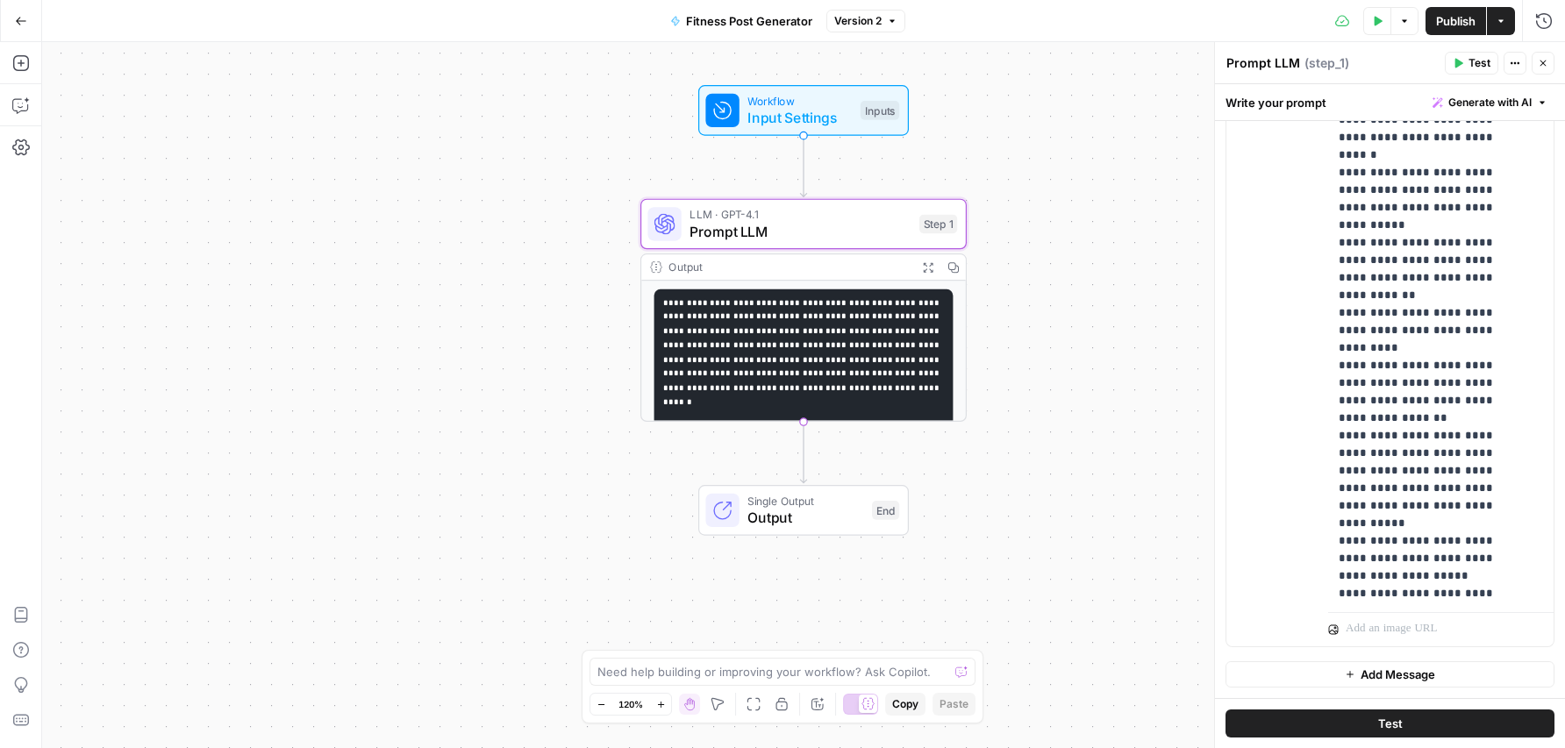
click at [877, 347] on code "**********" at bounding box center [802, 373] width 278 height 151
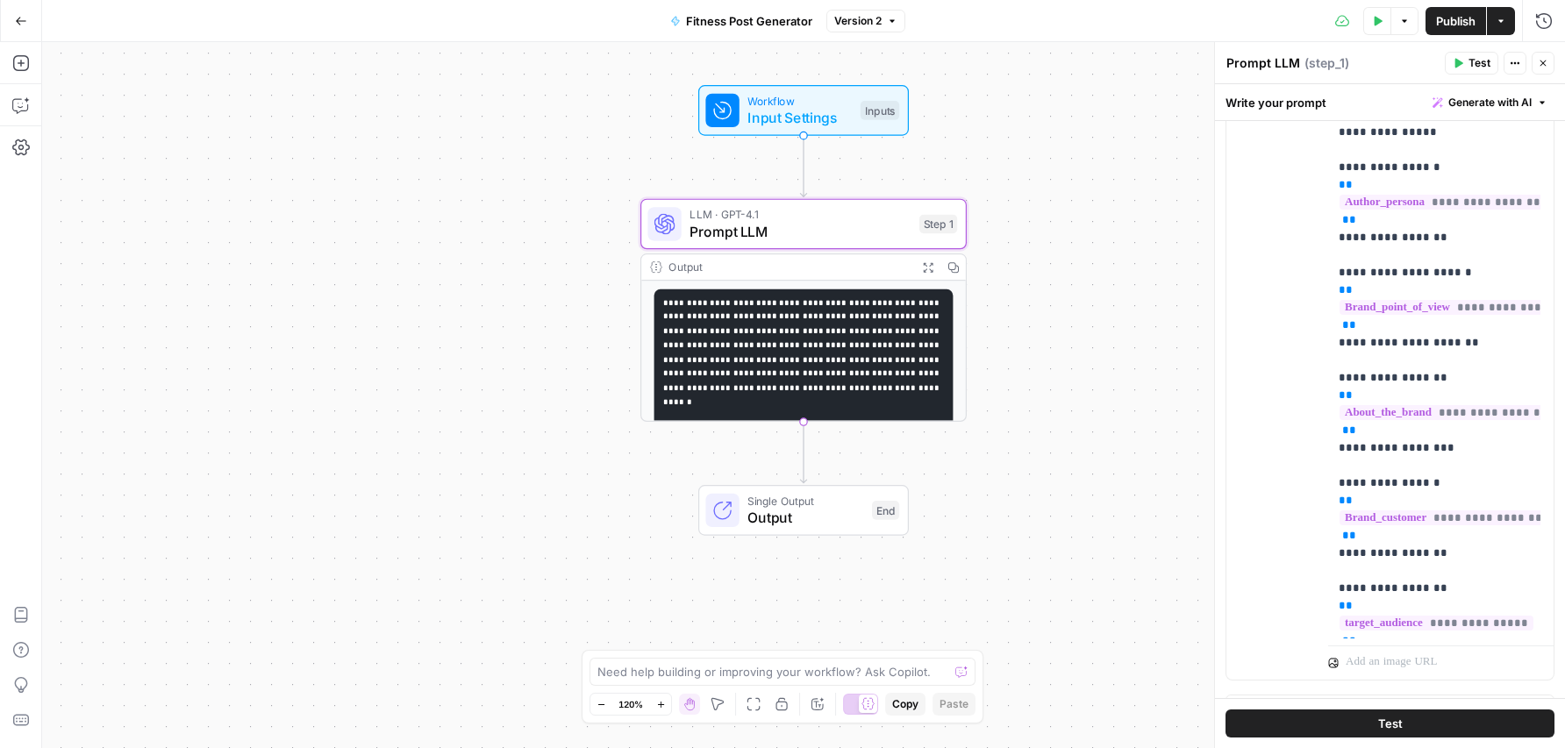
scroll to position [0, 0]
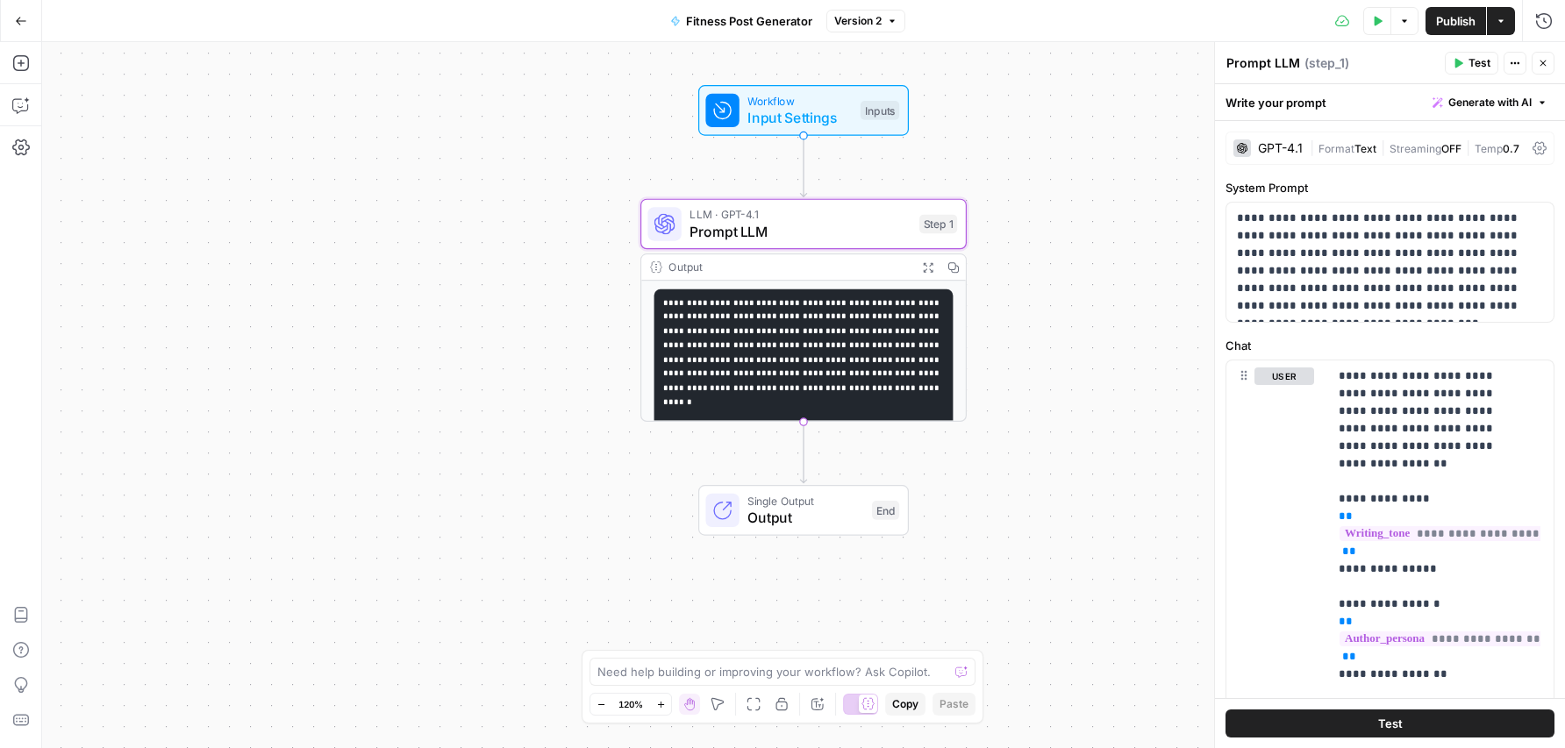
click at [1532, 150] on icon at bounding box center [1539, 148] width 14 height 13
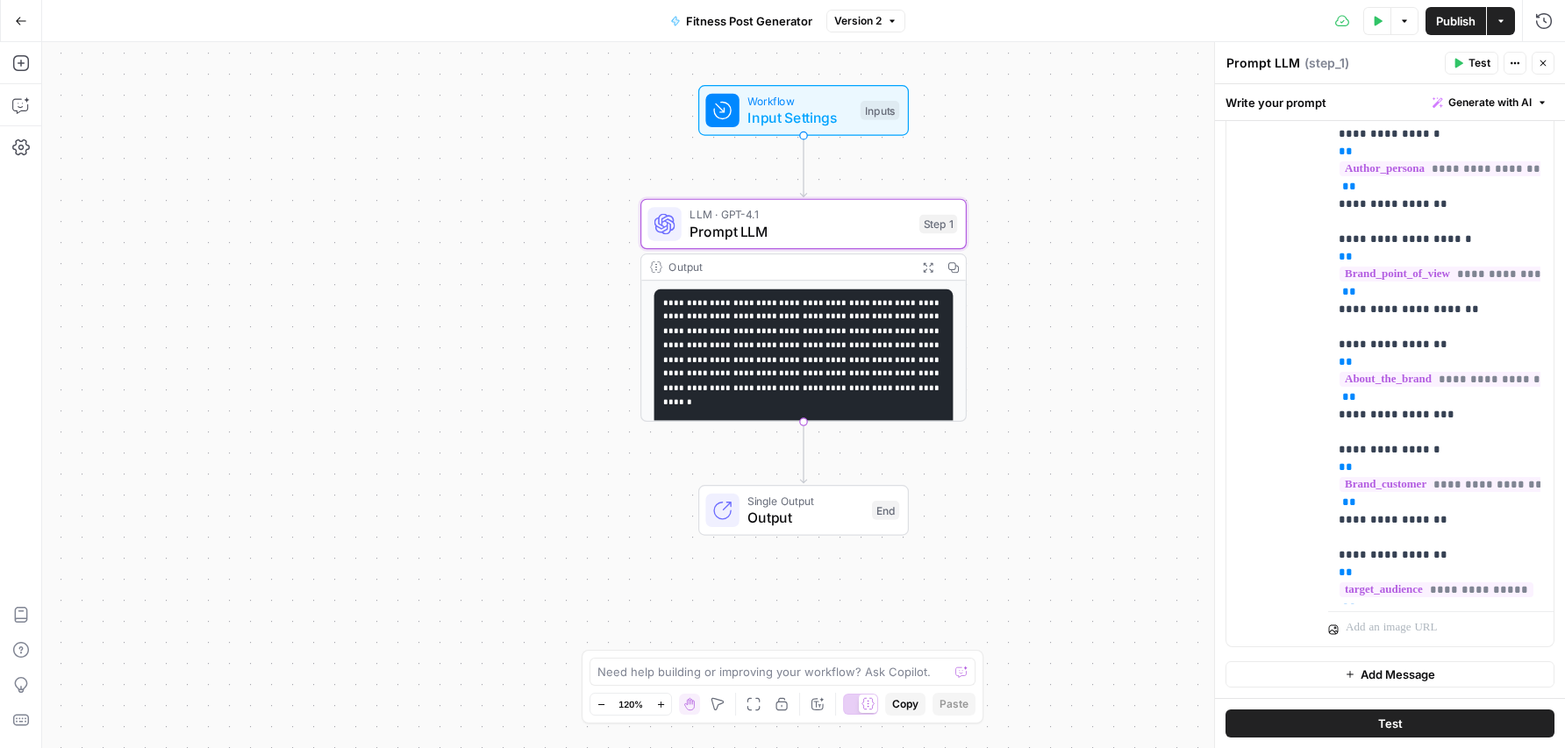
click at [1518, 62] on icon "button" at bounding box center [1519, 63] width 3 height 3
click at [1256, 346] on div "user Delete" at bounding box center [1284, 268] width 60 height 742
click at [912, 311] on pre "**********" at bounding box center [803, 374] width 299 height 170
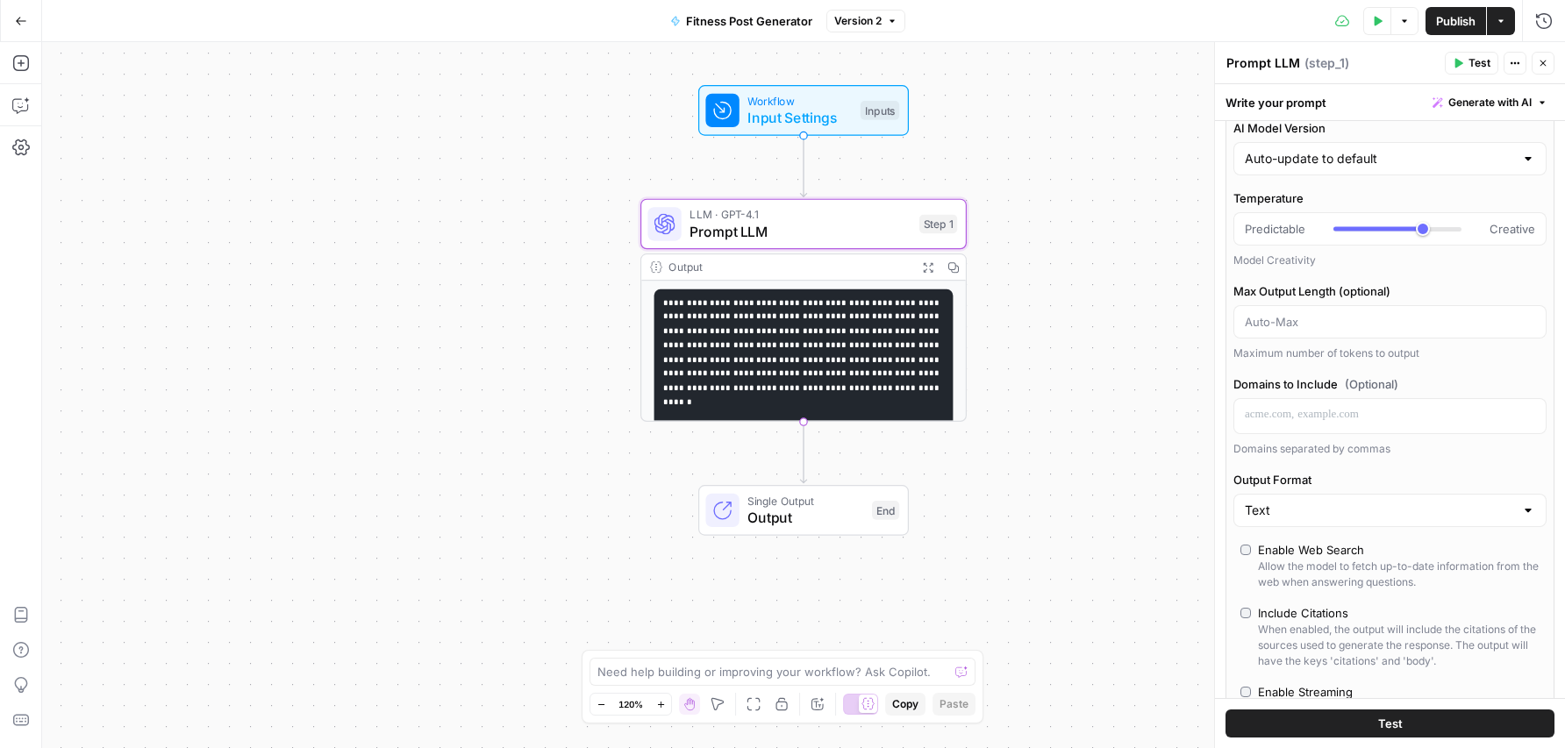
scroll to position [86, 0]
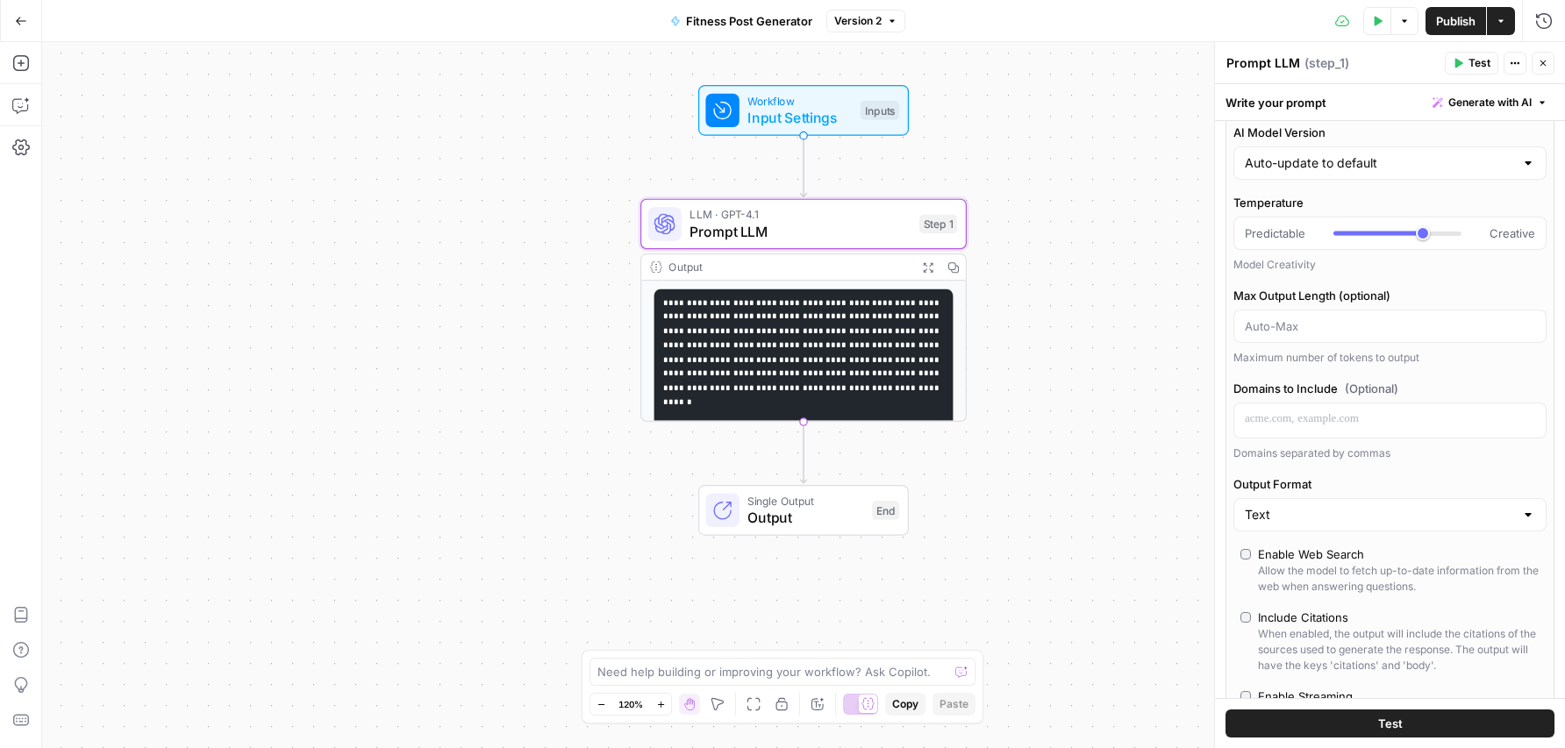
click at [1537, 105] on icon "button" at bounding box center [1542, 102] width 11 height 11
click at [1478, 184] on span "Refine" at bounding box center [1448, 182] width 139 height 18
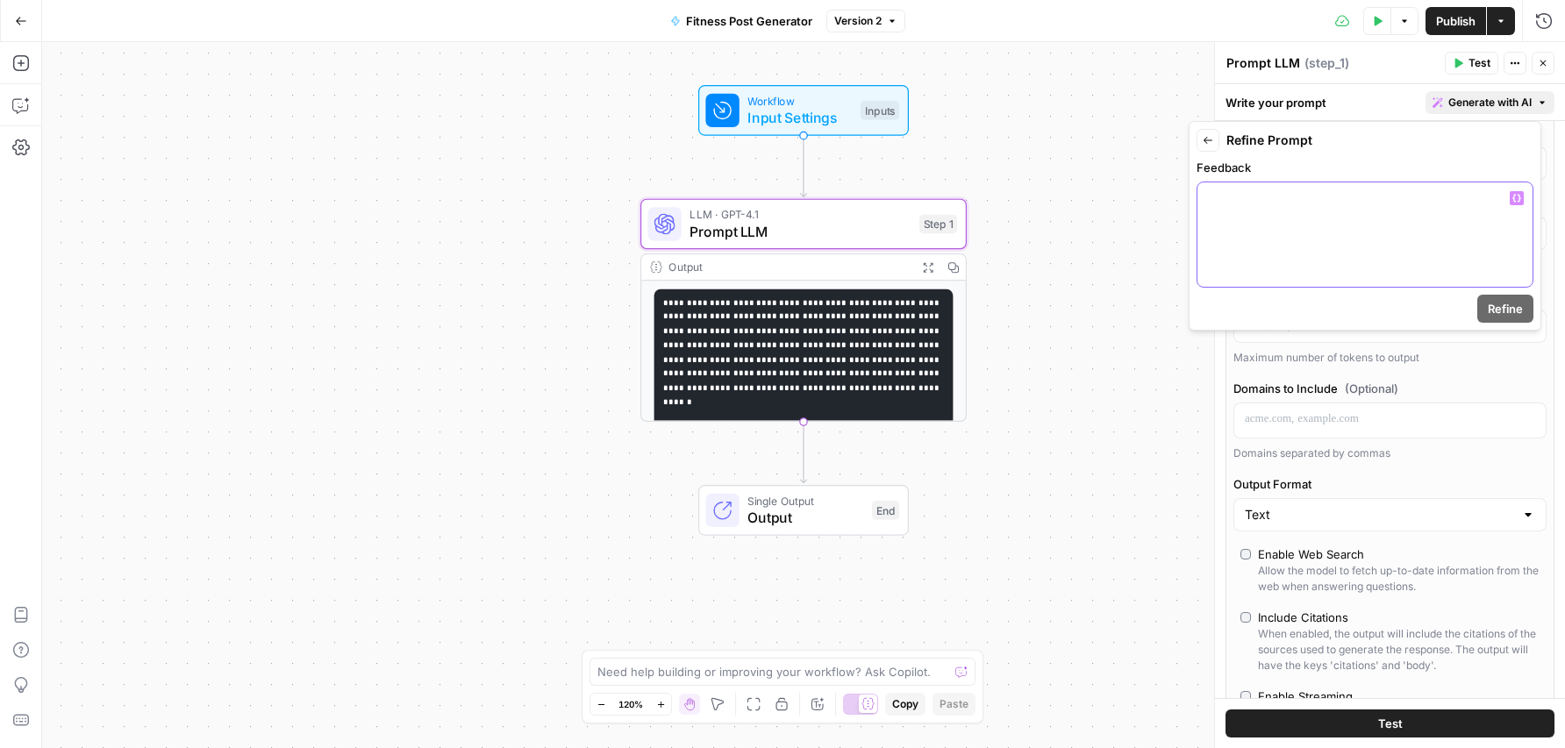
click at [1346, 216] on div at bounding box center [1364, 234] width 335 height 104
click at [1506, 306] on span "Refine" at bounding box center [1505, 309] width 35 height 18
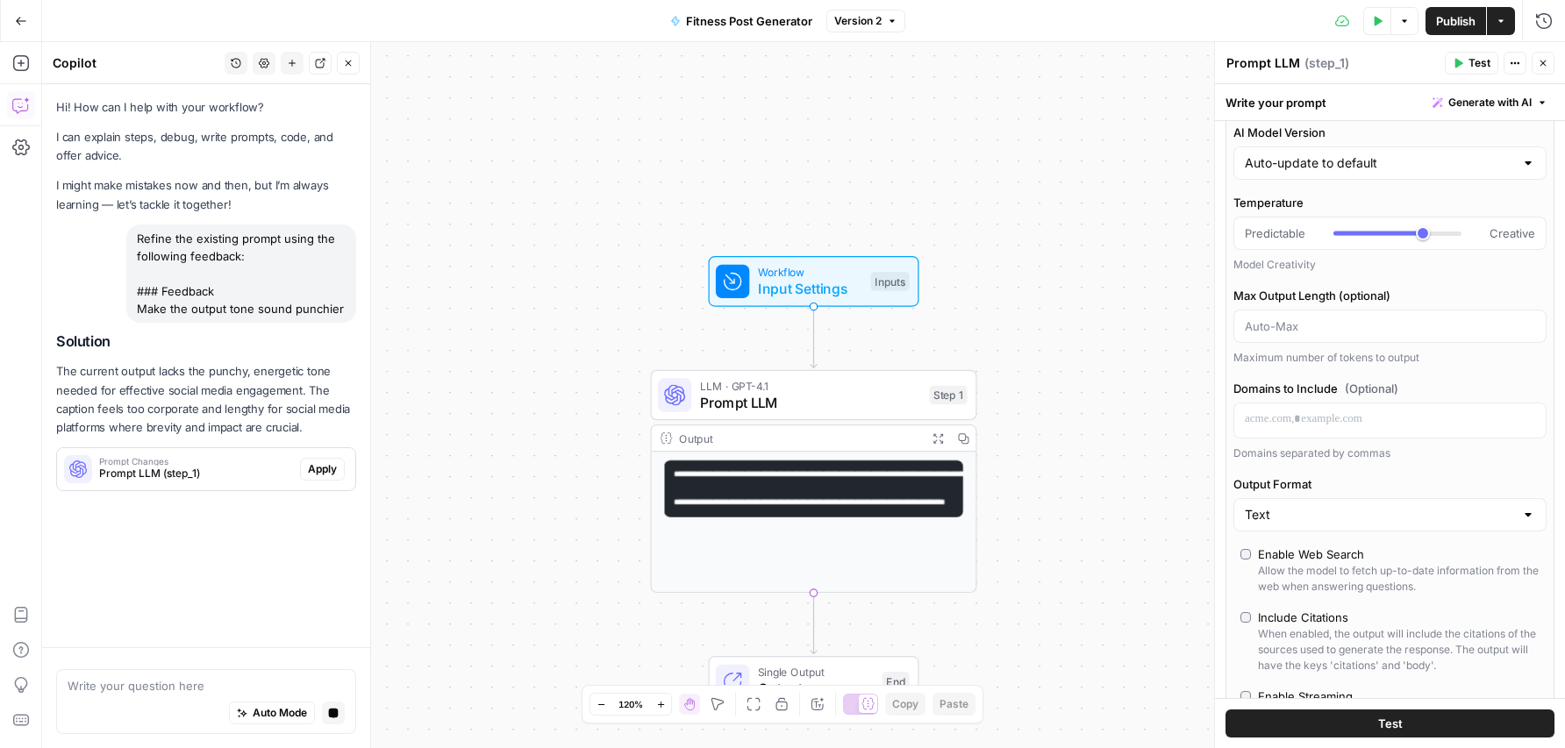
scroll to position [0, 0]
click at [315, 468] on span "Apply" at bounding box center [322, 469] width 29 height 16
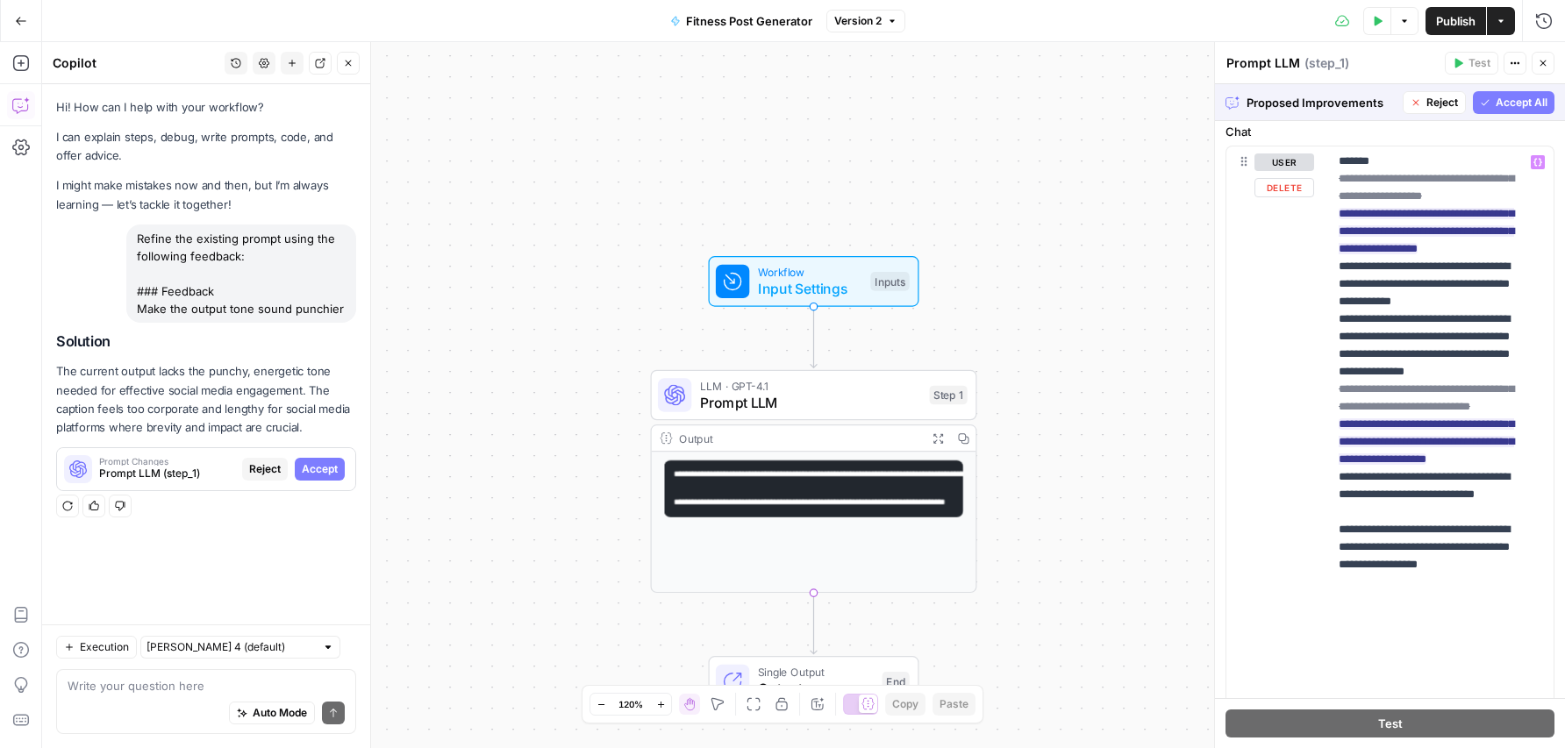
scroll to position [1378, 0]
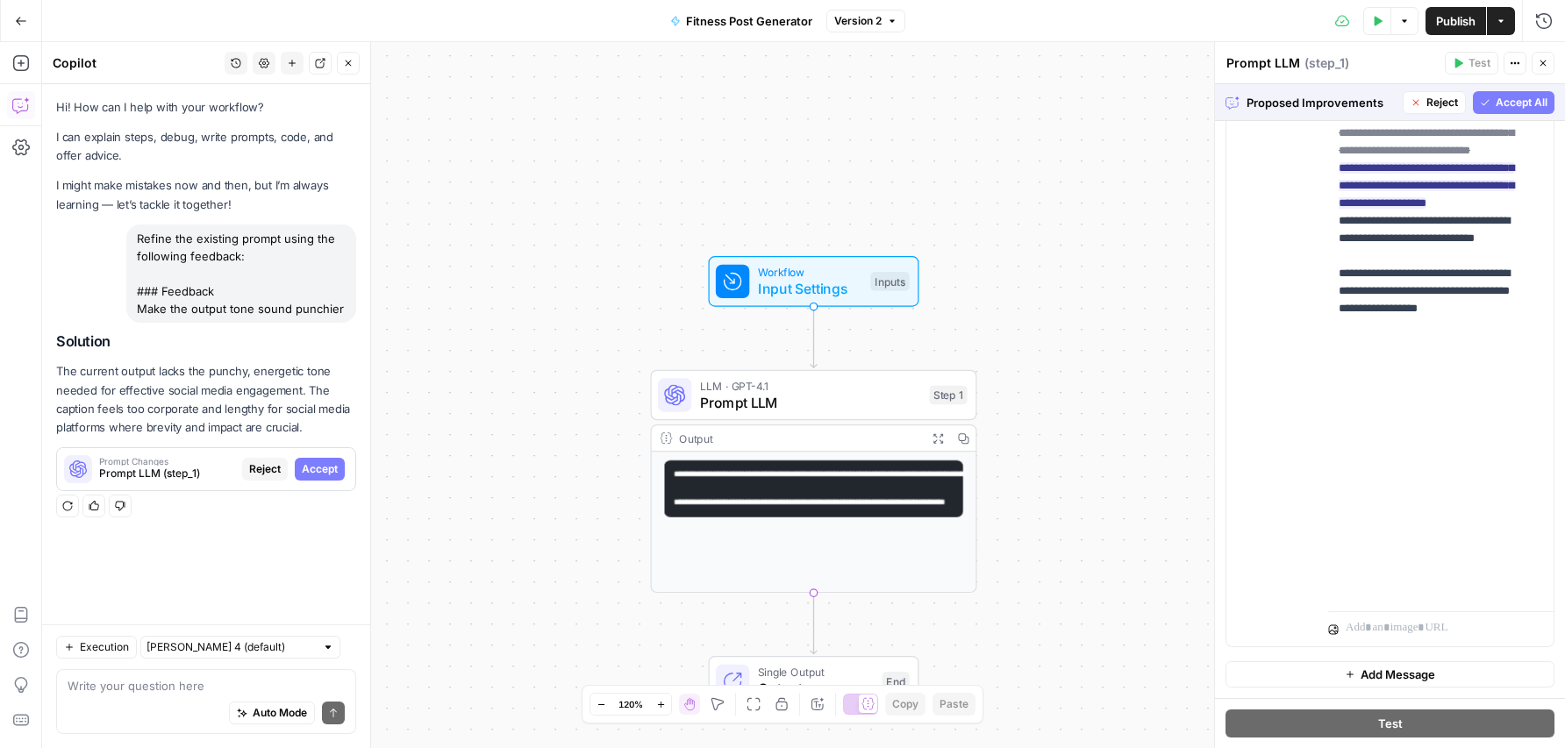
click at [1503, 111] on button "Accept All" at bounding box center [1514, 102] width 82 height 23
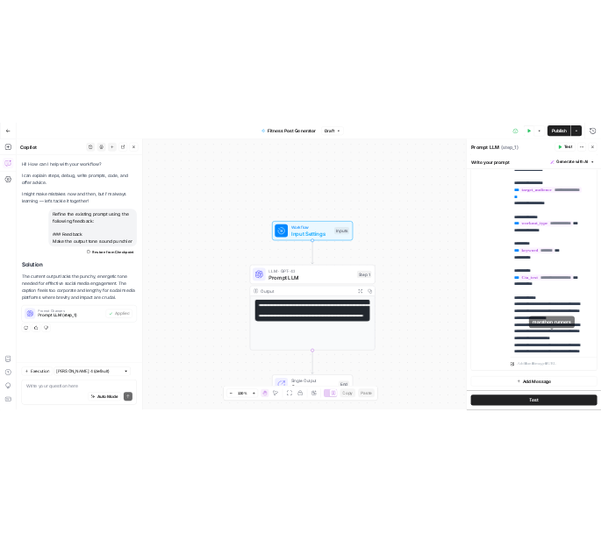
scroll to position [625, 0]
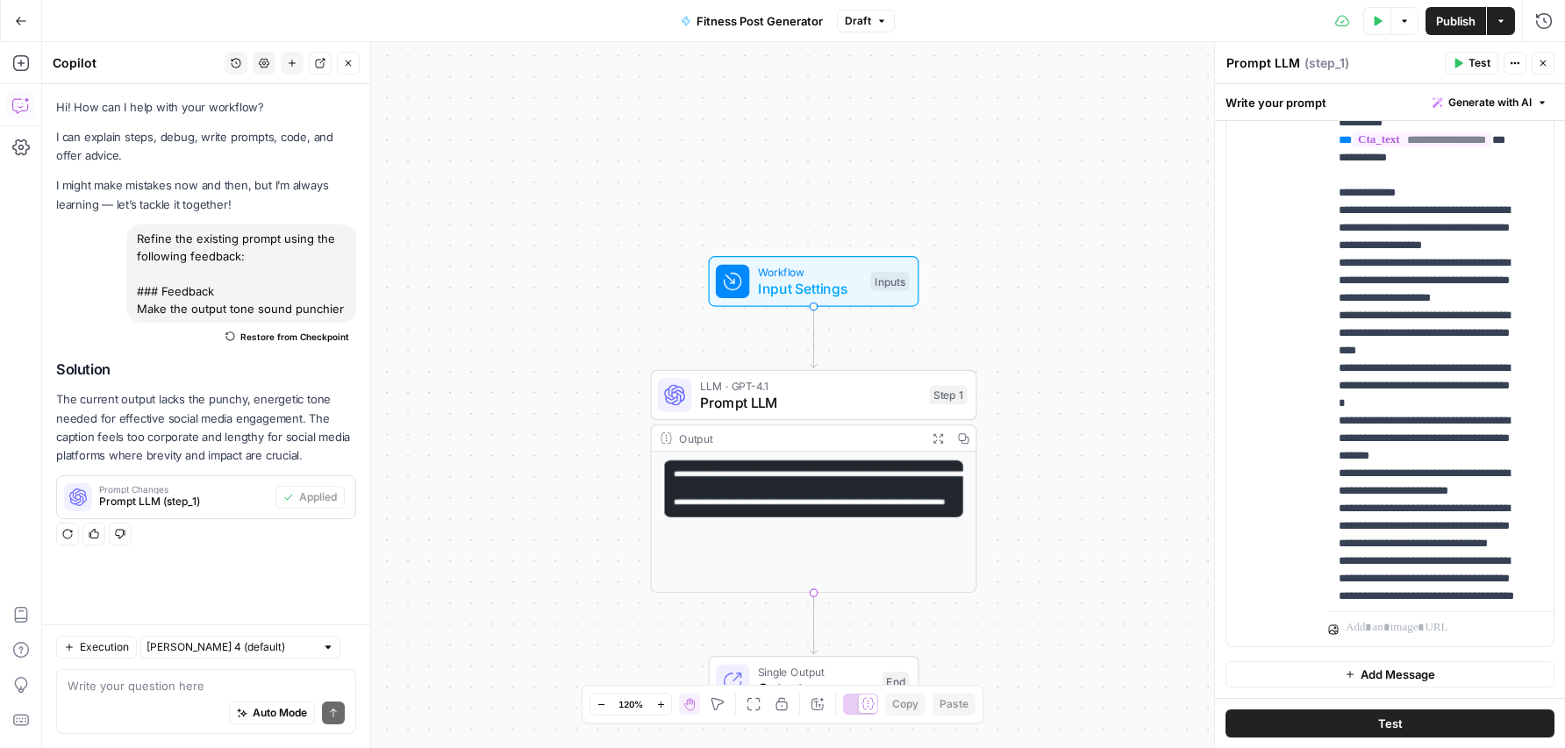
click at [1391, 727] on span "Test" at bounding box center [1390, 724] width 25 height 18
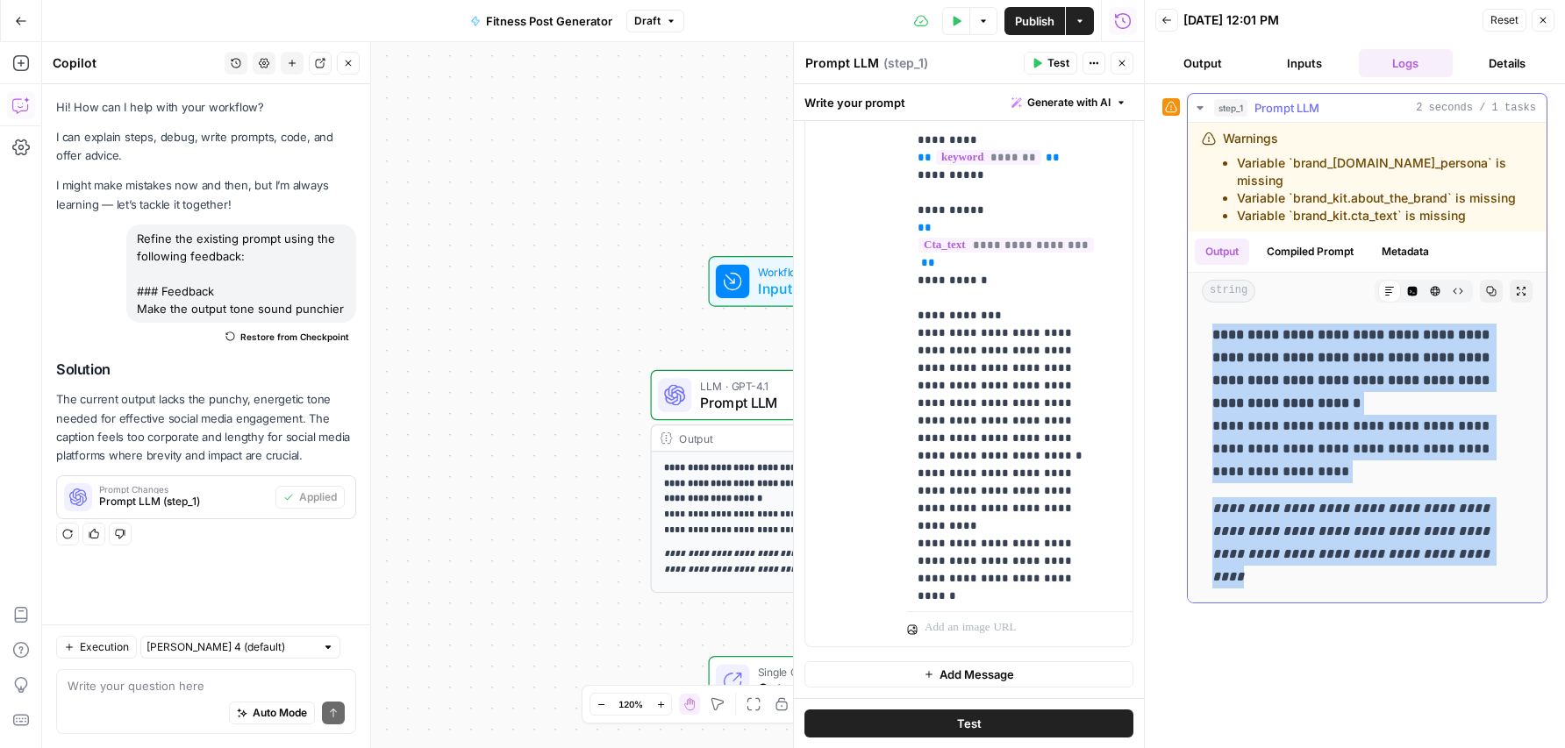
drag, startPoint x: 1212, startPoint y: 318, endPoint x: 1451, endPoint y: 548, distance: 331.3
click at [1451, 548] on div "**********" at bounding box center [1367, 456] width 331 height 279
copy div "**********"
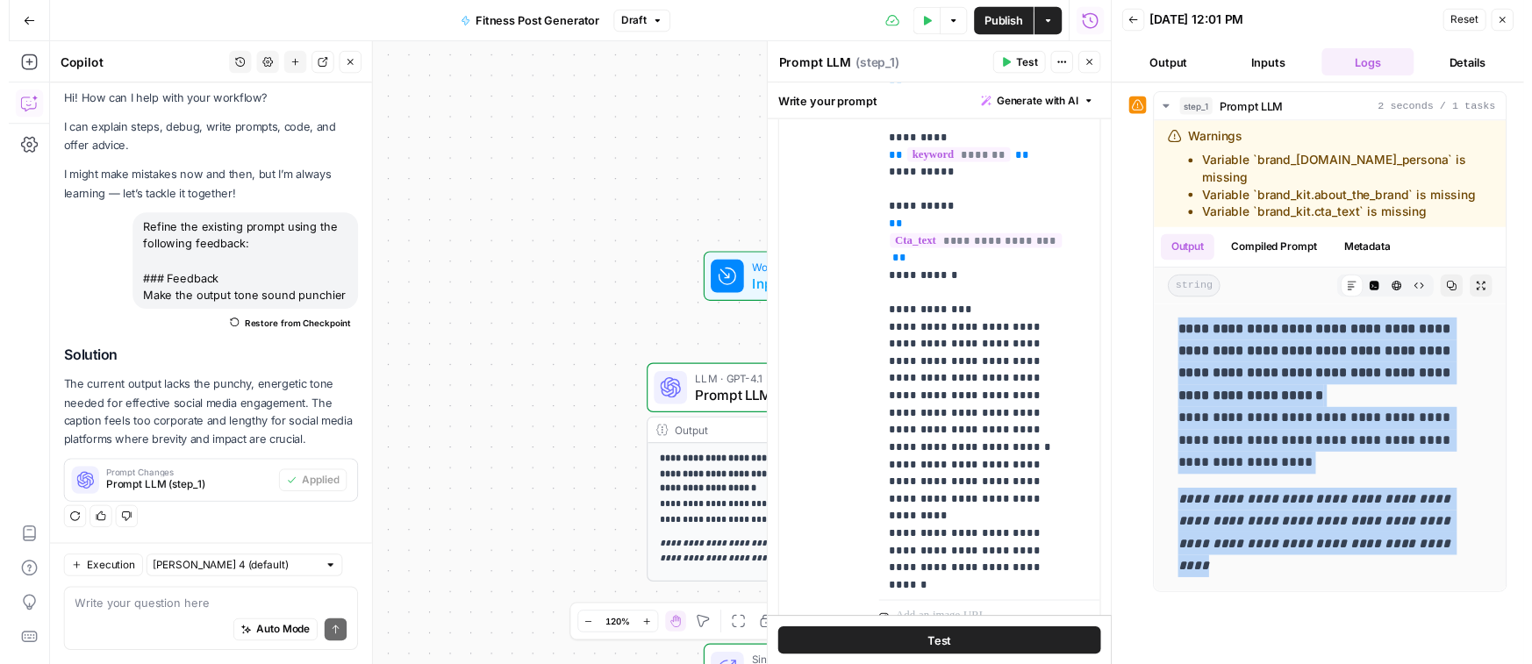
scroll to position [25, 0]
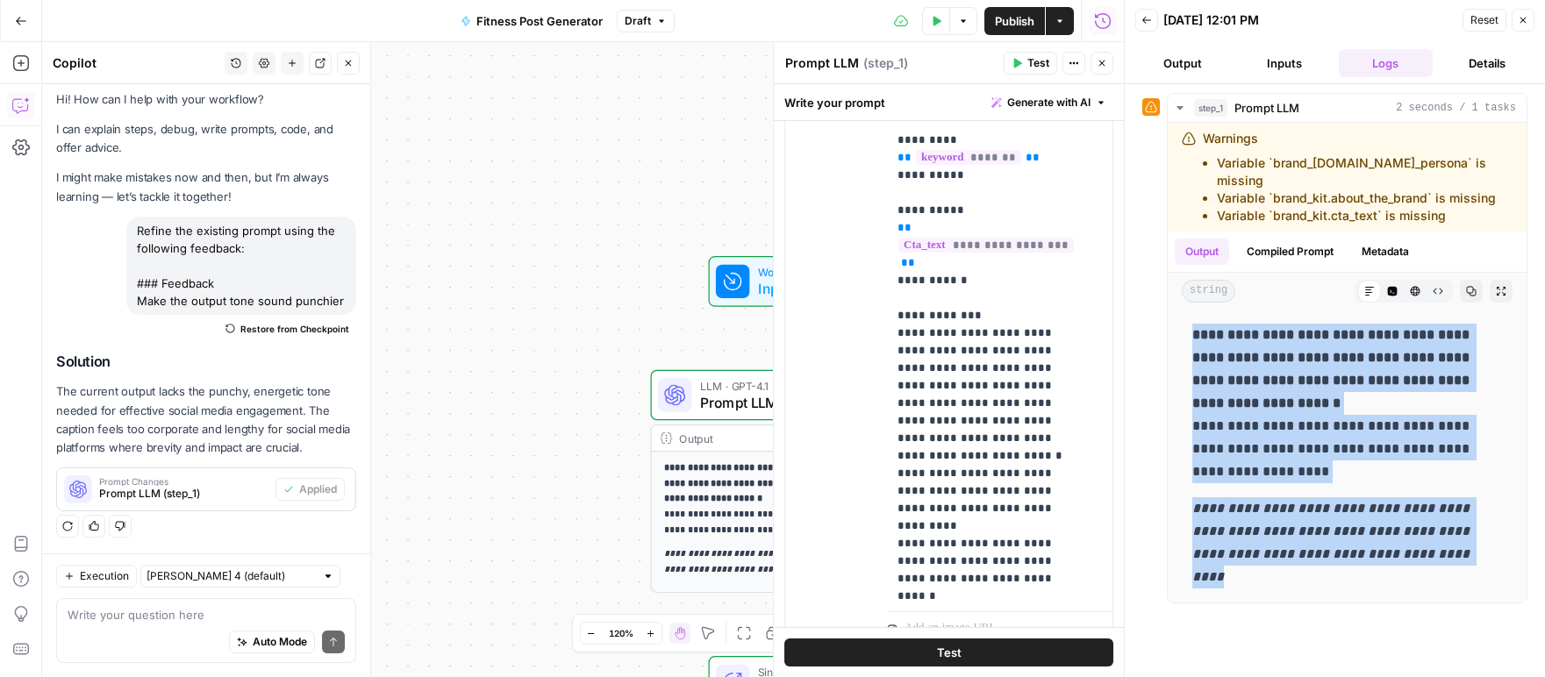
click at [1525, 13] on button "Close" at bounding box center [1522, 20] width 23 height 23
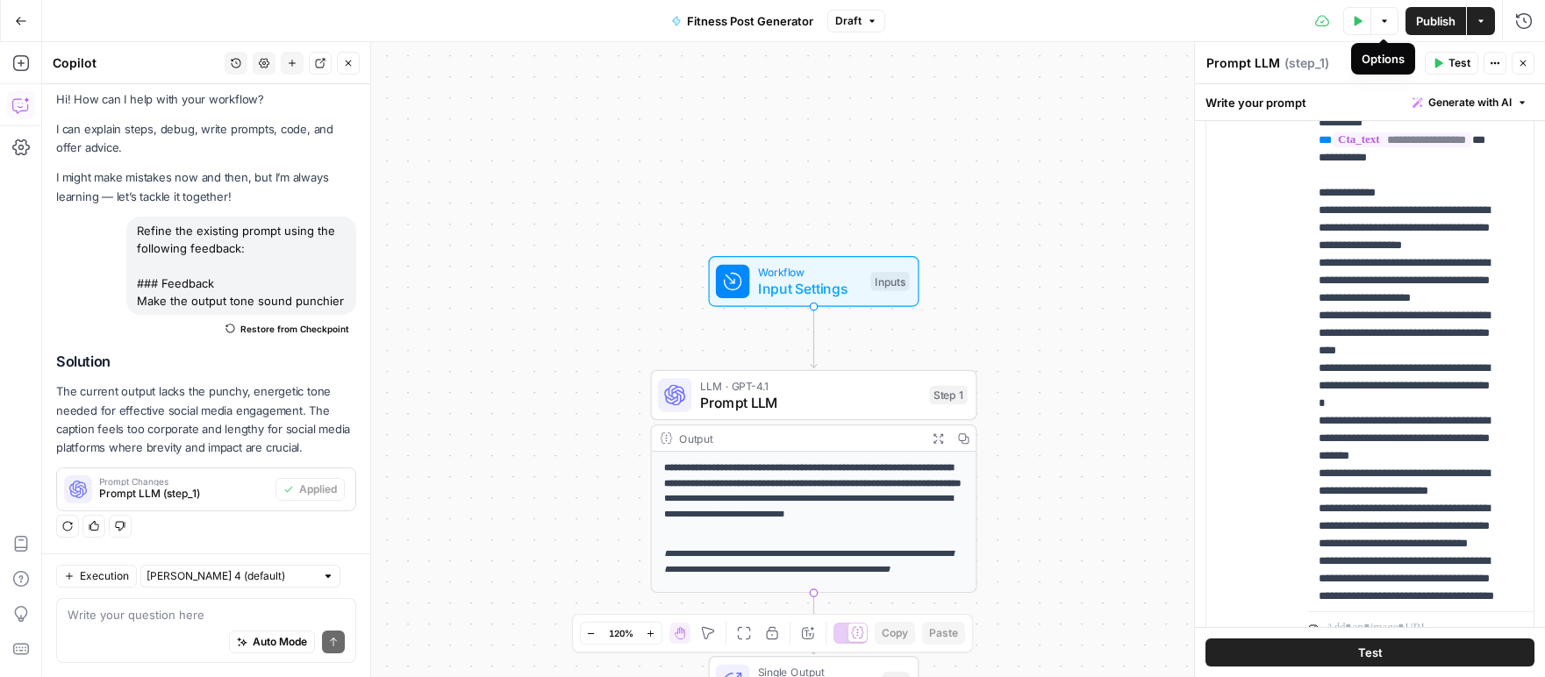
click at [1439, 20] on span "Publish" at bounding box center [1435, 21] width 39 height 18
